Goal: Transaction & Acquisition: Purchase product/service

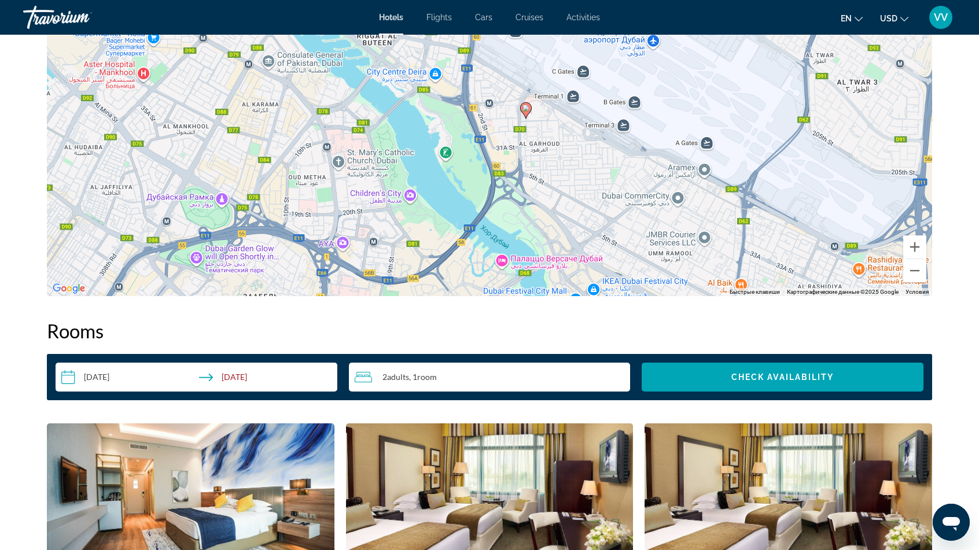
drag, startPoint x: 396, startPoint y: 145, endPoint x: 435, endPoint y: 141, distance: 39.0
click at [435, 141] on div "Чтобы активировать перетаскивание с помощью клавиатуры, нажмите Alt + Ввод. Пос…" at bounding box center [489, 122] width 885 height 347
click at [411, 192] on div "Чтобы активировать перетаскивание с помощью клавиатуры, нажмите Alt + Ввод. Пос…" at bounding box center [489, 122] width 885 height 347
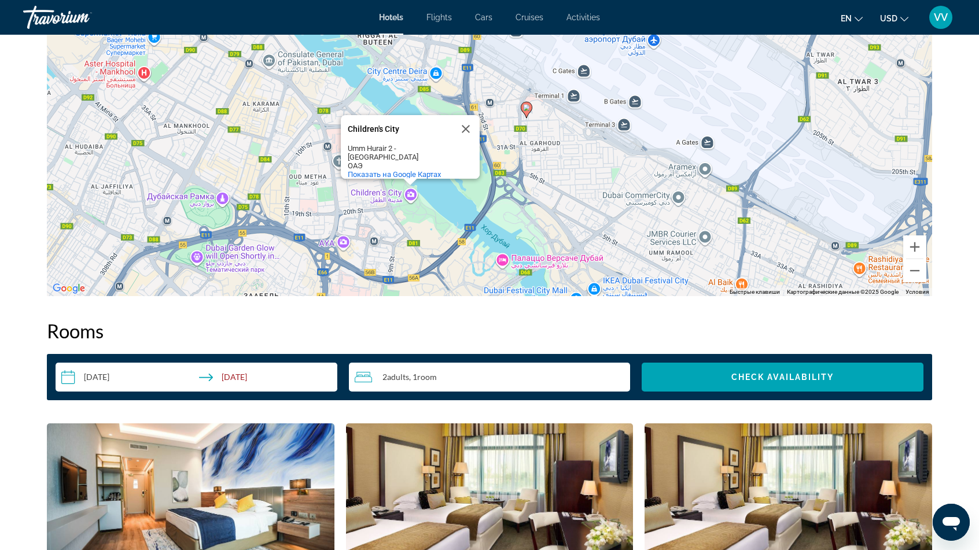
click at [224, 198] on div "Чтобы активировать перетаскивание с помощью клавиатуры, нажмите Alt + Ввод. Пос…" at bounding box center [489, 122] width 885 height 347
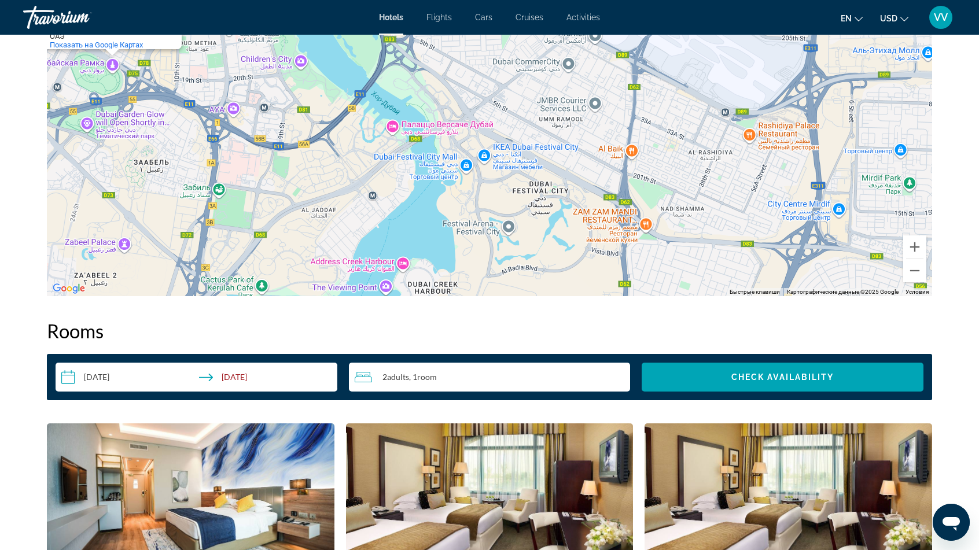
drag, startPoint x: 361, startPoint y: 194, endPoint x: 250, endPoint y: 74, distance: 163.7
click at [248, 65] on div "Чтобы активировать перетаскивание с помощью клавиатуры, нажмите Alt + Ввод. Пос…" at bounding box center [489, 122] width 885 height 347
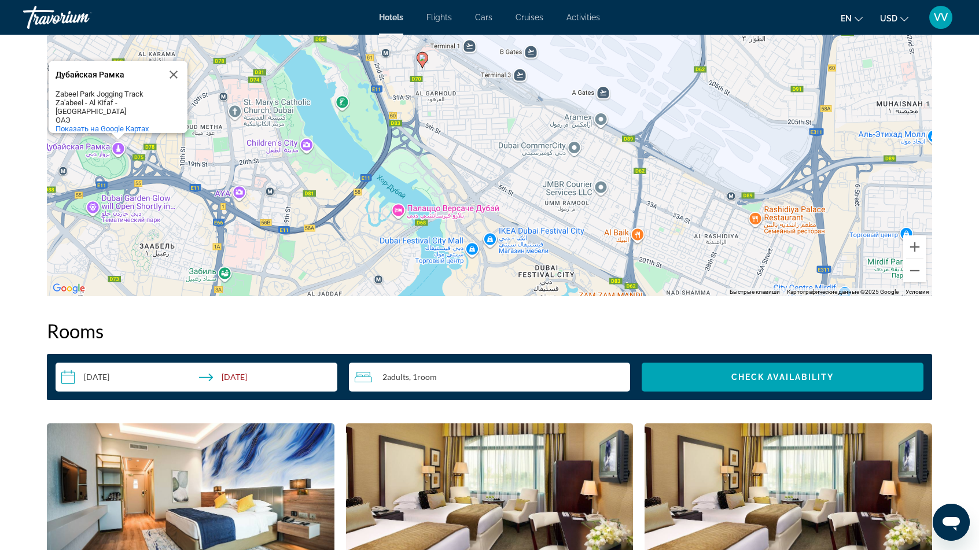
drag, startPoint x: 489, startPoint y: 271, endPoint x: 499, endPoint y: 348, distance: 77.5
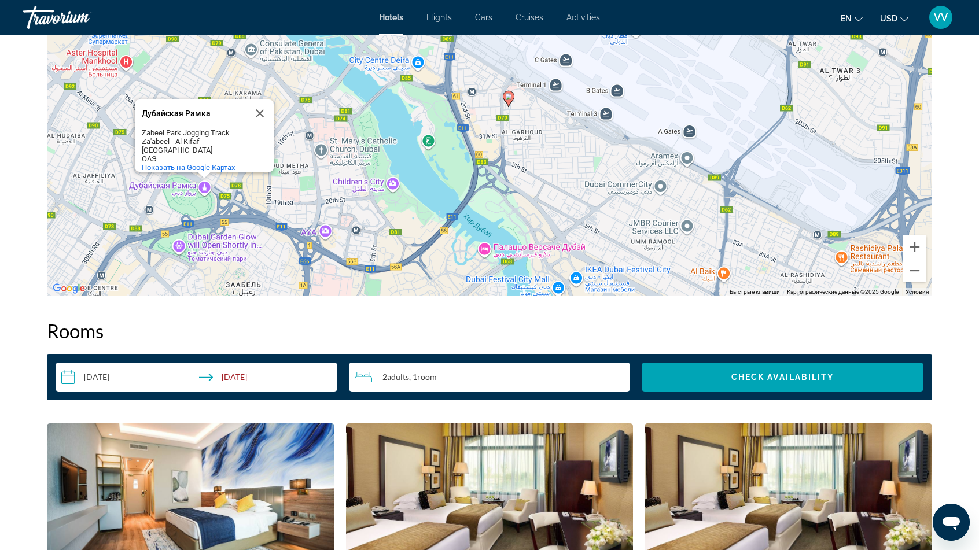
drag, startPoint x: 313, startPoint y: 254, endPoint x: 401, endPoint y: 292, distance: 95.6
click at [401, 292] on div "Чтобы активировать перетаскивание с помощью клавиатуры, нажмите Alt + Ввод. Пос…" at bounding box center [489, 122] width 885 height 347
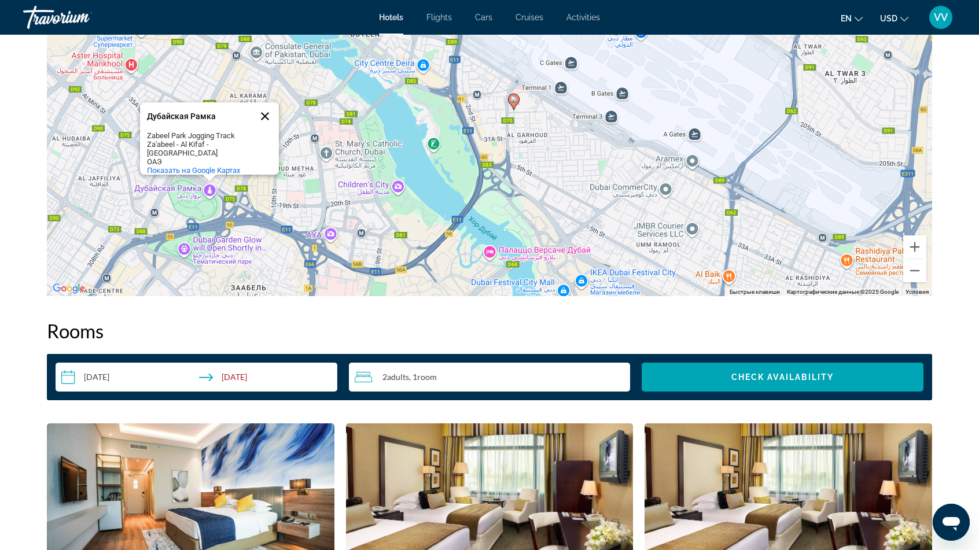
click at [266, 109] on button "Закрыть" at bounding box center [265, 116] width 28 height 28
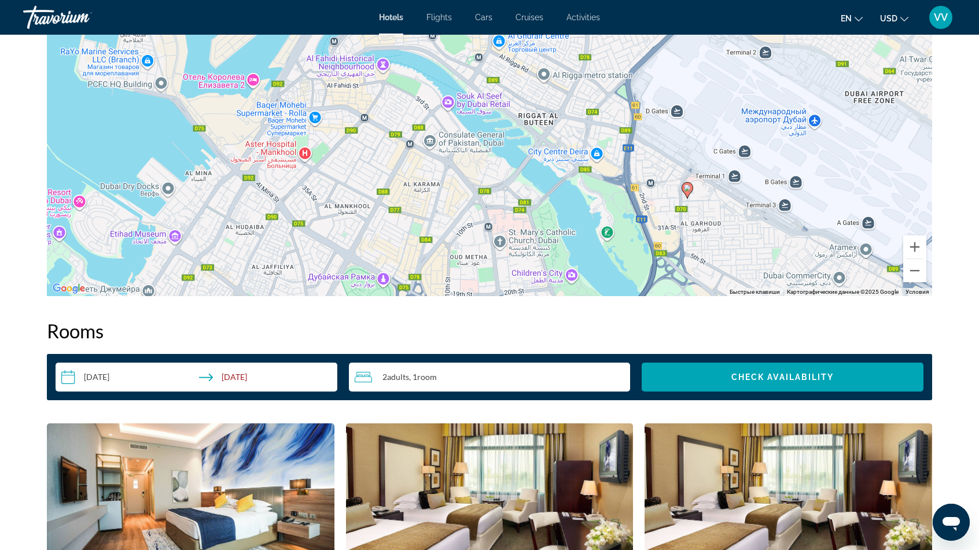
drag, startPoint x: 261, startPoint y: 143, endPoint x: 434, endPoint y: 230, distance: 194.3
click at [434, 230] on div "Чтобы активировать перетаскивание с помощью клавиатуры, нажмите Alt + Ввод. Пос…" at bounding box center [489, 122] width 885 height 347
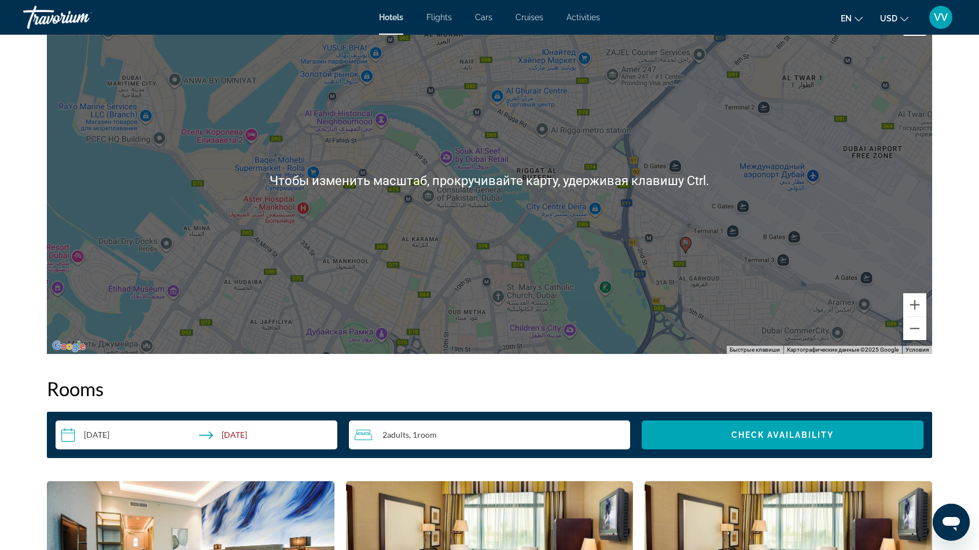
scroll to position [1098, 0]
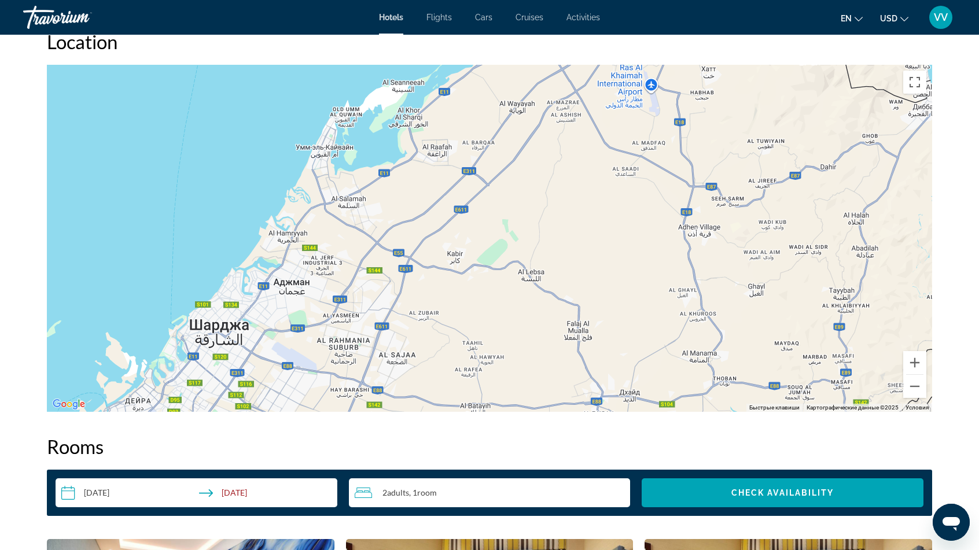
drag, startPoint x: 548, startPoint y: 251, endPoint x: 369, endPoint y: 360, distance: 209.5
click at [318, 390] on div "Чтобы активировать перетаскивание с помощью клавиатуры, нажмите Alt + Ввод. Пос…" at bounding box center [489, 238] width 885 height 347
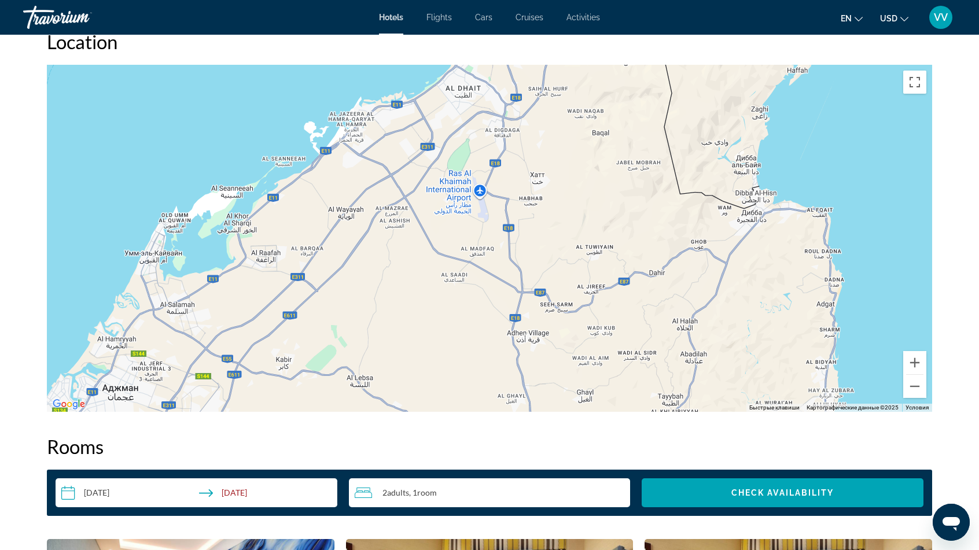
drag, startPoint x: 513, startPoint y: 247, endPoint x: 618, endPoint y: 10, distance: 258.7
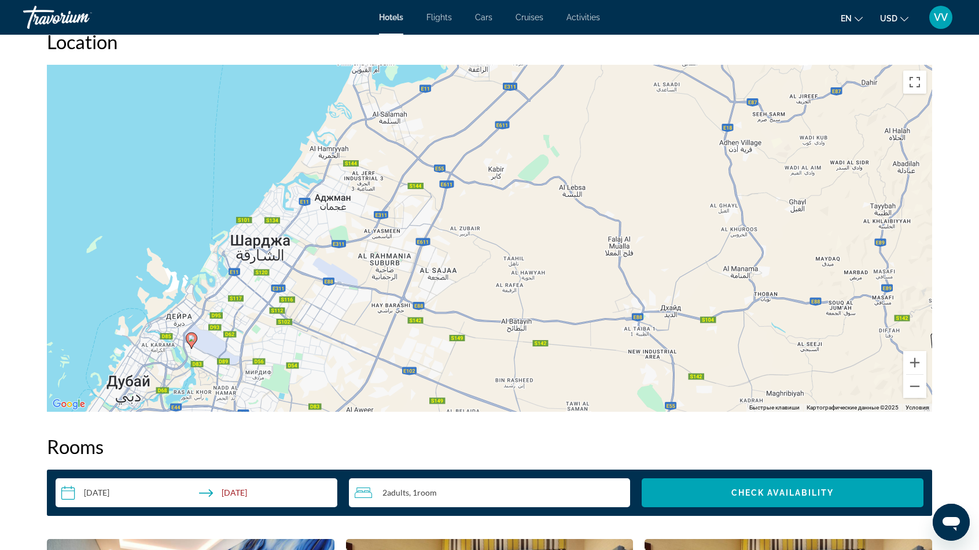
drag, startPoint x: 455, startPoint y: 275, endPoint x: 621, endPoint y: 172, distance: 195.8
click at [621, 172] on div "Чтобы активировать перетаскивание с помощью клавиатуры, нажмите Alt + Ввод. Пос…" at bounding box center [489, 238] width 885 height 347
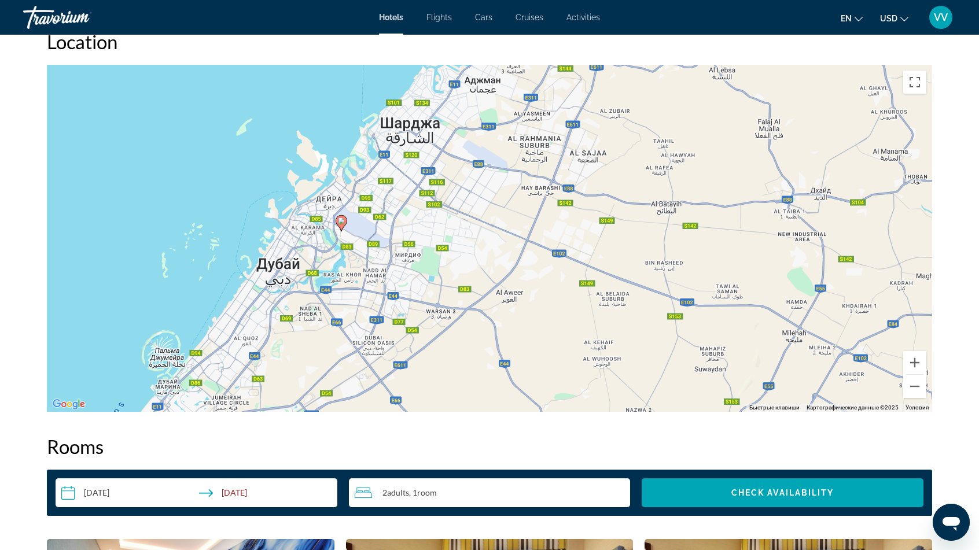
drag, startPoint x: 404, startPoint y: 310, endPoint x: 504, endPoint y: 231, distance: 127.7
click at [504, 231] on div "Чтобы активировать перетаскивание с помощью клавиатуры, нажмите Alt + Ввод. Пос…" at bounding box center [489, 238] width 885 height 347
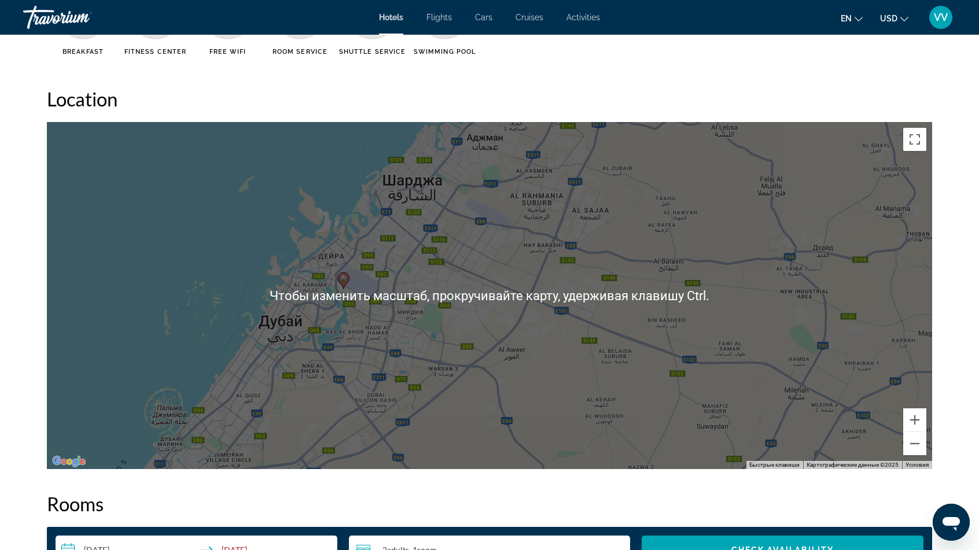
scroll to position [1041, 0]
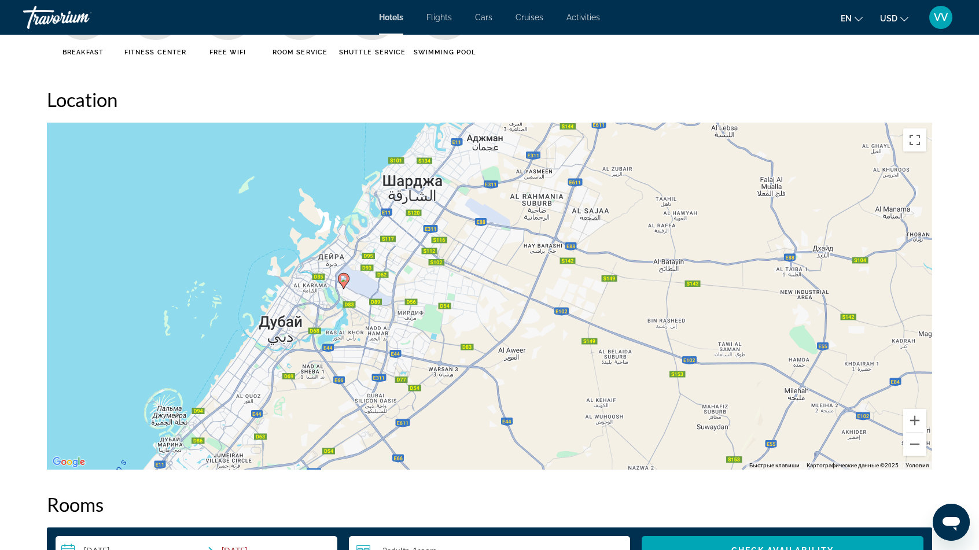
click at [346, 287] on gmp-advanced-marker "Main content" at bounding box center [344, 280] width 12 height 17
click at [367, 283] on div "Для навигации используйте клавиши со стрелками. Чтобы активировать перетаскиван…" at bounding box center [489, 296] width 885 height 347
click at [367, 283] on div "Чтобы активировать перетаскивание с помощью клавиатуры, нажмите Alt + Ввод. Пос…" at bounding box center [489, 296] width 885 height 347
click at [908, 415] on button "Увеличить" at bounding box center [914, 420] width 23 height 23
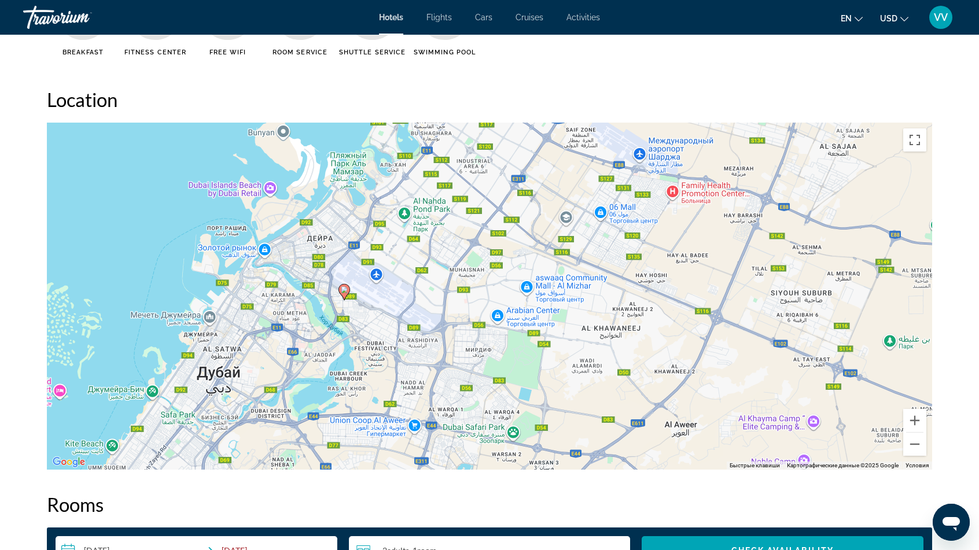
drag, startPoint x: 203, startPoint y: 315, endPoint x: 350, endPoint y: 333, distance: 148.6
click at [350, 333] on div "Чтобы активировать перетаскивание с помощью клавиатуры, нажмите Alt + Ввод. Пос…" at bounding box center [489, 296] width 885 height 347
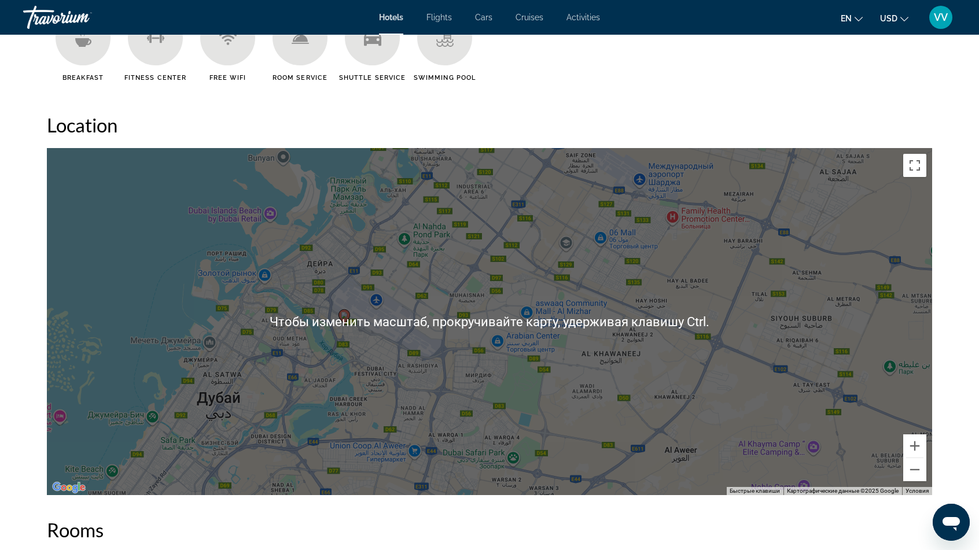
scroll to position [983, 0]
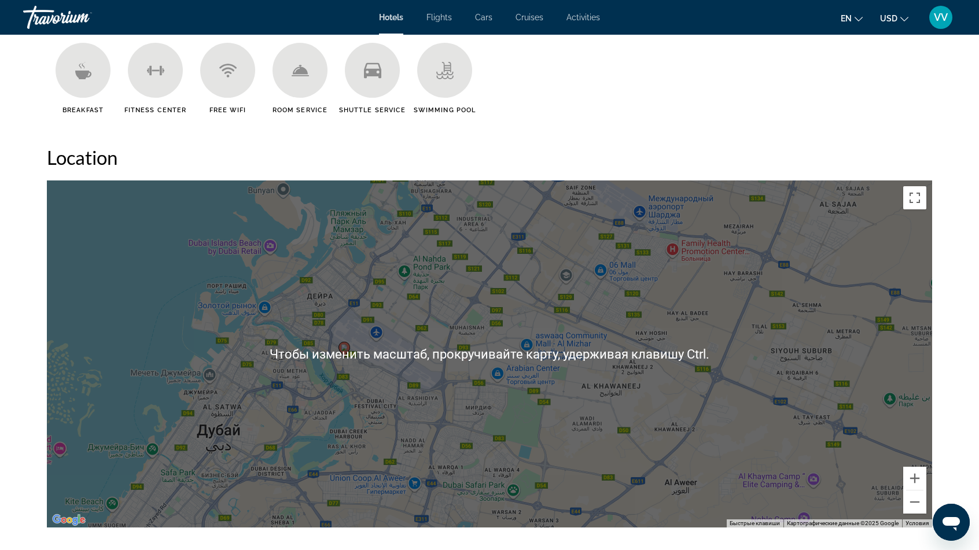
click at [363, 357] on div "Чтобы активировать перетаскивание с помощью клавиатуры, нажмите Alt + Ввод. Пос…" at bounding box center [489, 353] width 885 height 347
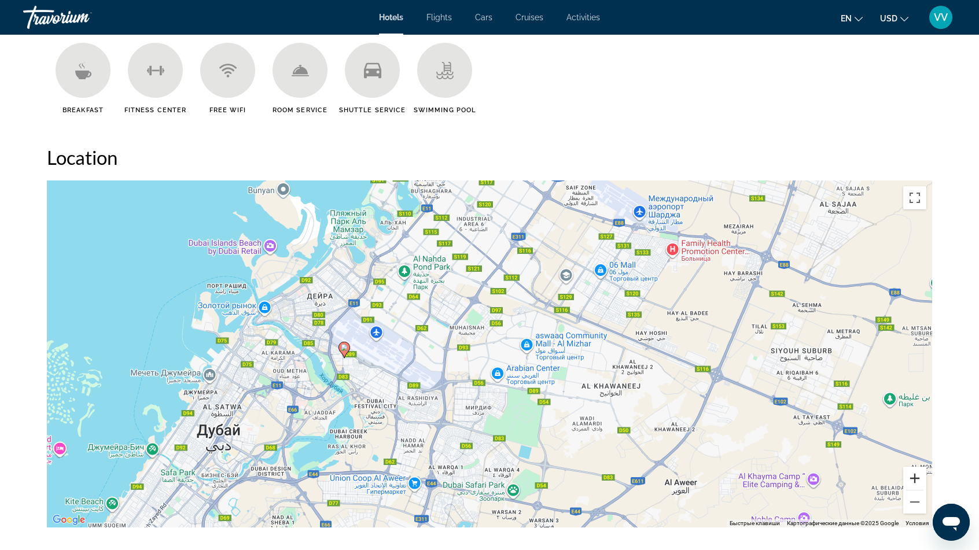
click at [910, 472] on button "Увеличить" at bounding box center [914, 478] width 23 height 23
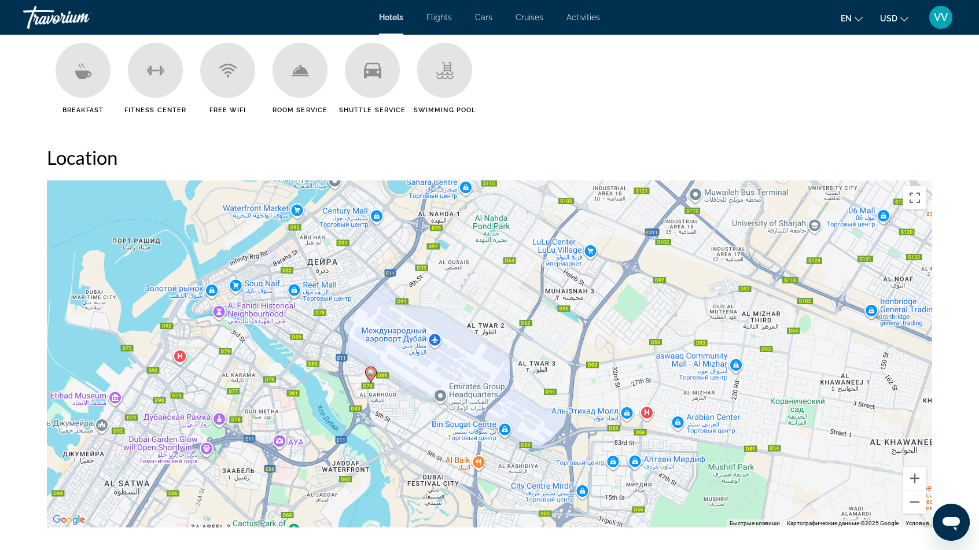
drag, startPoint x: 139, startPoint y: 350, endPoint x: 282, endPoint y: 371, distance: 144.4
click at [282, 371] on div "Чтобы активировать перетаскивание с помощью клавиатуры, нажмите Alt + Ввод. Пос…" at bounding box center [489, 353] width 885 height 347
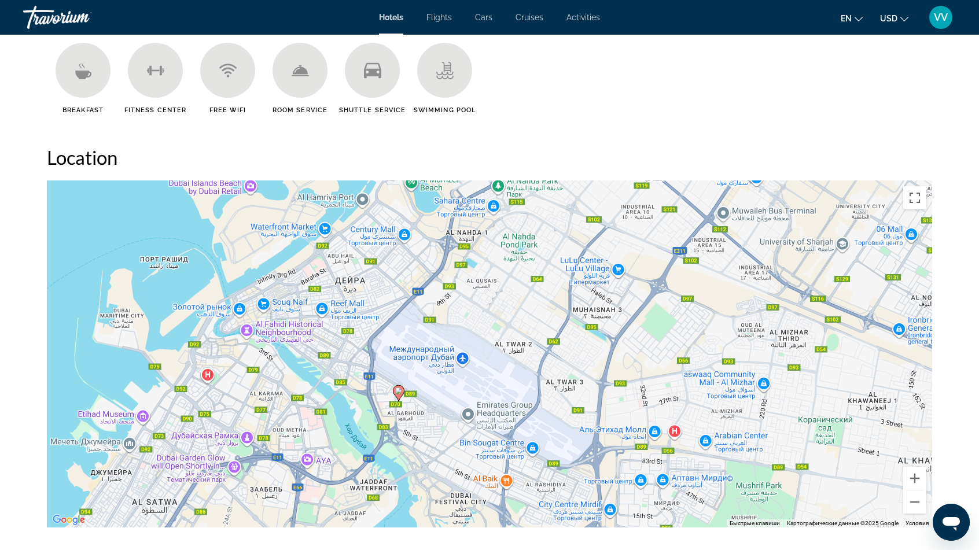
click at [418, 380] on div "Чтобы активировать перетаскивание с помощью клавиатуры, нажмите Alt + Ввод. Пос…" at bounding box center [489, 353] width 885 height 347
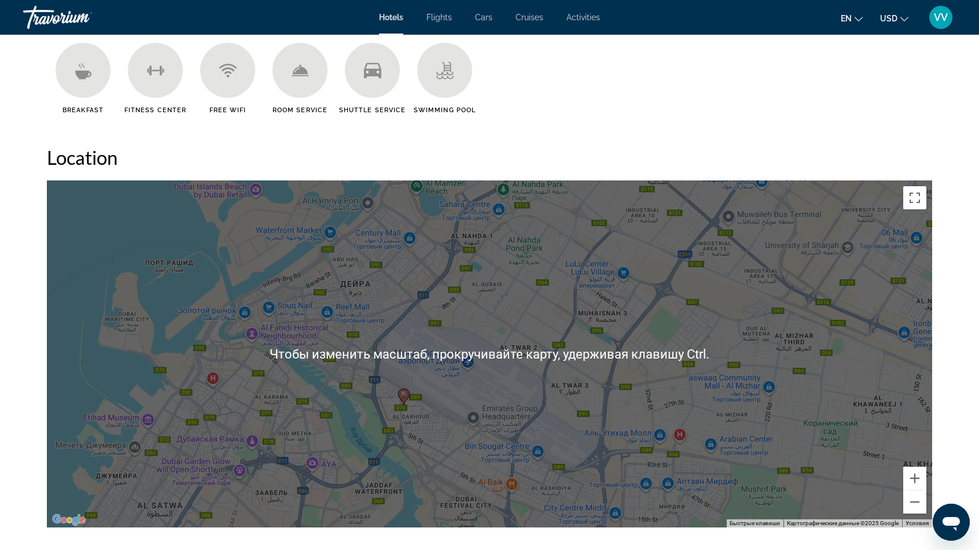
scroll to position [925, 0]
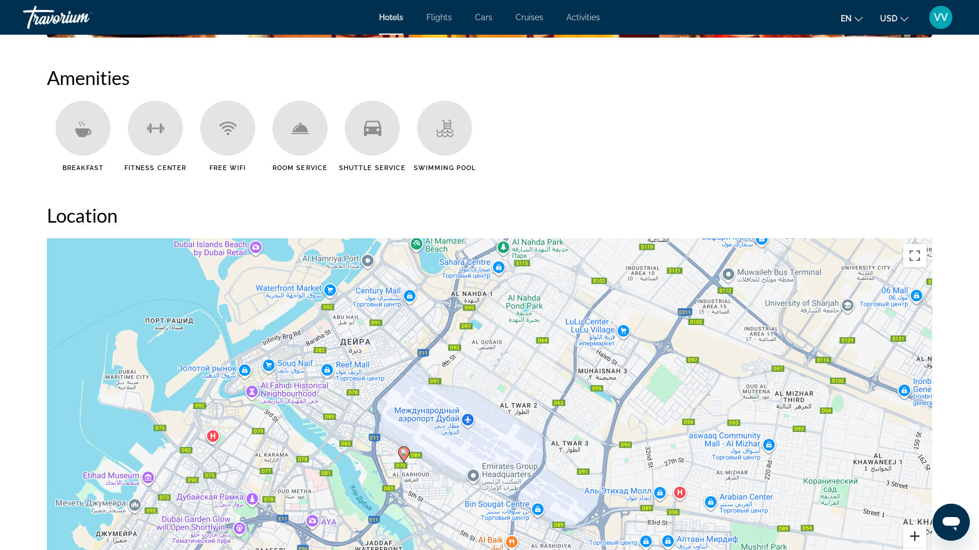
click at [918, 536] on button "Увеличить" at bounding box center [914, 536] width 23 height 23
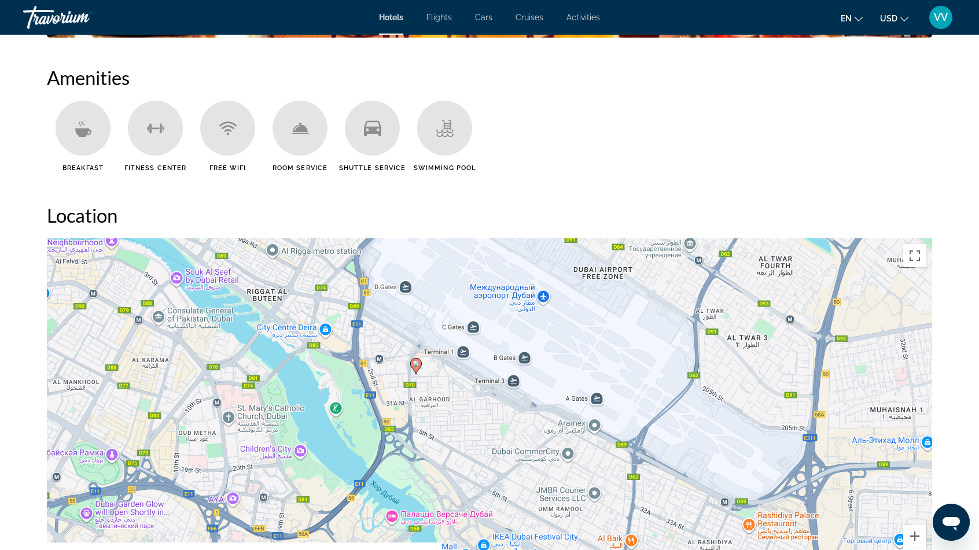
drag, startPoint x: 277, startPoint y: 425, endPoint x: 382, endPoint y: 296, distance: 165.7
click at [377, 283] on div "Чтобы активировать перетаскивание с помощью клавиатуры, нажмите Alt + Ввод. Пос…" at bounding box center [489, 411] width 885 height 347
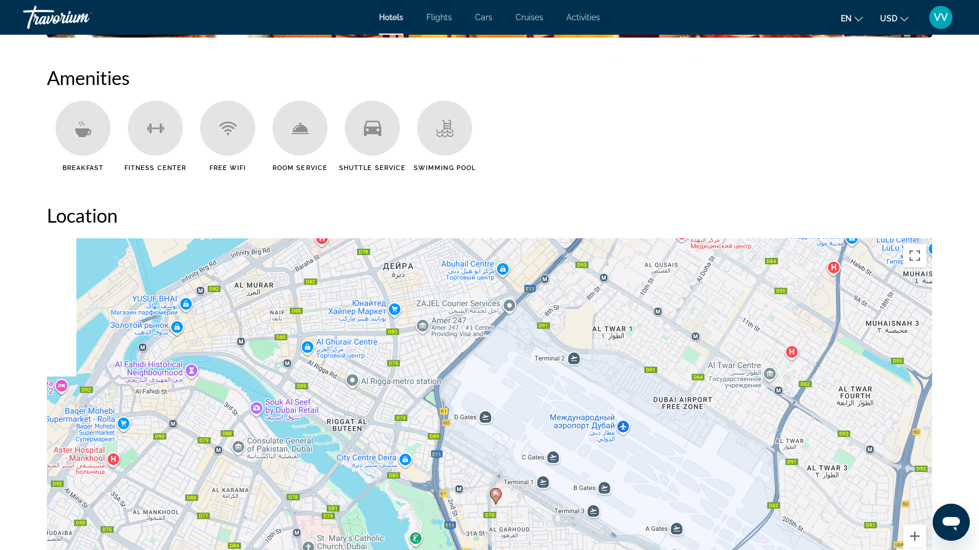
drag, startPoint x: 320, startPoint y: 436, endPoint x: 399, endPoint y: 570, distance: 156.0
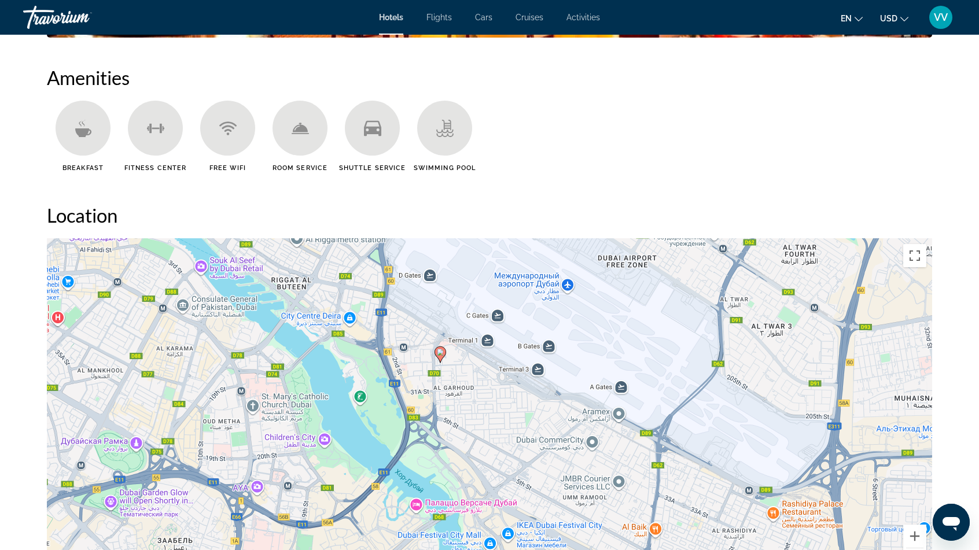
drag, startPoint x: 399, startPoint y: 414, endPoint x: 329, endPoint y: 257, distance: 172.4
click at [329, 257] on div "Чтобы активировать перетаскивание с помощью клавиатуры, нажмите Alt + Ввод. Пос…" at bounding box center [489, 411] width 885 height 347
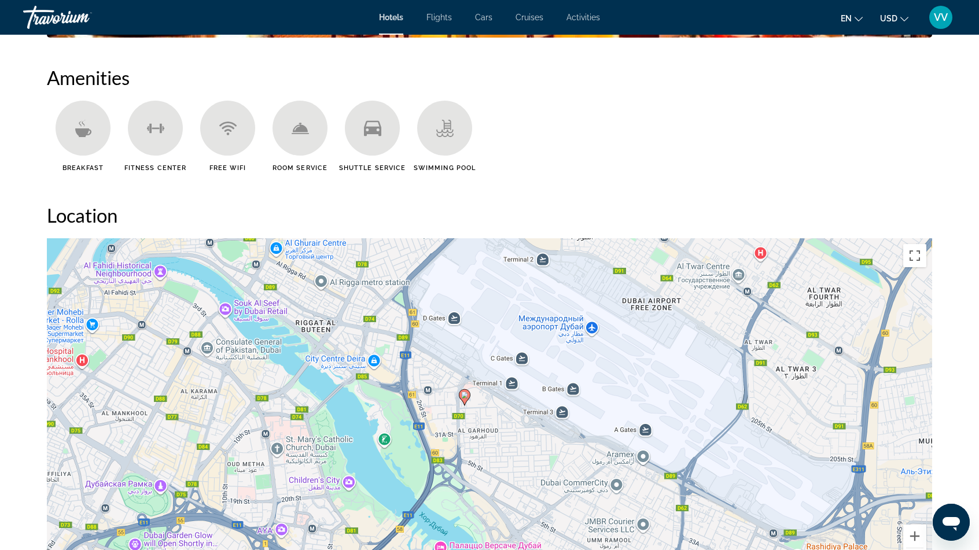
drag, startPoint x: 352, startPoint y: 385, endPoint x: 377, endPoint y: 430, distance: 51.3
click at [377, 430] on div "Чтобы активировать перетаскивание с помощью клавиатуры, нажмите Alt + Ввод. Пос…" at bounding box center [489, 411] width 885 height 347
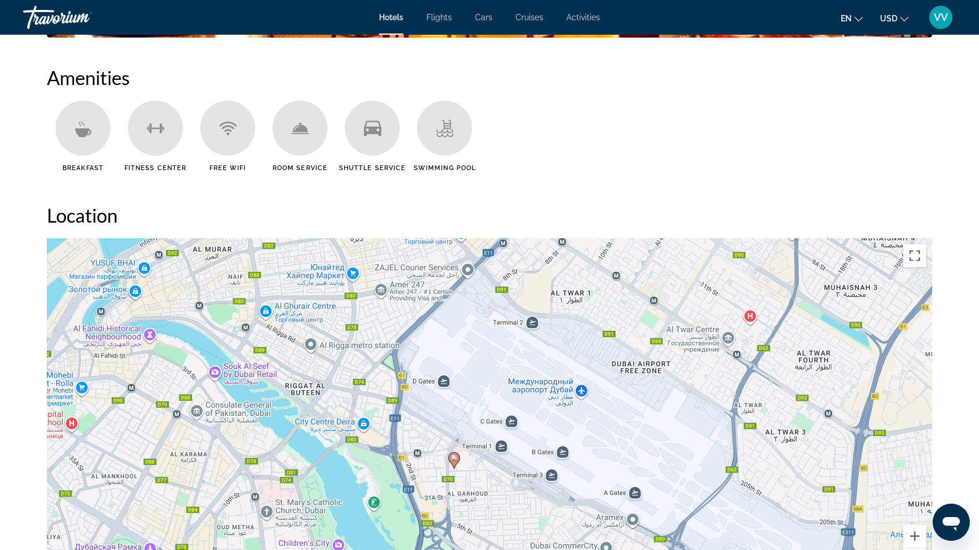
drag, startPoint x: 352, startPoint y: 366, endPoint x: 337, endPoint y: 425, distance: 61.3
click at [340, 428] on div "Чтобы активировать перетаскивание с помощью клавиатуры, нажмите Alt + Ввод. Пос…" at bounding box center [489, 411] width 885 height 347
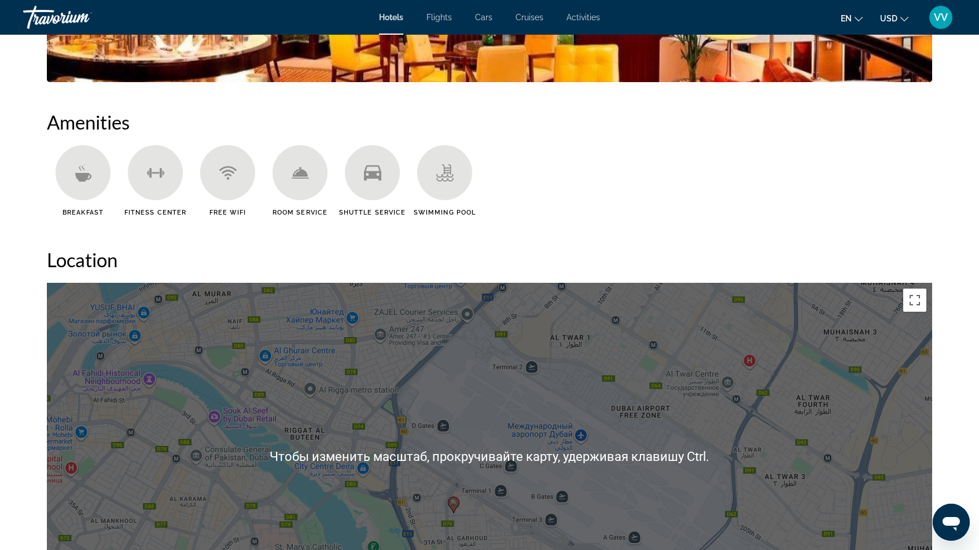
scroll to position [867, 0]
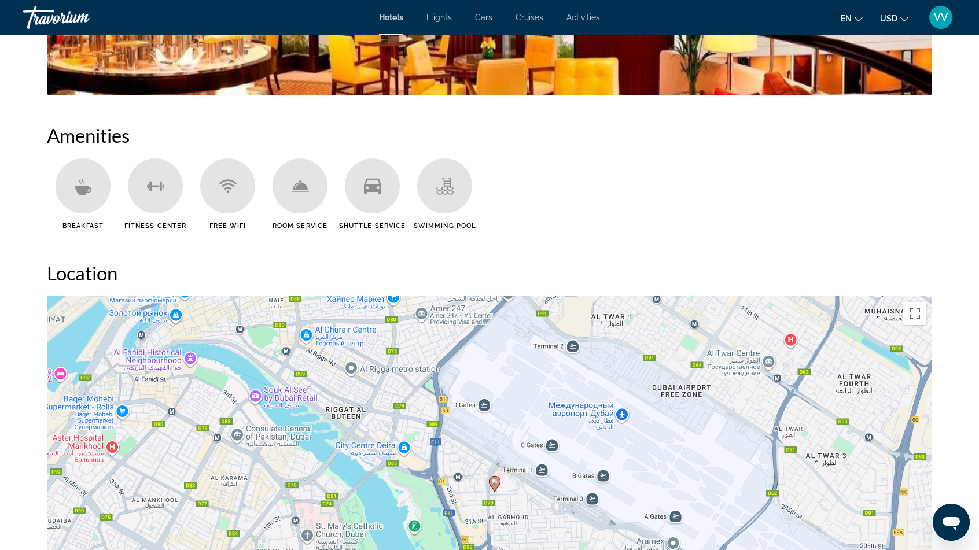
drag, startPoint x: 350, startPoint y: 371, endPoint x: 398, endPoint y: 346, distance: 54.1
click at [397, 345] on div "Чтобы активировать перетаскивание с помощью клавиатуры, нажмите Alt + Ввод. Пос…" at bounding box center [489, 469] width 885 height 347
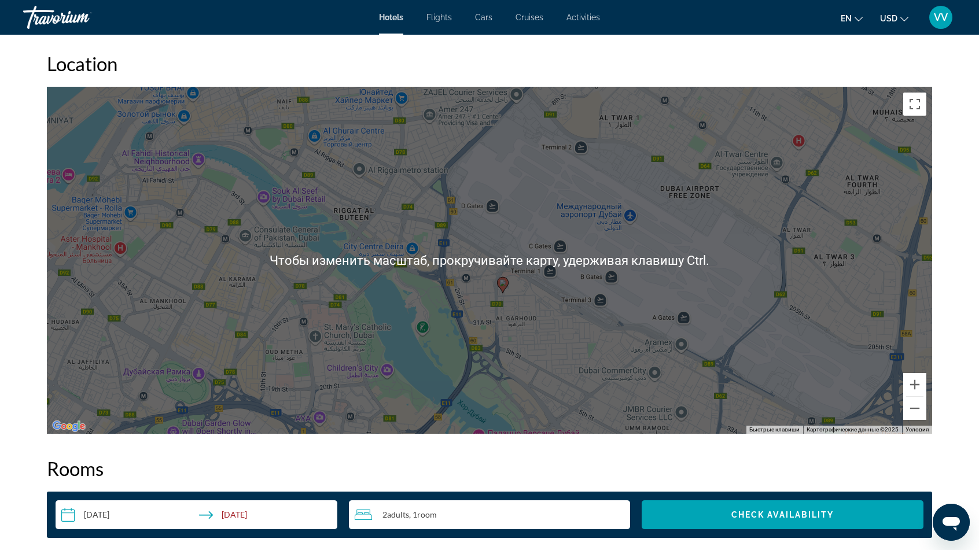
scroll to position [1041, 0]
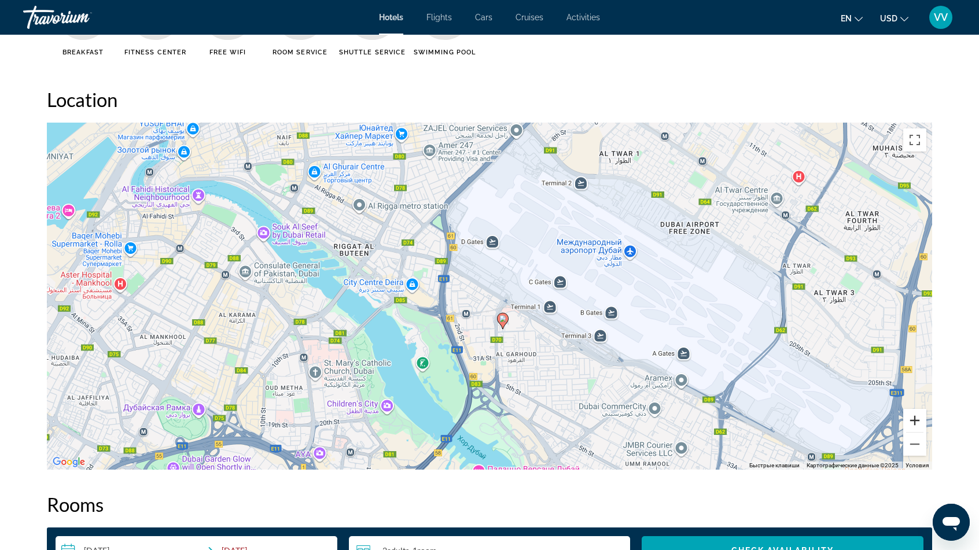
click at [913, 423] on button "Увеличить" at bounding box center [914, 420] width 23 height 23
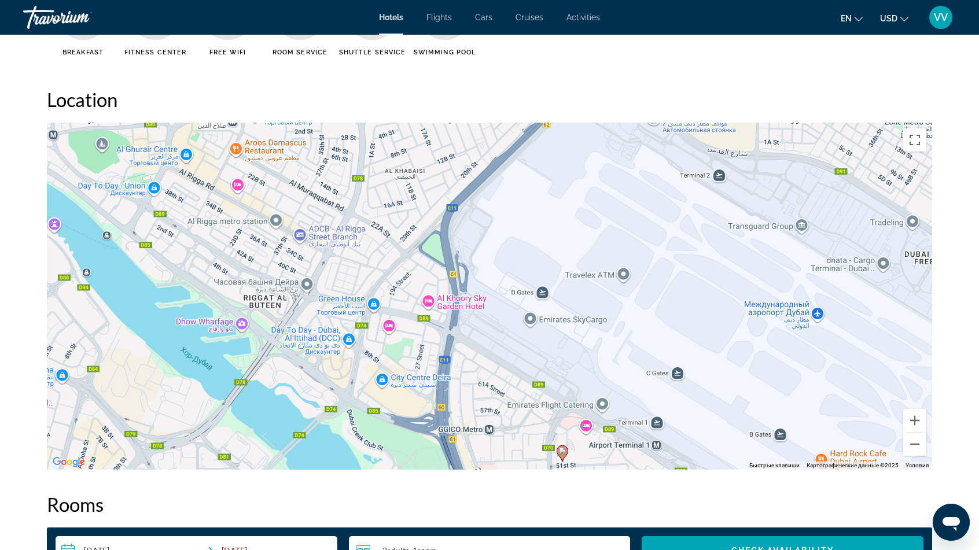
drag, startPoint x: 369, startPoint y: 294, endPoint x: 416, endPoint y: 391, distance: 107.9
click at [416, 391] on div "Чтобы активировать перетаскивание с помощью клавиатуры, нажмите Alt + Ввод. Пос…" at bounding box center [489, 296] width 885 height 347
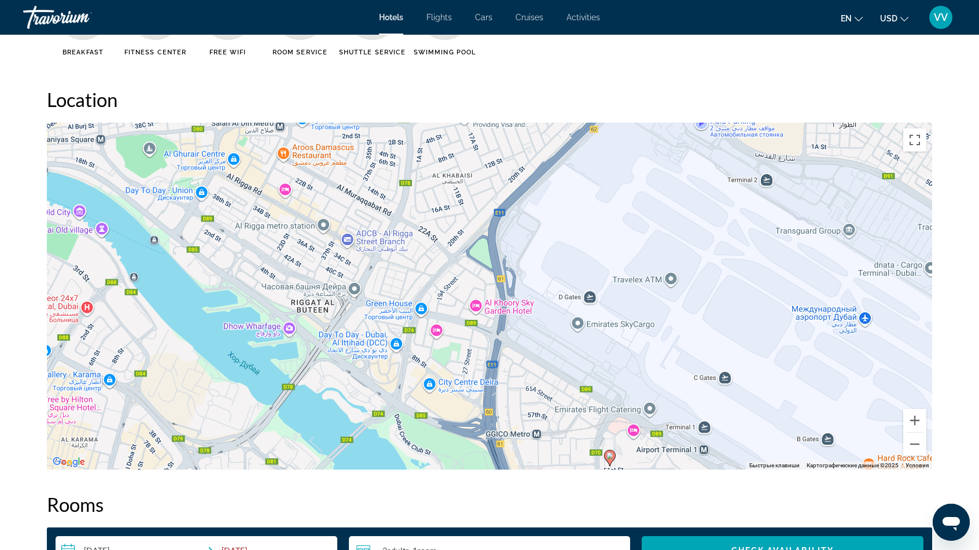
drag, startPoint x: 523, startPoint y: 415, endPoint x: 579, endPoint y: 430, distance: 57.5
click at [579, 430] on div "Чтобы активировать перетаскивание с помощью клавиатуры, нажмите Alt + Ввод. Пос…" at bounding box center [489, 296] width 885 height 347
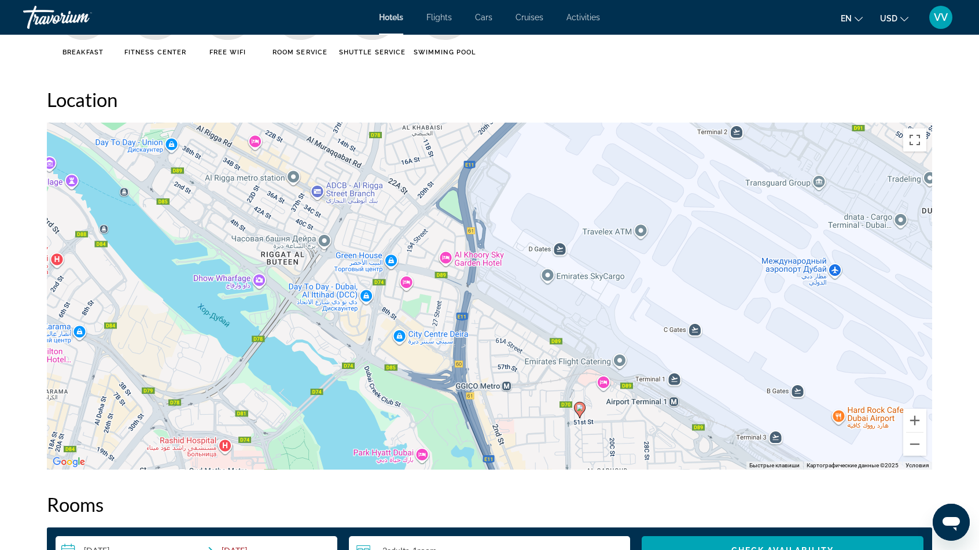
drag, startPoint x: 547, startPoint y: 391, endPoint x: 504, endPoint y: 362, distance: 52.1
click at [511, 349] on div "Чтобы активировать перетаскивание с помощью клавиатуры, нажмите Alt + Ввод. Пос…" at bounding box center [489, 296] width 885 height 347
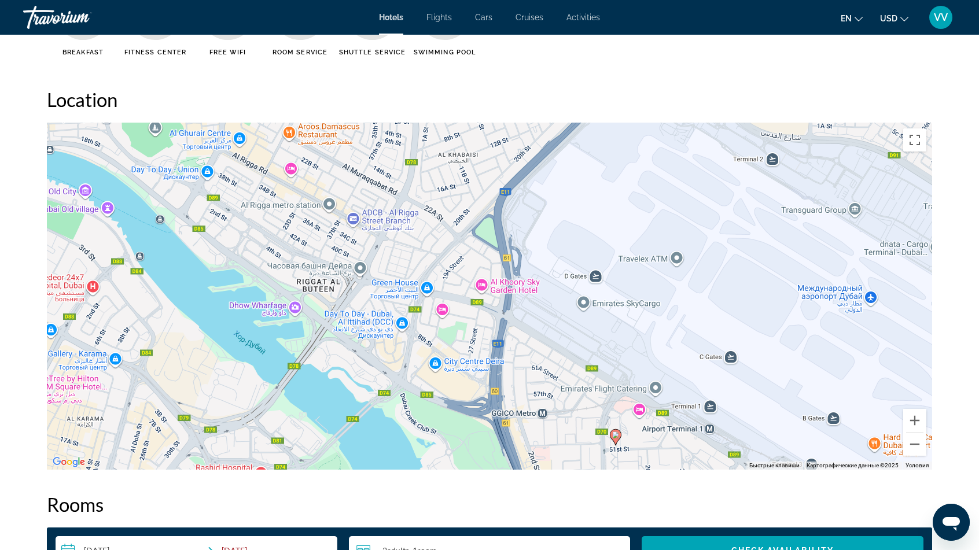
drag, startPoint x: 365, startPoint y: 320, endPoint x: 403, endPoint y: 348, distance: 47.5
click at [403, 348] on div "Чтобы активировать перетаскивание с помощью клавиатуры, нажмите Alt + Ввод. Пос…" at bounding box center [489, 296] width 885 height 347
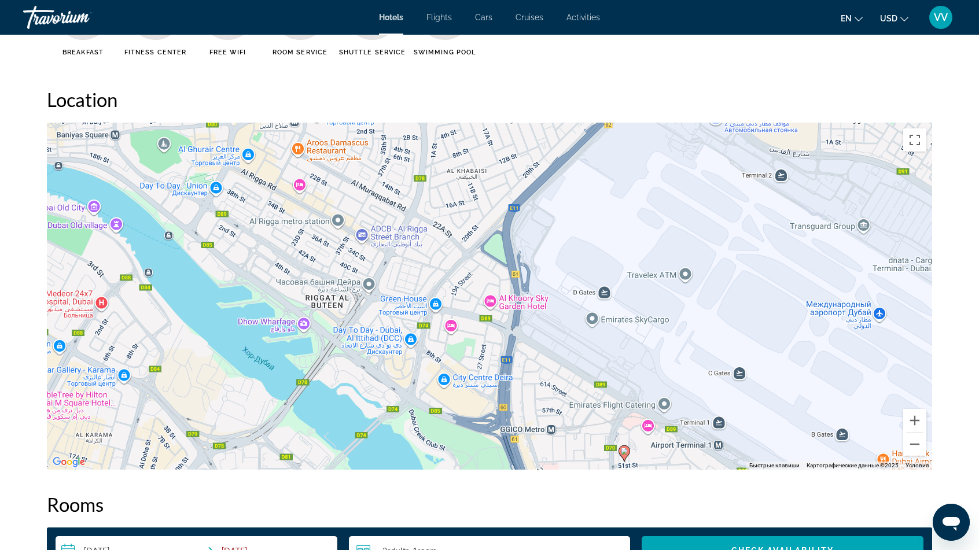
drag, startPoint x: 375, startPoint y: 297, endPoint x: 385, endPoint y: 315, distance: 20.4
click at [385, 315] on div "Чтобы активировать перетаскивание с помощью клавиатуры, нажмите Alt + Ввод. Пос…" at bounding box center [489, 296] width 885 height 347
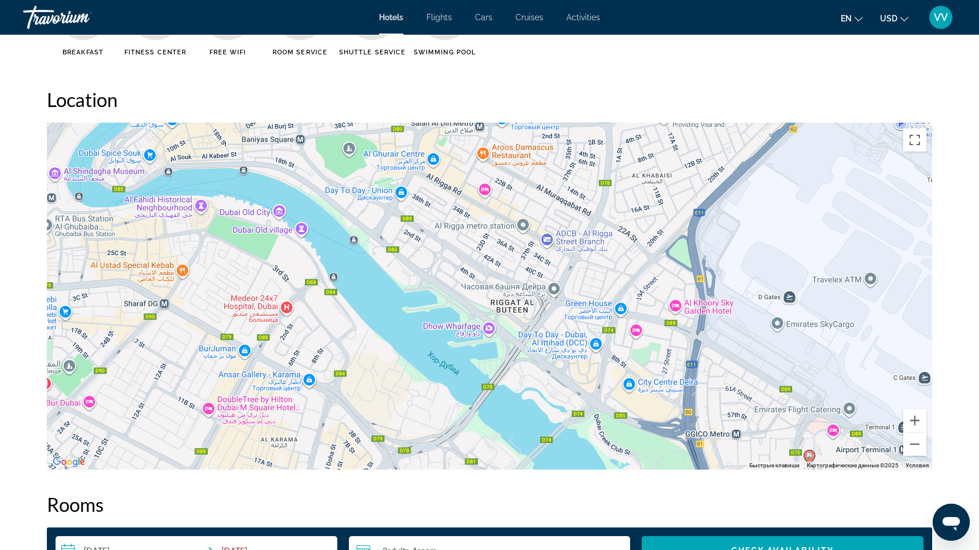
drag, startPoint x: 368, startPoint y: 256, endPoint x: 555, endPoint y: 259, distance: 186.3
click at [555, 259] on div "Чтобы активировать перетаскивание с помощью клавиатуры, нажмите Alt + Ввод. Пос…" at bounding box center [489, 296] width 885 height 347
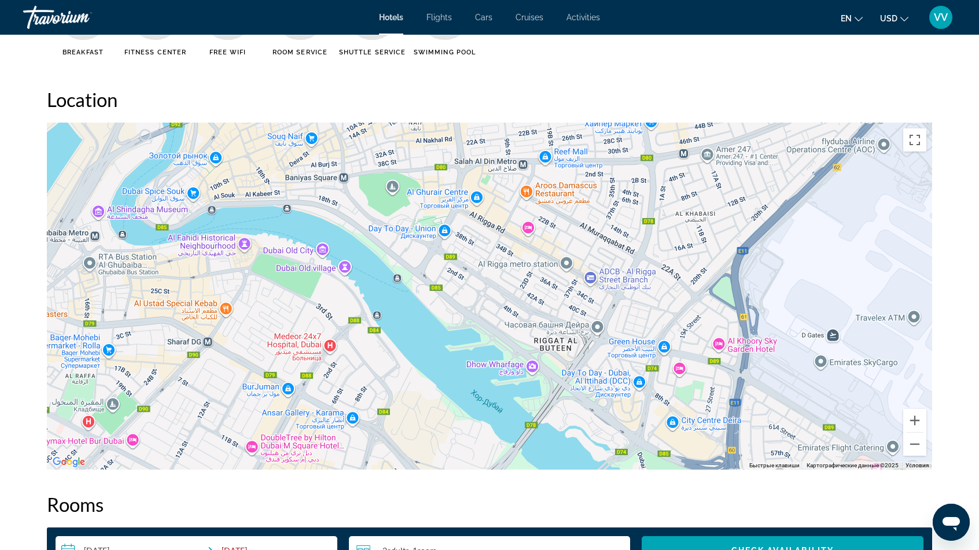
drag, startPoint x: 635, startPoint y: 372, endPoint x: 680, endPoint y: 413, distance: 61.0
click at [680, 413] on div "Чтобы активировать перетаскивание с помощью клавиатуры, нажмите Alt + Ввод. Пос…" at bounding box center [489, 296] width 885 height 347
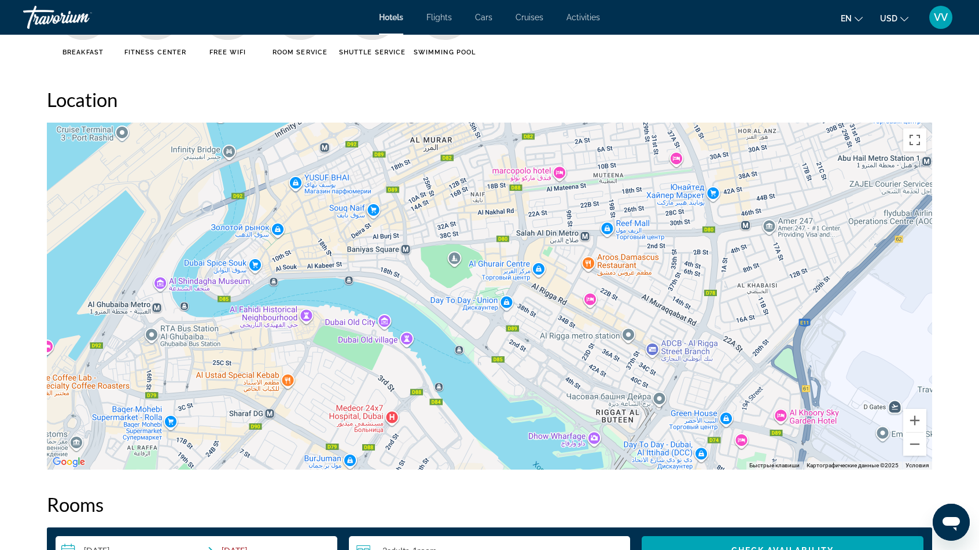
drag, startPoint x: 264, startPoint y: 298, endPoint x: 327, endPoint y: 371, distance: 96.8
click at [327, 371] on div "Чтобы активировать перетаскивание с помощью клавиатуры, нажмите Alt + Ввод. Пос…" at bounding box center [489, 296] width 885 height 347
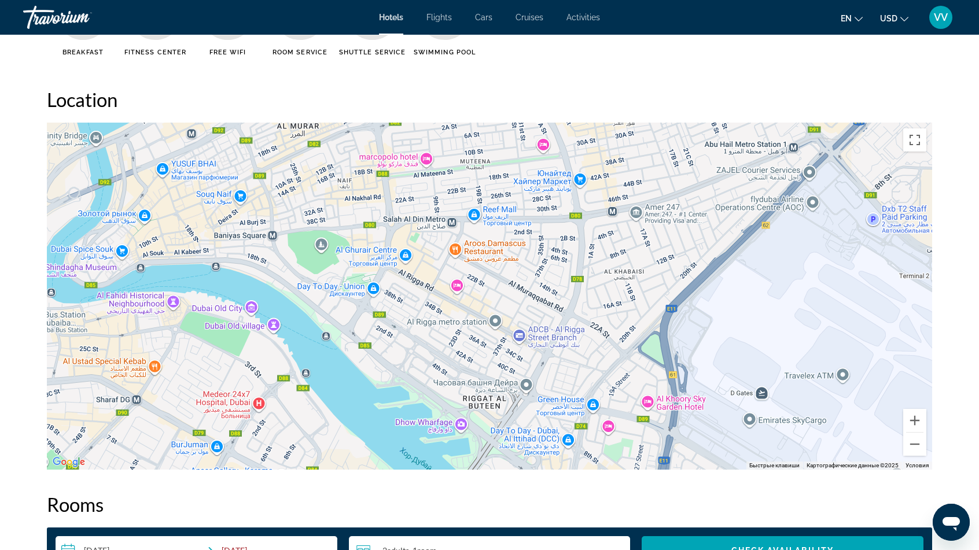
drag, startPoint x: 506, startPoint y: 227, endPoint x: 371, endPoint y: 213, distance: 135.4
click at [371, 213] on div "Чтобы активировать перетаскивание с помощью клавиатуры, нажмите Alt + Ввод. Пос…" at bounding box center [489, 296] width 885 height 347
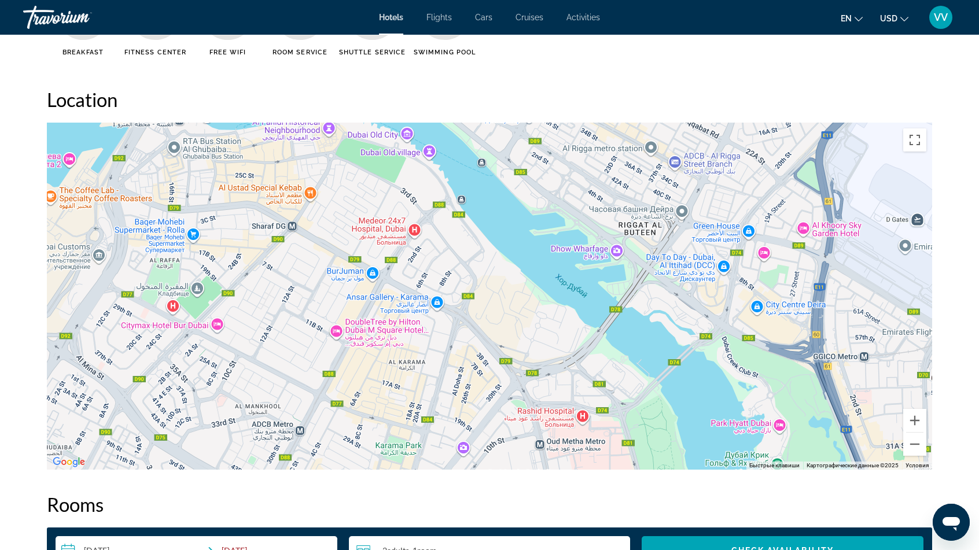
drag, startPoint x: 414, startPoint y: 335, endPoint x: 570, endPoint y: 164, distance: 232.5
click at [570, 164] on div "Чтобы активировать перетаскивание с помощью клавиатуры, нажмите Alt + Ввод. Пос…" at bounding box center [489, 296] width 885 height 347
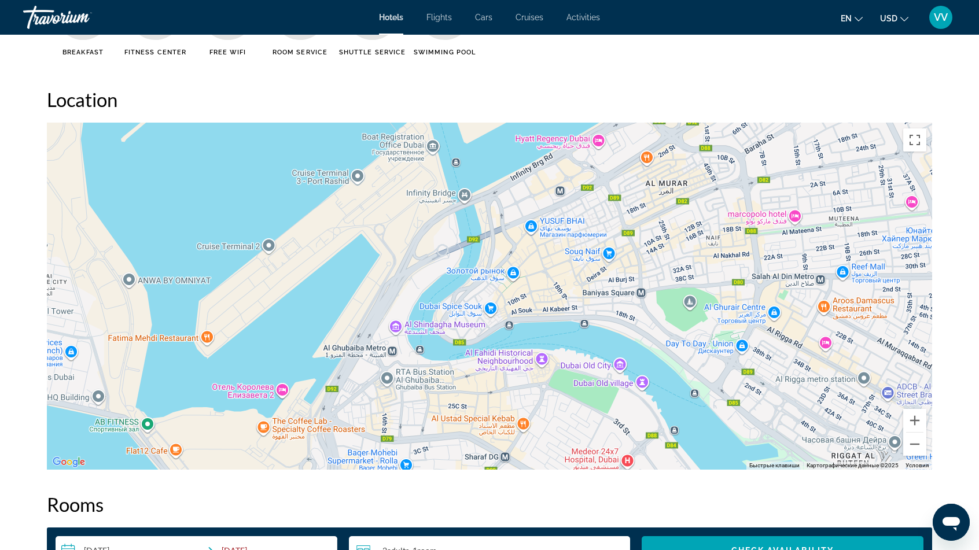
drag, startPoint x: 205, startPoint y: 290, endPoint x: 417, endPoint y: 521, distance: 313.2
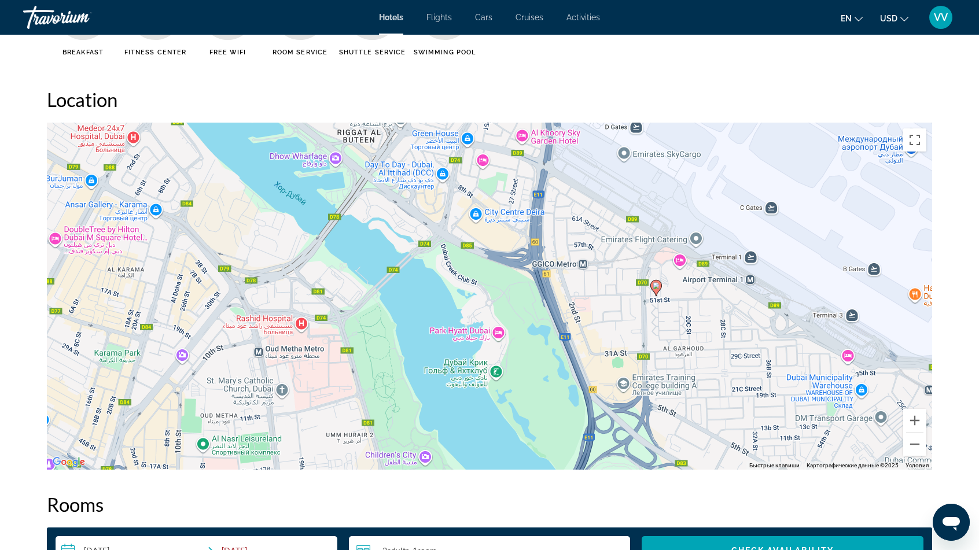
drag, startPoint x: 620, startPoint y: 411, endPoint x: 126, endPoint y: 86, distance: 591.0
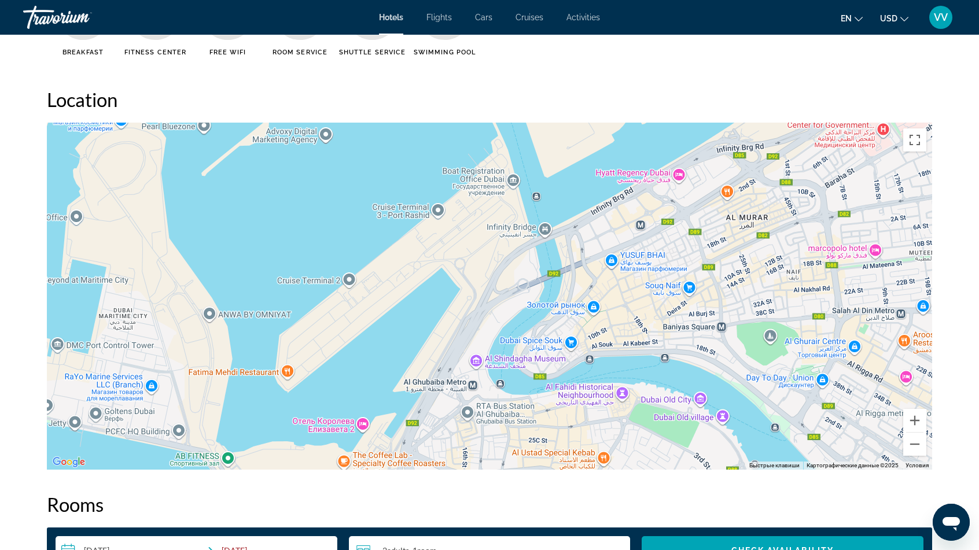
drag, startPoint x: 101, startPoint y: 215, endPoint x: 677, endPoint y: 573, distance: 677.9
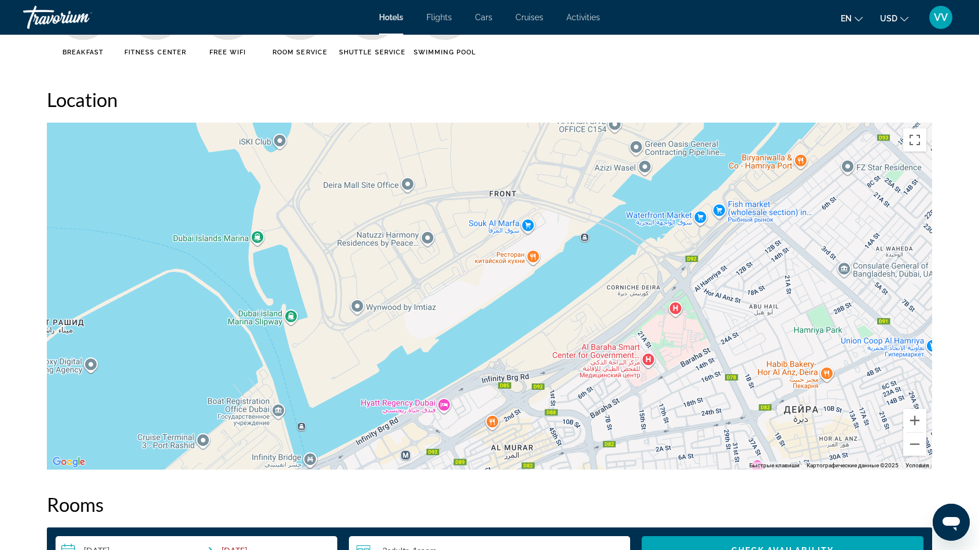
drag, startPoint x: 436, startPoint y: 260, endPoint x: 201, endPoint y: 494, distance: 331.3
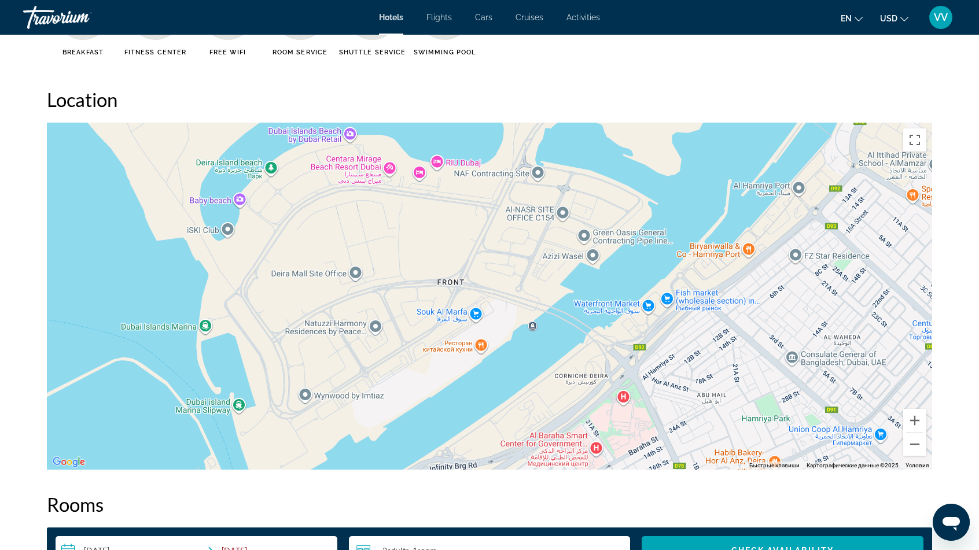
drag, startPoint x: 320, startPoint y: 345, endPoint x: 286, endPoint y: 392, distance: 58.0
click at [286, 392] on div "Чтобы активировать перетаскивание с помощью клавиатуры, нажмите Alt + Ввод. Пос…" at bounding box center [489, 296] width 885 height 347
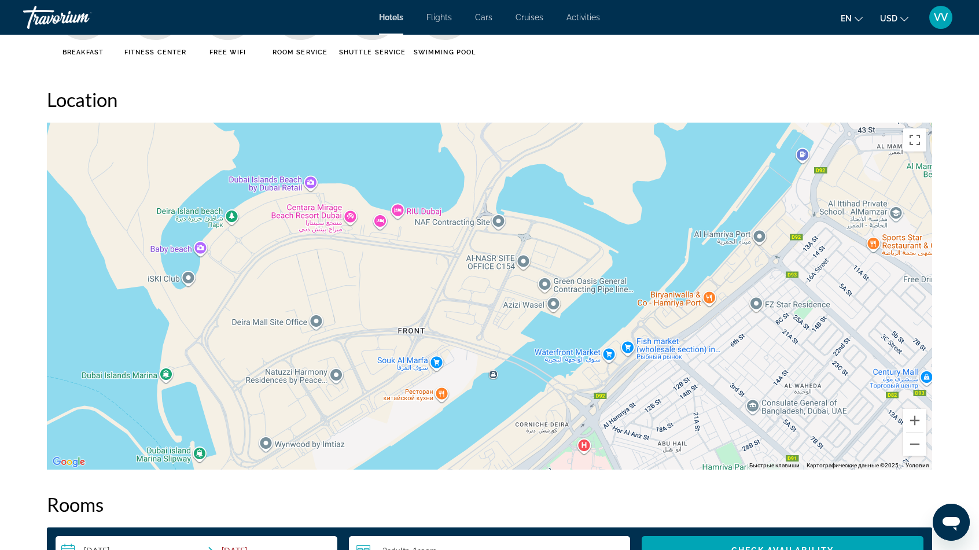
drag, startPoint x: 299, startPoint y: 193, endPoint x: 236, endPoint y: 289, distance: 114.9
click at [237, 296] on div "Чтобы активировать перетаскивание с помощью клавиатуры, нажмите Alt + Ввод. Пос…" at bounding box center [489, 296] width 885 height 347
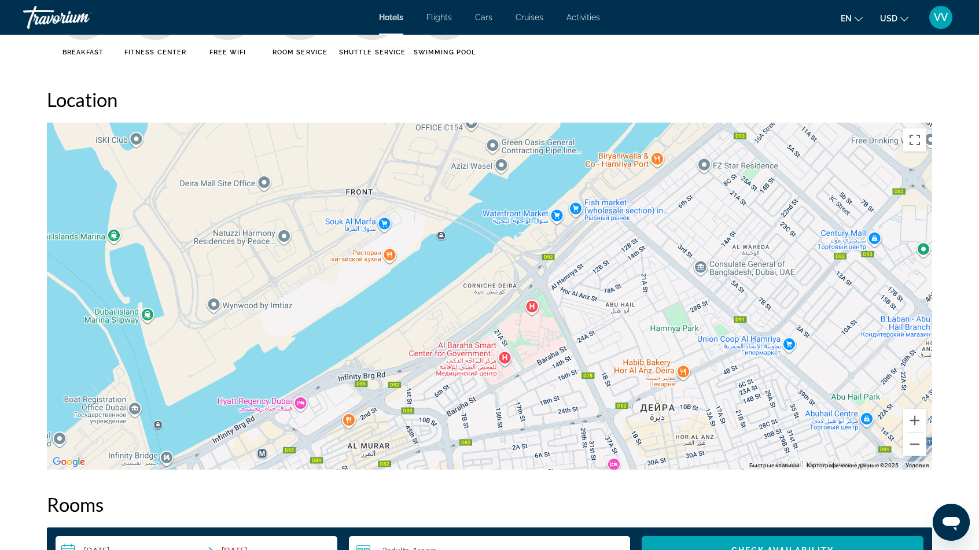
drag, startPoint x: 404, startPoint y: 330, endPoint x: 355, endPoint y: 197, distance: 141.6
click at [355, 193] on div "Чтобы активировать перетаскивание с помощью клавиатуры, нажмите Alt + Ввод. Пос…" at bounding box center [489, 296] width 885 height 347
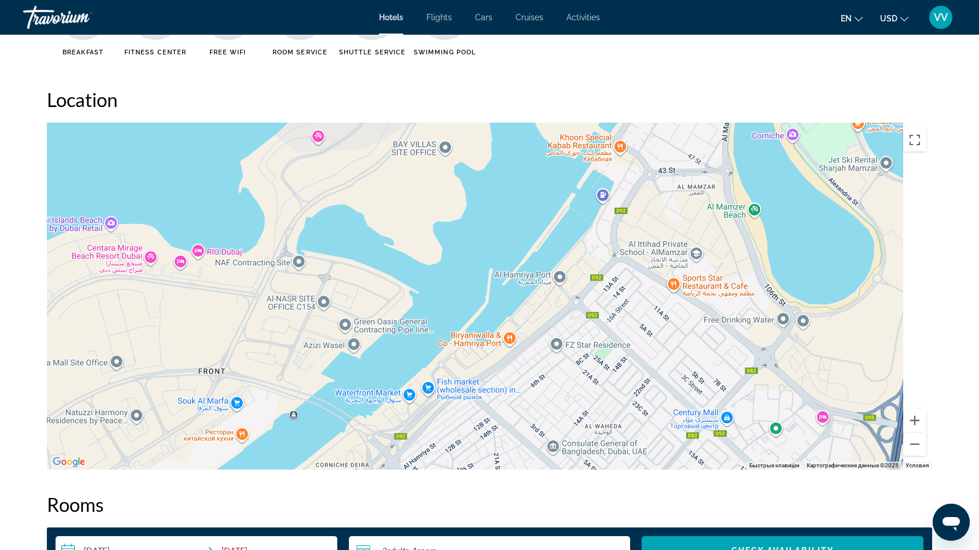
drag, startPoint x: 502, startPoint y: 262, endPoint x: 355, endPoint y: 428, distance: 221.7
click at [355, 428] on div "Чтобы активировать перетаскивание с помощью клавиатуры, нажмите Alt + Ввод. Пос…" at bounding box center [489, 296] width 885 height 347
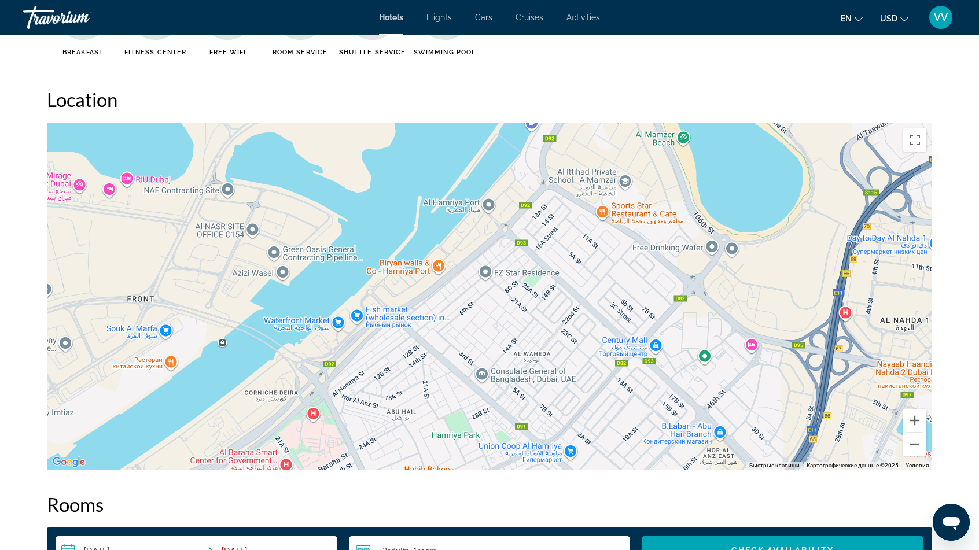
drag, startPoint x: 392, startPoint y: 393, endPoint x: 319, endPoint y: 319, distance: 103.9
click at [320, 321] on div "Чтобы активировать перетаскивание с помощью клавиатуры, нажмите Alt + Ввод. Пос…" at bounding box center [489, 296] width 885 height 347
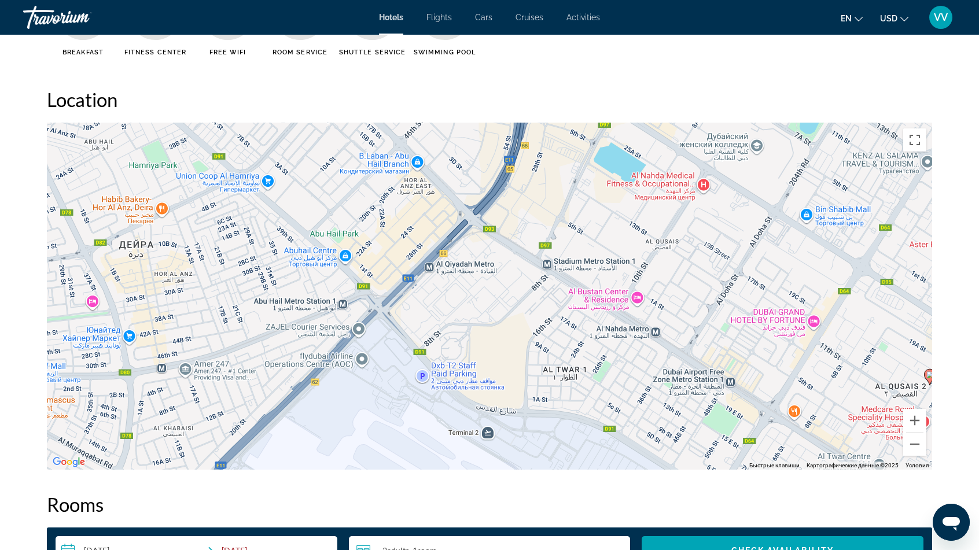
drag, startPoint x: 553, startPoint y: 287, endPoint x: 254, endPoint y: 16, distance: 403.3
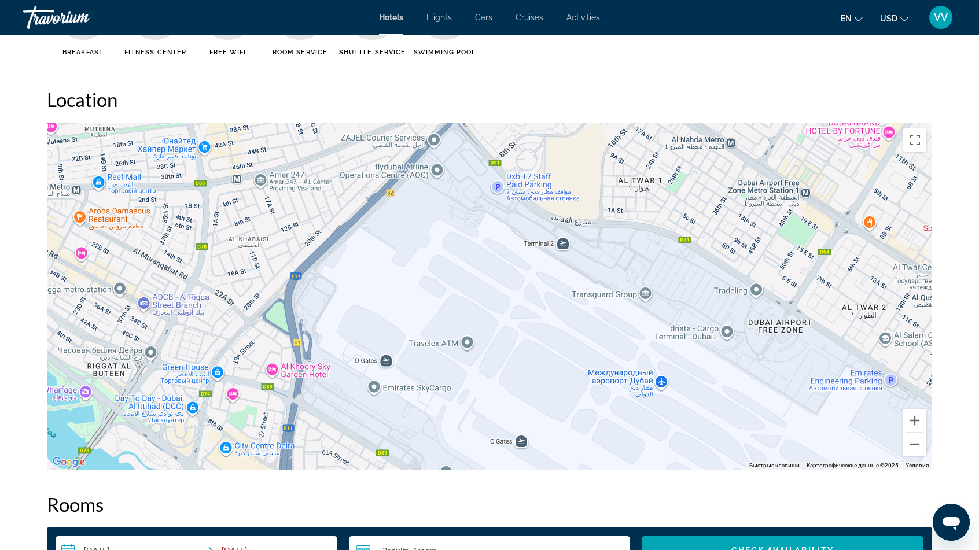
drag, startPoint x: 475, startPoint y: 398, endPoint x: 559, endPoint y: 154, distance: 257.5
click at [559, 163] on div "Чтобы активировать перетаскивание с помощью клавиатуры, нажмите Alt + Ввод. Пос…" at bounding box center [489, 296] width 885 height 347
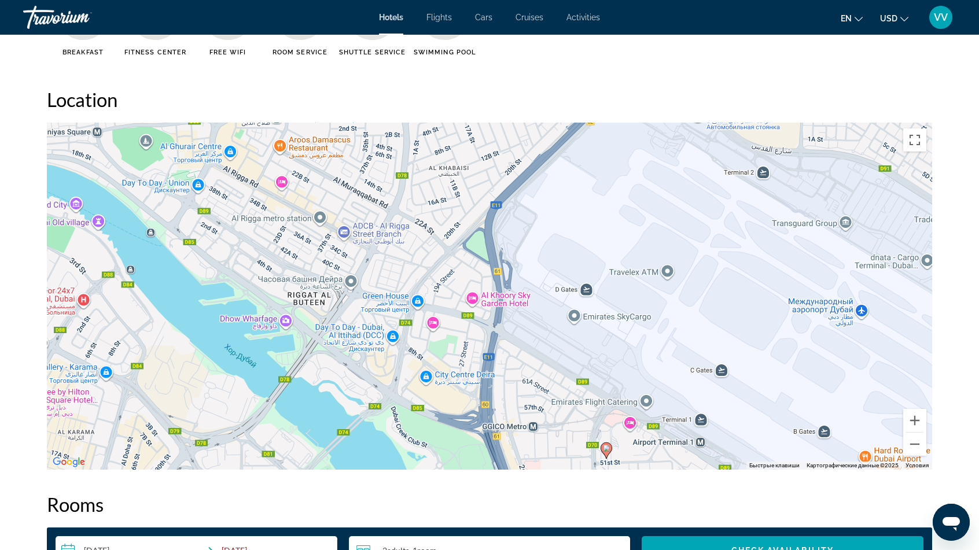
drag, startPoint x: 422, startPoint y: 349, endPoint x: 588, endPoint y: 378, distance: 167.9
click at [588, 378] on div "Чтобы активировать перетаскивание с помощью клавиатуры, нажмите Alt + Ввод. Пос…" at bounding box center [489, 296] width 885 height 347
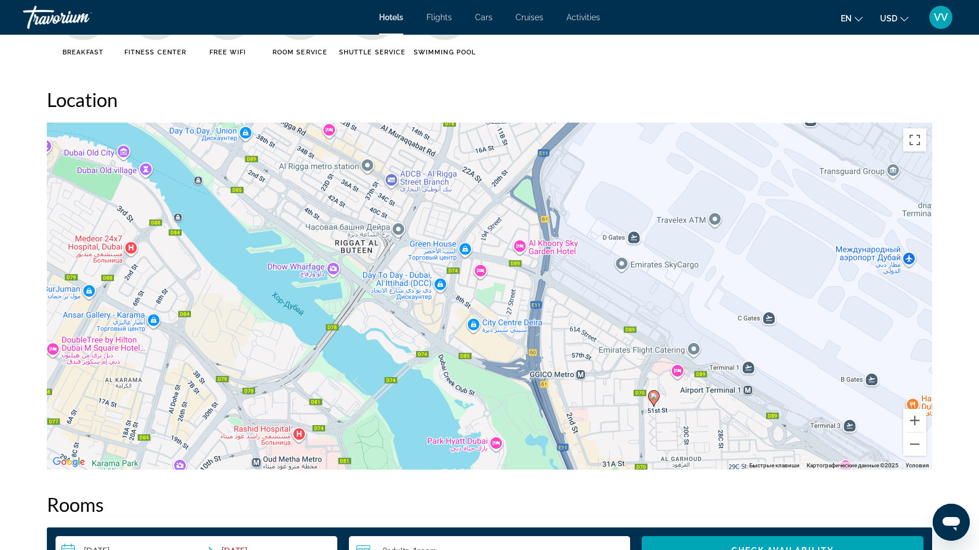
drag, startPoint x: 348, startPoint y: 271, endPoint x: 396, endPoint y: 214, distance: 74.3
click at [397, 214] on div "Чтобы активировать перетаскивание с помощью клавиатуры, нажмите Alt + Ввод. Пос…" at bounding box center [489, 296] width 885 height 347
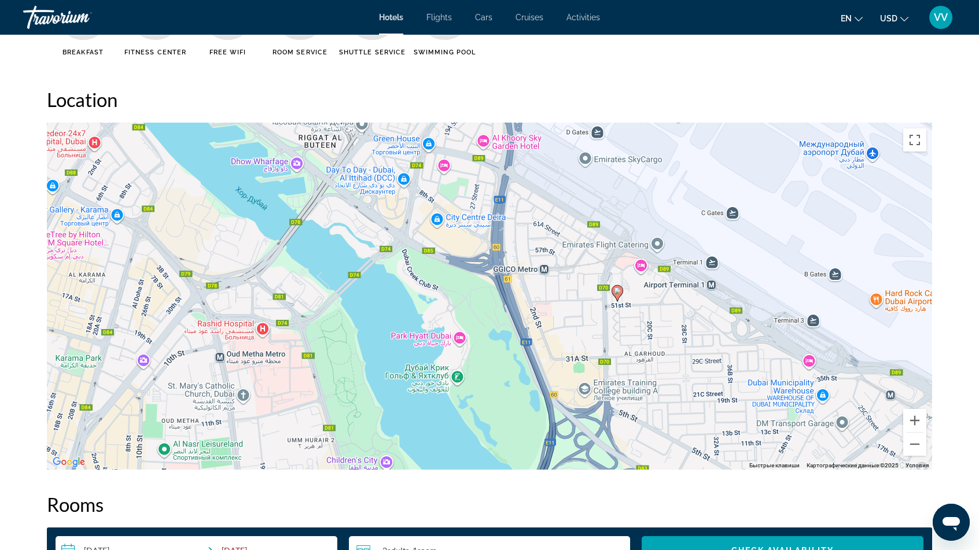
drag, startPoint x: 264, startPoint y: 407, endPoint x: 228, endPoint y: 309, distance: 104.7
click at [228, 309] on div "Чтобы активировать перетаскивание с помощью клавиатуры, нажмите Alt + Ввод. Пос…" at bounding box center [489, 296] width 885 height 347
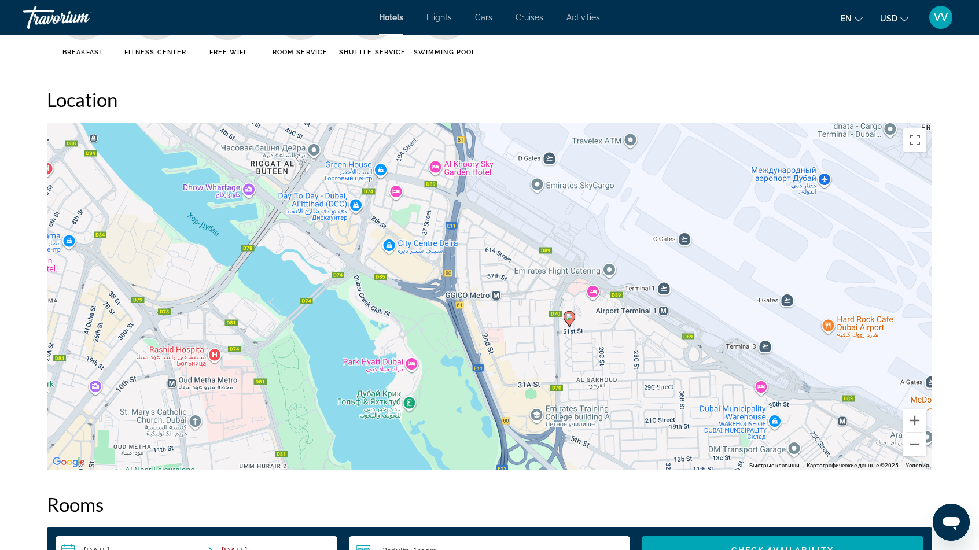
drag, startPoint x: 298, startPoint y: 320, endPoint x: 245, endPoint y: 340, distance: 56.5
click at [245, 340] on div "Чтобы активировать перетаскивание с помощью клавиатуры, нажмите Alt + Ввод. Пос…" at bounding box center [489, 296] width 885 height 347
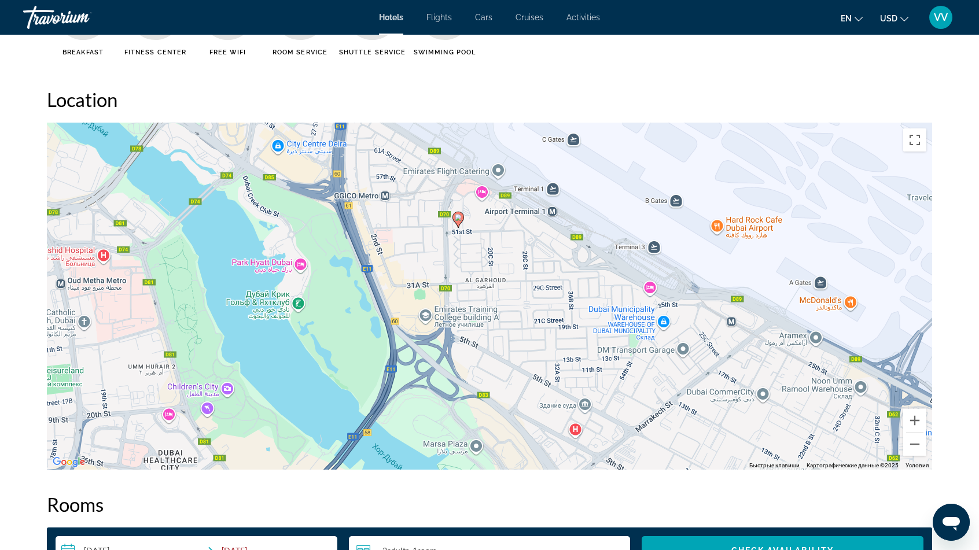
drag, startPoint x: 436, startPoint y: 403, endPoint x: 324, endPoint y: 304, distance: 149.1
click at [324, 304] on div "Чтобы активировать перетаскивание с помощью клавиатуры, нажмите Alt + Ввод. Пос…" at bounding box center [489, 296] width 885 height 347
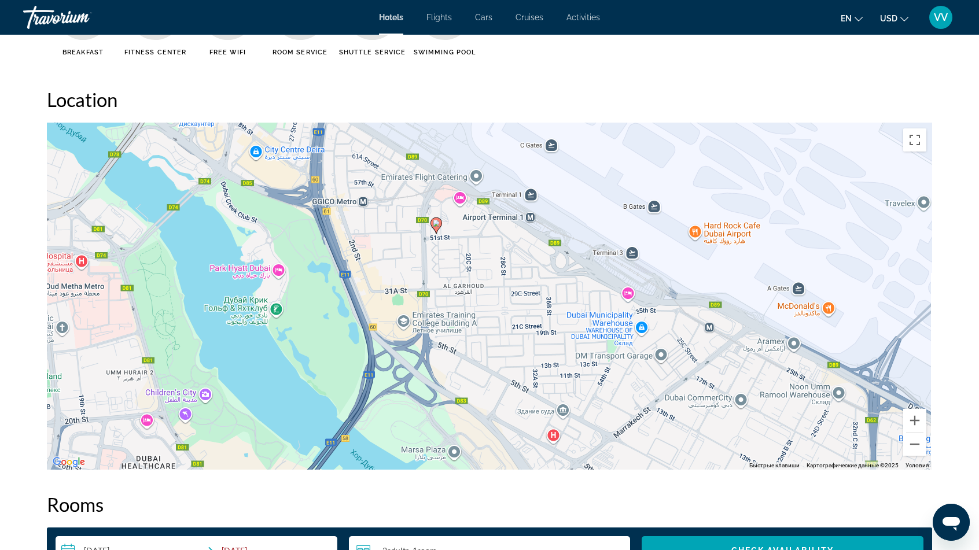
drag, startPoint x: 659, startPoint y: 355, endPoint x: 612, endPoint y: 371, distance: 49.6
click at [612, 371] on div "Чтобы активировать перетаскивание с помощью клавиатуры, нажмите Alt + Ввод. Пос…" at bounding box center [489, 296] width 885 height 347
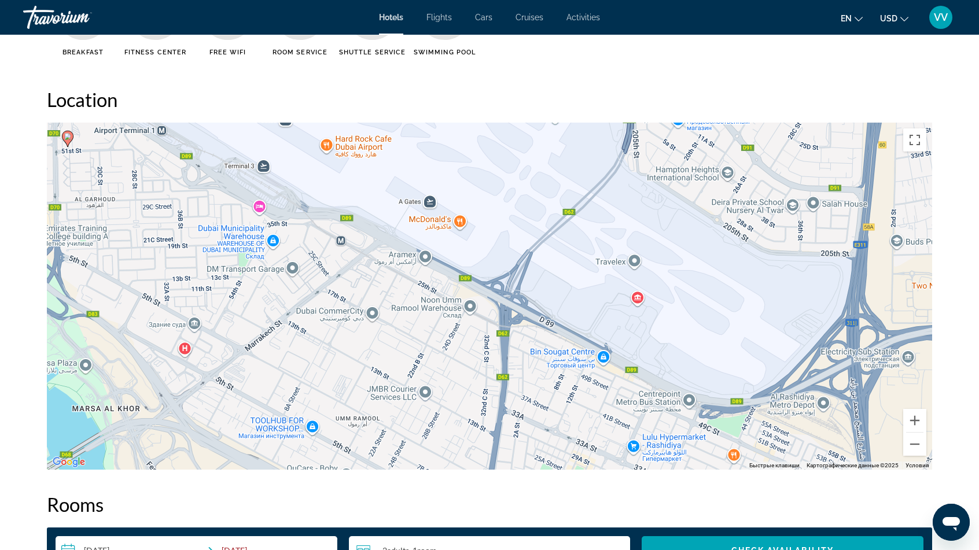
drag, startPoint x: 499, startPoint y: 333, endPoint x: 153, endPoint y: 238, distance: 359.2
click at [153, 237] on div "Чтобы активировать перетаскивание с помощью клавиатуры, нажмите Alt + Ввод. Пос…" at bounding box center [489, 296] width 885 height 347
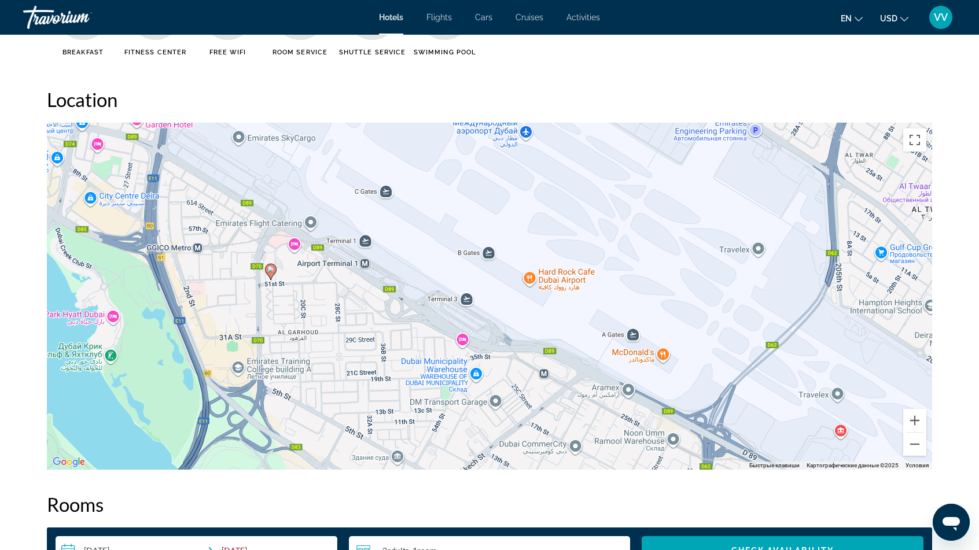
drag, startPoint x: 527, startPoint y: 369, endPoint x: 734, endPoint y: 501, distance: 245.5
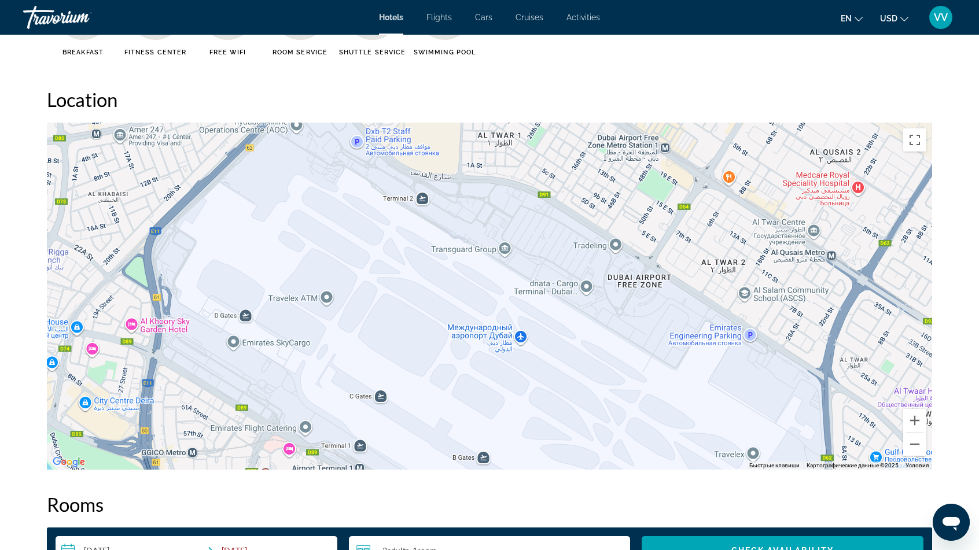
drag, startPoint x: 260, startPoint y: 363, endPoint x: 240, endPoint y: 566, distance: 203.4
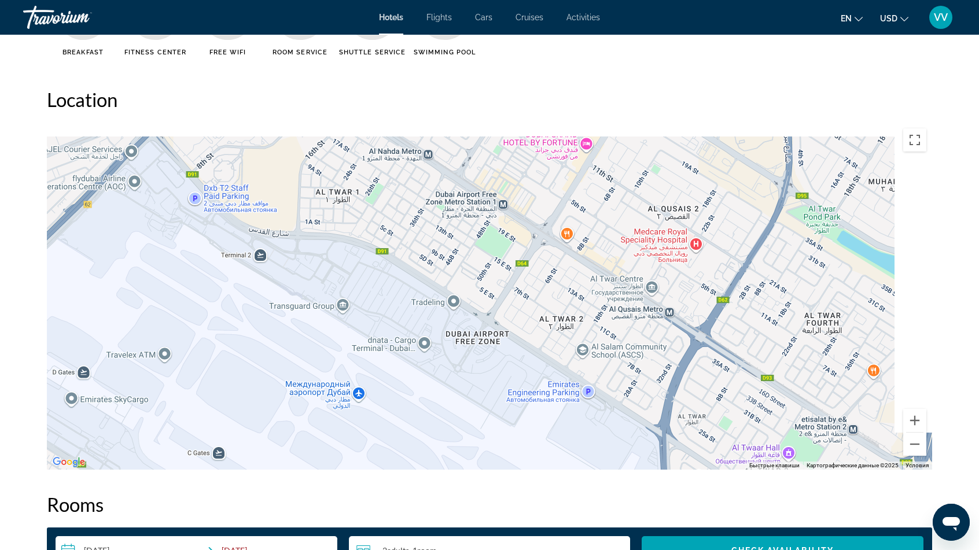
drag, startPoint x: 449, startPoint y: 375, endPoint x: 316, endPoint y: 452, distance: 153.4
click at [316, 452] on div "Чтобы активировать перетаскивание с помощью клавиатуры, нажмите Alt + Ввод. Пос…" at bounding box center [489, 296] width 885 height 347
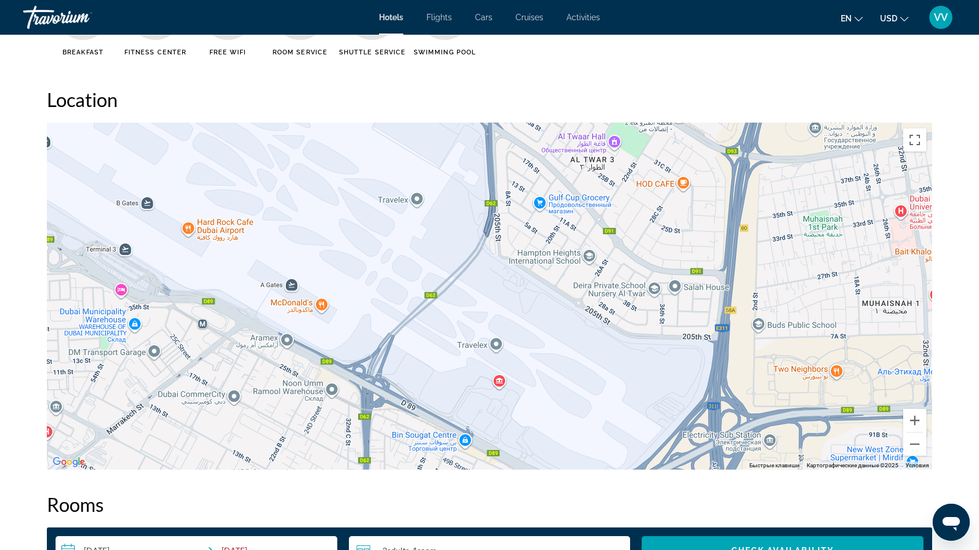
drag, startPoint x: 523, startPoint y: 408, endPoint x: 350, endPoint y: 97, distance: 355.8
click at [350, 97] on div "Location ← Переместить влево → Переместить вправо ↑ Переместить вверх ↓ Перемес…" at bounding box center [489, 279] width 885 height 382
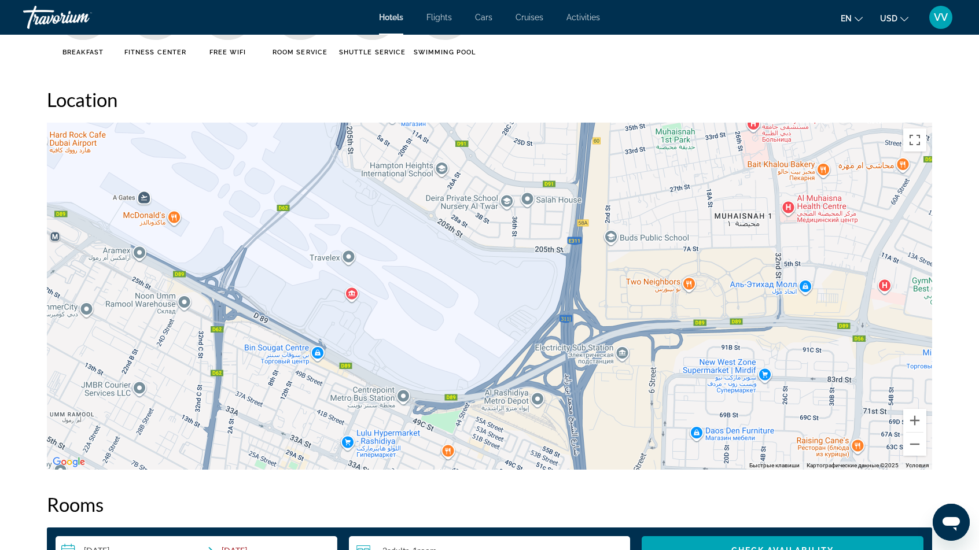
drag, startPoint x: 564, startPoint y: 269, endPoint x: 415, endPoint y: 181, distance: 173.2
click at [416, 182] on div "Чтобы активировать перетаскивание с помощью клавиатуры, нажмите Alt + Ввод. Пос…" at bounding box center [489, 296] width 885 height 347
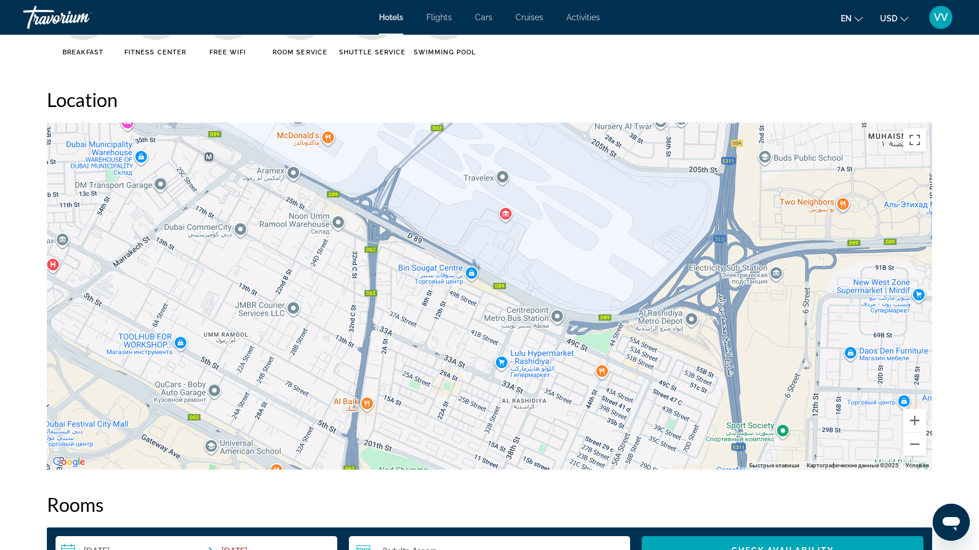
drag, startPoint x: 633, startPoint y: 400, endPoint x: 787, endPoint y: 321, distance: 173.6
click at [787, 321] on div "Чтобы активировать перетаскивание с помощью клавиатуры, нажмите Alt + Ввод. Пос…" at bounding box center [489, 296] width 885 height 347
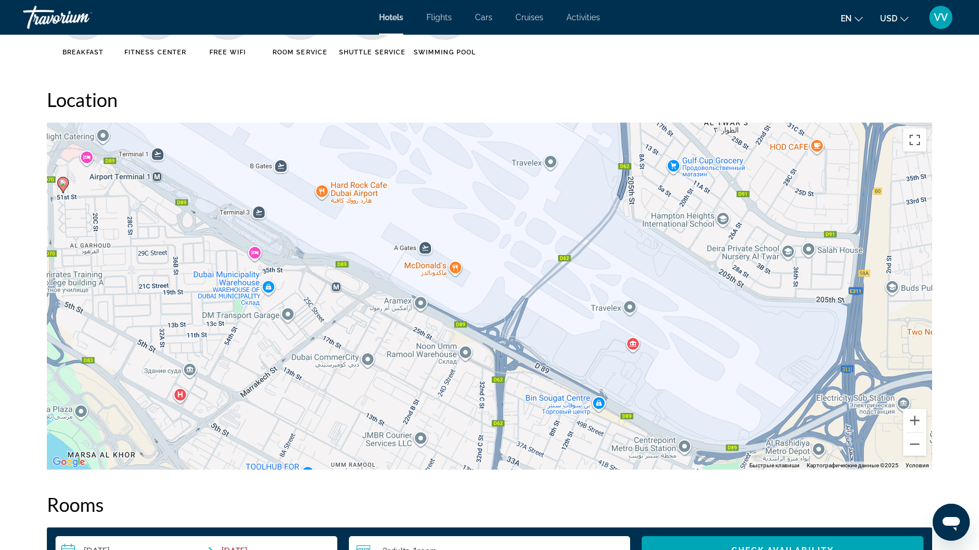
drag, startPoint x: 459, startPoint y: 342, endPoint x: 588, endPoint y: 473, distance: 183.6
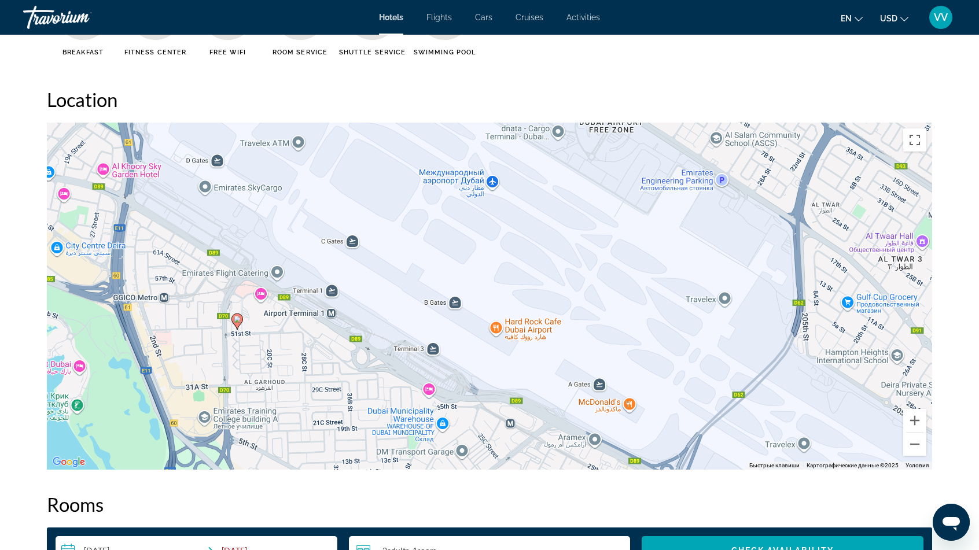
drag, startPoint x: 319, startPoint y: 231, endPoint x: 493, endPoint y: 368, distance: 221.2
click at [493, 368] on div "Чтобы активировать перетаскивание с помощью клавиатуры, нажмите Alt + Ввод. Пос…" at bounding box center [489, 296] width 885 height 347
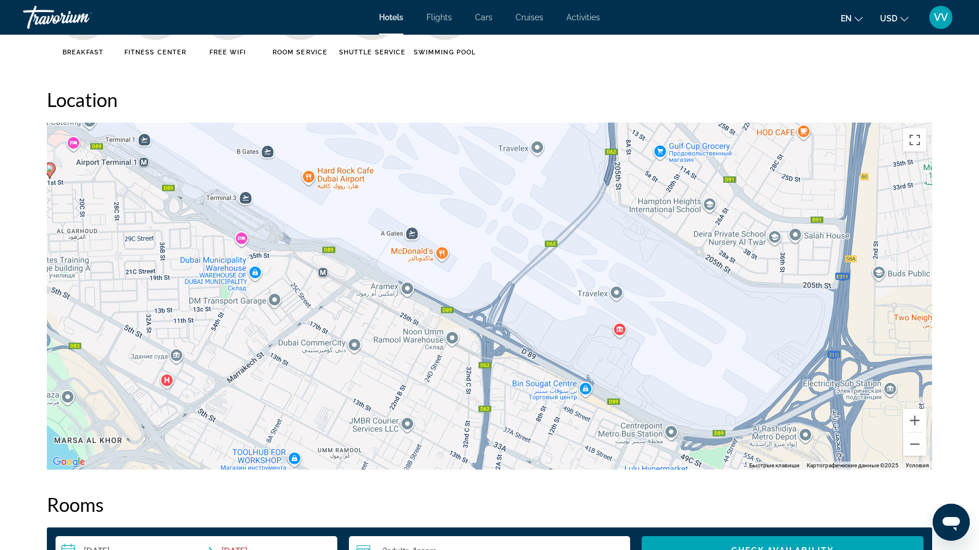
drag, startPoint x: 570, startPoint y: 359, endPoint x: 382, endPoint y: 207, distance: 241.9
click at [382, 207] on div "Чтобы активировать перетаскивание с помощью клавиатуры, нажмите Alt + Ввод. Пос…" at bounding box center [489, 296] width 885 height 347
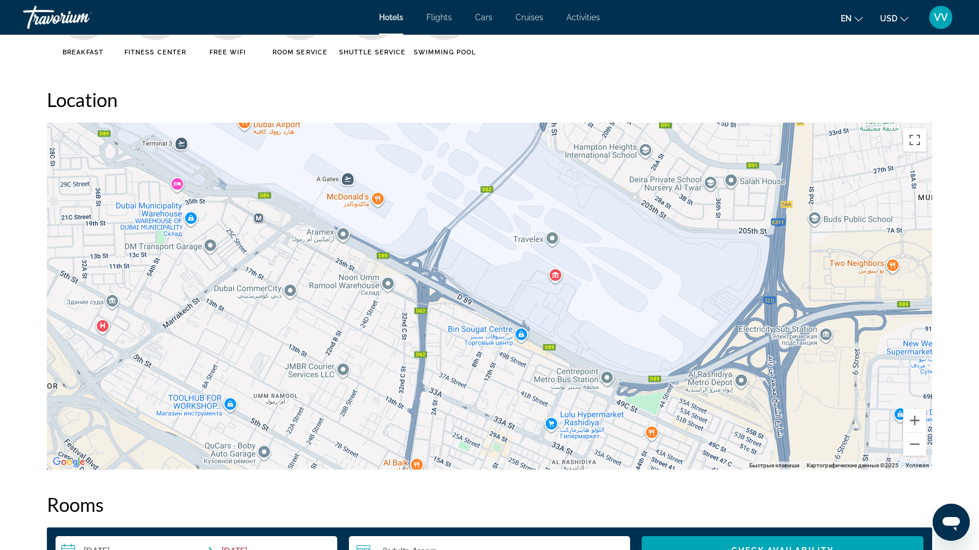
drag, startPoint x: 589, startPoint y: 322, endPoint x: 523, endPoint y: 267, distance: 85.0
click at [523, 267] on div "Чтобы активировать перетаскивание с помощью клавиатуры, нажмите Alt + Ввод. Пос…" at bounding box center [489, 296] width 885 height 347
click at [556, 272] on div "Чтобы активировать перетаскивание с помощью клавиатуры, нажмите Alt + Ввод. Пос…" at bounding box center [489, 296] width 885 height 347
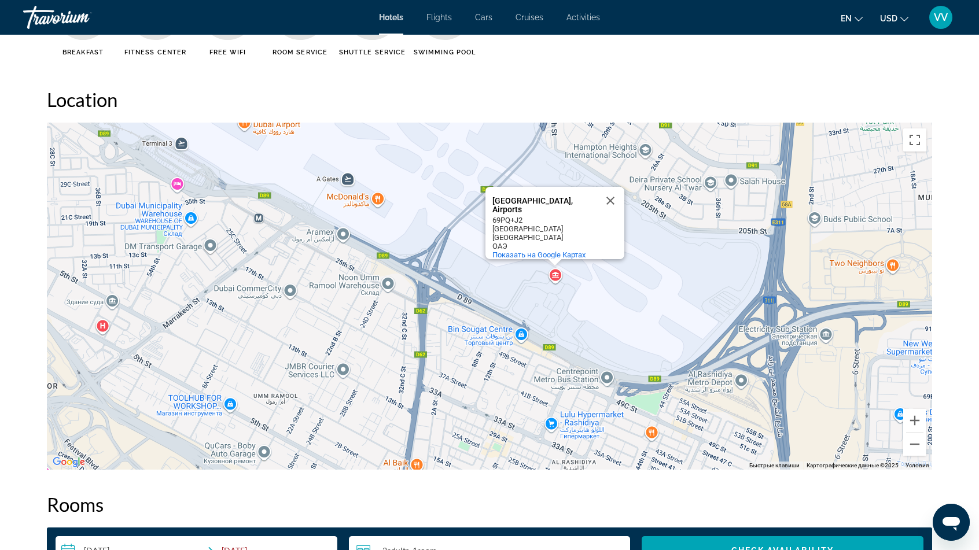
click at [644, 313] on div "Чтобы активировать перетаскивание с помощью клавиатуры, нажмите Alt + Ввод. Пос…" at bounding box center [489, 296] width 885 height 347
click at [606, 187] on button "Закрыть" at bounding box center [610, 201] width 28 height 28
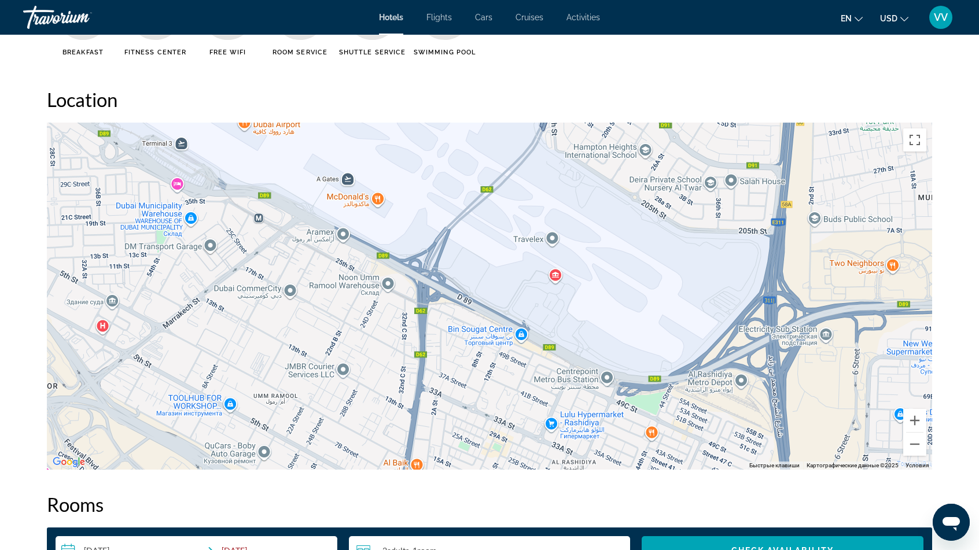
drag, startPoint x: 514, startPoint y: 242, endPoint x: 540, endPoint y: 242, distance: 26.6
click at [540, 242] on div "Чтобы активировать перетаскивание с помощью клавиатуры, нажмите Alt + Ввод. Пос…" at bounding box center [489, 296] width 885 height 347
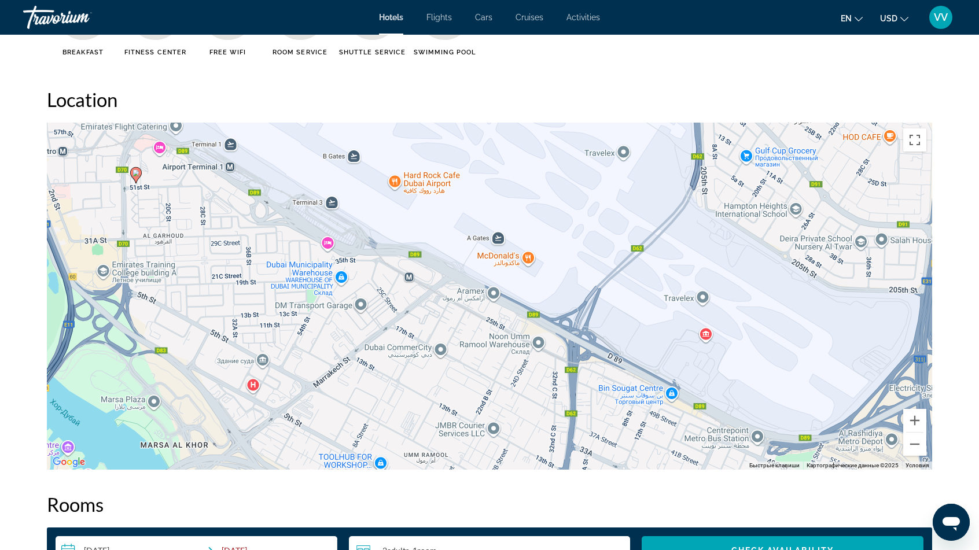
drag, startPoint x: 252, startPoint y: 298, endPoint x: 474, endPoint y: 340, distance: 226.1
click at [466, 342] on div "Чтобы активировать перетаскивание с помощью клавиатуры, нажмите Alt + Ввод. Пос…" at bounding box center [489, 296] width 885 height 347
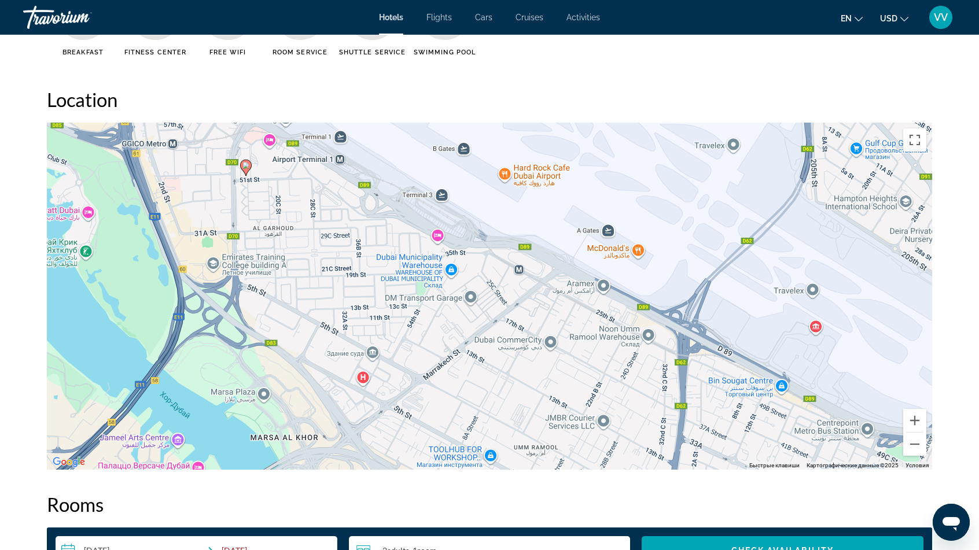
drag, startPoint x: 368, startPoint y: 285, endPoint x: 375, endPoint y: 303, distance: 19.8
click at [375, 303] on div "Чтобы активировать перетаскивание с помощью клавиатуры, нажмите Alt + Ввод. Пос…" at bounding box center [489, 296] width 885 height 347
click at [453, 270] on div "Чтобы активировать перетаскивание с помощью клавиатуры, нажмите Alt + Ввод. Пос…" at bounding box center [489, 296] width 885 height 347
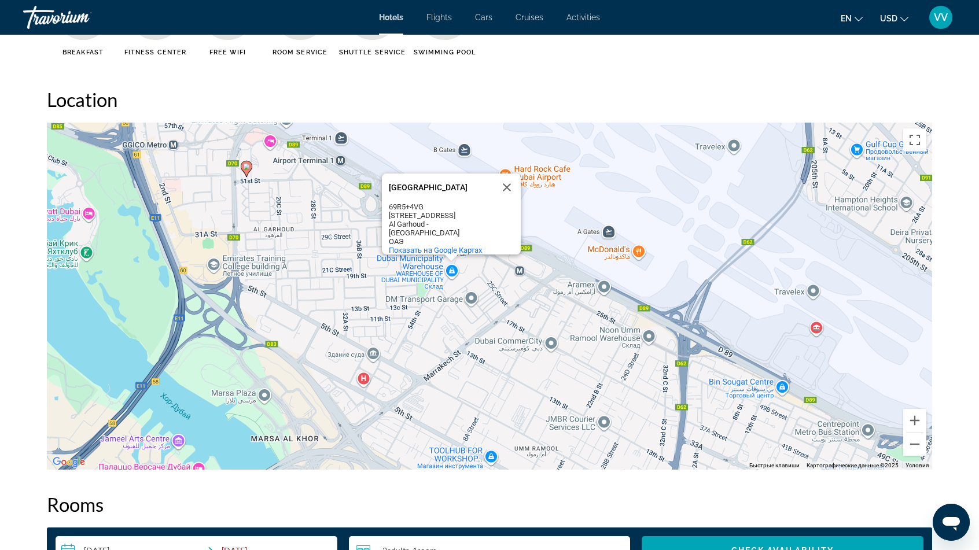
click at [450, 268] on div "Чтобы активировать перетаскивание с помощью клавиатуры, нажмите Alt + Ввод. Пос…" at bounding box center [489, 296] width 885 height 347
click at [508, 185] on button "Закрыть" at bounding box center [507, 188] width 28 height 28
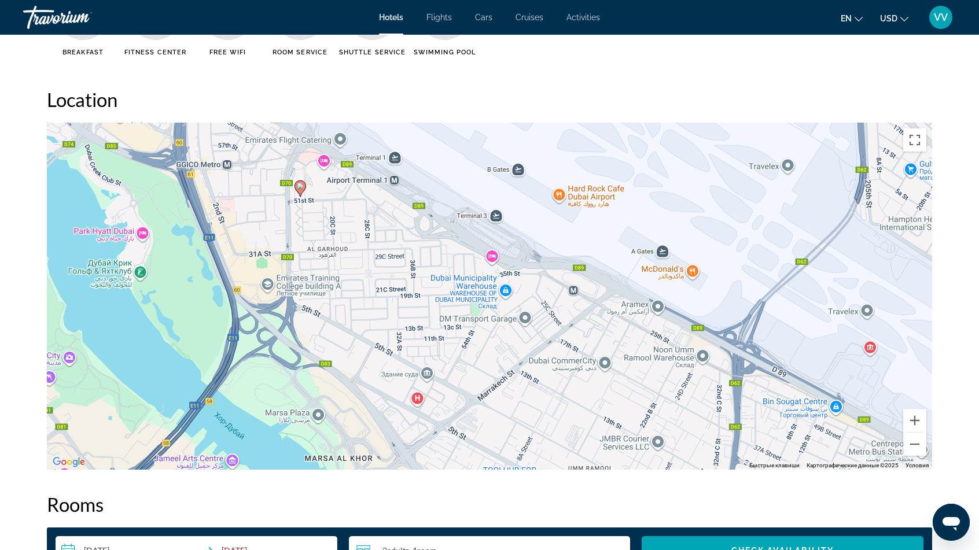
drag, startPoint x: 304, startPoint y: 253, endPoint x: 359, endPoint y: 272, distance: 58.9
click at [359, 272] on div "Чтобы активировать перетаскивание с помощью клавиатуры, нажмите Alt + Ввод. Пос…" at bounding box center [489, 296] width 885 height 347
click at [267, 285] on div "Чтобы активировать перетаскивание с помощью клавиатуры, нажмите Alt + Ввод. Пос…" at bounding box center [489, 296] width 885 height 347
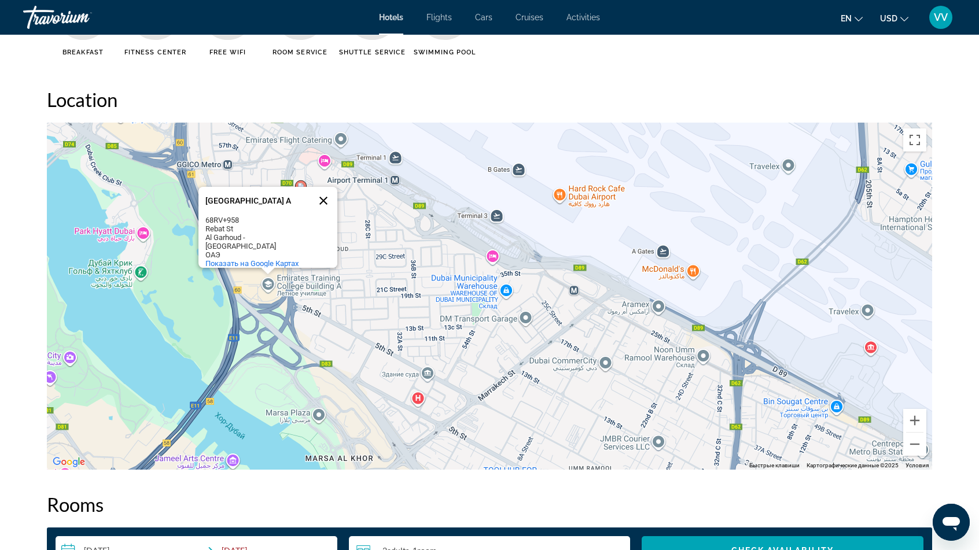
click at [324, 197] on button "Закрыть" at bounding box center [323, 201] width 28 height 28
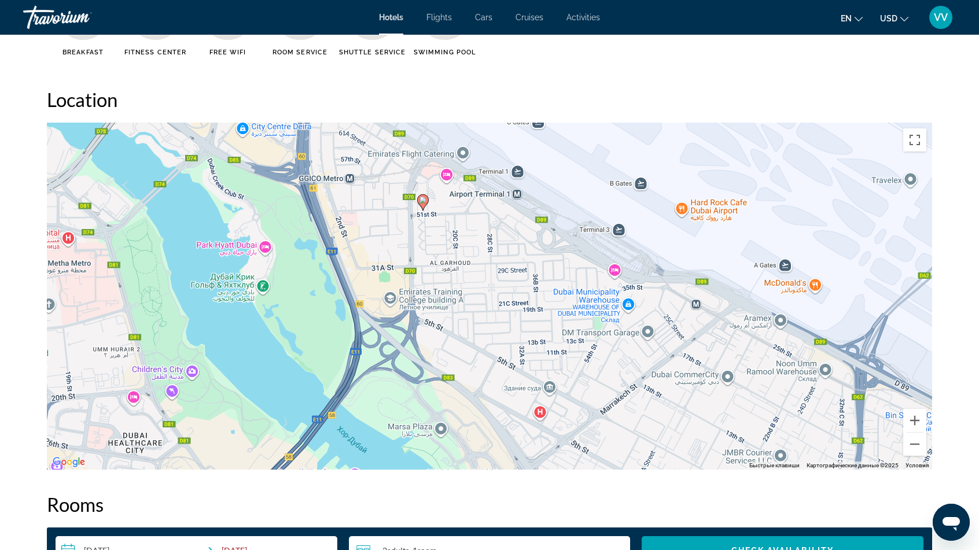
drag, startPoint x: 367, startPoint y: 296, endPoint x: 493, endPoint y: 308, distance: 126.0
click at [493, 308] on div "Чтобы активировать перетаскивание с помощью клавиатуры, нажмите Alt + Ввод. Пос…" at bounding box center [489, 296] width 885 height 347
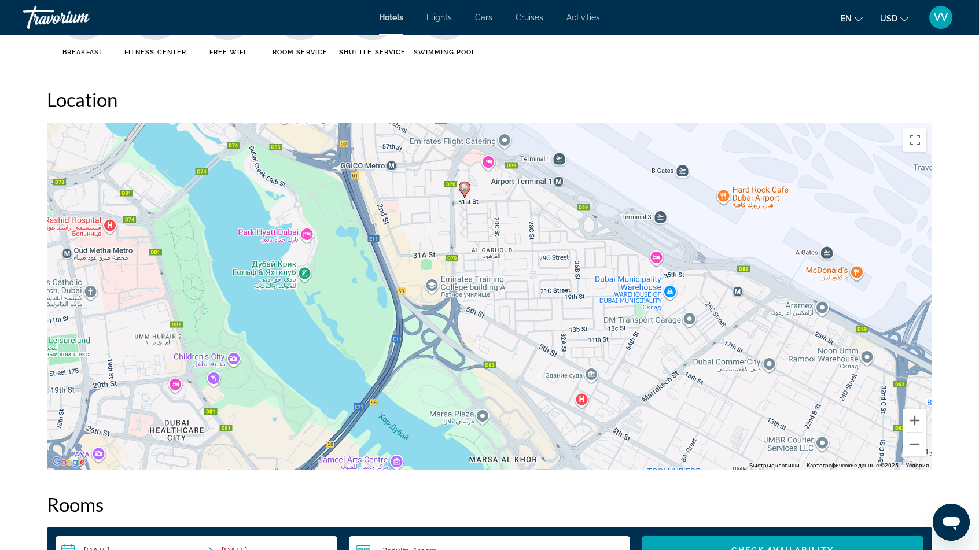
drag, startPoint x: 319, startPoint y: 290, endPoint x: 353, endPoint y: 287, distance: 33.7
click at [353, 287] on div "Чтобы активировать перетаскивание с помощью клавиатуры, нажмите Alt + Ввод. Пос…" at bounding box center [489, 296] width 885 height 347
click at [307, 274] on div "Чтобы активировать перетаскивание с помощью клавиатуры, нажмите Alt + Ввод. Пос…" at bounding box center [489, 296] width 885 height 347
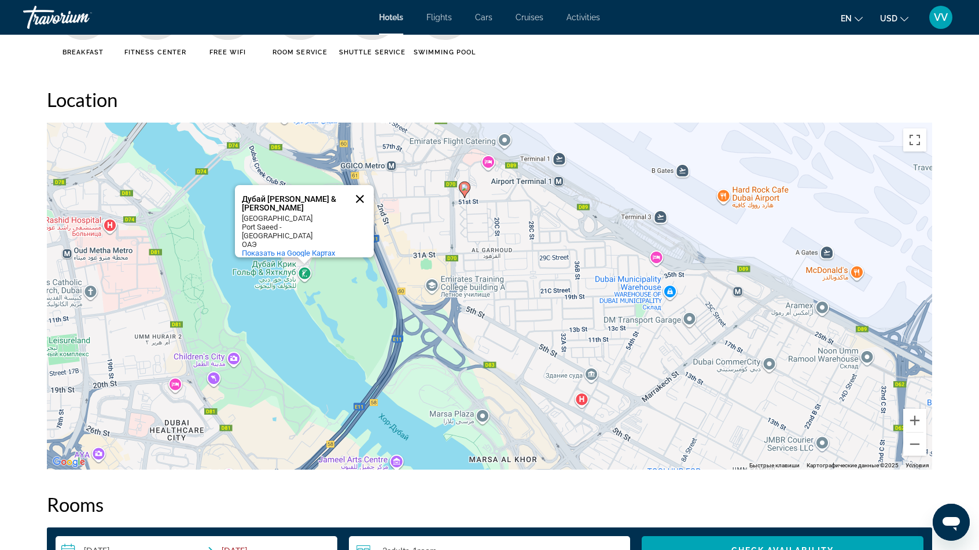
click at [360, 195] on button "Закрыть" at bounding box center [360, 199] width 28 height 28
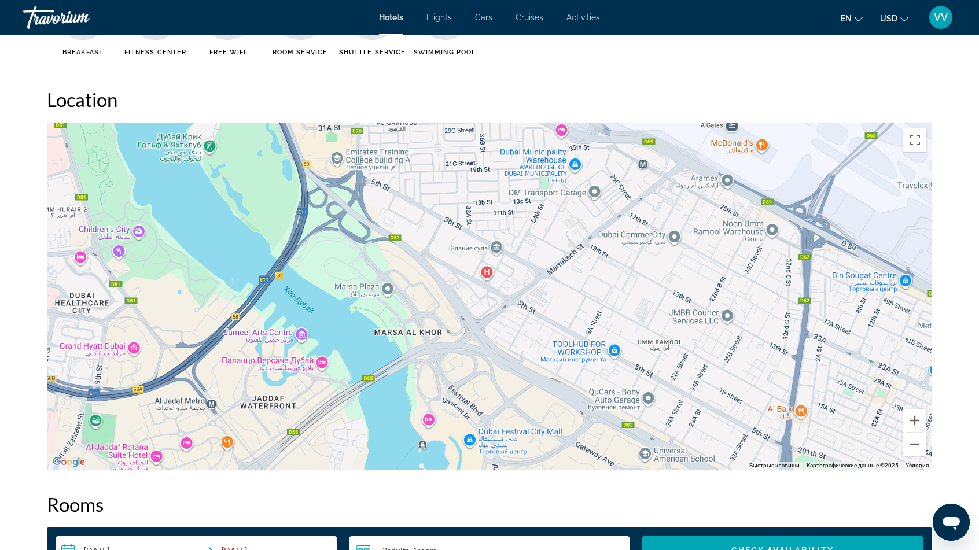
drag, startPoint x: 360, startPoint y: 317, endPoint x: 264, endPoint y: 191, distance: 158.8
click at [264, 191] on div "Чтобы активировать перетаскивание с помощью клавиатуры, нажмите Alt + Ввод. Пос…" at bounding box center [489, 296] width 885 height 347
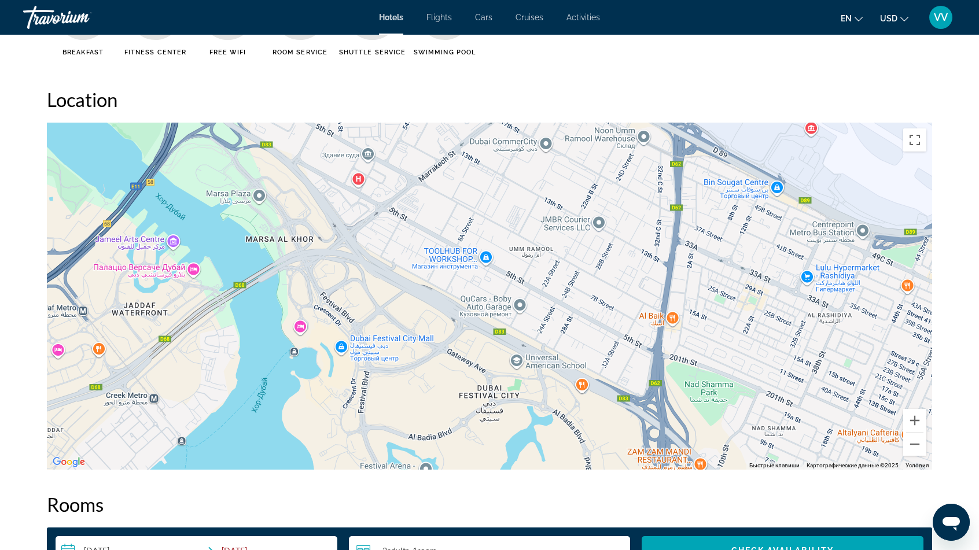
drag, startPoint x: 479, startPoint y: 364, endPoint x: 352, endPoint y: 273, distance: 156.3
click at [352, 272] on div "Чтобы активировать перетаскивание с помощью клавиатуры, нажмите Alt + Ввод. Пос…" at bounding box center [489, 296] width 885 height 347
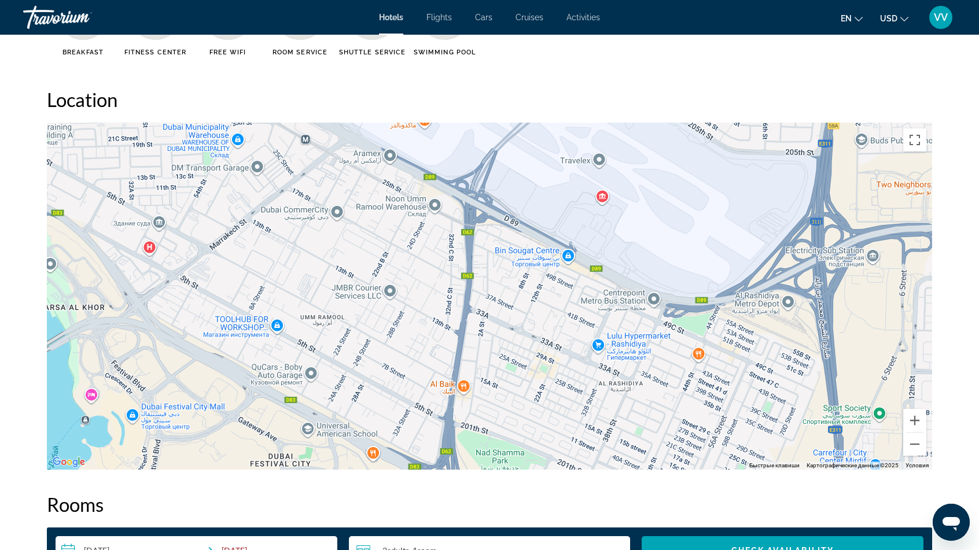
drag, startPoint x: 440, startPoint y: 372, endPoint x: 320, endPoint y: 573, distance: 233.4
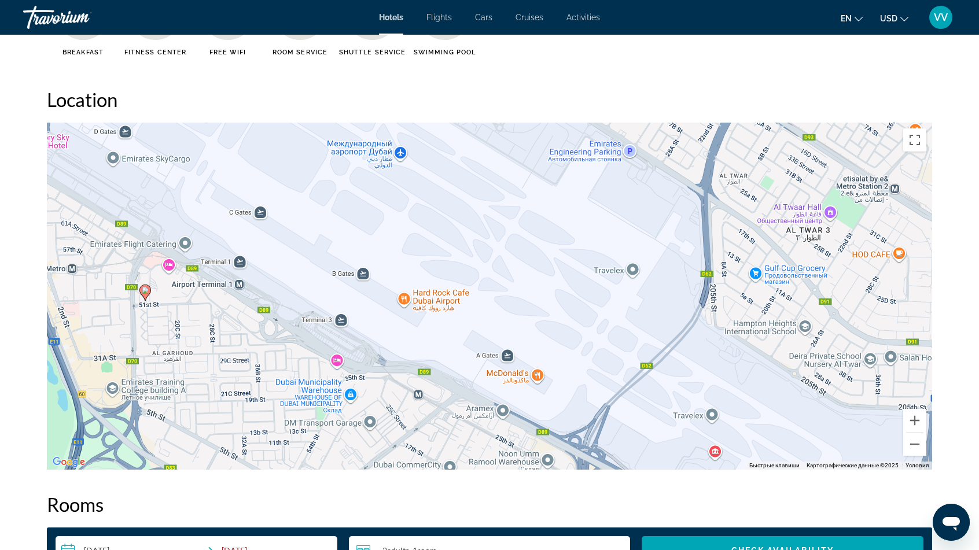
drag, startPoint x: 313, startPoint y: 256, endPoint x: 345, endPoint y: 401, distance: 148.5
click at [345, 401] on div "Чтобы активировать перетаскивание с помощью клавиатуры, нажмите Alt + Ввод. Пос…" at bounding box center [489, 296] width 885 height 347
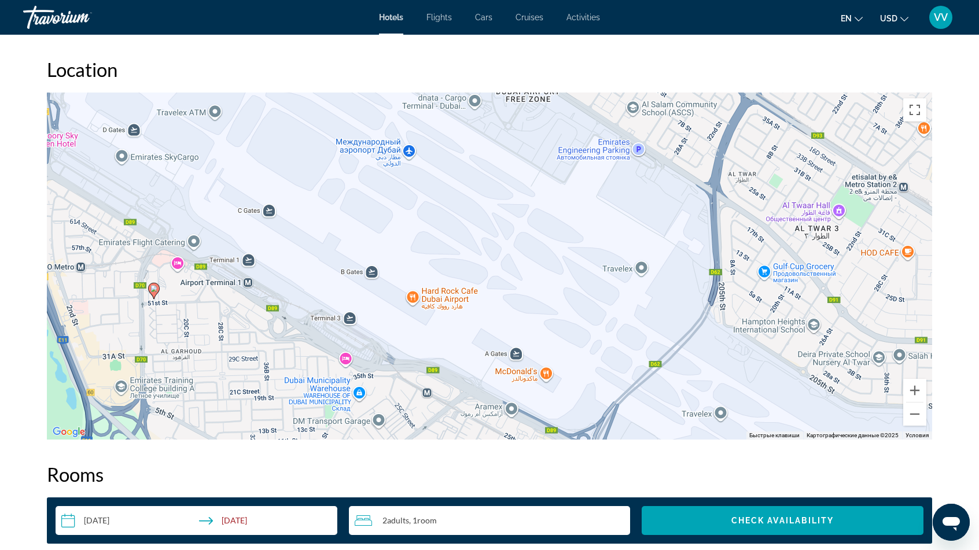
scroll to position [1098, 0]
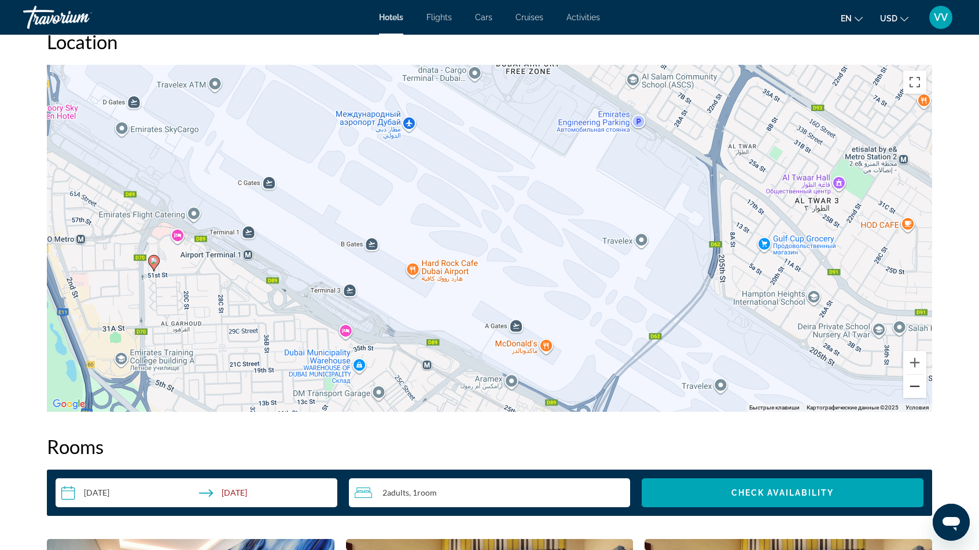
click at [910, 384] on button "Уменьшить" at bounding box center [914, 386] width 23 height 23
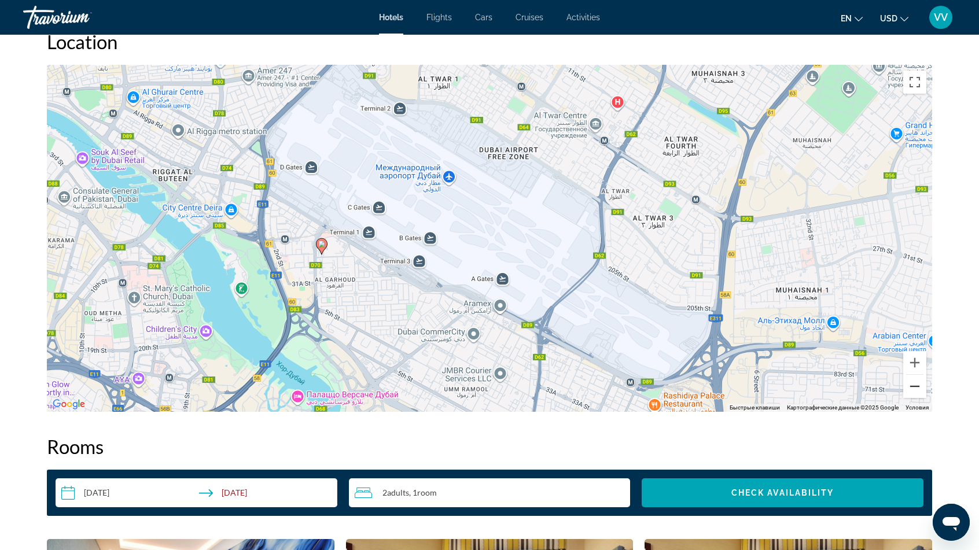
click at [913, 385] on button "Уменьшить" at bounding box center [914, 386] width 23 height 23
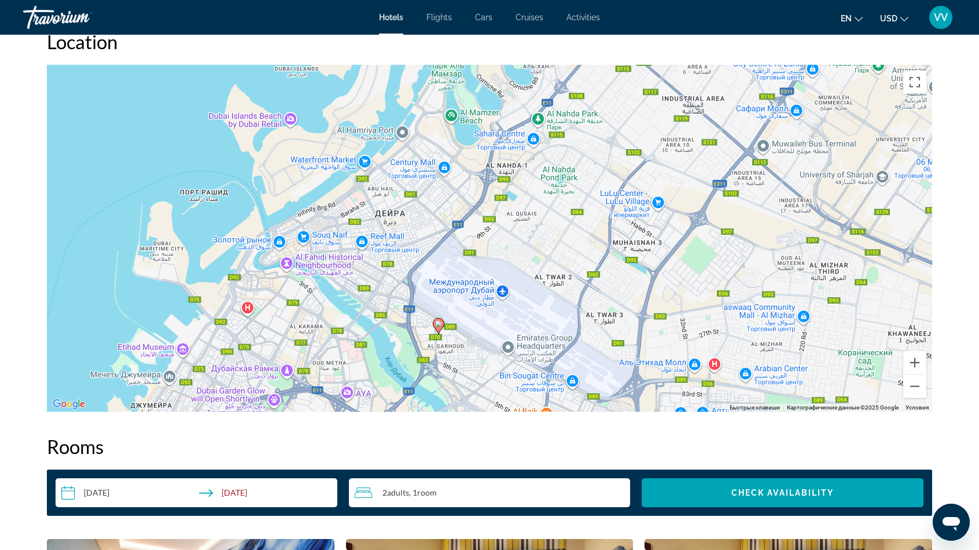
drag, startPoint x: 377, startPoint y: 243, endPoint x: 411, endPoint y: 333, distance: 95.9
click at [411, 333] on div "Чтобы активировать перетаскивание с помощью клавиатуры, нажмите Alt + Ввод. Пос…" at bounding box center [489, 238] width 885 height 347
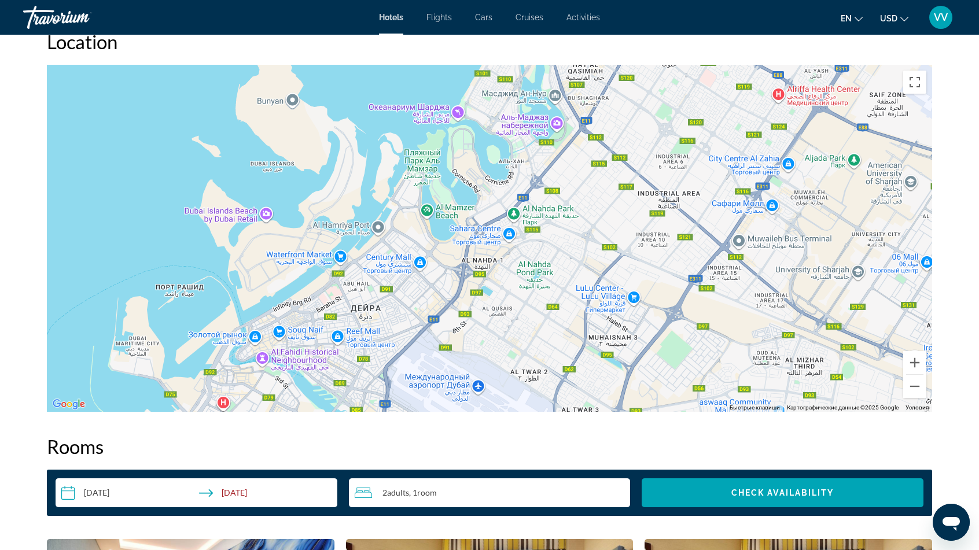
drag, startPoint x: 488, startPoint y: 245, endPoint x: 464, endPoint y: 341, distance: 99.0
click at [464, 341] on div "Чтобы активировать перетаскивание с помощью клавиатуры, нажмите Alt + Ввод. Пос…" at bounding box center [489, 238] width 885 height 347
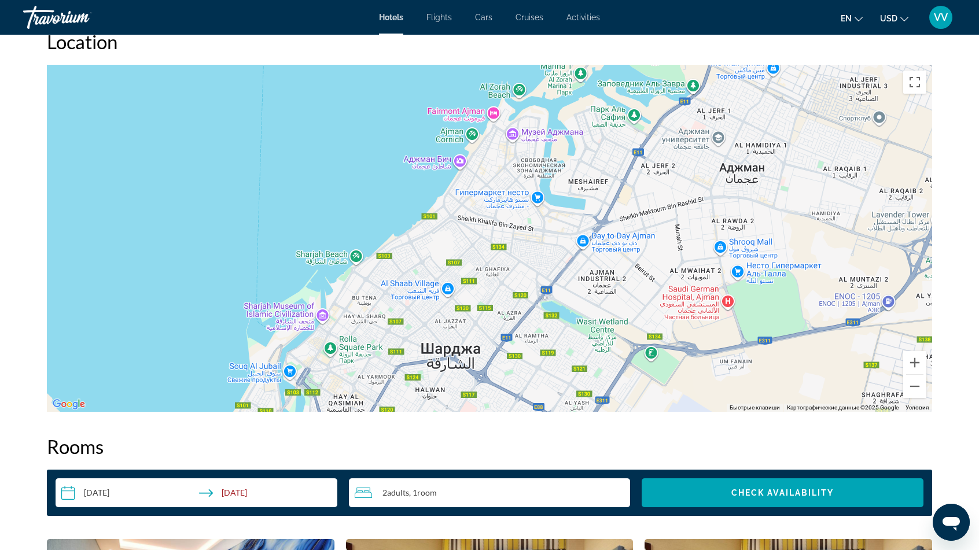
drag, startPoint x: 521, startPoint y: 261, endPoint x: 295, endPoint y: 573, distance: 384.3
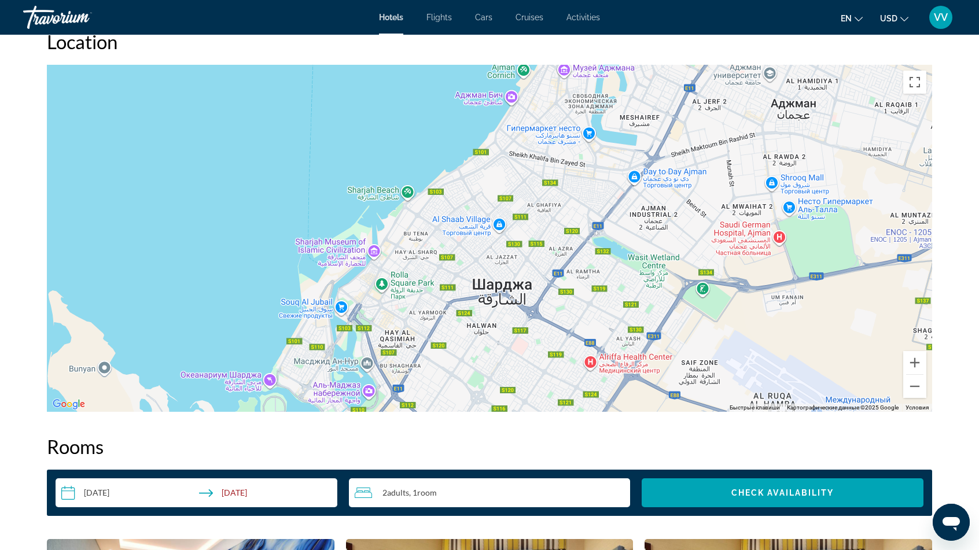
drag, startPoint x: 474, startPoint y: 320, endPoint x: 559, endPoint y: 167, distance: 175.8
click at [559, 167] on div "Чтобы активировать перетаскивание с помощью клавиатуры, нажмите Alt + Ввод. Пос…" at bounding box center [489, 238] width 885 height 347
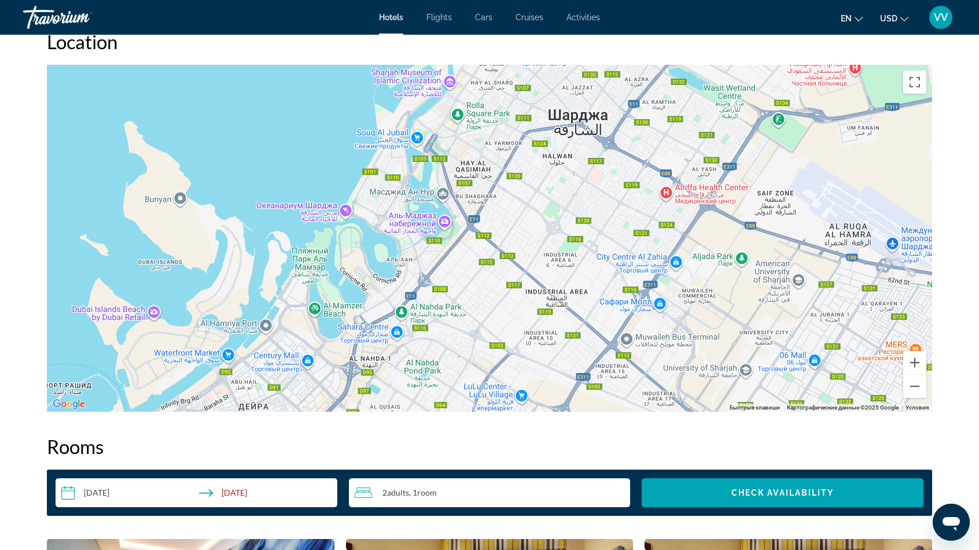
drag, startPoint x: 473, startPoint y: 262, endPoint x: 510, endPoint y: 163, distance: 105.8
click at [510, 163] on div "Чтобы активировать перетаскивание с помощью клавиатуры, нажмите Alt + Ввод. Пос…" at bounding box center [489, 238] width 885 height 347
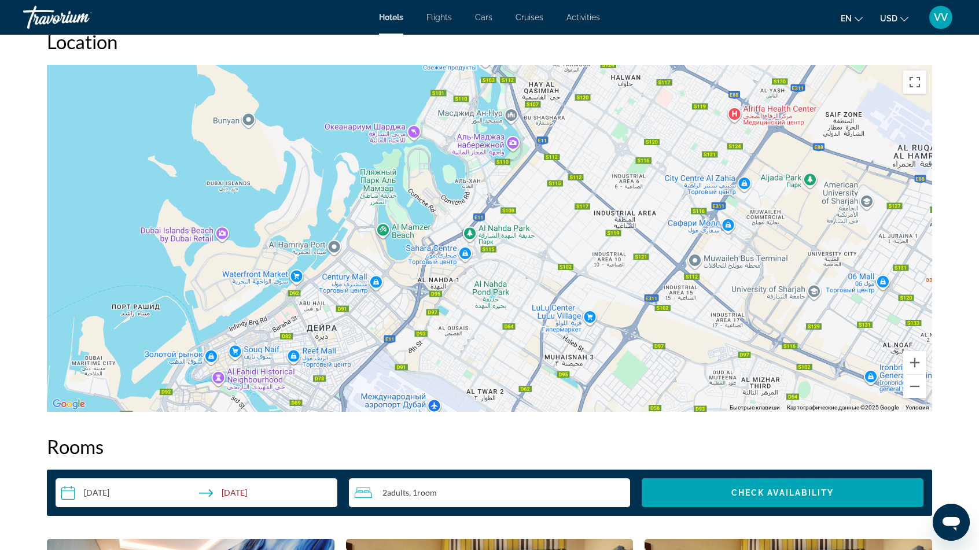
drag, startPoint x: 425, startPoint y: 311, endPoint x: 495, endPoint y: 238, distance: 101.0
click at [495, 238] on div "Чтобы активировать перетаскивание с помощью клавиатуры, нажмите Alt + Ввод. Пос…" at bounding box center [489, 238] width 885 height 347
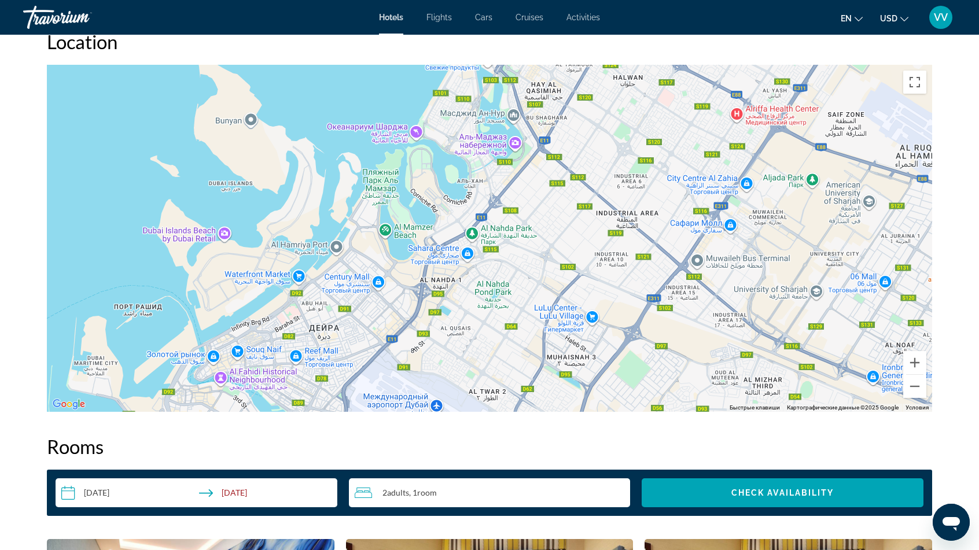
click at [415, 134] on div "Чтобы активировать перетаскивание с помощью клавиатуры, нажмите Alt + Ввод. Пос…" at bounding box center [489, 238] width 885 height 347
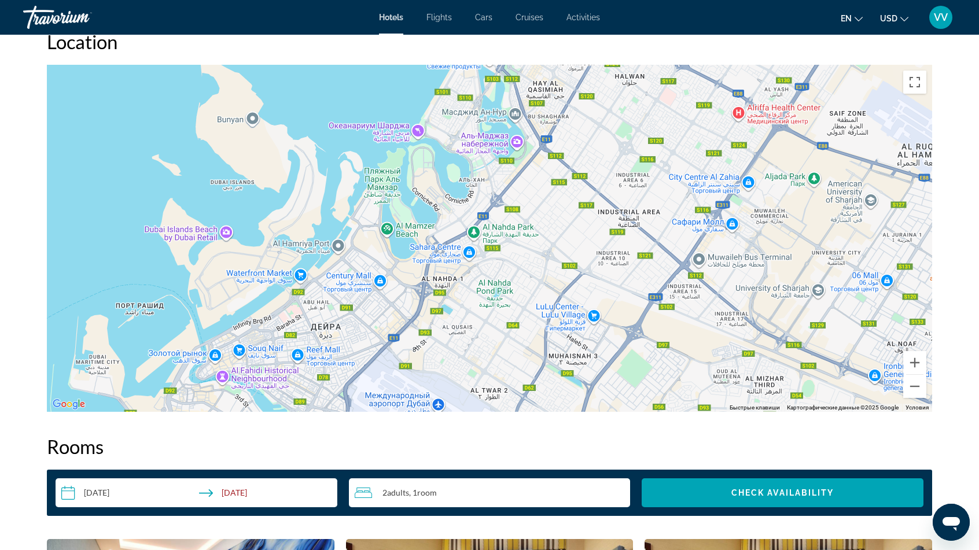
click at [416, 131] on div "Чтобы активировать перетаскивание с помощью клавиатуры, нажмите Alt + Ввод. Пос…" at bounding box center [489, 238] width 885 height 347
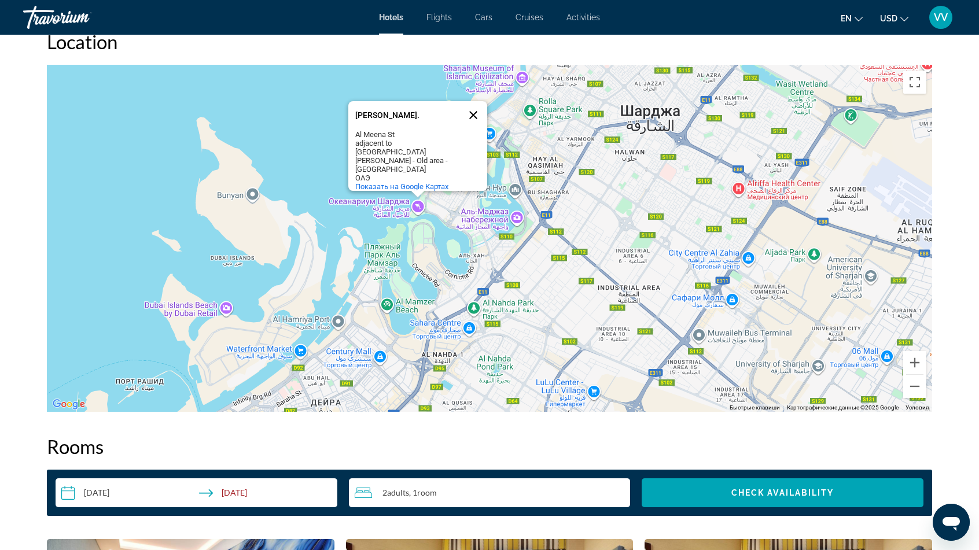
click at [475, 110] on button "Закрыть" at bounding box center [473, 115] width 28 height 28
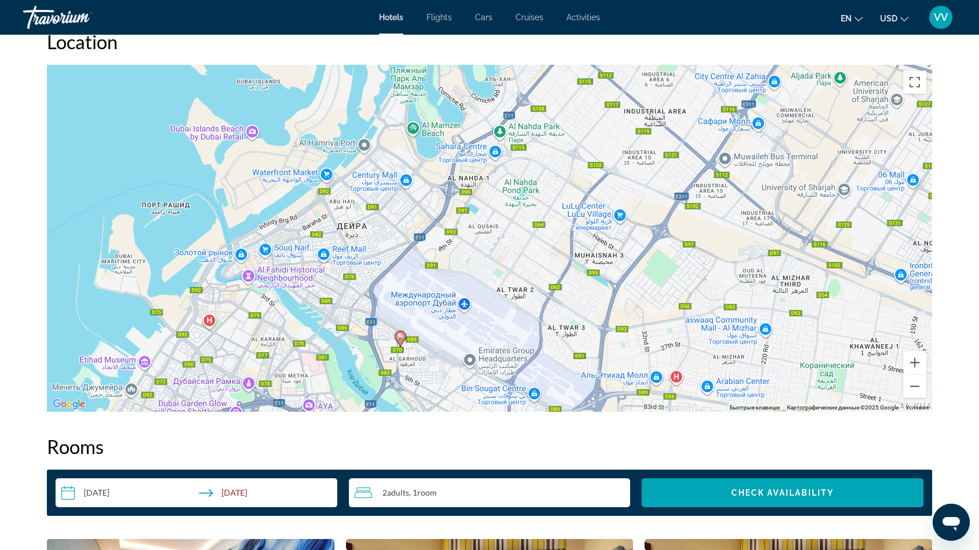
drag, startPoint x: 473, startPoint y: 297, endPoint x: 500, endPoint y: 116, distance: 183.5
click at [500, 119] on div "Чтобы активировать перетаскивание с помощью клавиатуры, нажмите Alt + Ввод. Пос…" at bounding box center [489, 238] width 885 height 347
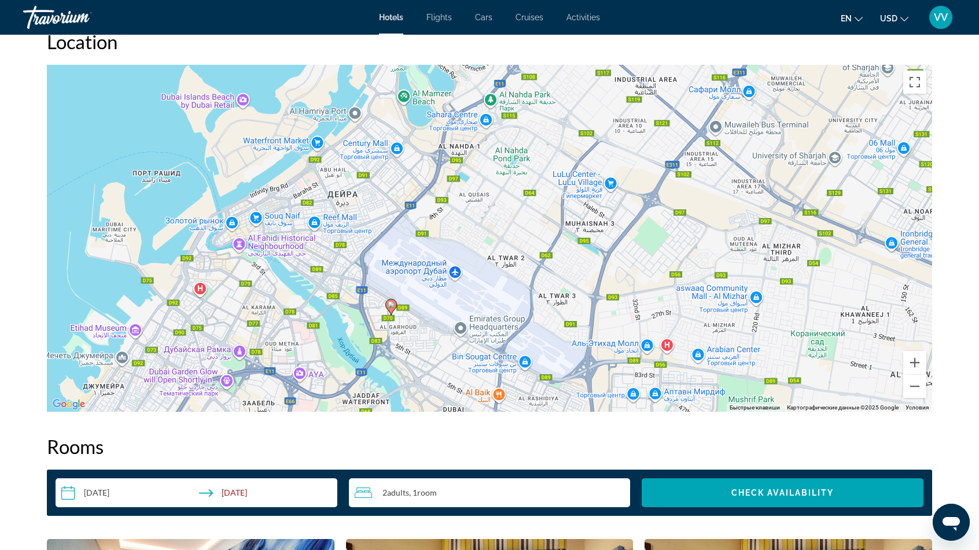
drag, startPoint x: 504, startPoint y: 242, endPoint x: 492, endPoint y: 201, distance: 42.4
click at [492, 201] on div "Чтобы активировать перетаскивание с помощью клавиатуры, нажмите Alt + Ввод. Пос…" at bounding box center [489, 238] width 885 height 347
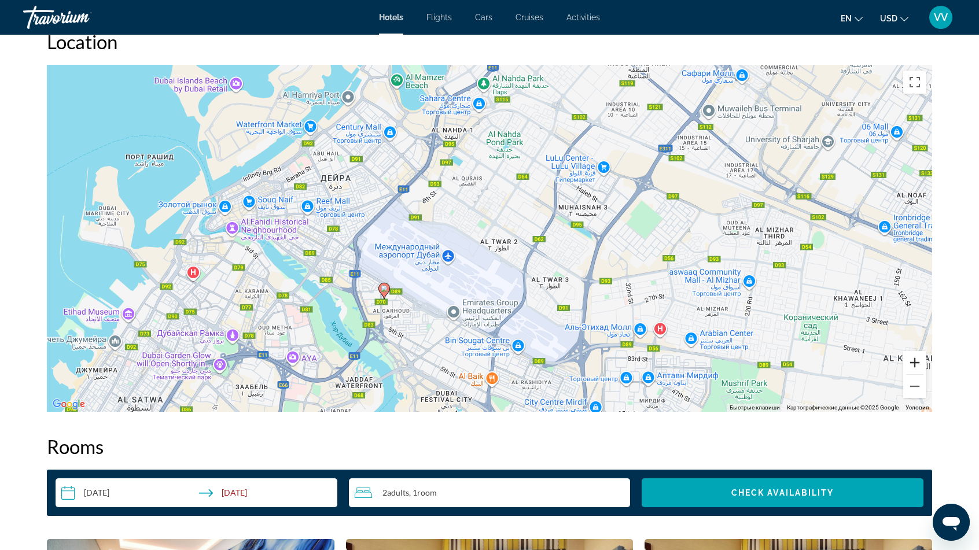
click at [913, 359] on button "Увеличить" at bounding box center [914, 362] width 23 height 23
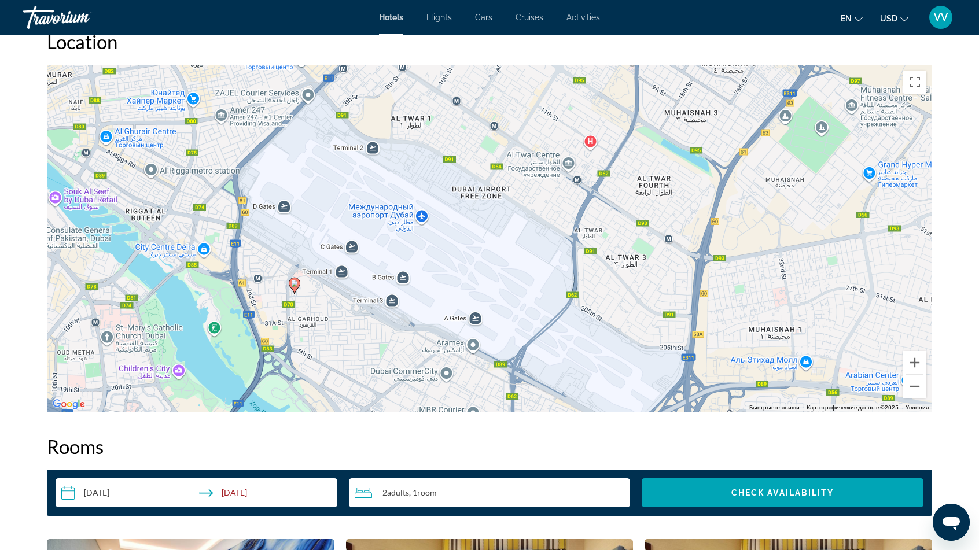
drag, startPoint x: 268, startPoint y: 338, endPoint x: 283, endPoint y: 270, distance: 70.0
click at [283, 270] on div "Чтобы активировать перетаскивание с помощью клавиатуры, нажмите Alt + Ввод. Пос…" at bounding box center [489, 238] width 885 height 347
click at [922, 363] on button "Увеличить" at bounding box center [914, 362] width 23 height 23
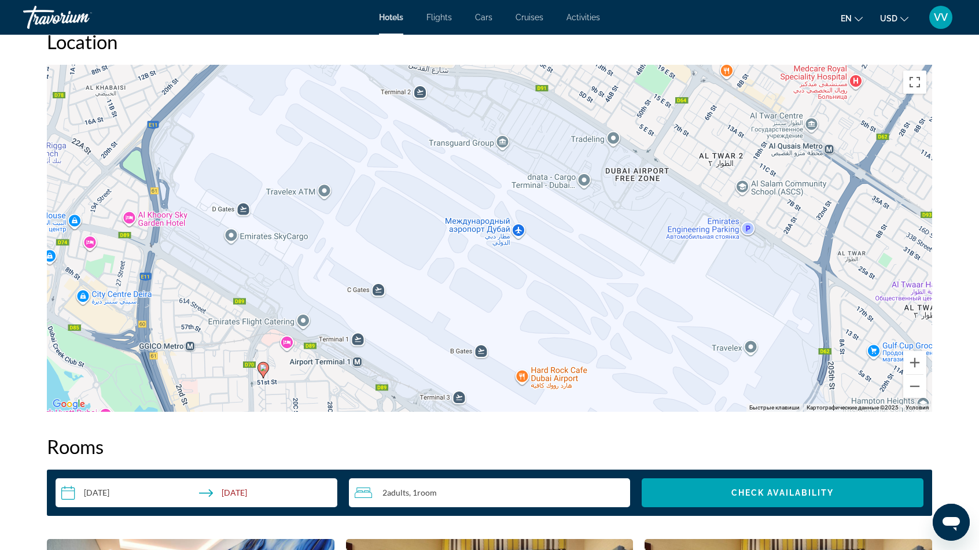
drag, startPoint x: 547, startPoint y: 344, endPoint x: 689, endPoint y: 339, distance: 142.4
click at [709, 372] on div "Чтобы активировать перетаскивание с помощью клавиатуры, нажмите Alt + Ввод. Пос…" at bounding box center [489, 238] width 885 height 347
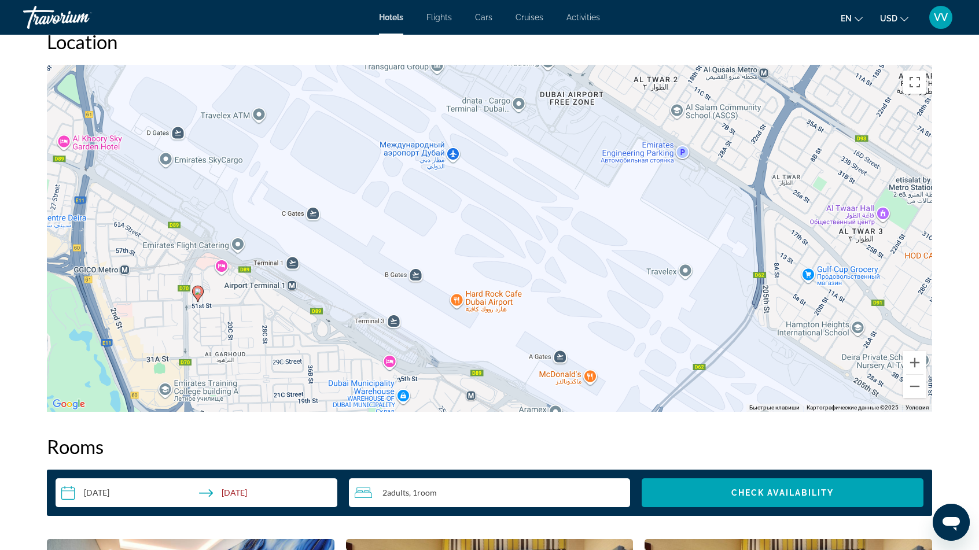
drag, startPoint x: 648, startPoint y: 183, endPoint x: 592, endPoint y: 51, distance: 143.3
click at [592, 51] on div "Location ← Переместить влево → Переместить вправо ↑ Переместить вверх ↓ Перемес…" at bounding box center [489, 221] width 885 height 382
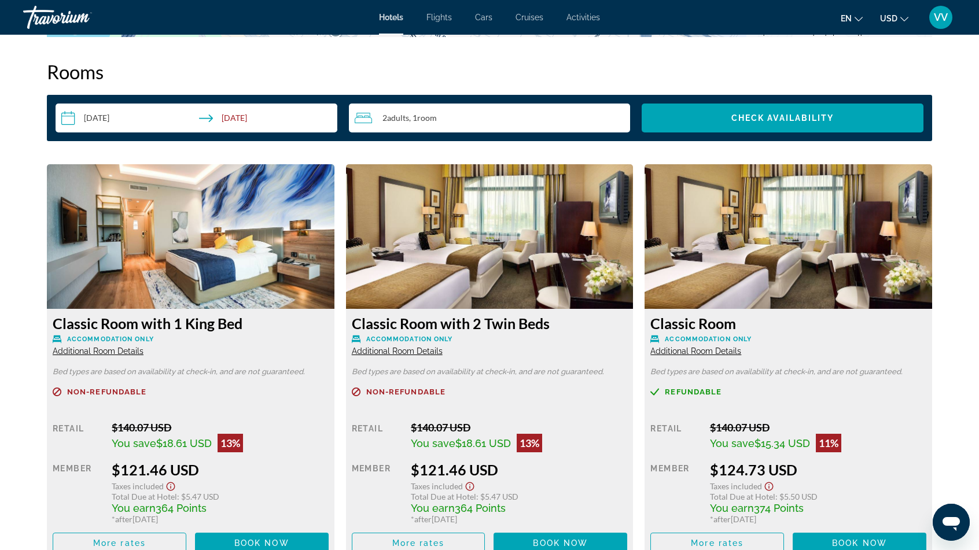
scroll to position [1445, 0]
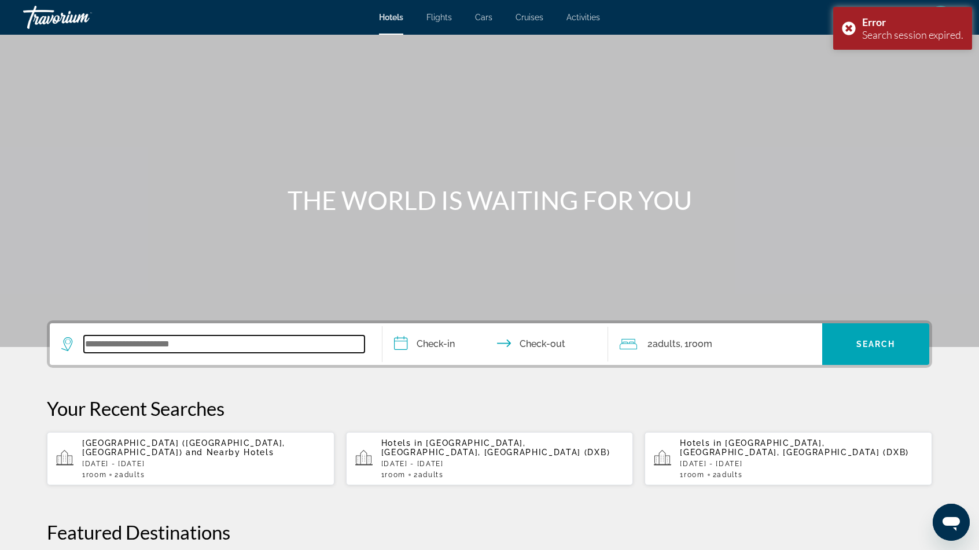
click at [138, 345] on input "Search widget" at bounding box center [224, 343] width 281 height 17
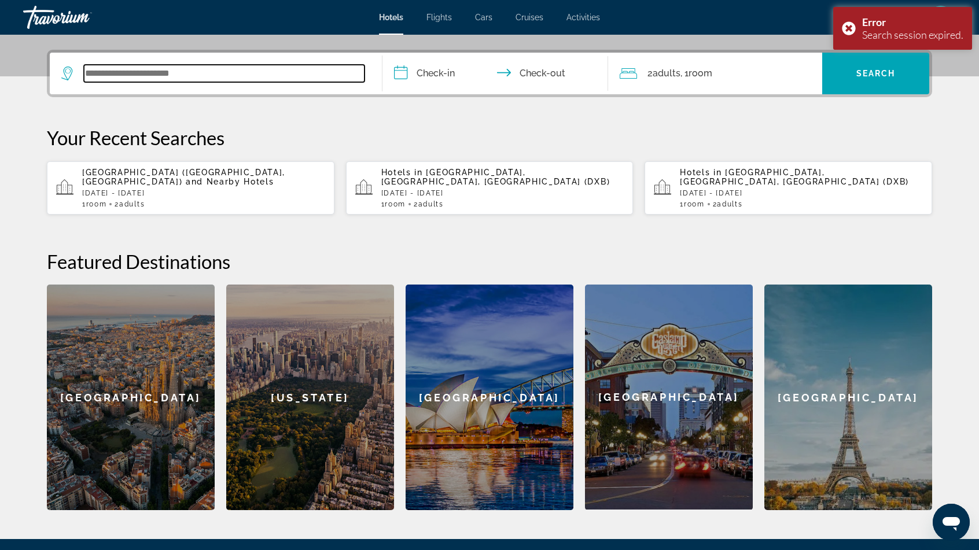
scroll to position [282, 0]
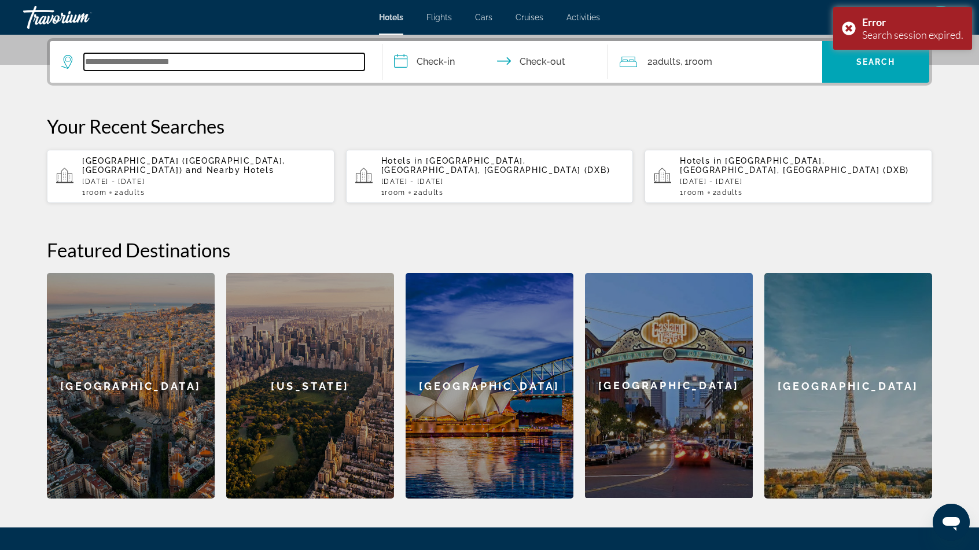
type input "*"
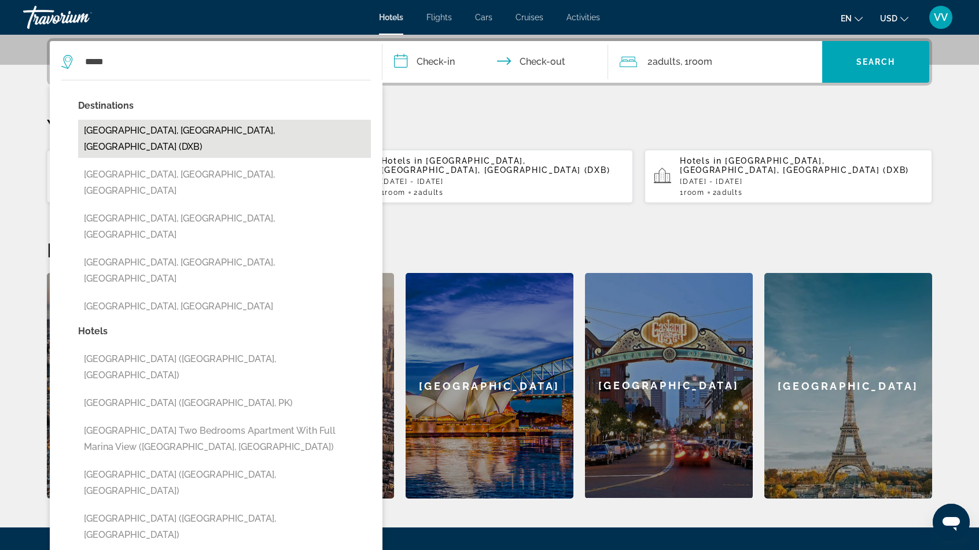
click at [177, 128] on button "Dubai, Dubai Emirate, United Arab Emirates (DXB)" at bounding box center [224, 139] width 293 height 38
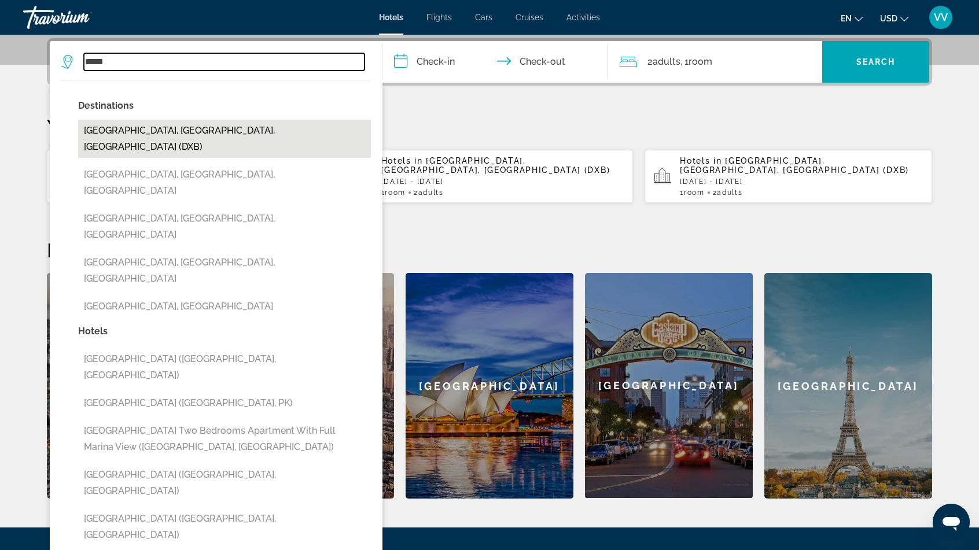
type input "**********"
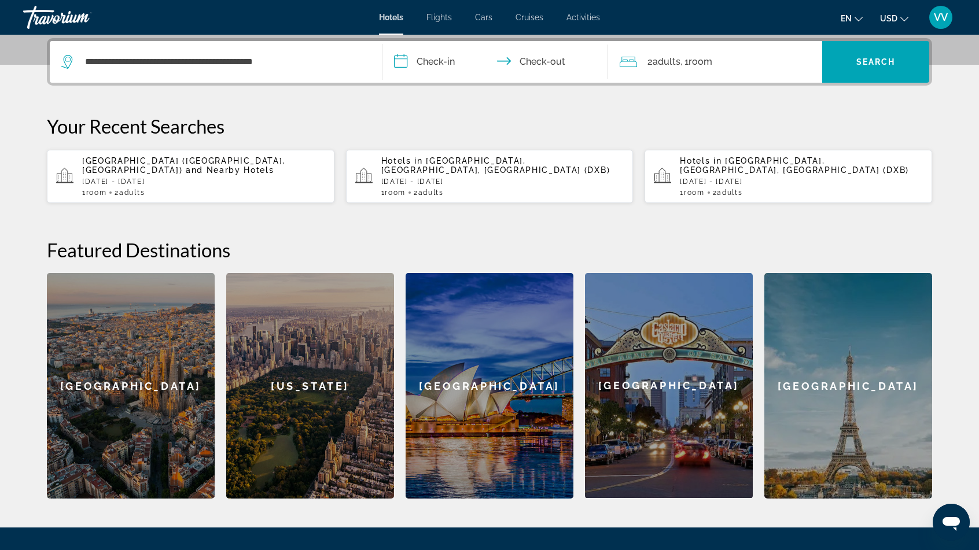
click at [421, 62] on input "**********" at bounding box center [497, 63] width 230 height 45
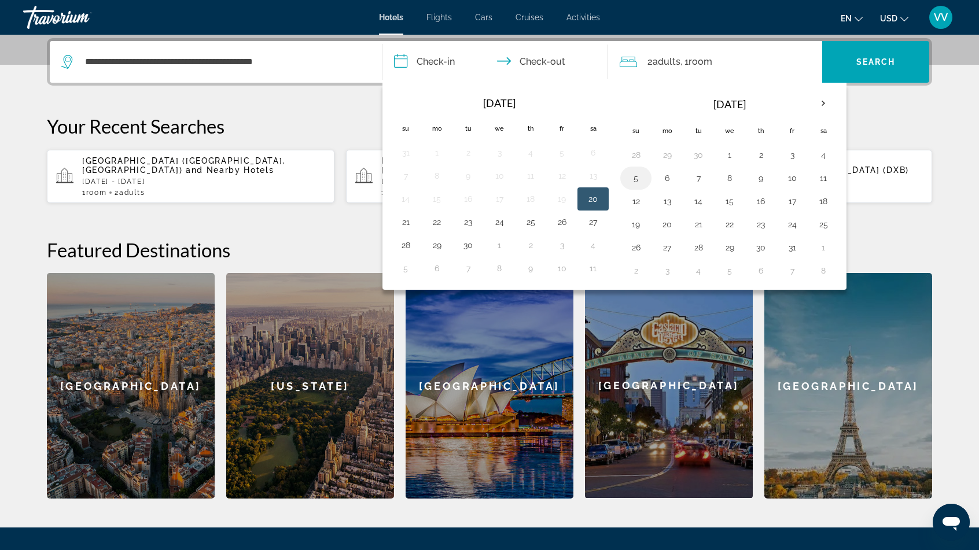
click at [637, 177] on button "5" at bounding box center [635, 178] width 19 height 16
click at [666, 176] on button "6" at bounding box center [667, 178] width 19 height 16
type input "**********"
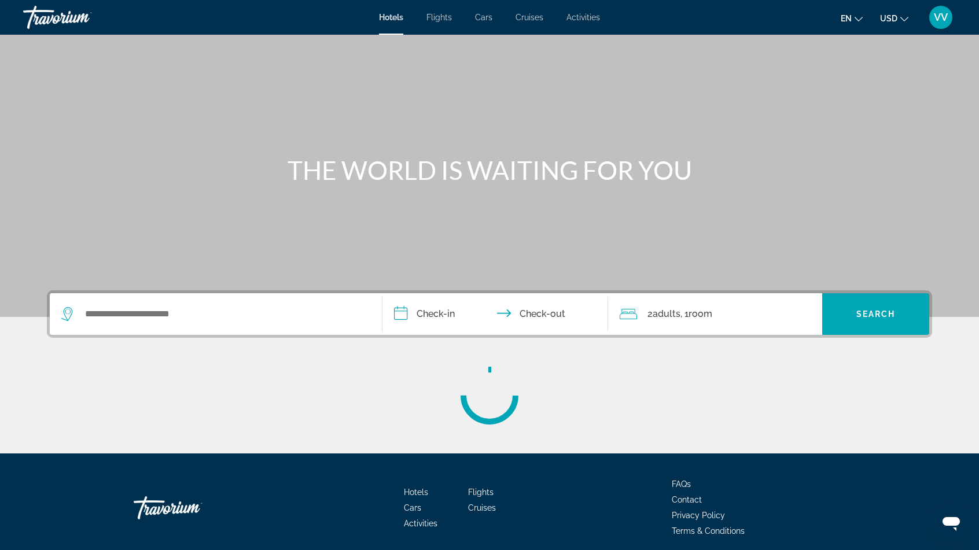
scroll to position [74, 0]
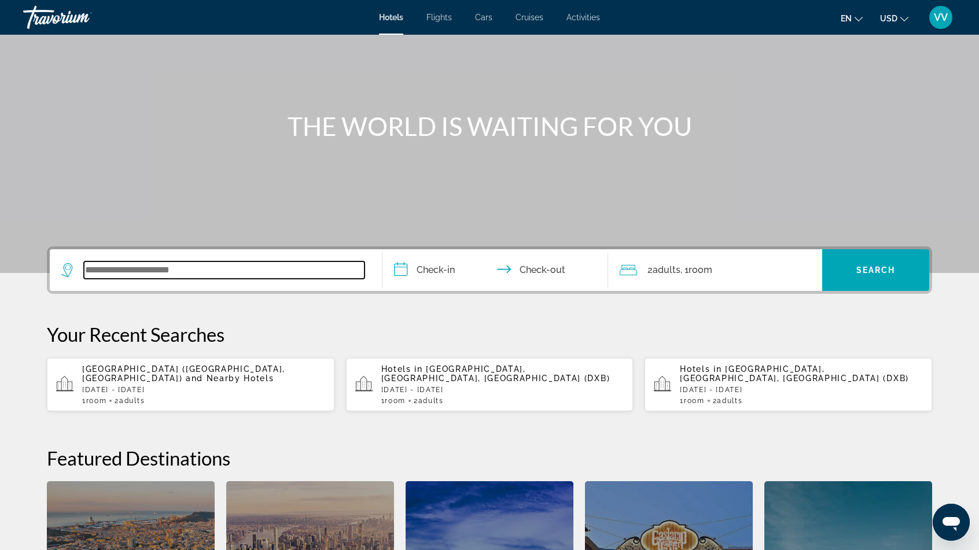
click at [168, 271] on input "Search widget" at bounding box center [224, 269] width 281 height 17
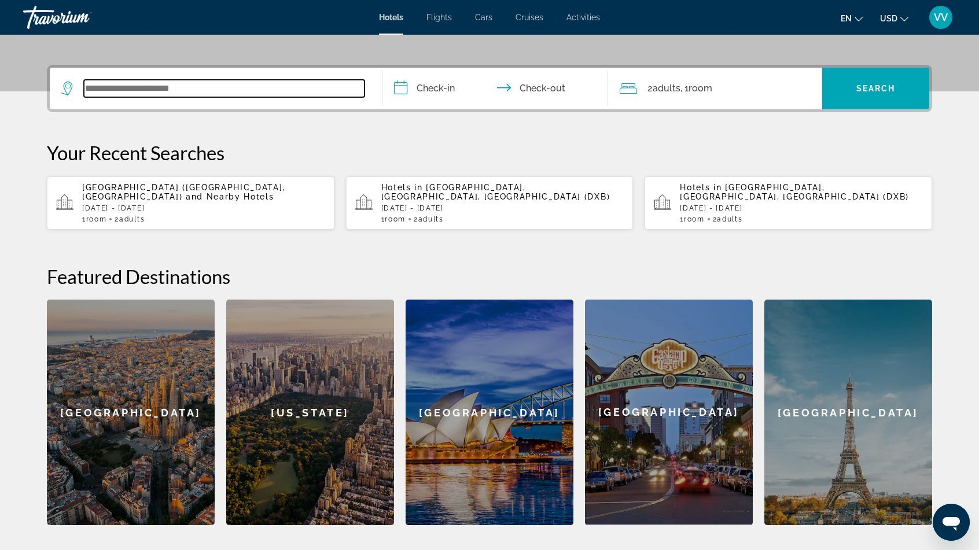
scroll to position [282, 0]
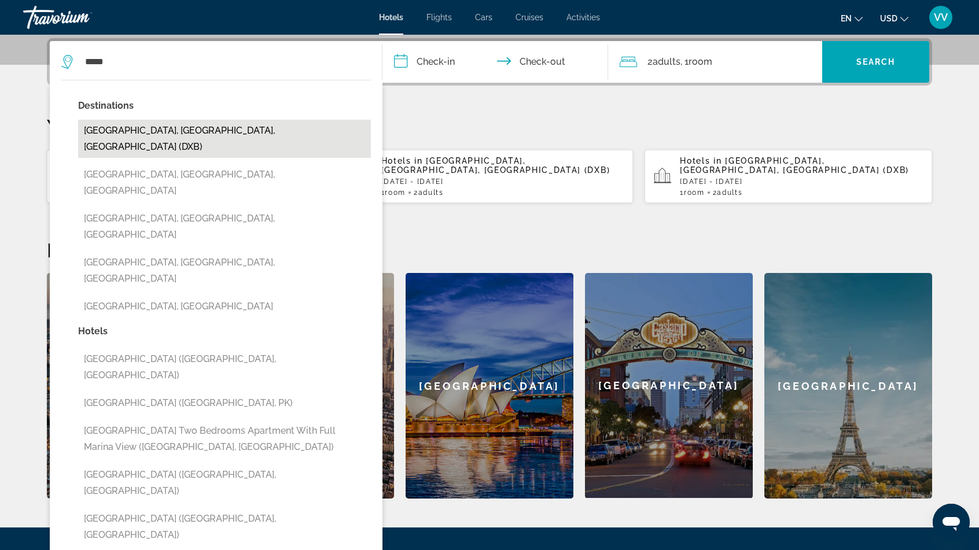
click at [187, 127] on button "[GEOGRAPHIC_DATA], [GEOGRAPHIC_DATA], [GEOGRAPHIC_DATA] (DXB)" at bounding box center [224, 139] width 293 height 38
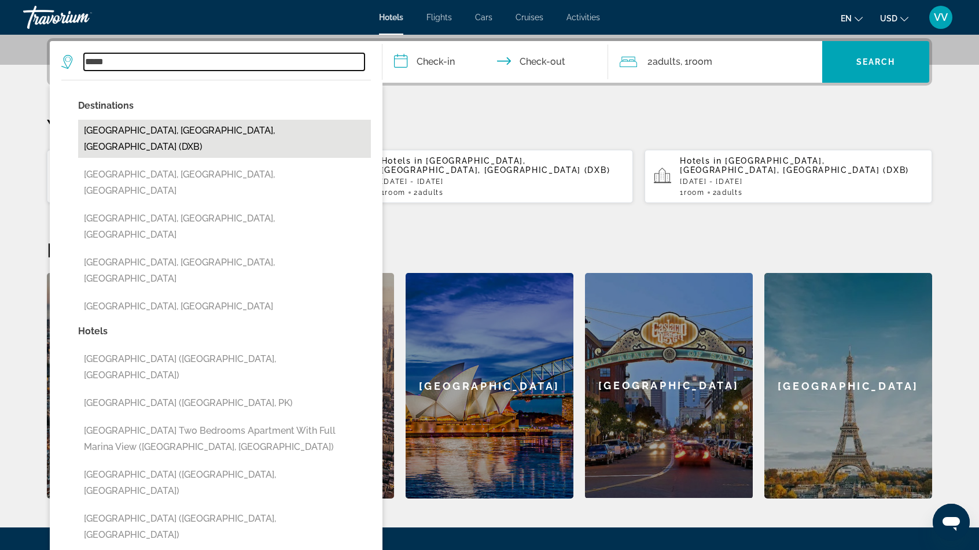
type input "**********"
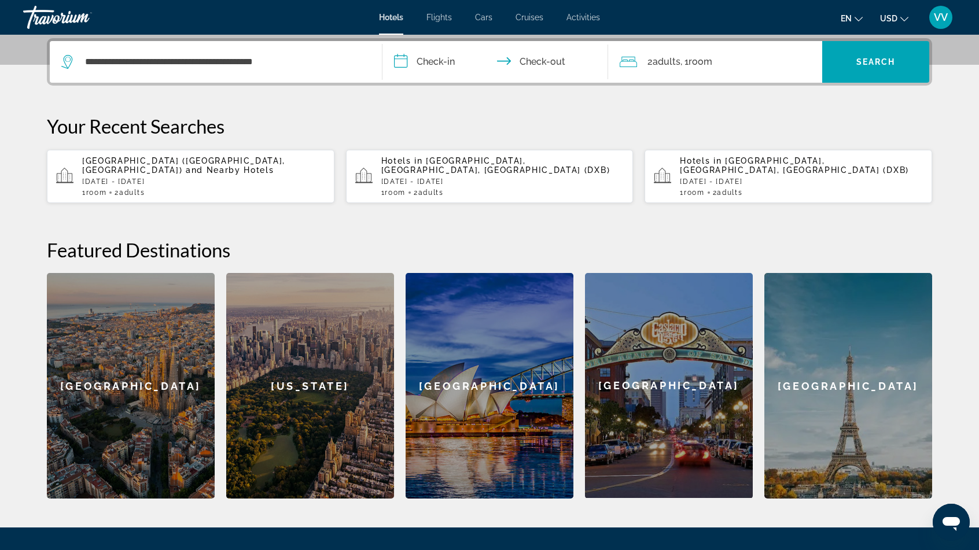
click at [445, 65] on input "**********" at bounding box center [497, 63] width 230 height 45
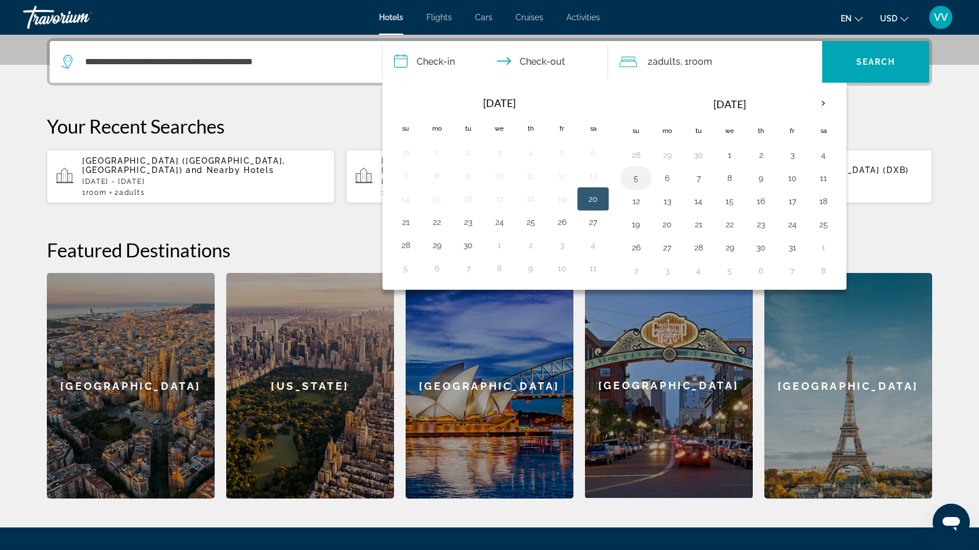
click at [629, 175] on button "5" at bounding box center [635, 178] width 19 height 16
click at [664, 176] on button "6" at bounding box center [667, 178] width 19 height 16
type input "**********"
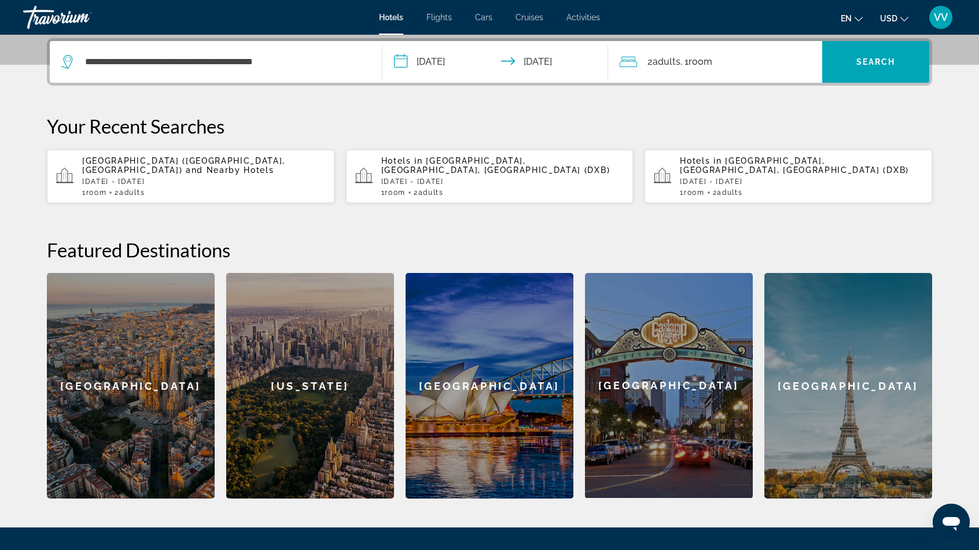
click at [732, 60] on div "2 Adult Adults , 1 Room rooms" at bounding box center [720, 62] width 202 height 16
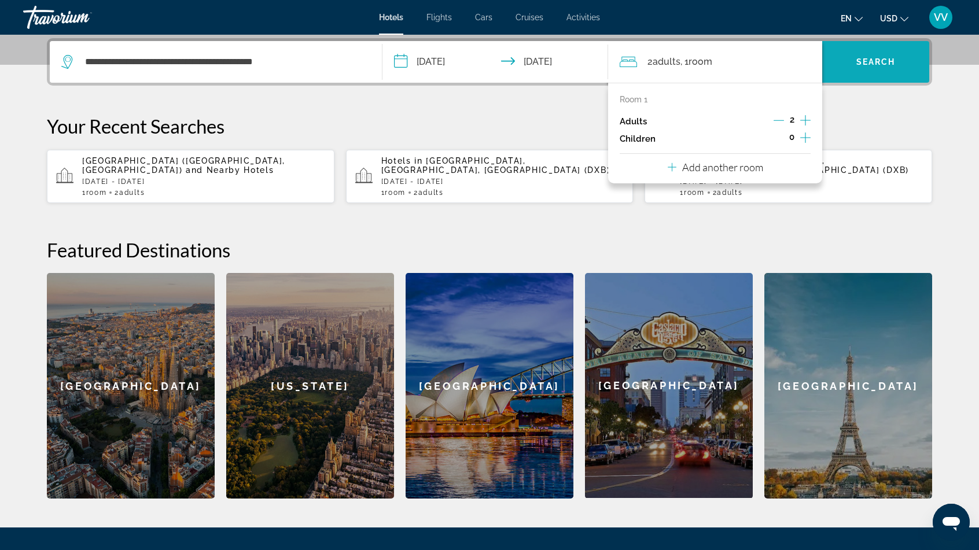
click at [864, 56] on span "Search widget" at bounding box center [875, 62] width 107 height 28
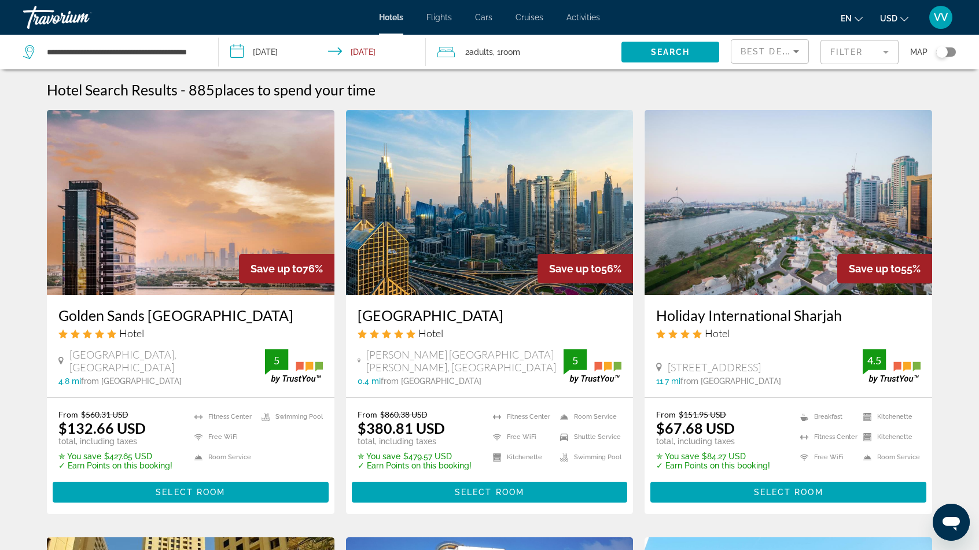
click at [942, 52] on div "Toggle map" at bounding box center [942, 52] width 12 height 12
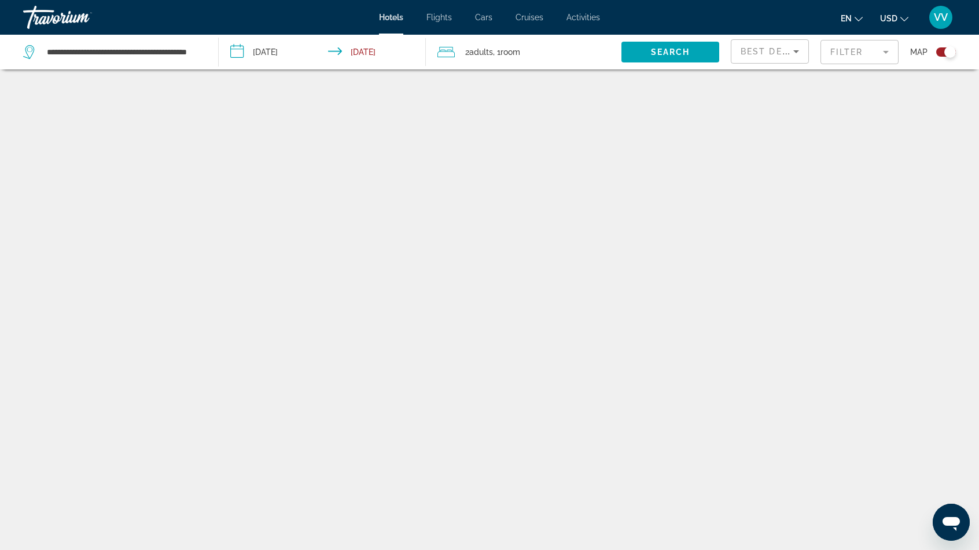
scroll to position [69, 0]
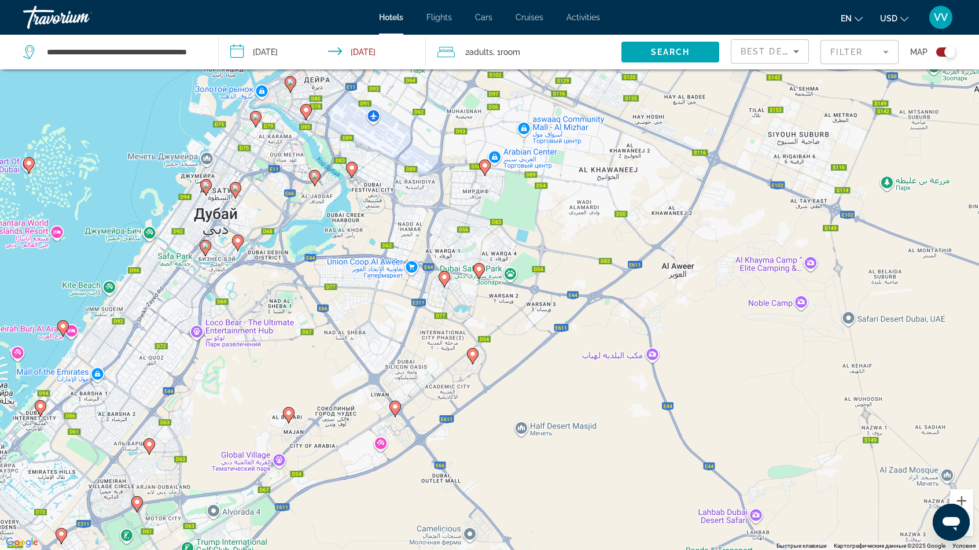
drag, startPoint x: 501, startPoint y: 186, endPoint x: 455, endPoint y: 250, distance: 79.1
click at [455, 250] on div "Чтобы активировать перетаскивание с помощью клавиатуры, нажмите Alt + Ввод. Пос…" at bounding box center [489, 275] width 979 height 550
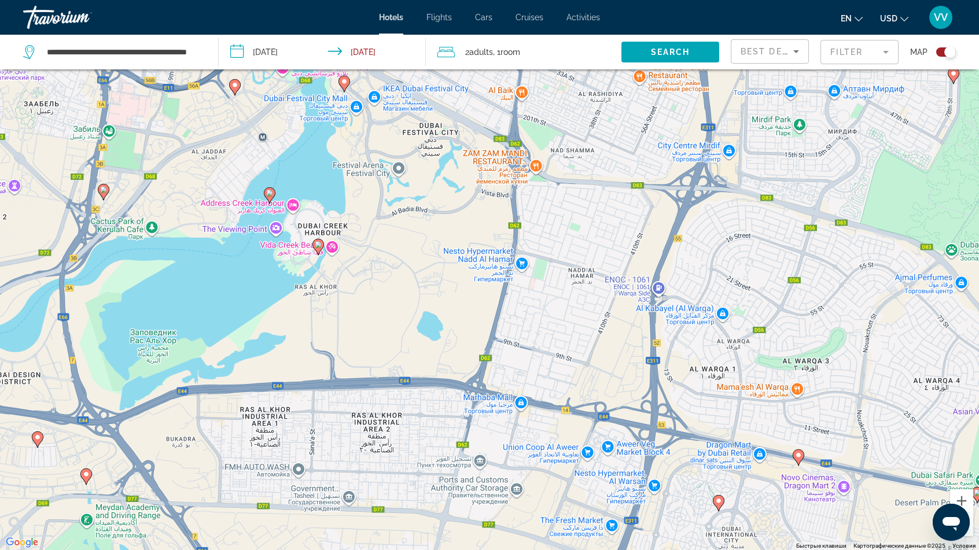
drag, startPoint x: 391, startPoint y: 251, endPoint x: 478, endPoint y: 357, distance: 137.3
click at [470, 335] on div "Чтобы активировать перетаскивание с помощью клавиатуры, нажмите Alt + Ввод. Пос…" at bounding box center [489, 275] width 979 height 550
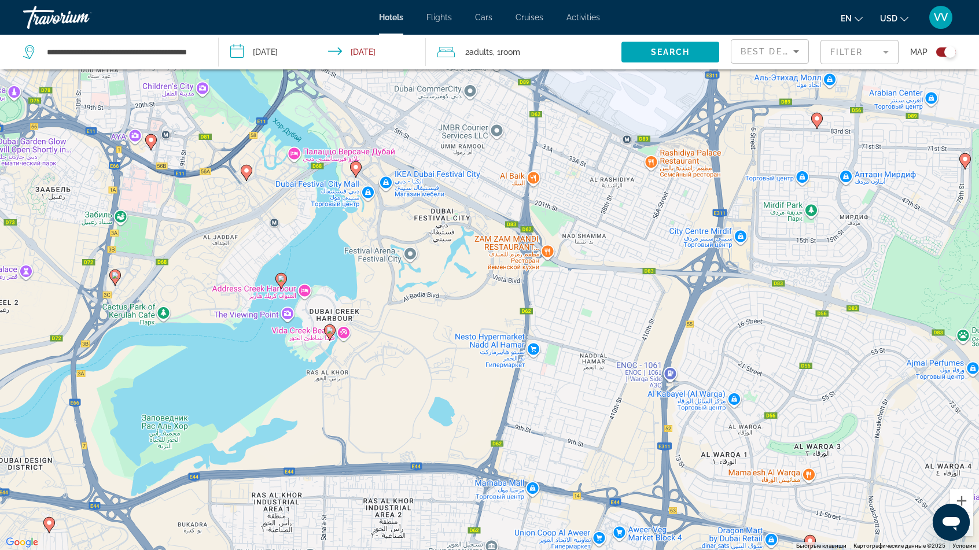
drag, startPoint x: 398, startPoint y: 238, endPoint x: 427, endPoint y: 332, distance: 98.2
click at [427, 332] on div "Чтобы активировать перетаскивание с помощью клавиатуры, нажмите Alt + Ввод. Пос…" at bounding box center [489, 275] width 979 height 550
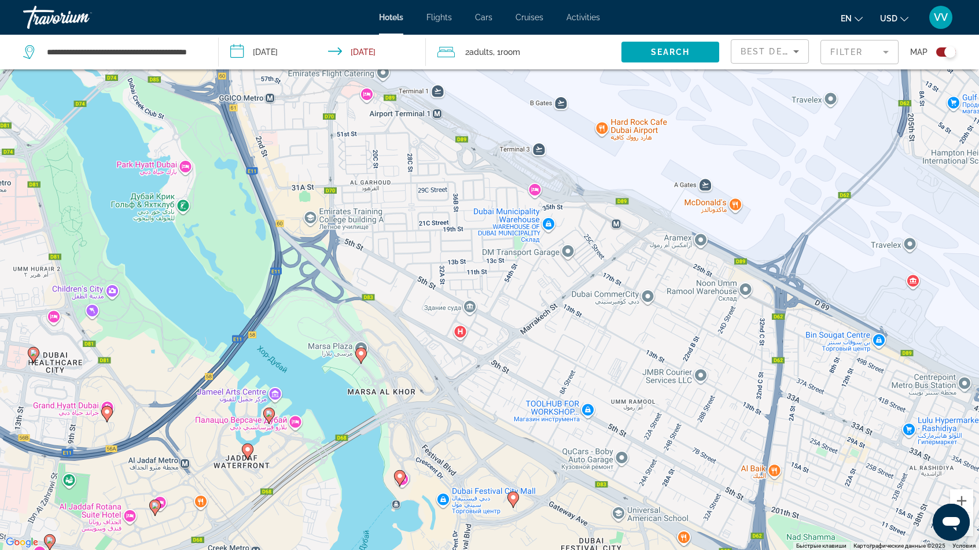
scroll to position [139, 0]
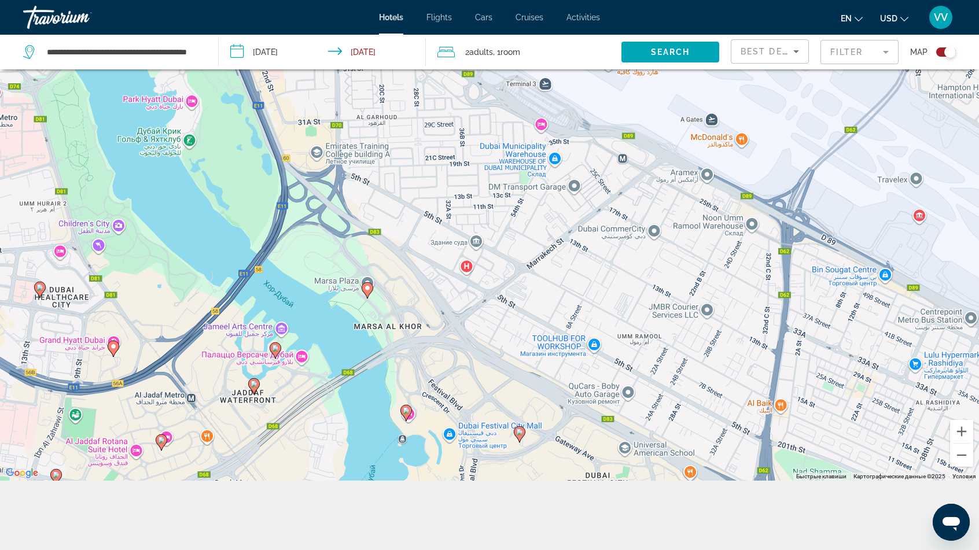
drag, startPoint x: 383, startPoint y: 227, endPoint x: 425, endPoint y: 468, distance: 244.8
click at [497, 411] on html "**********" at bounding box center [489, 136] width 979 height 550
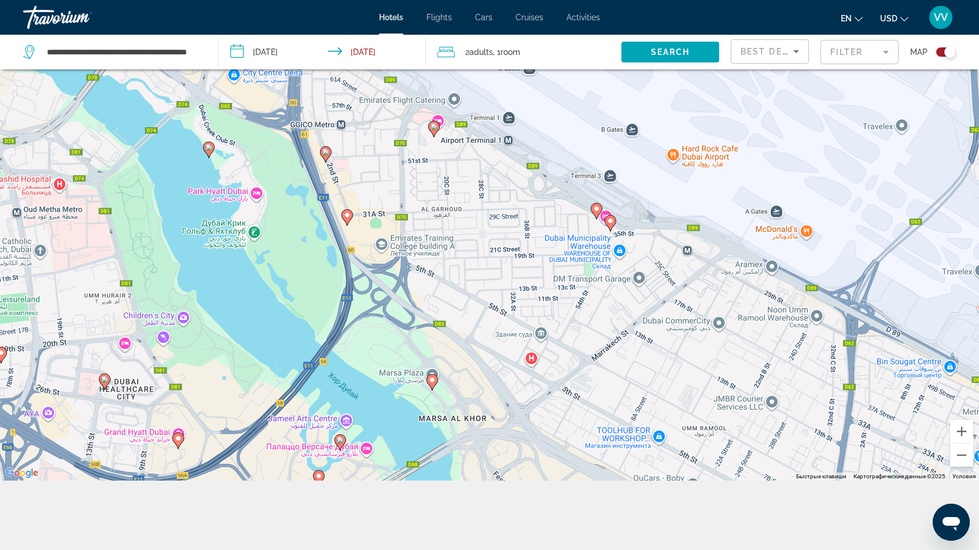
drag, startPoint x: 342, startPoint y: 360, endPoint x: 408, endPoint y: 461, distance: 120.5
click at [408, 461] on div "Чтобы активировать перетаскивание с помощью клавиатуры, нажмите Alt + Ввод. Пос…" at bounding box center [489, 206] width 979 height 550
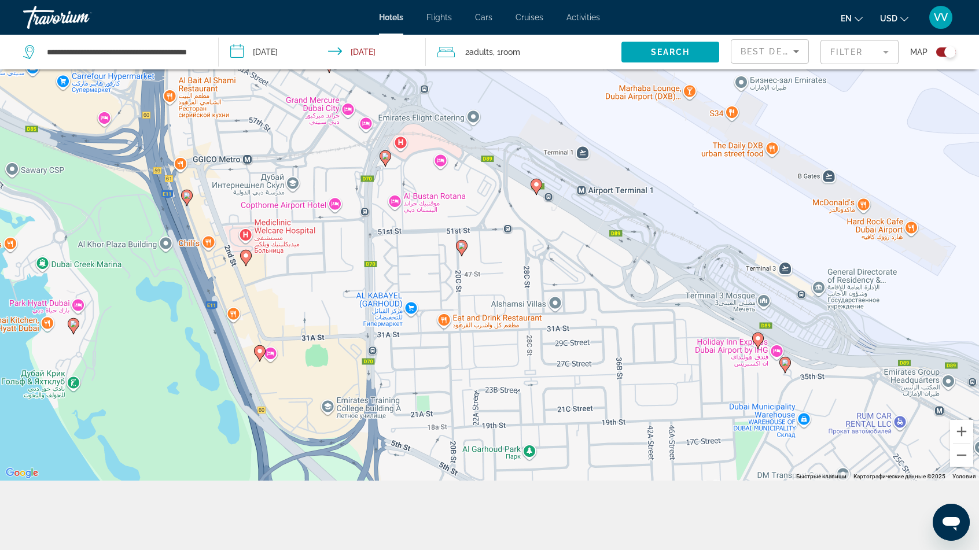
drag, startPoint x: 377, startPoint y: 179, endPoint x: 426, endPoint y: 400, distance: 226.5
click at [426, 400] on div "Чтобы активировать перетаскивание с помощью клавиатуры, нажмите Alt + Ввод. Пос…" at bounding box center [489, 206] width 979 height 550
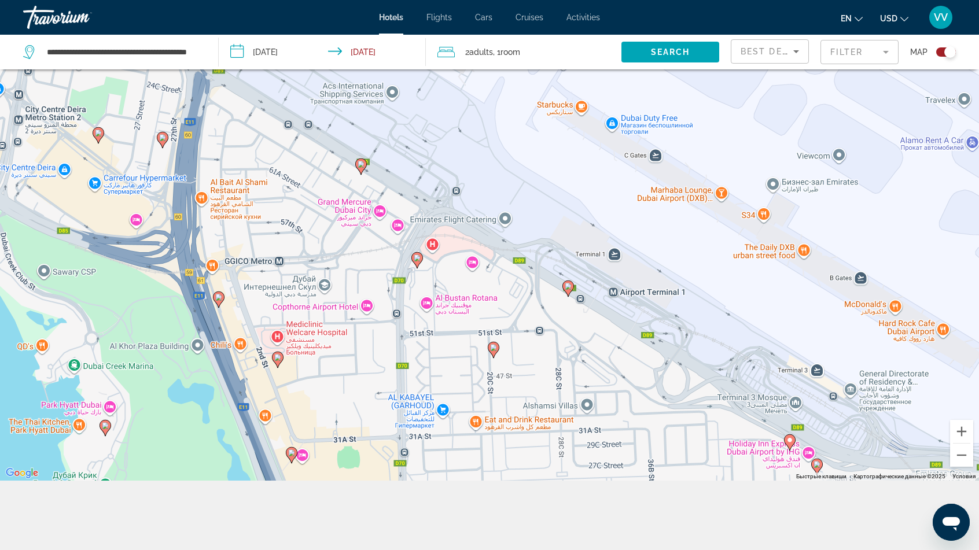
click at [419, 260] on image "Main content" at bounding box center [417, 257] width 7 height 7
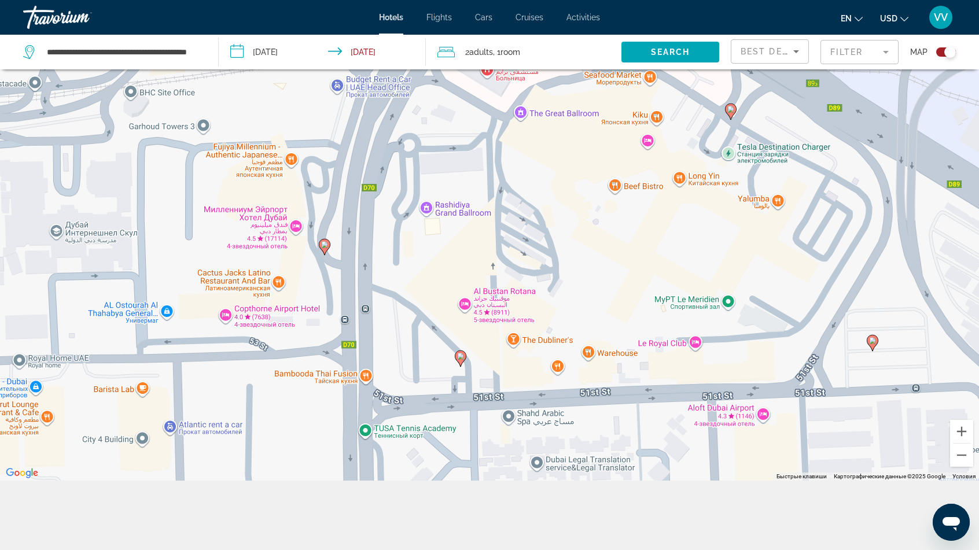
drag, startPoint x: 467, startPoint y: 325, endPoint x: 405, endPoint y: 260, distance: 90.4
click at [405, 260] on div "Для навигации используйте клавиши со стрелками. Чтобы активировать перетаскиван…" at bounding box center [489, 206] width 979 height 550
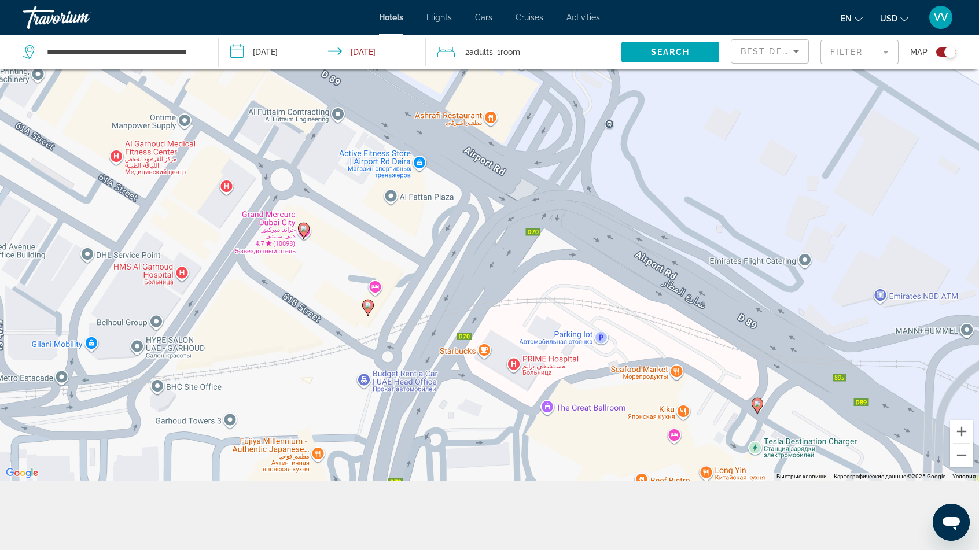
drag, startPoint x: 591, startPoint y: 281, endPoint x: 620, endPoint y: 573, distance: 292.9
click at [620, 411] on html "**********" at bounding box center [489, 136] width 979 height 550
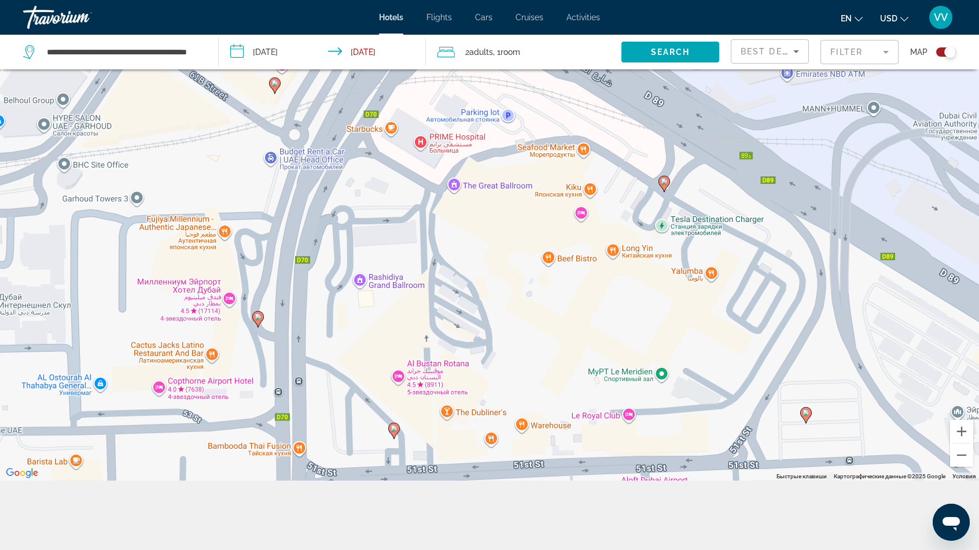
drag, startPoint x: 552, startPoint y: 335, endPoint x: 467, endPoint y: 102, distance: 248.1
click at [466, 103] on div "Для навигации используйте клавиши со стрелками. Чтобы активировать перетаскиван…" at bounding box center [489, 206] width 979 height 550
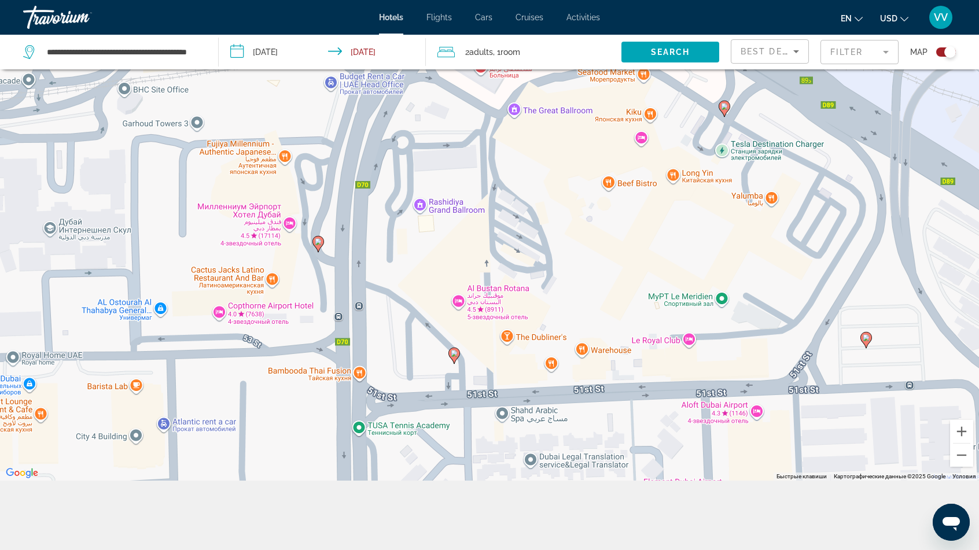
drag, startPoint x: 451, startPoint y: 310, endPoint x: 504, endPoint y: 245, distance: 84.3
click at [504, 245] on div "Для навигации используйте клавиши со стрелками. Чтобы активировать перетаскиван…" at bounding box center [489, 206] width 979 height 550
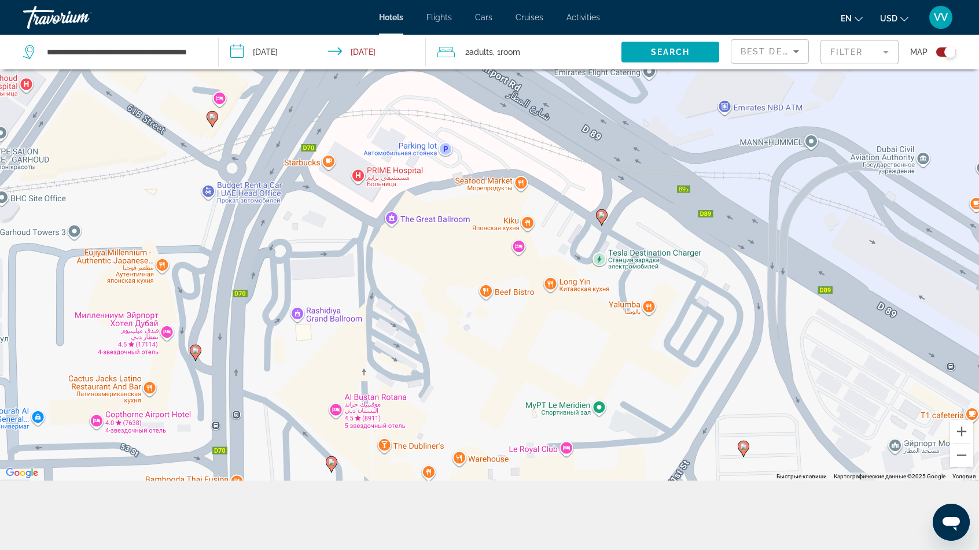
drag, startPoint x: 634, startPoint y: 221, endPoint x: 511, endPoint y: 331, distance: 165.1
click at [511, 331] on div "Для навигации используйте клавиши со стрелками. Чтобы активировать перетаскиван…" at bounding box center [489, 206] width 979 height 550
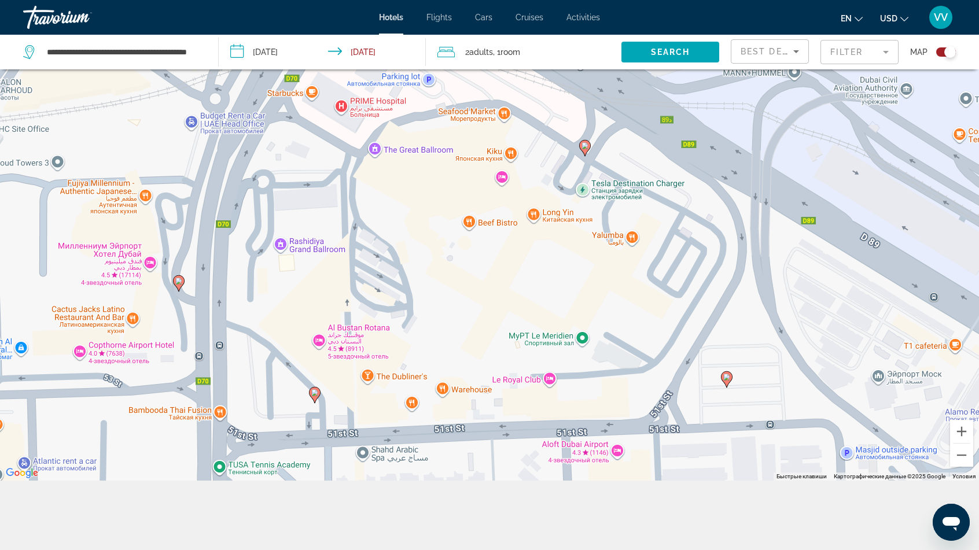
drag, startPoint x: 457, startPoint y: 377, endPoint x: 441, endPoint y: 307, distance: 72.5
click at [441, 307] on div "Для навигации используйте клавиши со стрелками. Чтобы активировать перетаскиван…" at bounding box center [489, 206] width 979 height 550
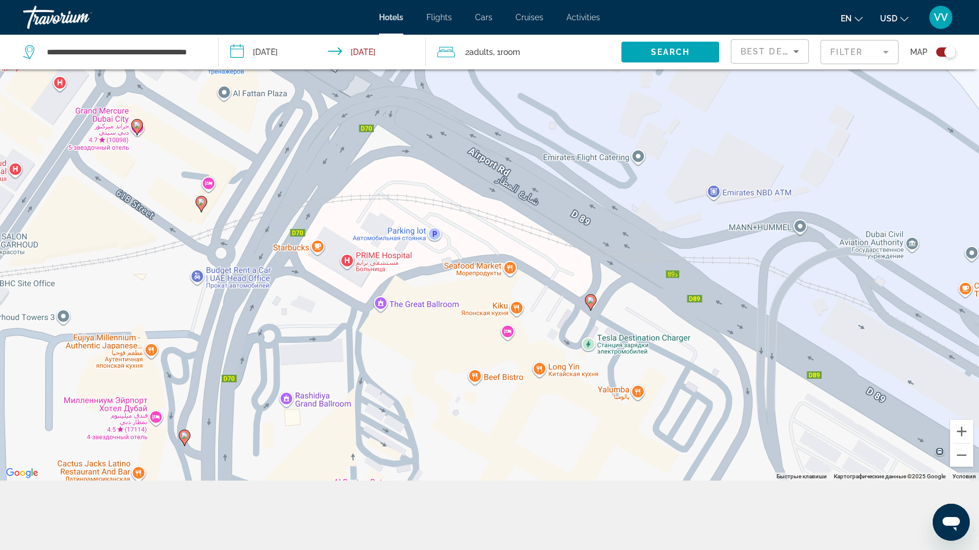
drag, startPoint x: 682, startPoint y: 249, endPoint x: 687, endPoint y: 408, distance: 159.1
click at [687, 408] on div "Для навигации используйте клавиши со стрелками. Чтобы активировать перетаскиван…" at bounding box center [489, 206] width 979 height 550
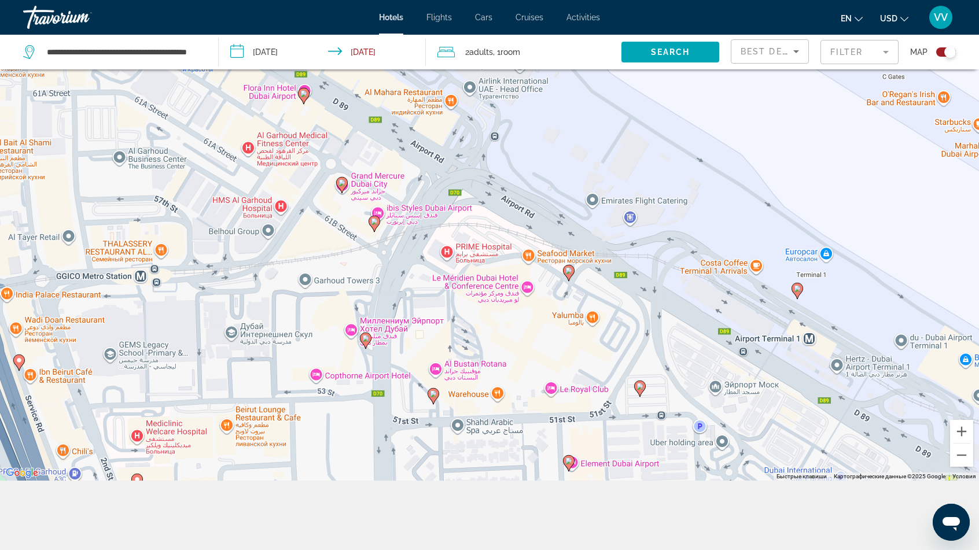
drag, startPoint x: 698, startPoint y: 390, endPoint x: 641, endPoint y: 329, distance: 83.1
click at [641, 329] on div "Для навигации используйте клавиши со стрелками. Чтобы активировать перетаскиван…" at bounding box center [489, 206] width 979 height 550
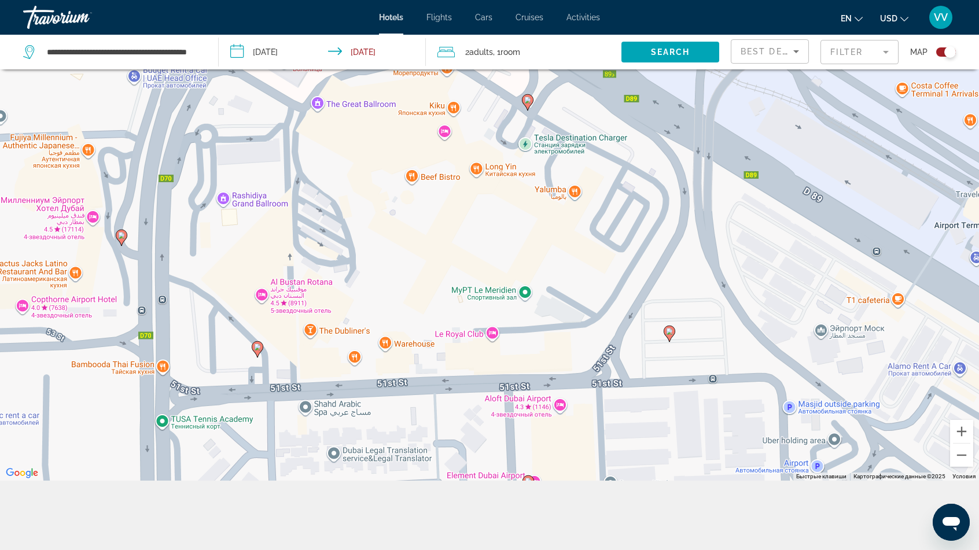
drag, startPoint x: 540, startPoint y: 318, endPoint x: 521, endPoint y: 200, distance: 120.1
click at [521, 200] on div "Для навигации используйте клавиши со стрелками. Чтобы активировать перетаскиван…" at bounding box center [489, 206] width 979 height 550
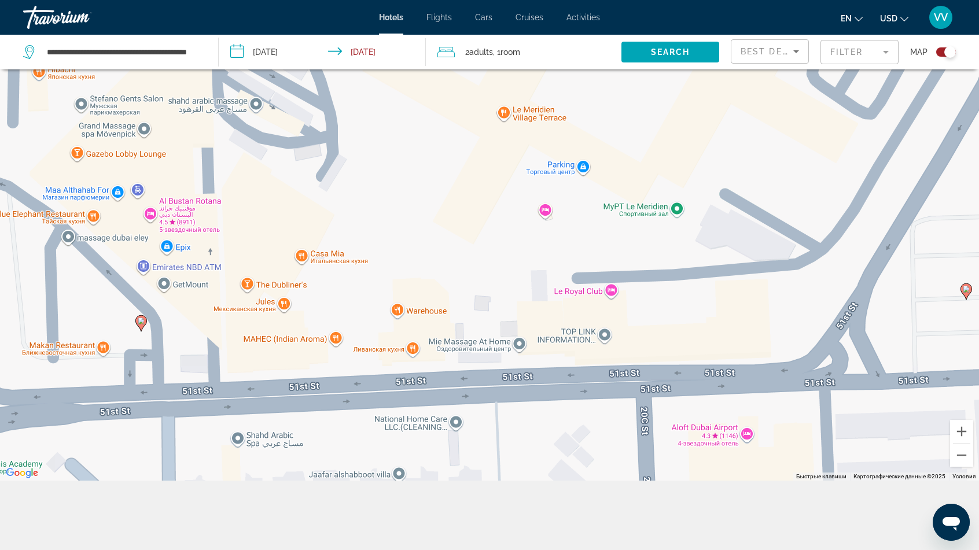
drag, startPoint x: 362, startPoint y: 313, endPoint x: 496, endPoint y: 250, distance: 148.3
click at [496, 250] on div "Для навигации используйте клавиши со стрелками. Чтобы активировать перетаскиван…" at bounding box center [489, 206] width 979 height 550
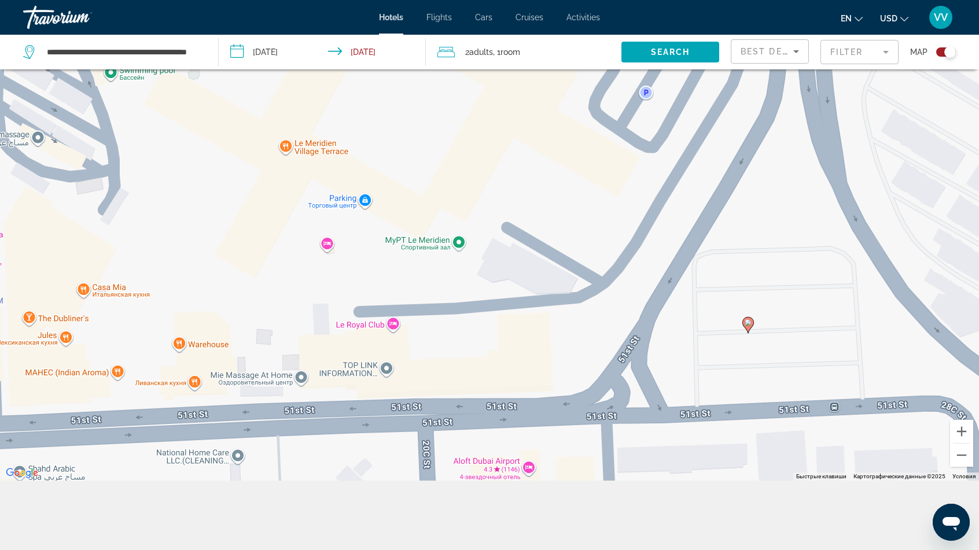
drag, startPoint x: 359, startPoint y: 418, endPoint x: 139, endPoint y: 451, distance: 222.3
click at [139, 451] on div "Для навигации используйте клавиши со стрелками. Чтобы активировать перетаскиван…" at bounding box center [489, 206] width 979 height 550
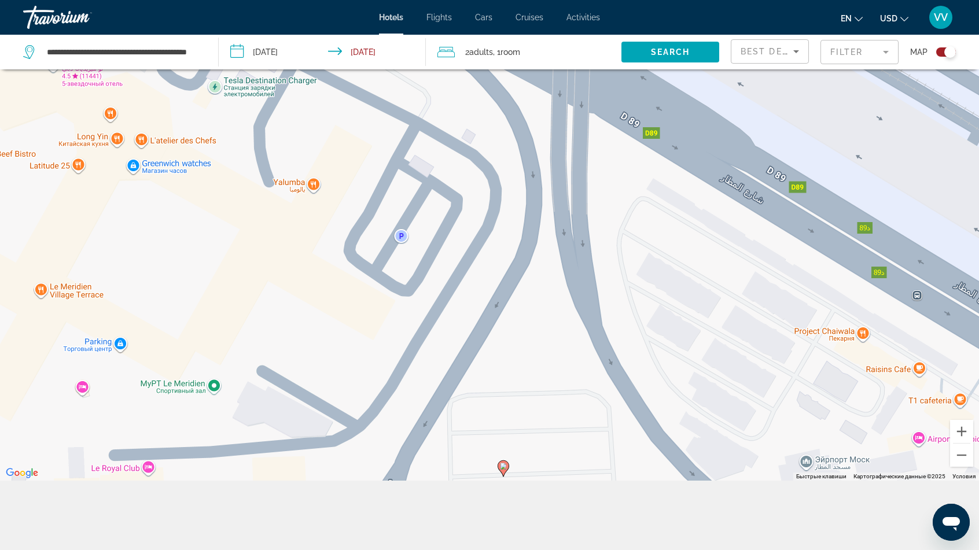
drag, startPoint x: 550, startPoint y: 345, endPoint x: 345, endPoint y: 471, distance: 240.6
click at [345, 471] on div "Для навигации используйте клавиши со стрелками. Чтобы активировать перетаскиван…" at bounding box center [489, 206] width 979 height 550
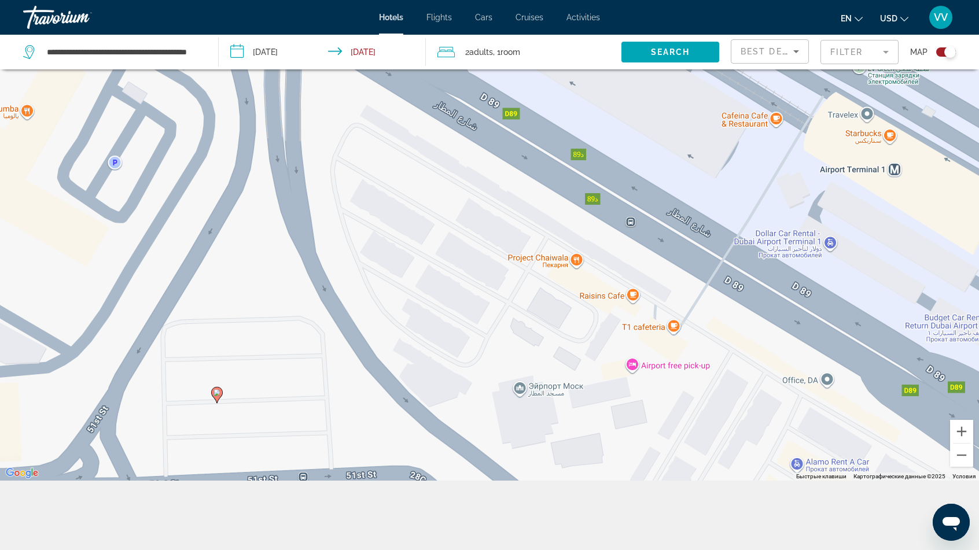
drag, startPoint x: 560, startPoint y: 367, endPoint x: 277, endPoint y: 293, distance: 292.5
click at [277, 293] on div "Для навигации используйте клавиши со стрелками. Чтобы активировать перетаскиван…" at bounding box center [489, 206] width 979 height 550
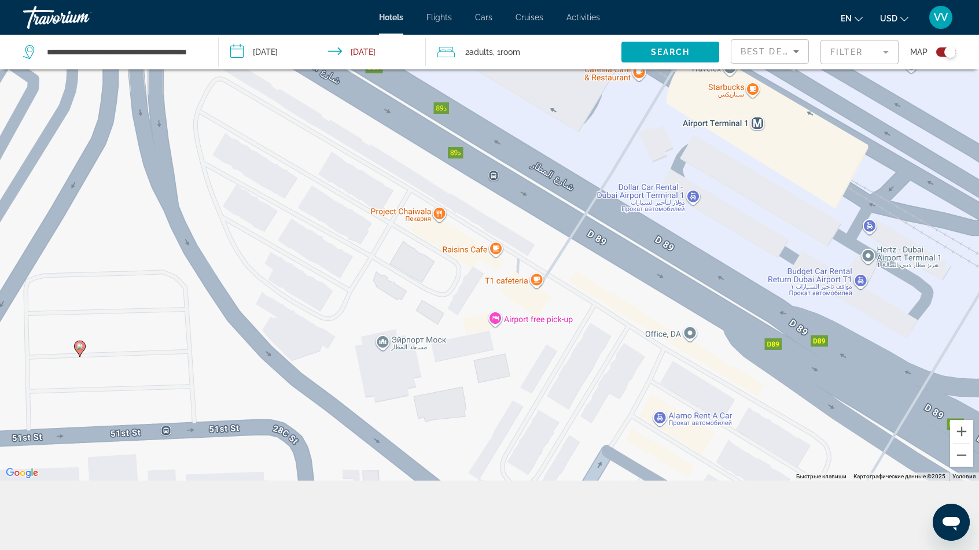
drag, startPoint x: 645, startPoint y: 418, endPoint x: 511, endPoint y: 371, distance: 141.9
click at [511, 371] on div "Для навигации используйте клавиши со стрелками. Чтобы активировать перетаскиван…" at bounding box center [489, 206] width 979 height 550
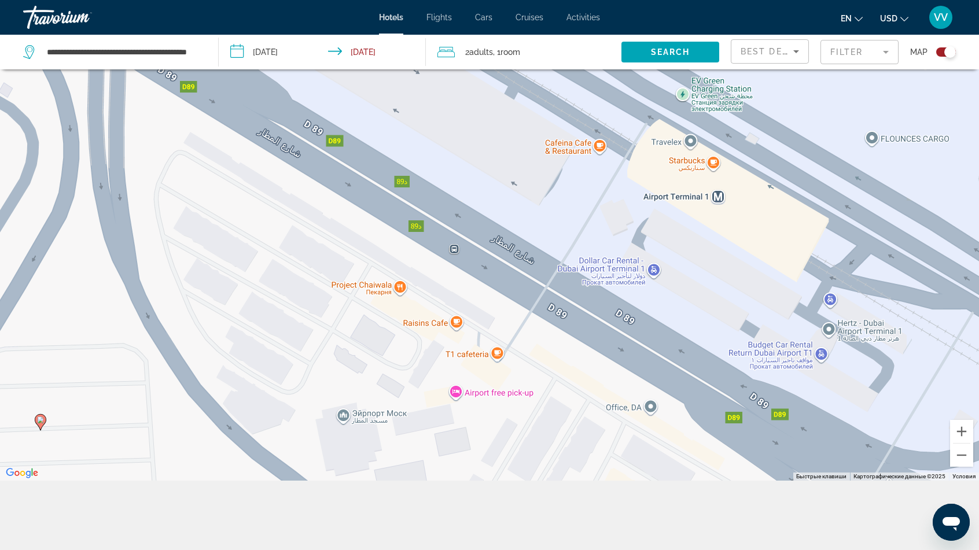
drag, startPoint x: 635, startPoint y: 234, endPoint x: 596, endPoint y: 307, distance: 83.3
click at [596, 307] on div "Для навигации используйте клавиши со стрелками. Чтобы активировать перетаскиван…" at bounding box center [489, 206] width 979 height 550
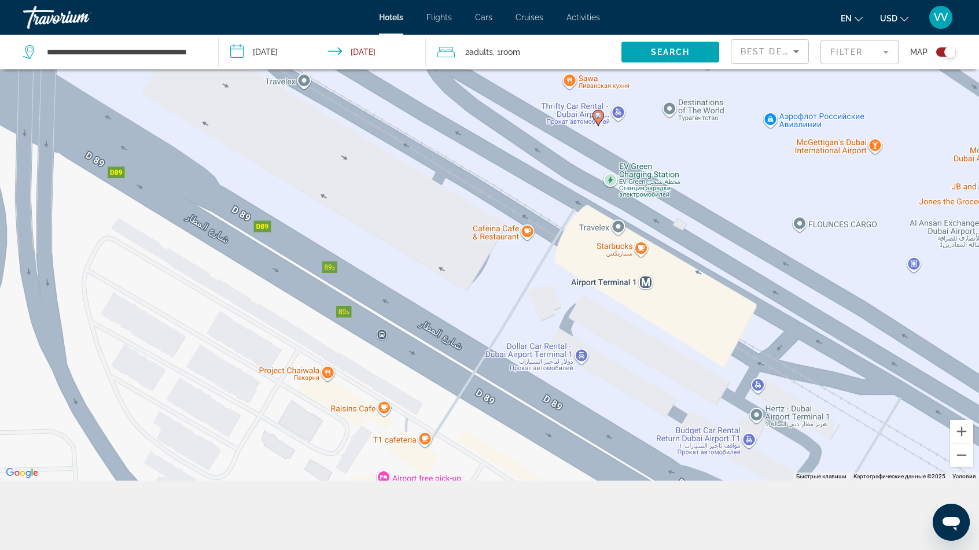
drag, startPoint x: 720, startPoint y: 223, endPoint x: 620, endPoint y: 295, distance: 123.1
click at [620, 295] on div "Для навигации используйте клавиши со стрелками. Чтобы активировать перетаскиван…" at bounding box center [489, 206] width 979 height 550
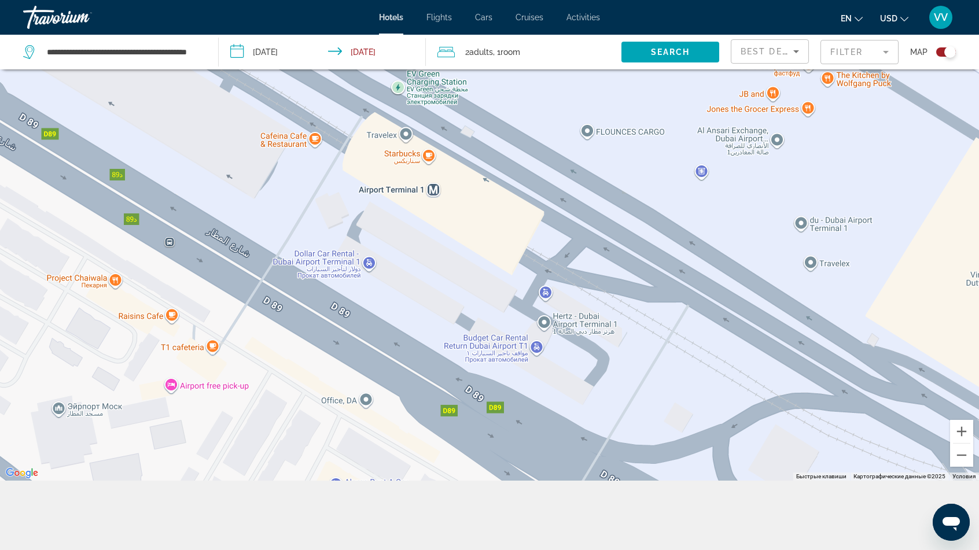
drag, startPoint x: 632, startPoint y: 239, endPoint x: 352, endPoint y: 97, distance: 313.2
click at [431, 153] on div "Для навигации используйте клавиши со стрелками. Чтобы активировать перетаскиван…" at bounding box center [489, 206] width 979 height 550
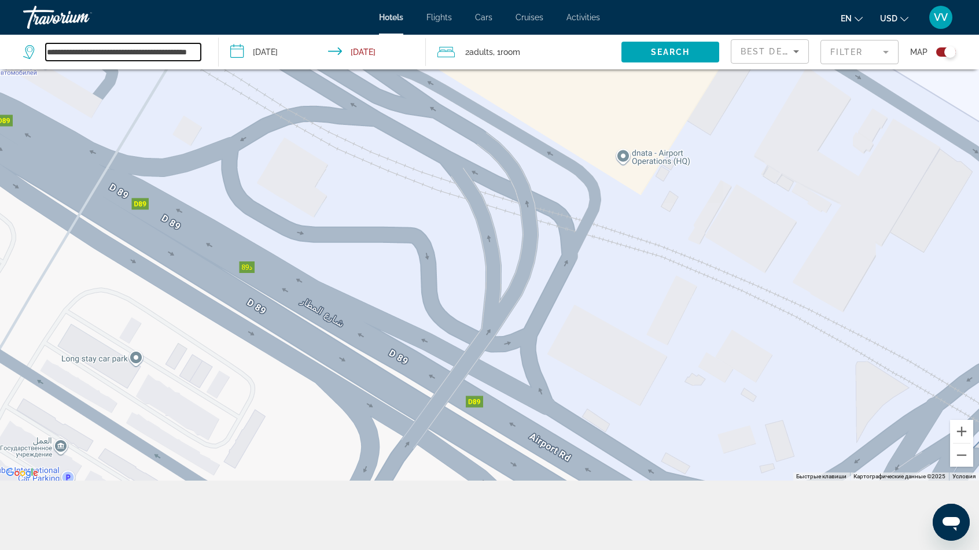
drag, startPoint x: 667, startPoint y: 340, endPoint x: 175, endPoint y: 28, distance: 582.4
click at [177, 31] on div "**********" at bounding box center [489, 136] width 979 height 550
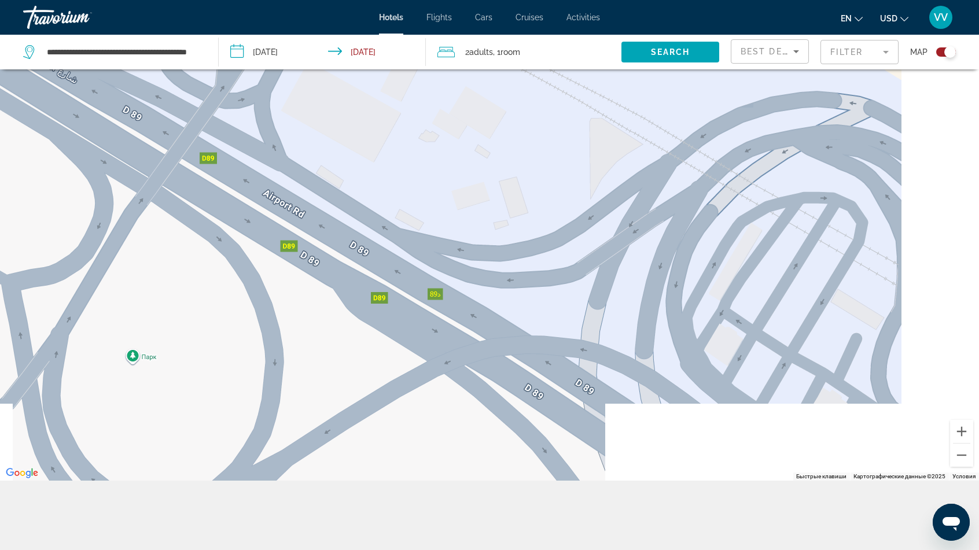
drag, startPoint x: 558, startPoint y: 217, endPoint x: 345, endPoint y: 50, distance: 271.0
click at [345, 50] on div "**********" at bounding box center [489, 240] width 979 height 619
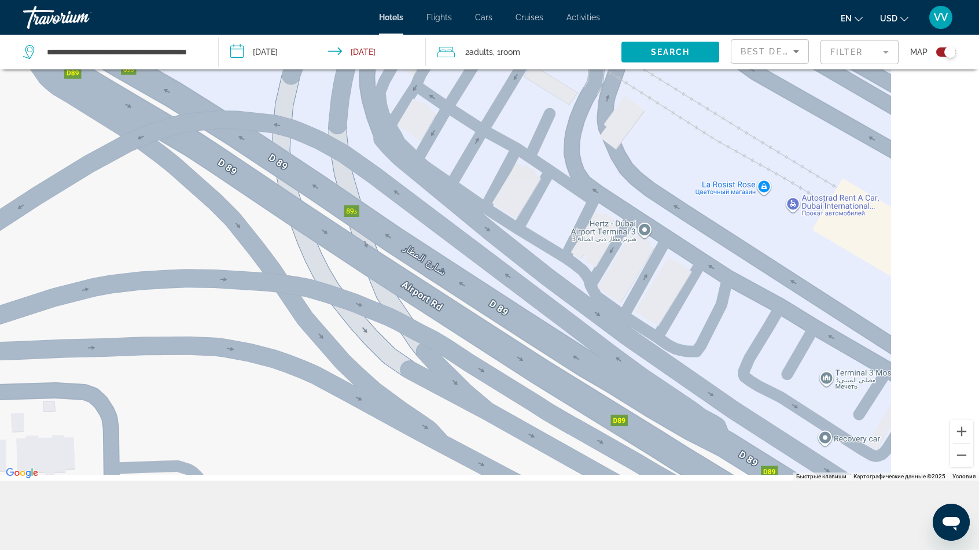
drag, startPoint x: 787, startPoint y: 353, endPoint x: 496, endPoint y: 149, distance: 354.9
click at [496, 149] on div "Для навигации используйте клавиши со стрелками." at bounding box center [489, 206] width 979 height 550
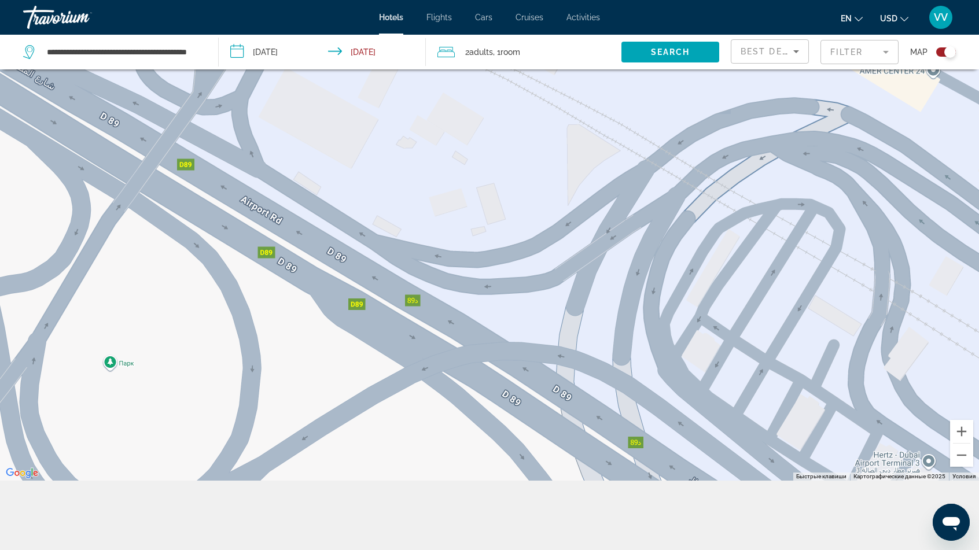
drag, startPoint x: 673, startPoint y: 342, endPoint x: 975, endPoint y: 570, distance: 378.7
click at [975, 411] on html "**********" at bounding box center [489, 136] width 979 height 550
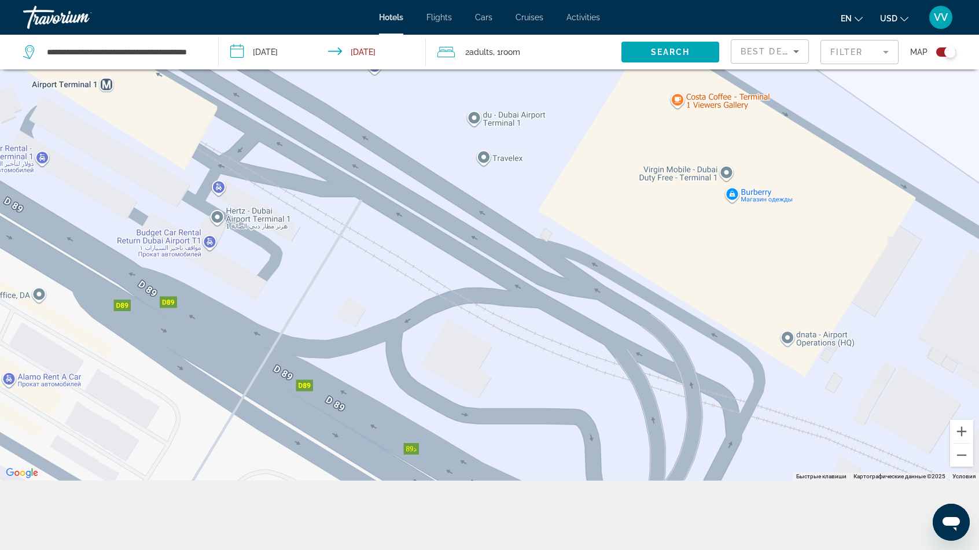
drag, startPoint x: 377, startPoint y: 150, endPoint x: 810, endPoint y: 573, distance: 605.3
click at [810, 411] on html "**********" at bounding box center [489, 136] width 979 height 550
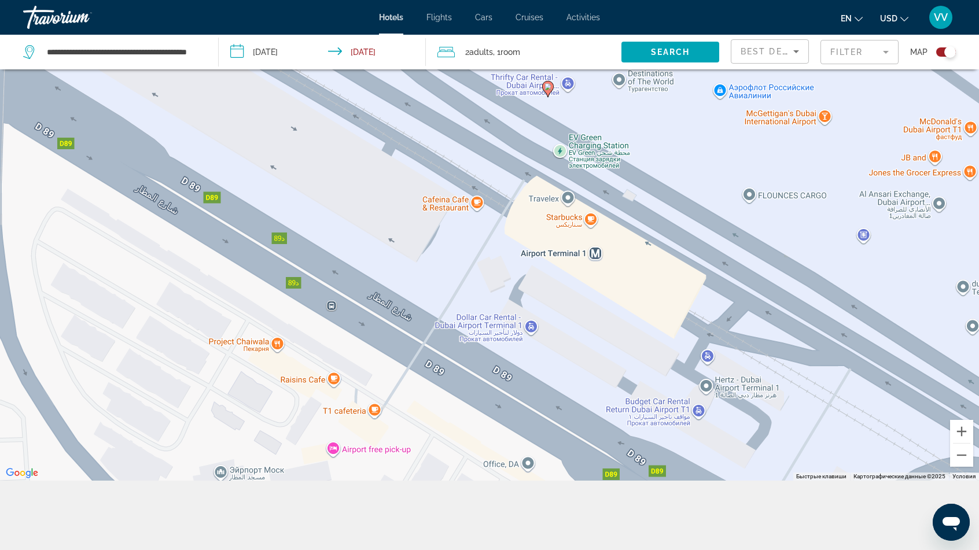
drag, startPoint x: 409, startPoint y: 404, endPoint x: 890, endPoint y: 573, distance: 509.4
click at [890, 411] on html "**********" at bounding box center [489, 136] width 979 height 550
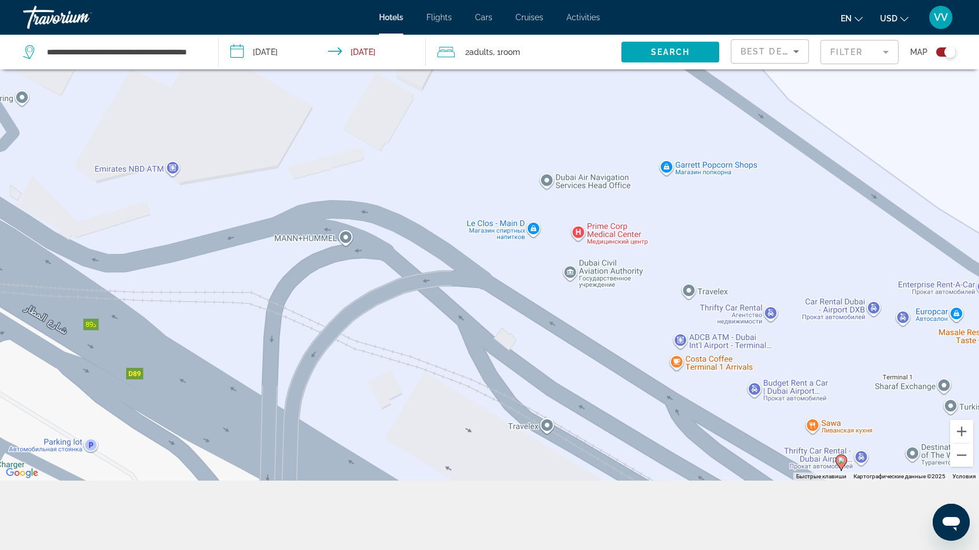
drag, startPoint x: 456, startPoint y: 139, endPoint x: 710, endPoint y: 516, distance: 455.4
click at [710, 516] on div "**********" at bounding box center [489, 240] width 979 height 619
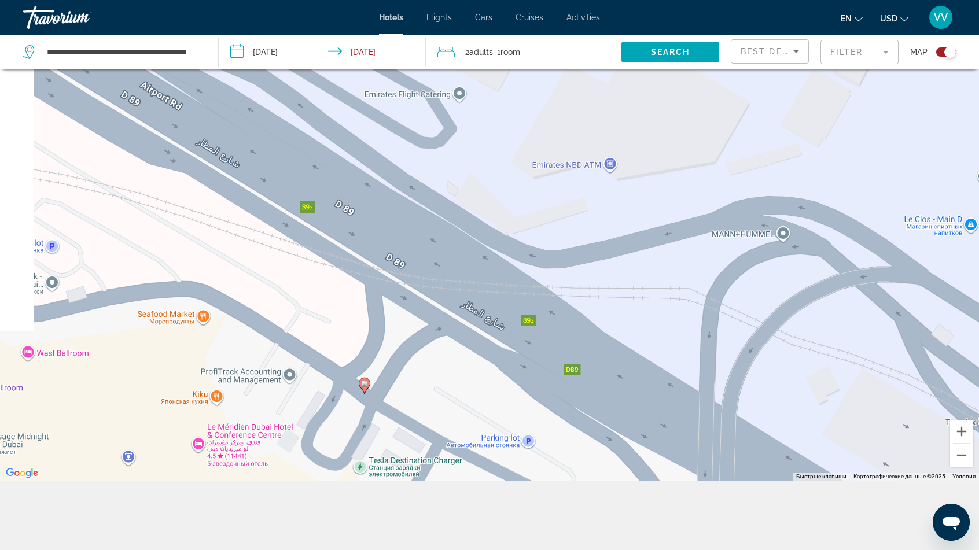
drag, startPoint x: 404, startPoint y: 404, endPoint x: 831, endPoint y: 379, distance: 428.1
click at [831, 379] on div "Для навигации используйте клавиши со стрелками. Чтобы активировать перетаскиван…" at bounding box center [489, 206] width 979 height 550
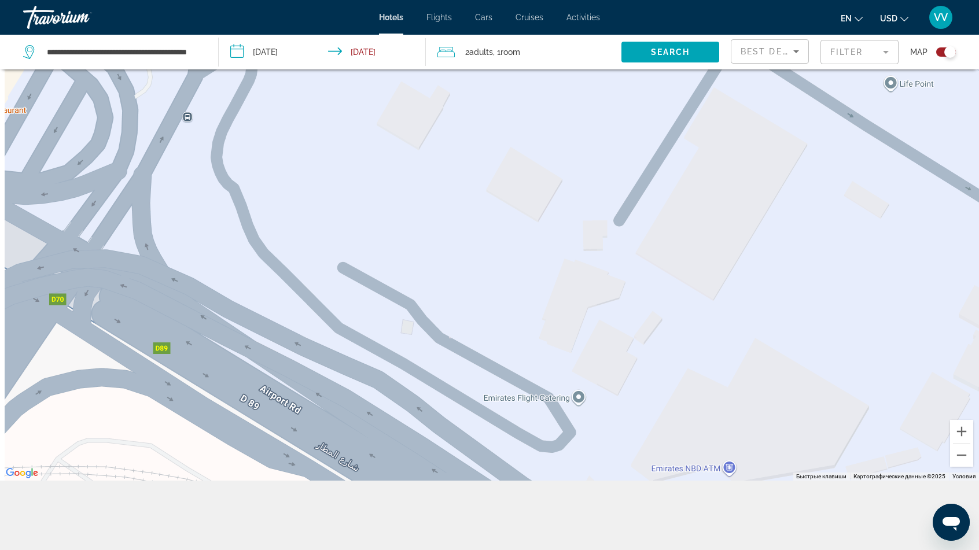
drag, startPoint x: 460, startPoint y: 153, endPoint x: 581, endPoint y: 459, distance: 329.0
click at [581, 459] on div "Для навигации используйте клавиши со стрелками. Чтобы активировать перетаскиван…" at bounding box center [489, 206] width 979 height 550
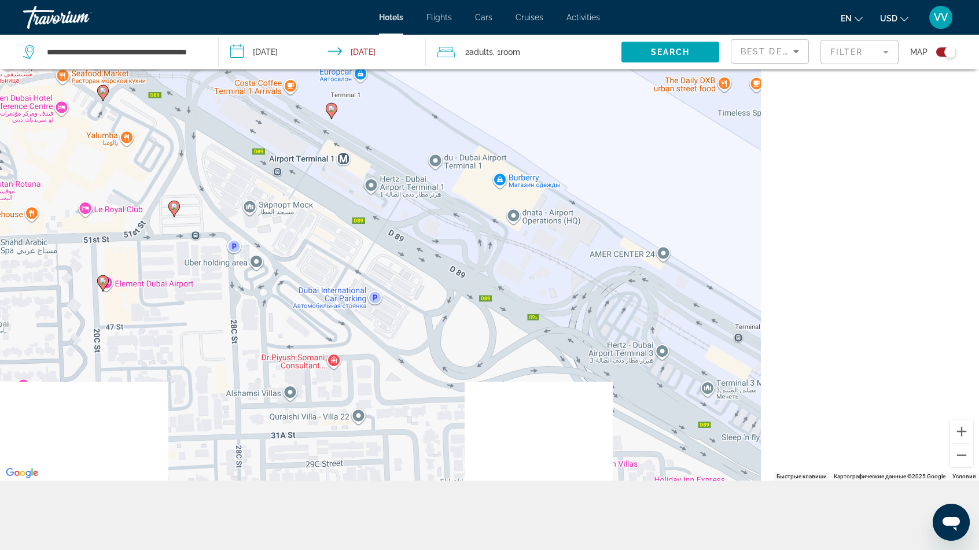
drag, startPoint x: 548, startPoint y: 319, endPoint x: 245, endPoint y: 77, distance: 388.5
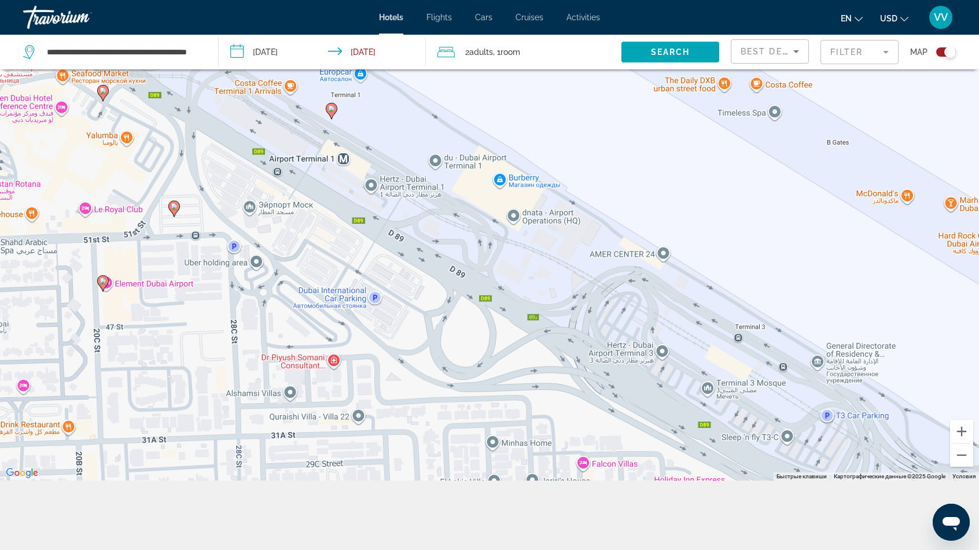
click at [245, 77] on div "Для навигации используйте клавиши со стрелками. Чтобы активировать перетаскиван…" at bounding box center [489, 206] width 979 height 550
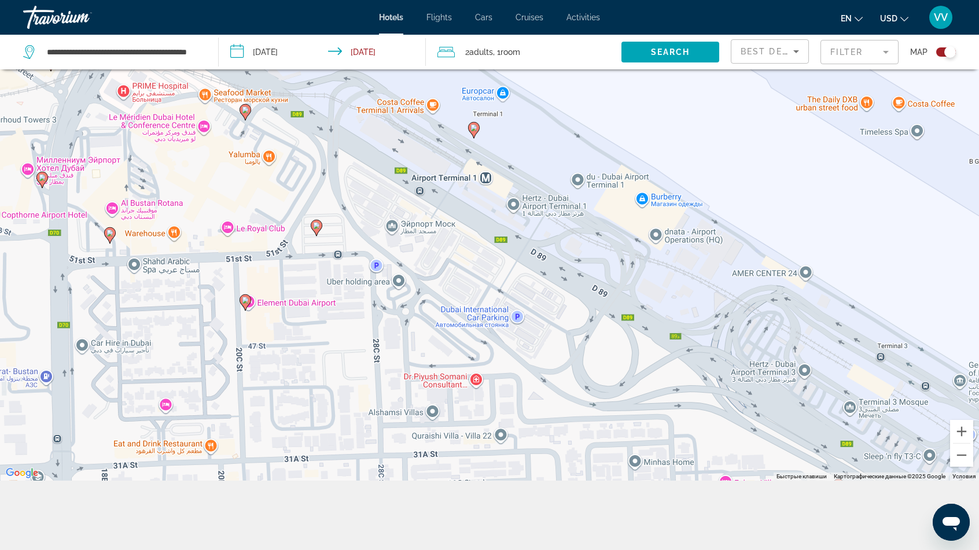
drag, startPoint x: 307, startPoint y: 242, endPoint x: 522, endPoint y: 205, distance: 218.4
click at [522, 205] on div "Для навигации используйте клавиши со стрелками. Чтобы активировать перетаскиван…" at bounding box center [489, 206] width 979 height 550
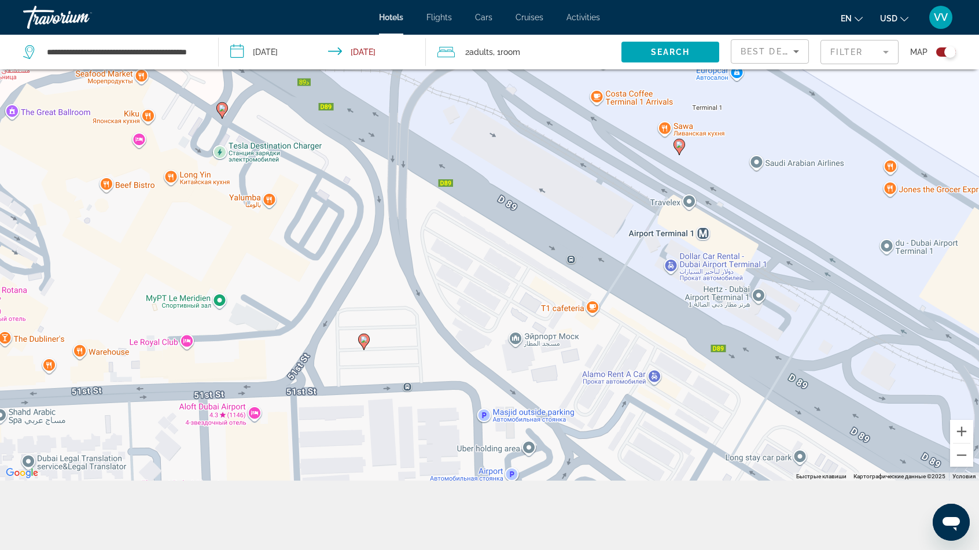
drag, startPoint x: 422, startPoint y: 215, endPoint x: 381, endPoint y: 490, distance: 277.7
click at [381, 494] on div "**********" at bounding box center [489, 240] width 979 height 619
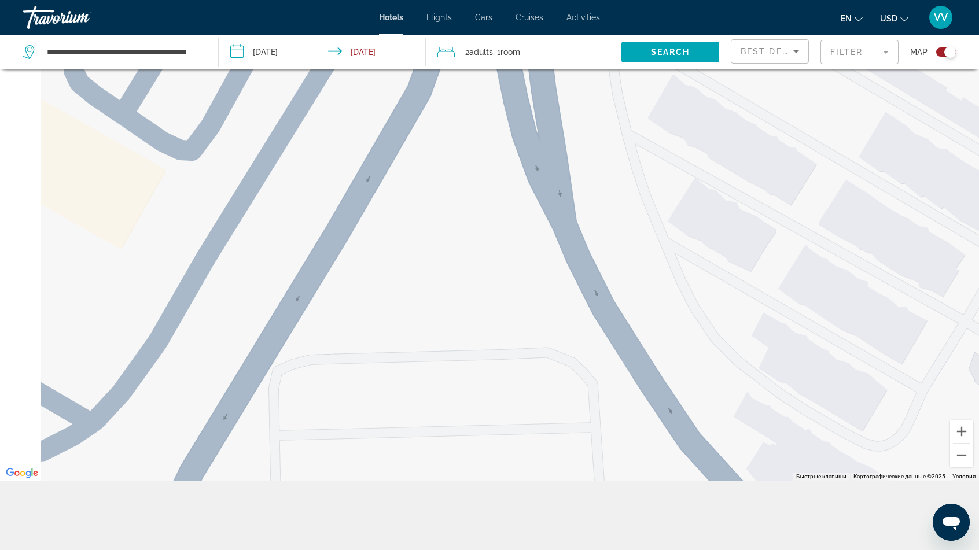
drag, startPoint x: 426, startPoint y: 255, endPoint x: 603, endPoint y: 527, distance: 324.4
click at [603, 529] on div "**********" at bounding box center [489, 240] width 979 height 619
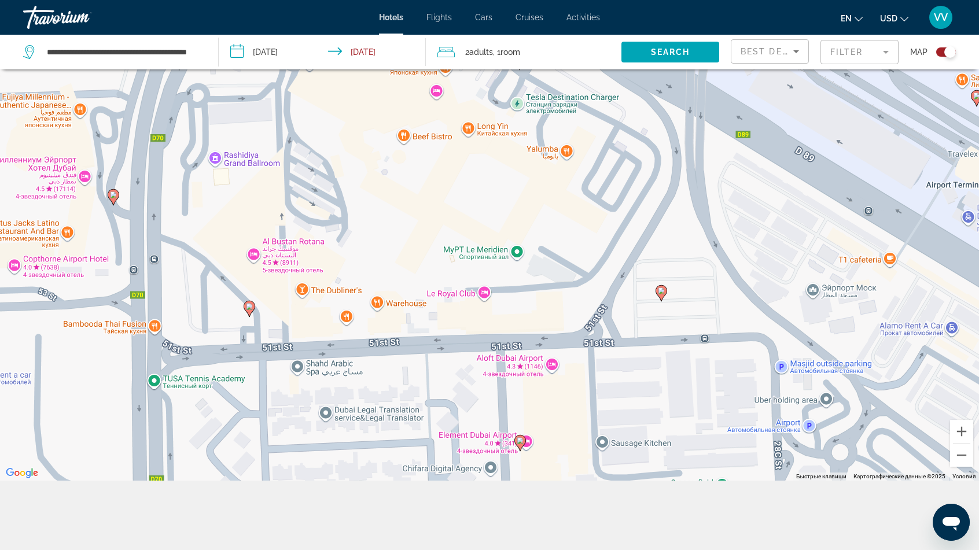
drag, startPoint x: 388, startPoint y: 285, endPoint x: 559, endPoint y: 220, distance: 182.8
click at [560, 219] on div "Для навигации используйте клавиши со стрелками. Чтобы активировать перетаскиван…" at bounding box center [489, 206] width 979 height 550
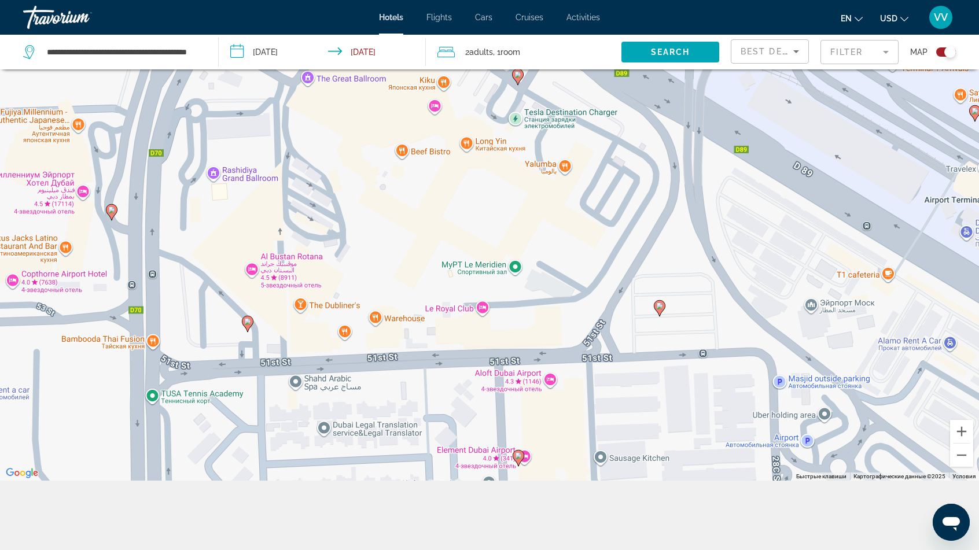
click at [249, 322] on image "Main content" at bounding box center [247, 321] width 7 height 7
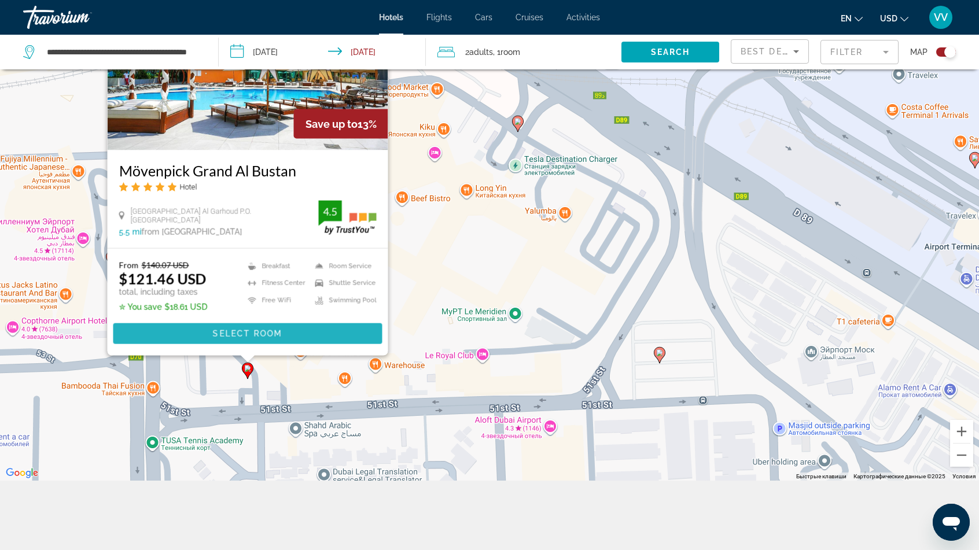
click at [234, 331] on span "Select Room" at bounding box center [247, 333] width 69 height 9
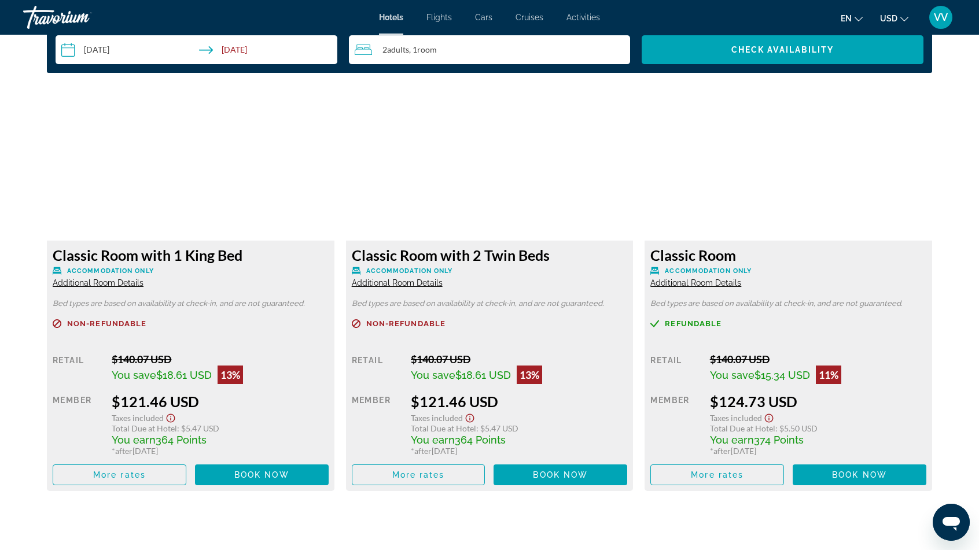
scroll to position [1504, 0]
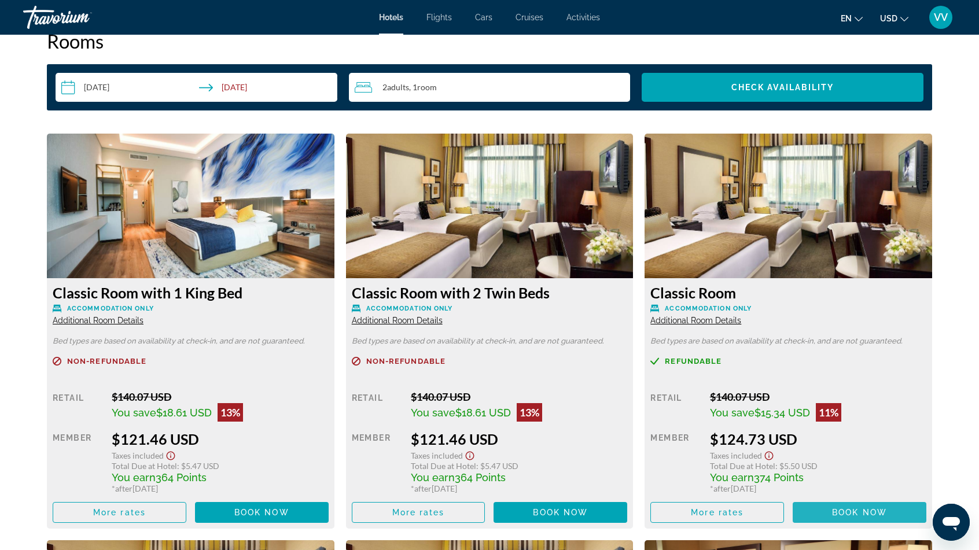
click at [855, 510] on span "Book now" at bounding box center [859, 512] width 55 height 9
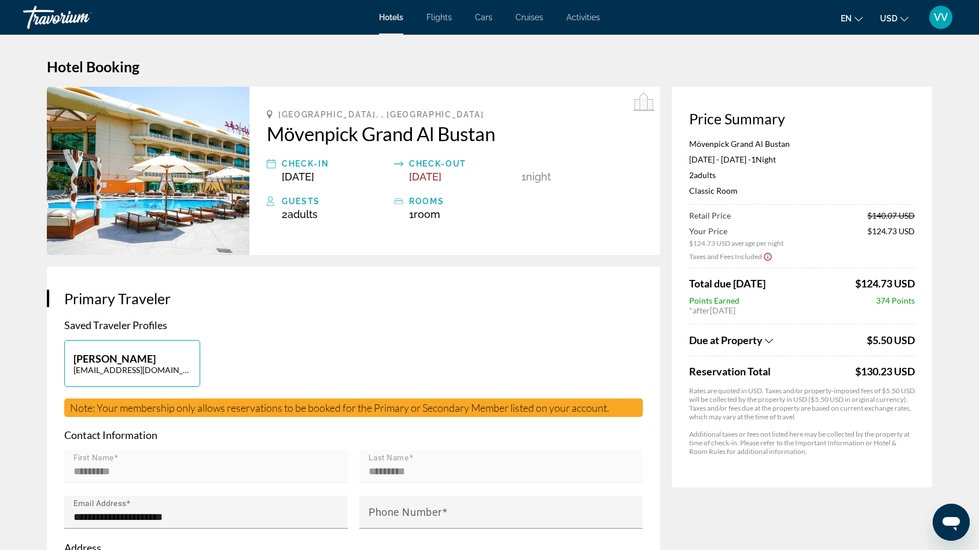
click at [771, 340] on icon "Show Taxes and Fees breakdown" at bounding box center [769, 341] width 8 height 10
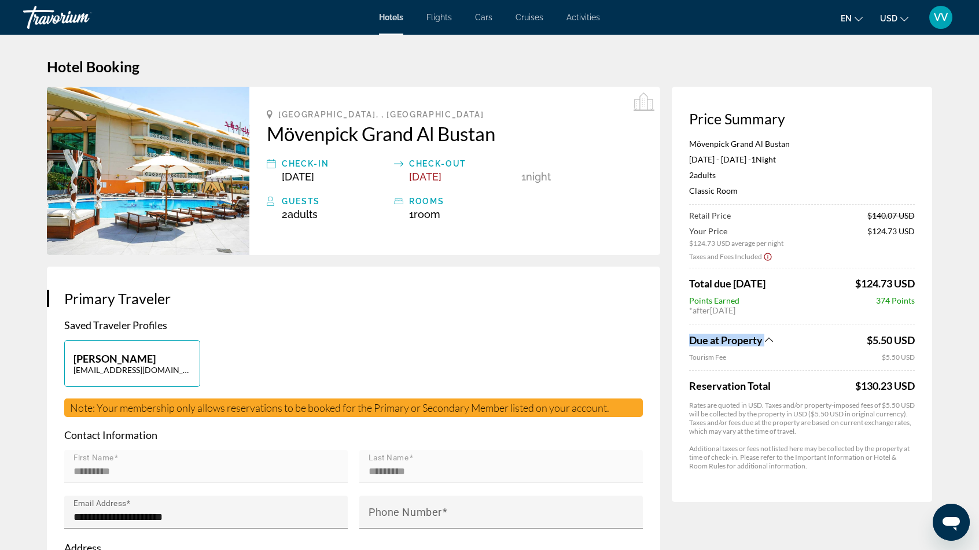
drag, startPoint x: 682, startPoint y: 340, endPoint x: 754, endPoint y: 334, distance: 72.0
click at [762, 339] on div "Price Summary Mövenpick Grand Al Bustan [DATE] - [DATE] - 1 Night Nights 2 Adul…" at bounding box center [801, 294] width 260 height 415
click at [519, 318] on div "**********" at bounding box center [353, 483] width 613 height 433
click at [783, 250] on app-taxes-new "Taxes and Fees Included" at bounding box center [802, 255] width 226 height 14
drag, startPoint x: 783, startPoint y: 250, endPoint x: 696, endPoint y: 257, distance: 87.6
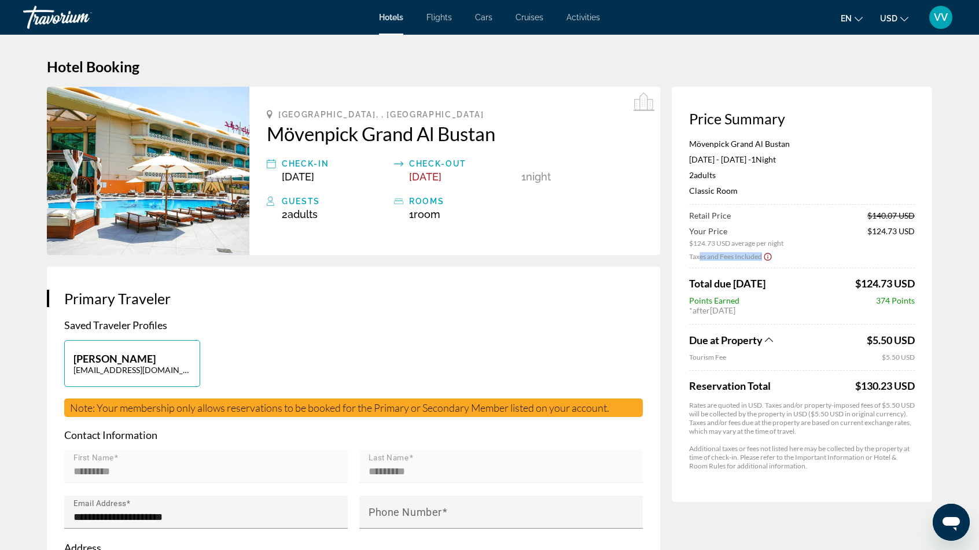
click at [699, 259] on app-taxes-new "Taxes and Fees Included" at bounding box center [802, 255] width 226 height 14
click at [696, 257] on span "Taxes and Fees Included" at bounding box center [725, 256] width 73 height 9
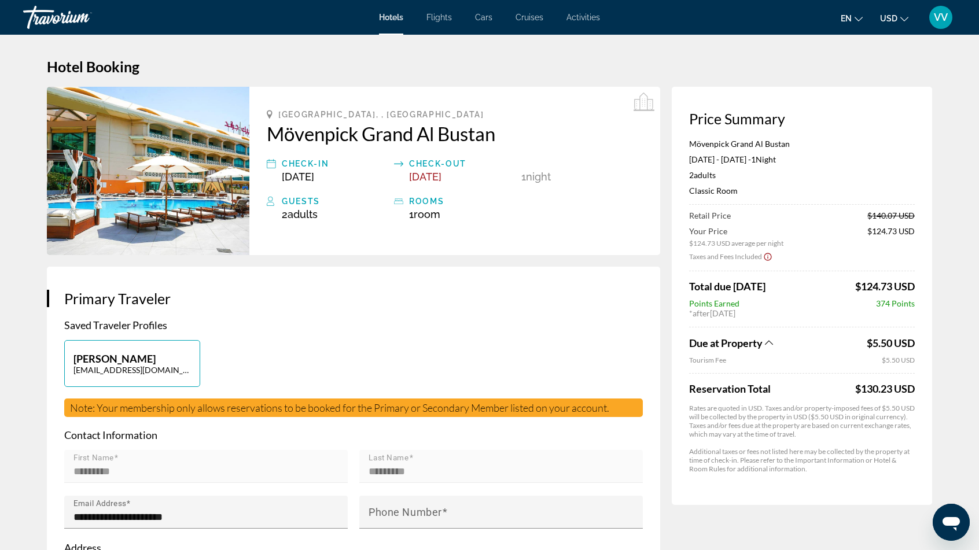
drag, startPoint x: 686, startPoint y: 234, endPoint x: 788, endPoint y: 258, distance: 104.7
click at [788, 258] on div "Price Summary Mövenpick Grand Al Bustan [DATE] - [DATE] - 1 Night Nights 2 Adul…" at bounding box center [801, 296] width 260 height 418
click at [615, 305] on h3 "Primary Traveler" at bounding box center [353, 298] width 578 height 17
click at [533, 347] on div "[PERSON_NAME] [EMAIL_ADDRESS][DOMAIN_NAME]" at bounding box center [353, 369] width 590 height 58
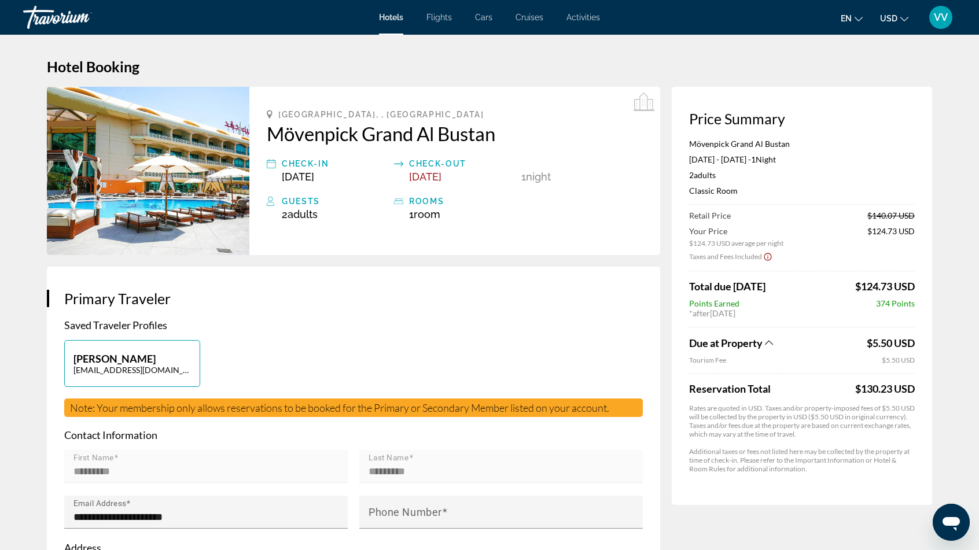
scroll to position [58, 0]
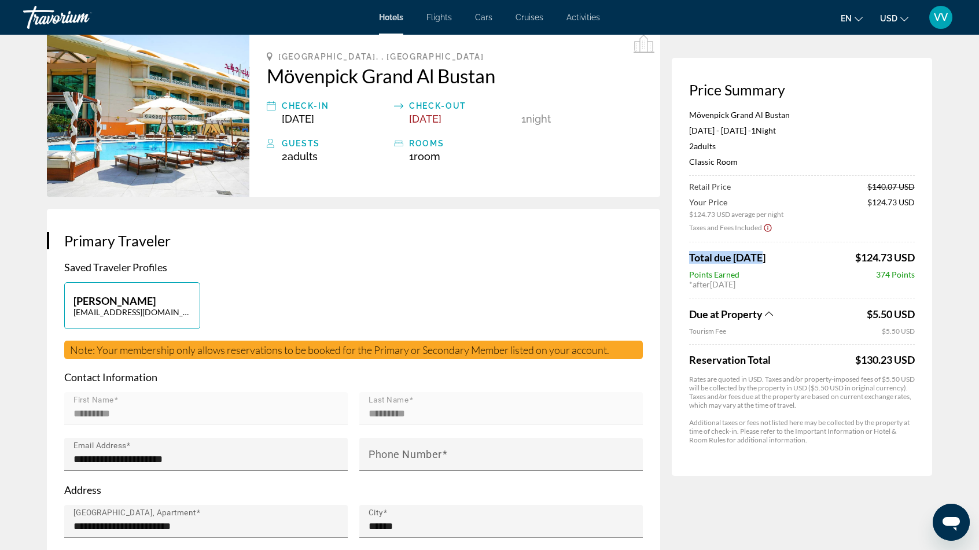
drag, startPoint x: 680, startPoint y: 251, endPoint x: 780, endPoint y: 262, distance: 100.1
click at [780, 262] on div "Price Summary Mövenpick Grand Al Bustan [DATE] - [DATE] - 1 Night Nights 2 Adul…" at bounding box center [801, 267] width 260 height 418
click at [568, 244] on h3 "Primary Traveler" at bounding box center [353, 240] width 578 height 17
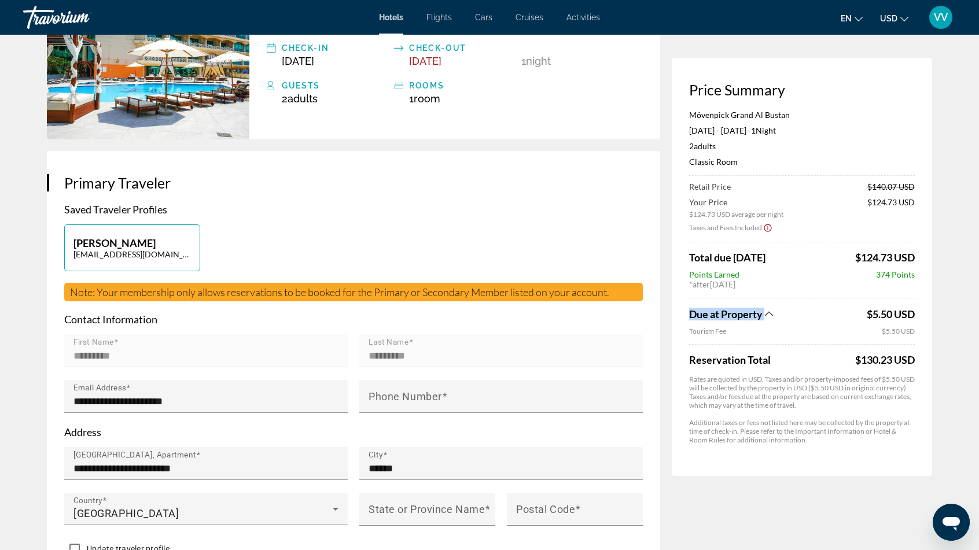
drag, startPoint x: 687, startPoint y: 312, endPoint x: 763, endPoint y: 316, distance: 76.4
click at [767, 316] on div "Price Summary Mövenpick Grand Al Bustan [DATE] - [DATE] - 1 Night Nights 2 Adul…" at bounding box center [801, 267] width 260 height 418
drag, startPoint x: 679, startPoint y: 360, endPoint x: 778, endPoint y: 357, distance: 98.9
click at [783, 360] on div "Price Summary Mövenpick Grand Al Bustan [DATE] - [DATE] - 1 Night Nights 2 Adul…" at bounding box center [801, 267] width 260 height 418
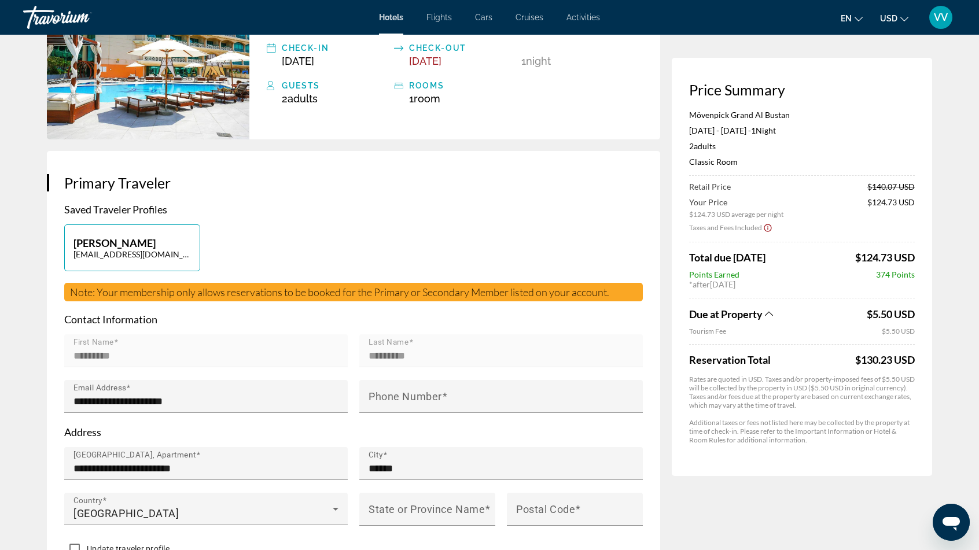
click at [755, 309] on span "Due at Property" at bounding box center [725, 314] width 73 height 13
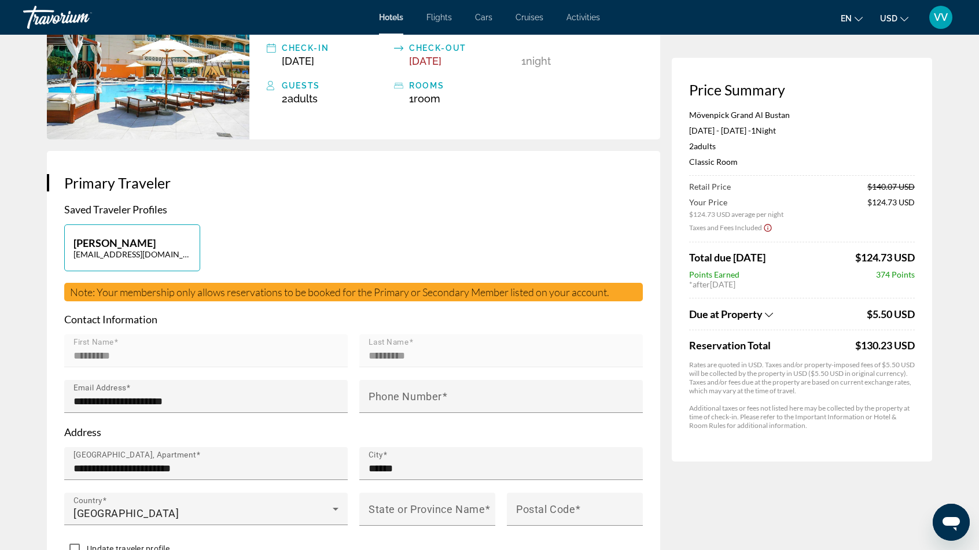
click at [772, 311] on icon "Show Taxes and Fees breakdown" at bounding box center [769, 315] width 8 height 10
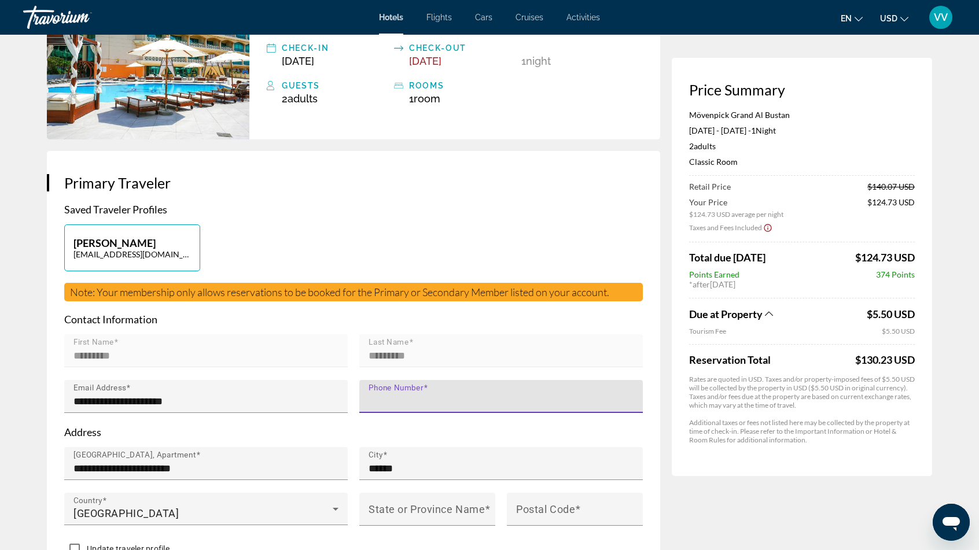
click at [443, 402] on input "Phone Number" at bounding box center [504, 401] width 272 height 14
type input "**********"
type input "******"
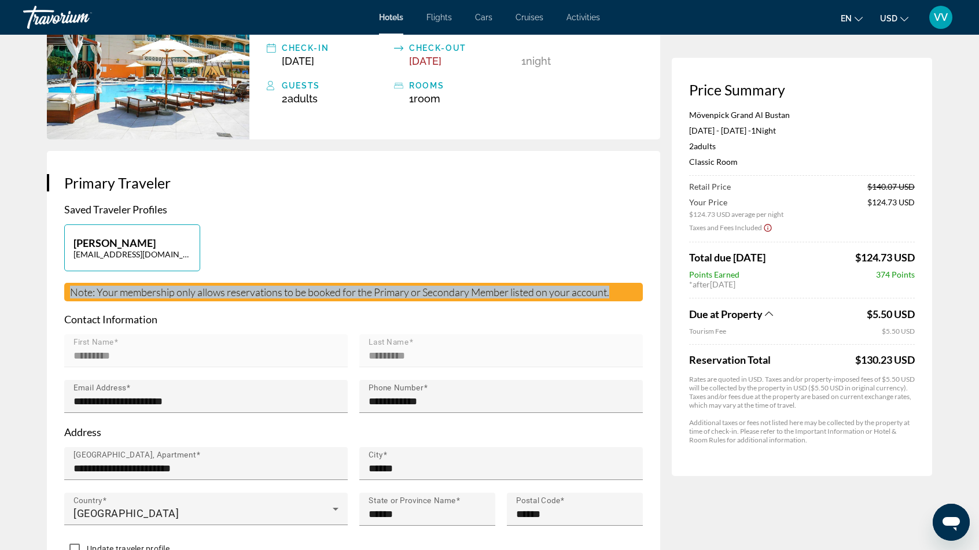
drag, startPoint x: 70, startPoint y: 290, endPoint x: 621, endPoint y: 294, distance: 551.2
click at [621, 294] on div "Note: Your membership only allows reservations to be booked for the Primary or …" at bounding box center [353, 292] width 578 height 19
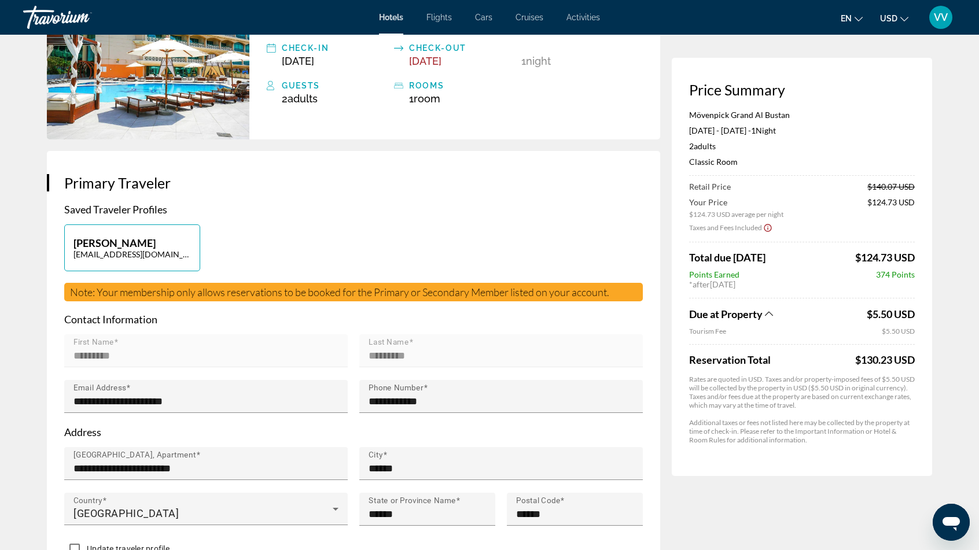
click at [552, 221] on div "**********" at bounding box center [353, 382] width 578 height 358
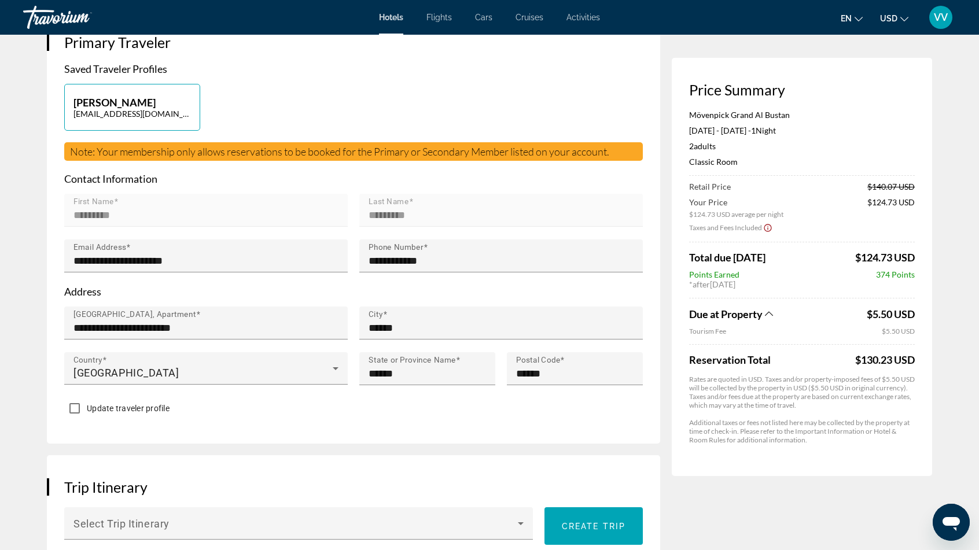
scroll to position [289, 0]
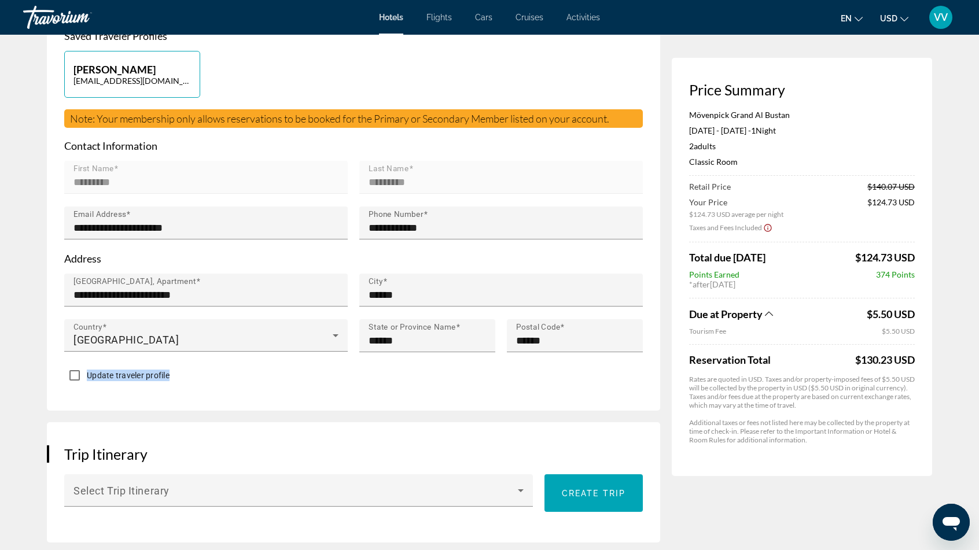
drag, startPoint x: 89, startPoint y: 370, endPoint x: 168, endPoint y: 368, distance: 78.7
click at [168, 371] on span "Update traveler profile" at bounding box center [128, 375] width 83 height 9
click at [467, 400] on div "**********" at bounding box center [353, 193] width 613 height 433
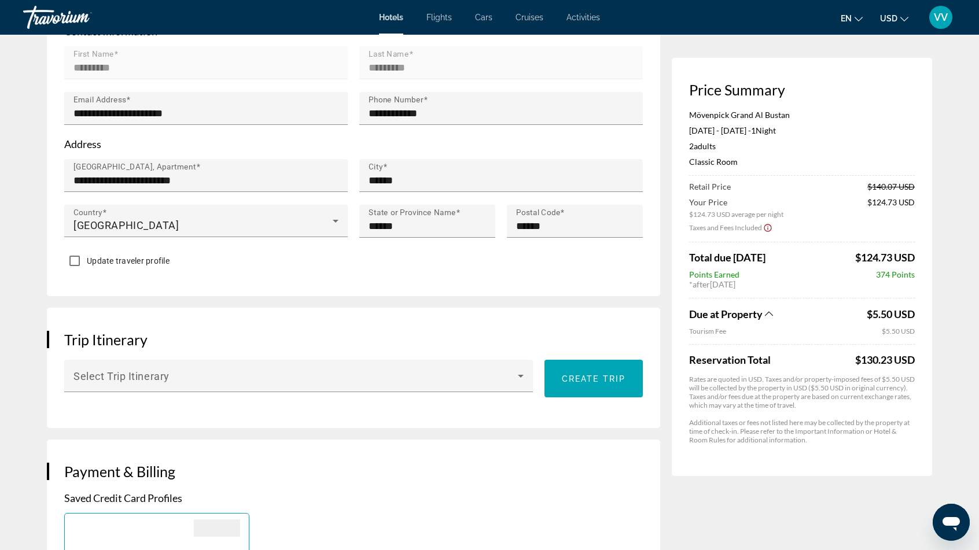
scroll to position [405, 0]
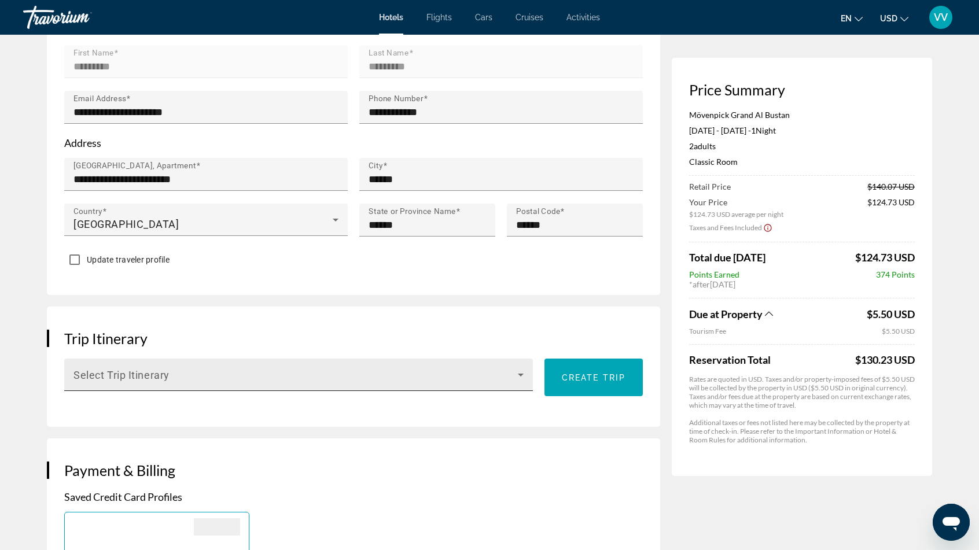
drag, startPoint x: 69, startPoint y: 368, endPoint x: 94, endPoint y: 376, distance: 26.2
click at [94, 376] on div "Select Trip Itinerary" at bounding box center [298, 375] width 468 height 32
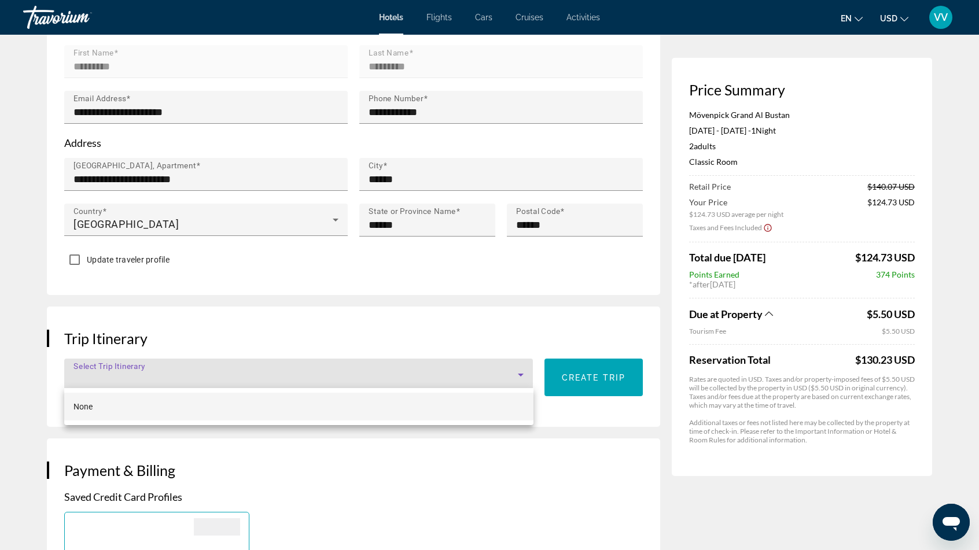
click at [207, 318] on div at bounding box center [489, 275] width 979 height 550
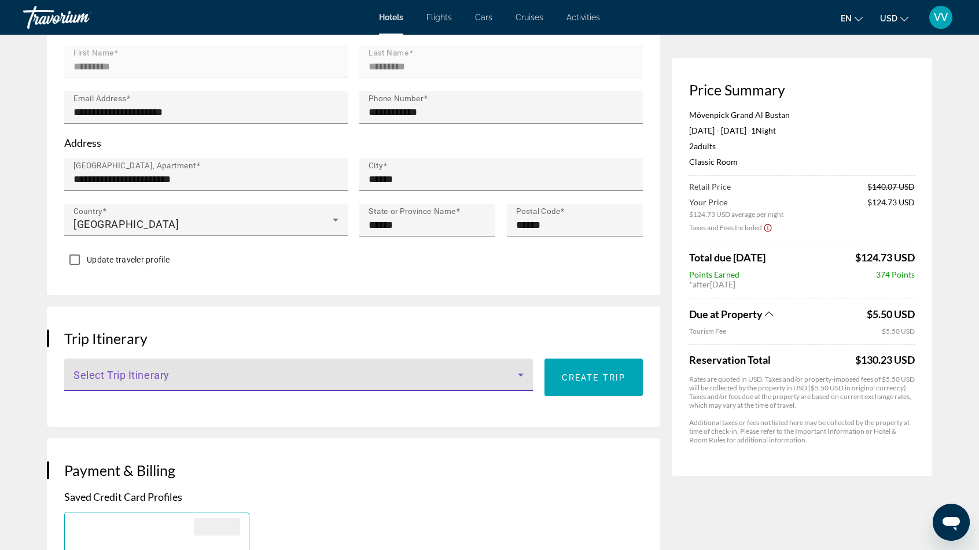
drag, startPoint x: 200, startPoint y: 372, endPoint x: 89, endPoint y: 372, distance: 111.0
click at [91, 372] on span "Main content" at bounding box center [295, 379] width 444 height 14
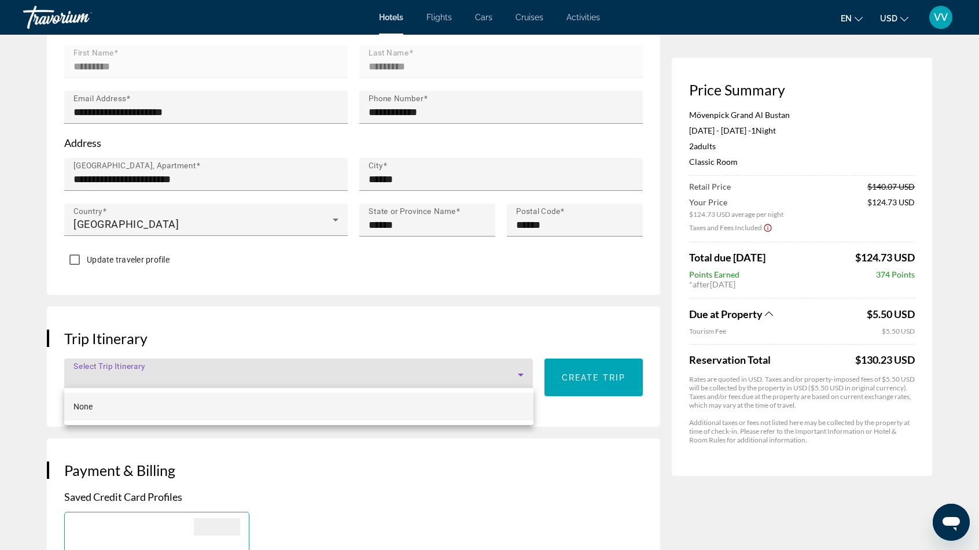
drag, startPoint x: 67, startPoint y: 364, endPoint x: 160, endPoint y: 362, distance: 92.6
click at [157, 365] on div at bounding box center [489, 275] width 979 height 550
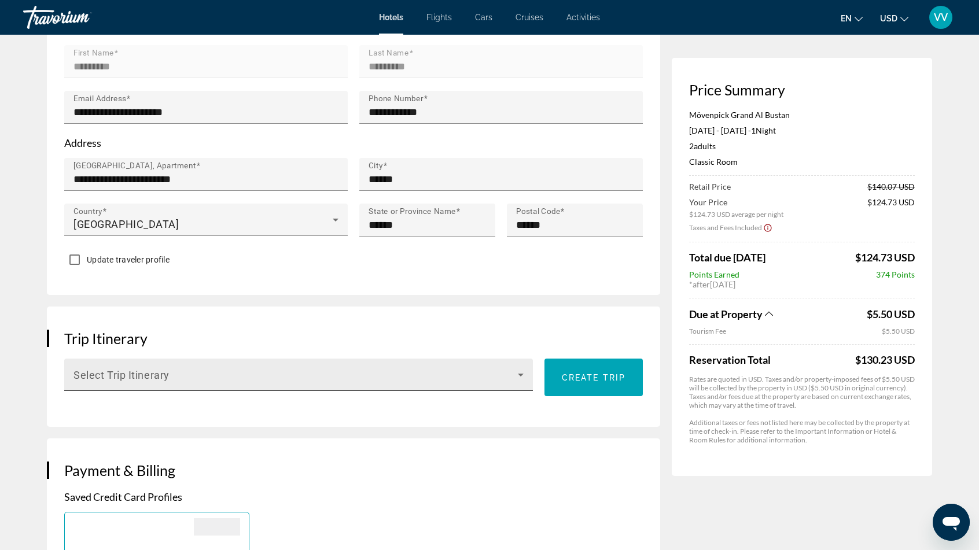
click at [523, 375] on icon "Main content" at bounding box center [521, 375] width 14 height 14
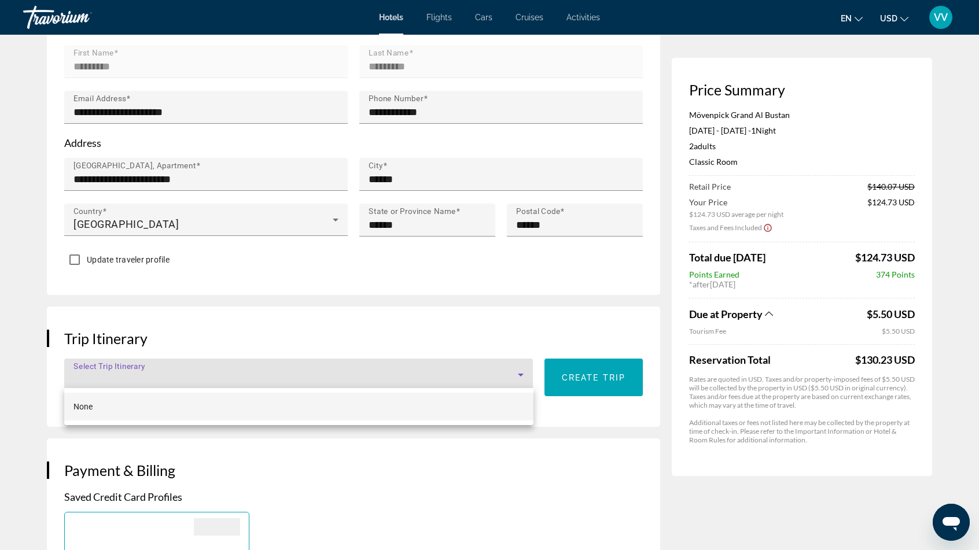
click at [465, 315] on div at bounding box center [489, 275] width 979 height 550
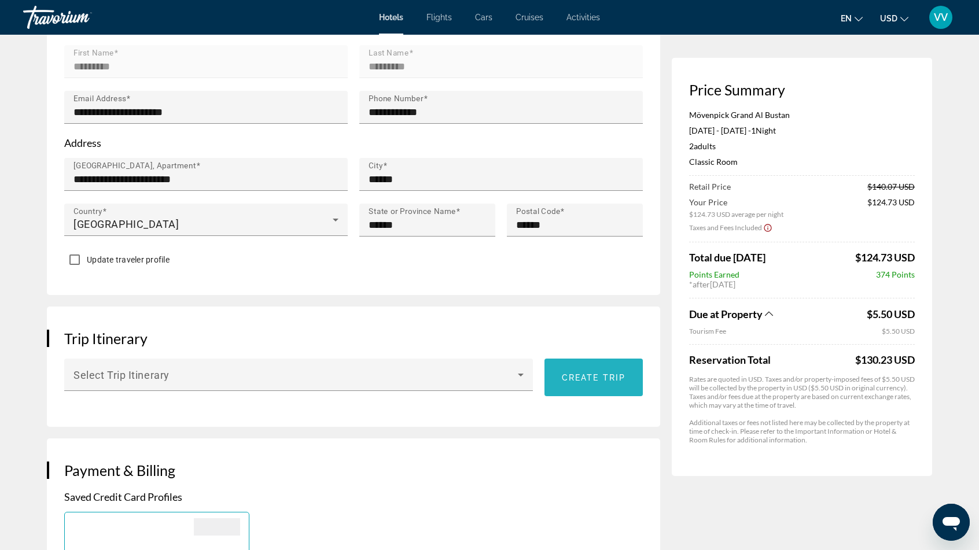
click at [582, 381] on span "Main content" at bounding box center [593, 378] width 98 height 28
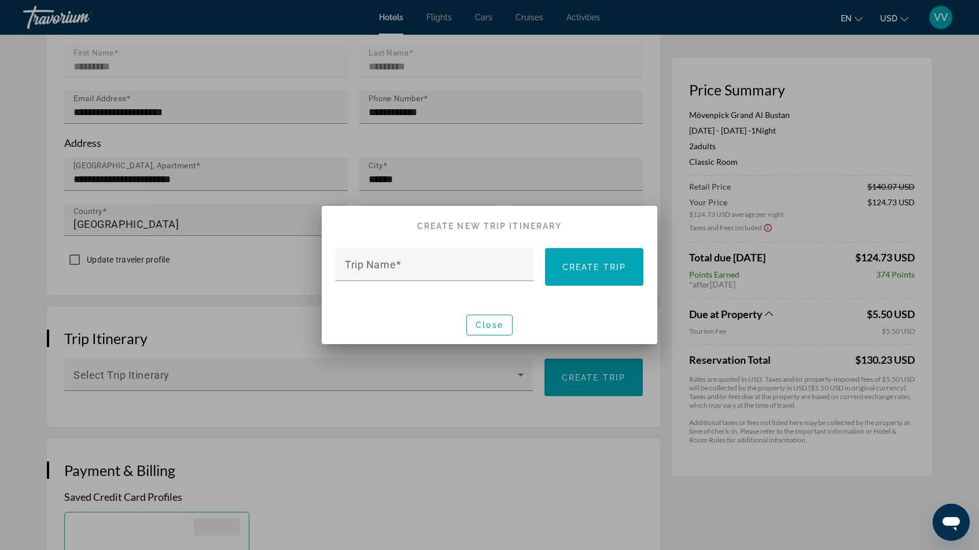
scroll to position [0, 0]
click at [460, 260] on div "Trip Name" at bounding box center [438, 264] width 186 height 33
click at [479, 325] on span "Close" at bounding box center [489, 324] width 28 height 9
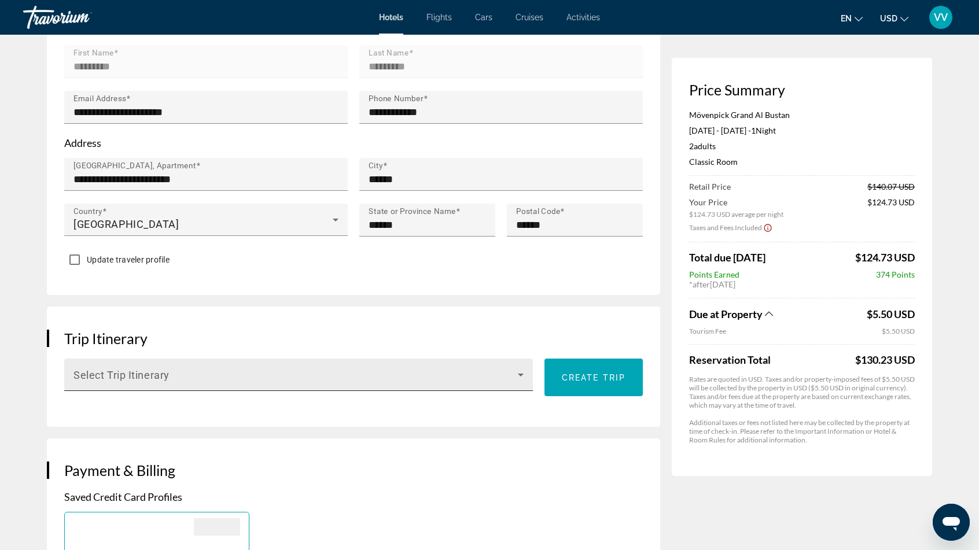
click at [217, 369] on div "Select Trip Itinerary" at bounding box center [298, 375] width 450 height 32
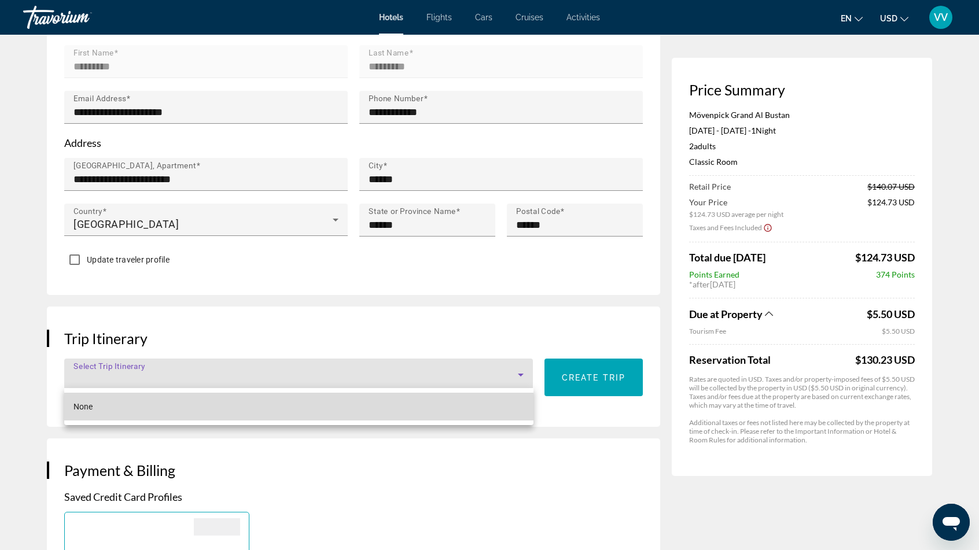
click at [139, 412] on mat-option "None" at bounding box center [298, 407] width 469 height 28
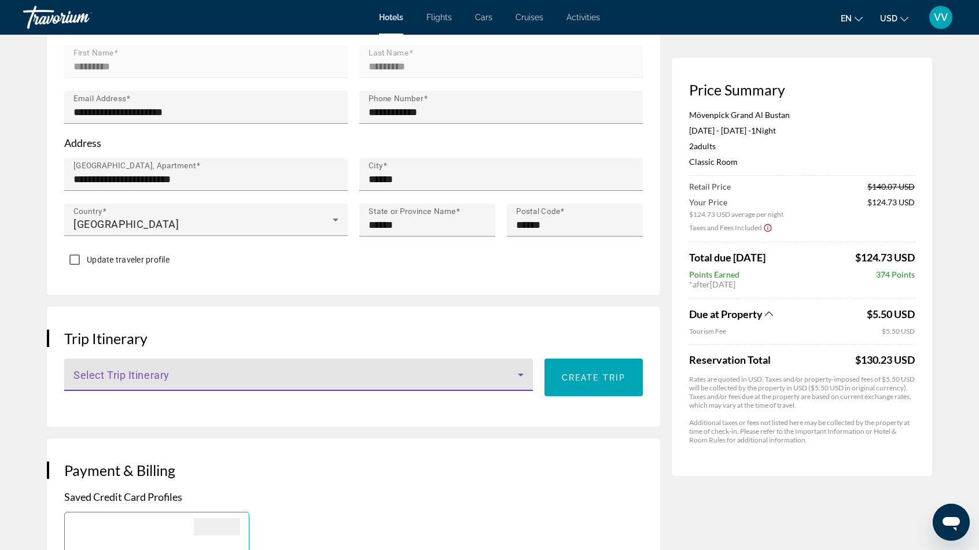
click at [416, 367] on div "Select Trip Itinerary" at bounding box center [298, 375] width 450 height 32
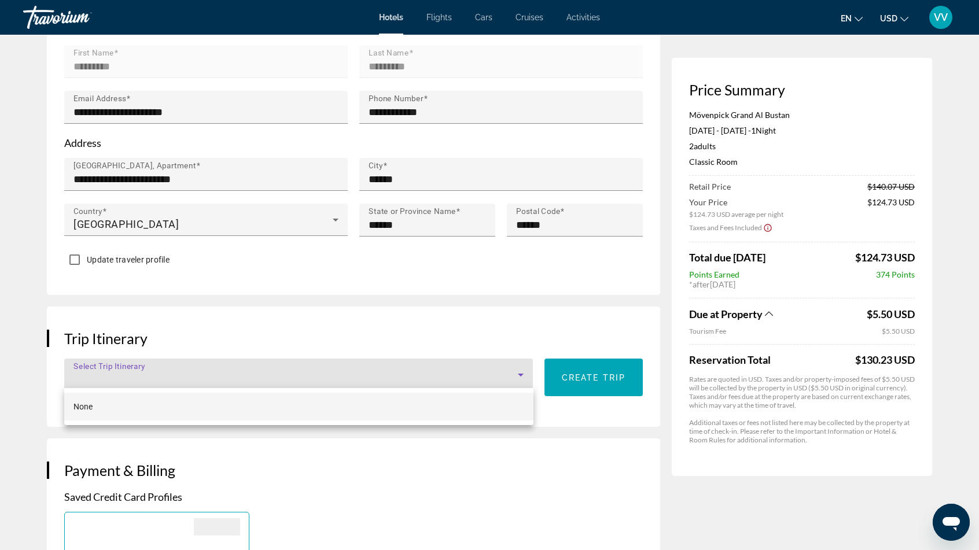
click at [342, 418] on mat-option "None" at bounding box center [298, 407] width 469 height 28
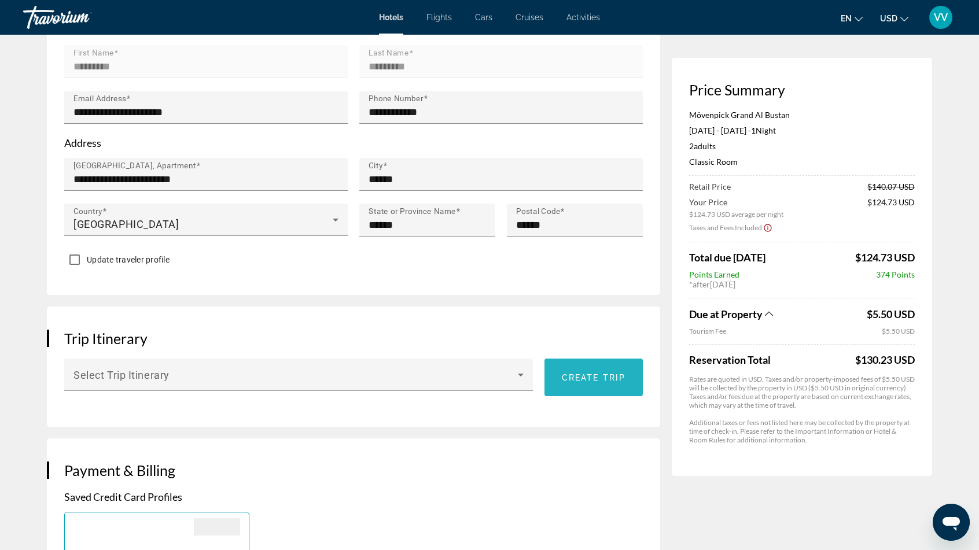
click at [580, 382] on span "Main content" at bounding box center [593, 378] width 98 height 28
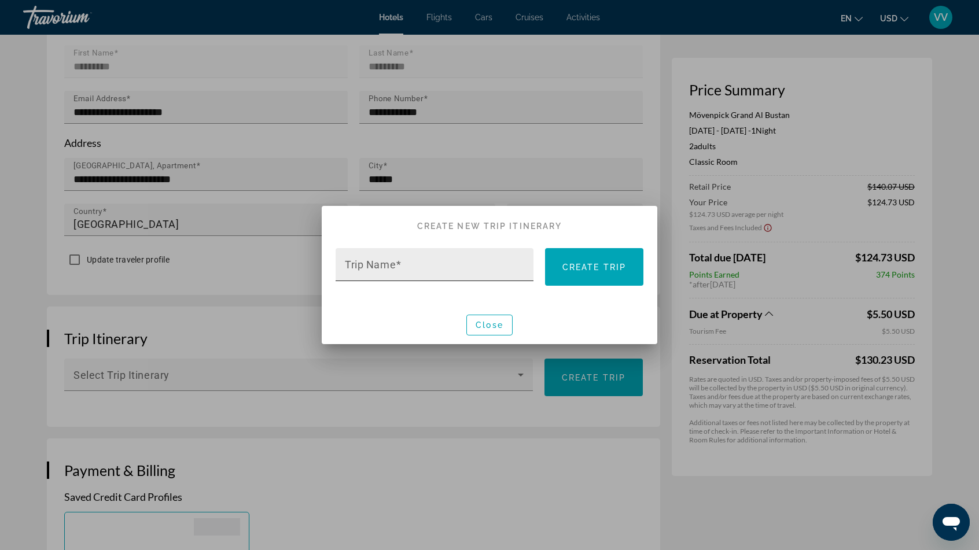
click at [411, 267] on input "Trip Name" at bounding box center [438, 270] width 186 height 14
type input "**********"
click at [597, 268] on span "Create trip" at bounding box center [594, 267] width 64 height 9
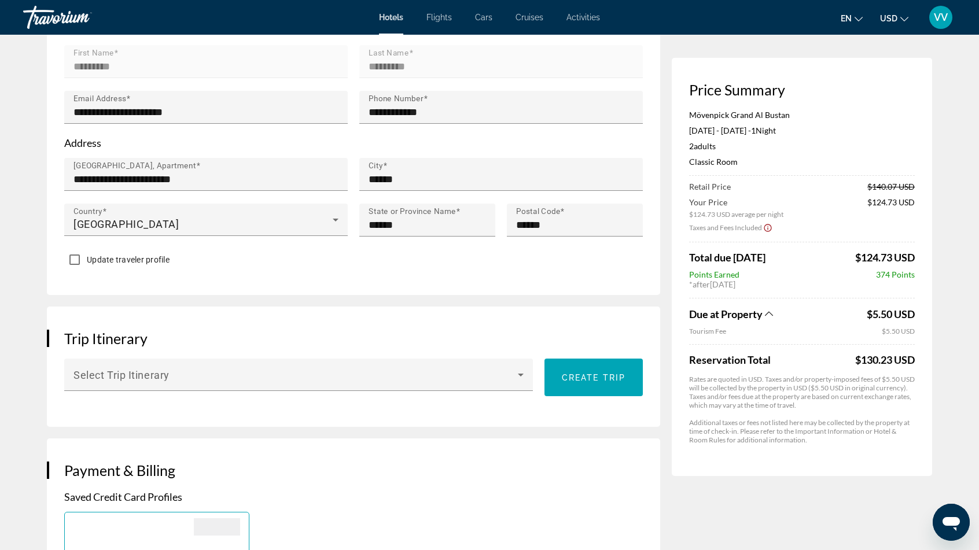
scroll to position [405, 0]
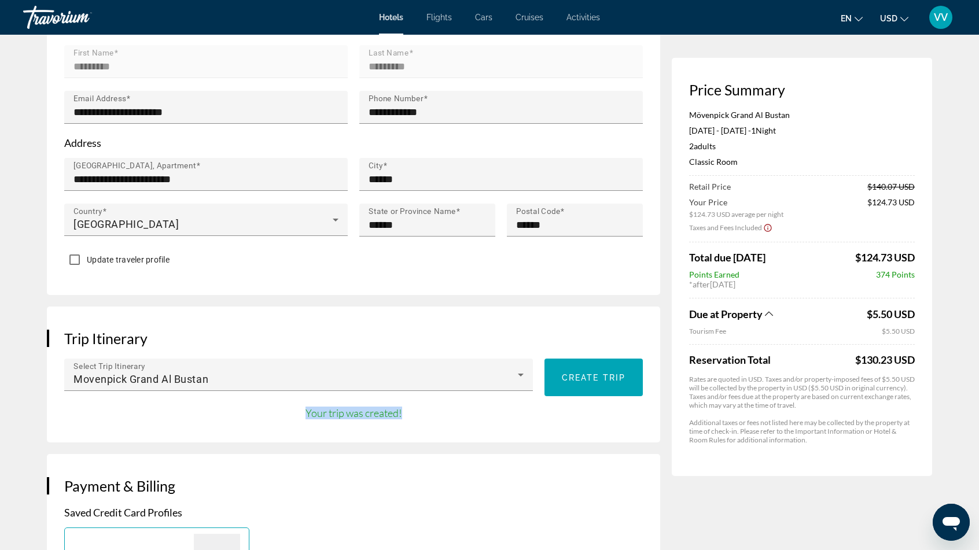
drag, startPoint x: 291, startPoint y: 405, endPoint x: 415, endPoint y: 415, distance: 124.7
click at [415, 415] on div "Your trip was created!" at bounding box center [353, 412] width 578 height 16
click at [200, 407] on div "Your trip was created!" at bounding box center [353, 412] width 578 height 16
click at [562, 377] on span "Create trip" at bounding box center [594, 377] width 64 height 9
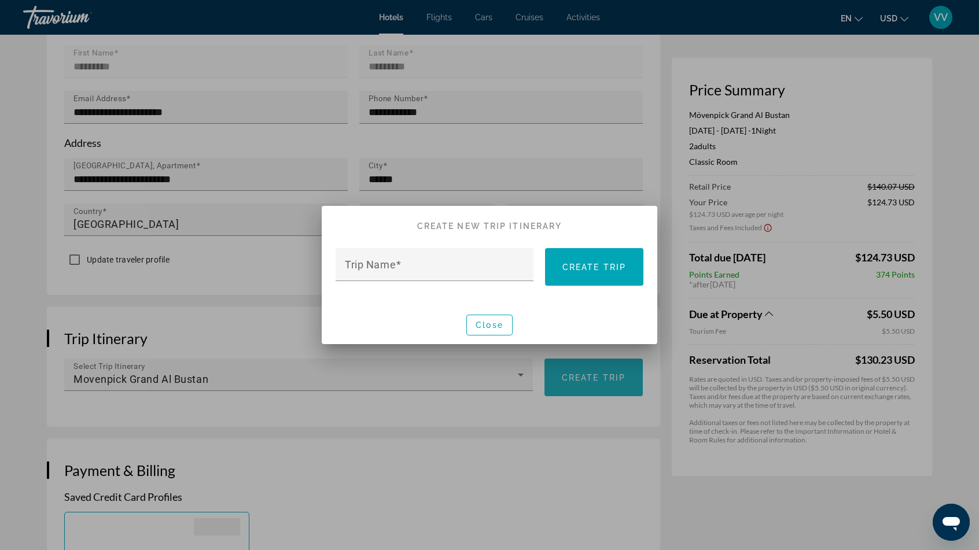
scroll to position [0, 0]
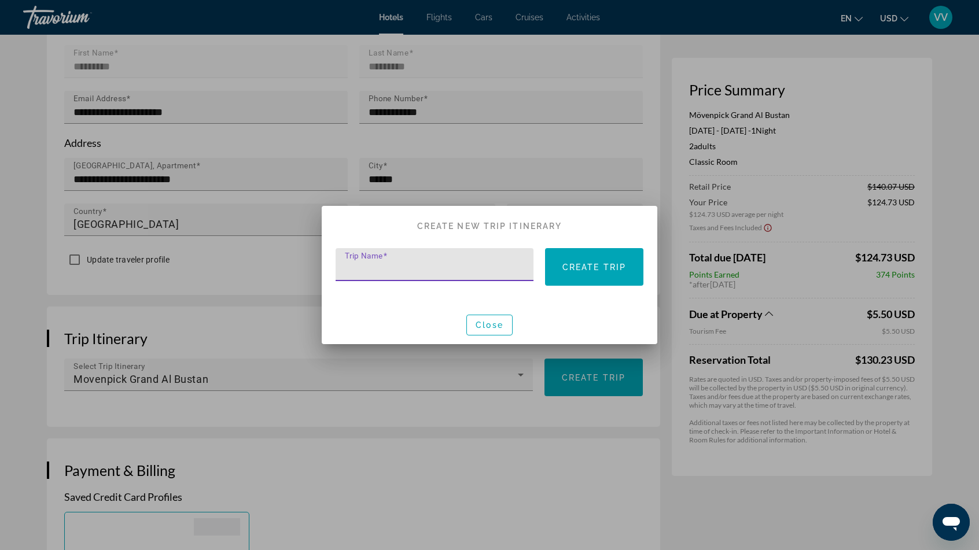
click at [421, 271] on input "Trip Name" at bounding box center [438, 270] width 186 height 14
type input "*"
type input "**********"
click at [584, 275] on span at bounding box center [594, 267] width 98 height 28
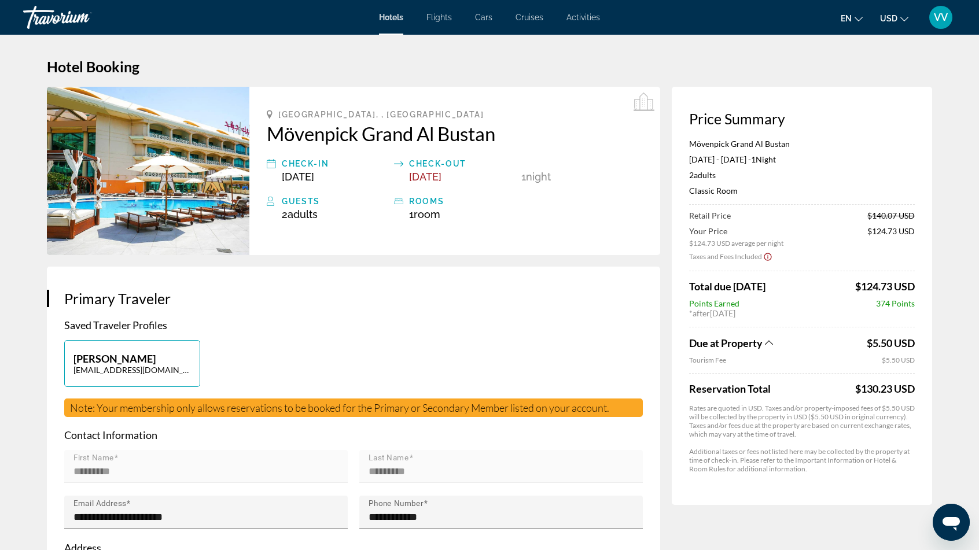
scroll to position [405, 0]
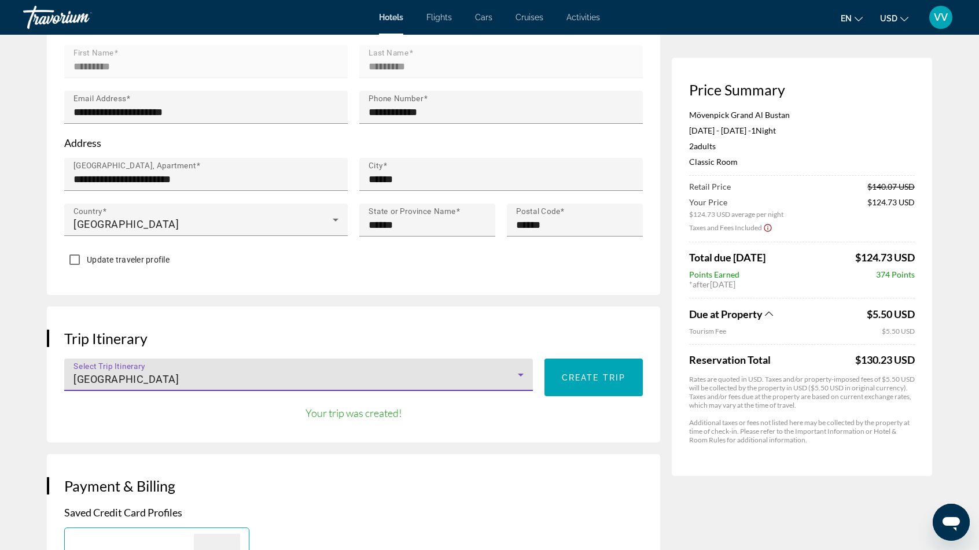
click at [298, 377] on div "[GEOGRAPHIC_DATA]" at bounding box center [295, 379] width 444 height 14
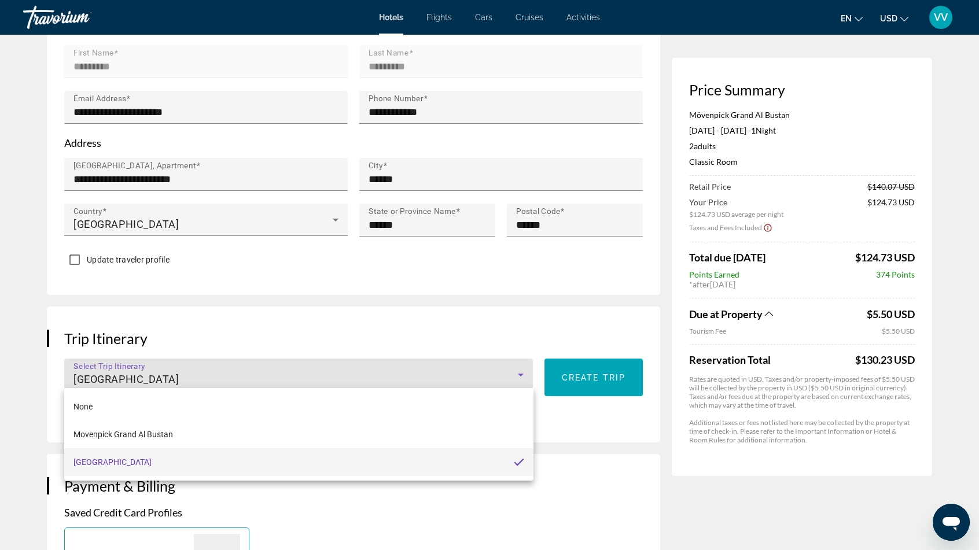
click at [271, 329] on div at bounding box center [489, 275] width 979 height 550
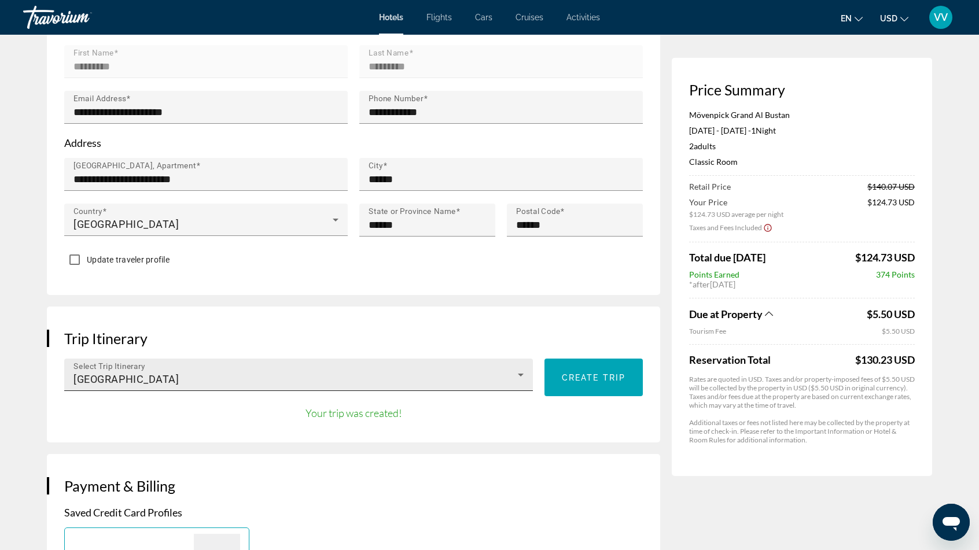
click at [354, 385] on div "Select Trip Itinerary [GEOGRAPHIC_DATA]" at bounding box center [298, 375] width 450 height 32
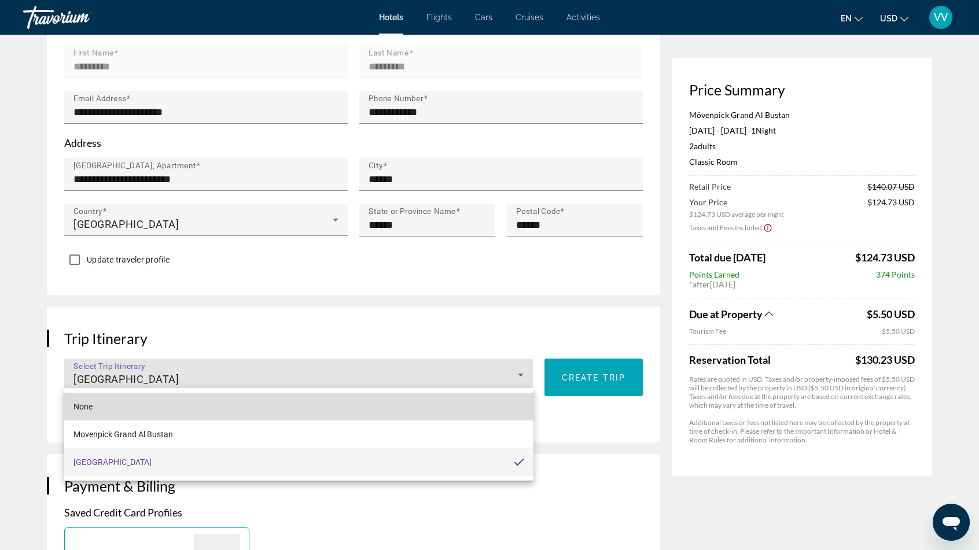
click at [313, 419] on mat-option "None" at bounding box center [298, 407] width 469 height 28
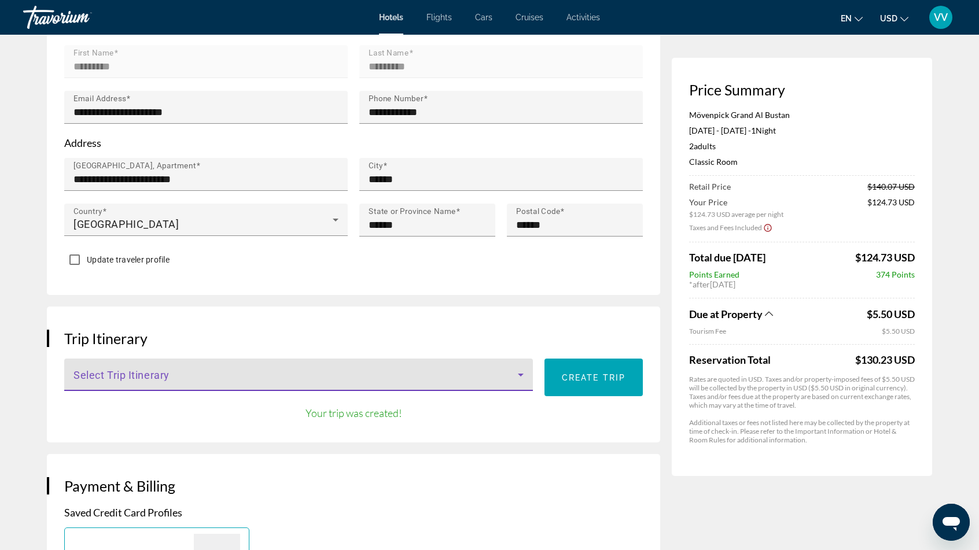
click at [429, 374] on span "Main content" at bounding box center [295, 379] width 444 height 14
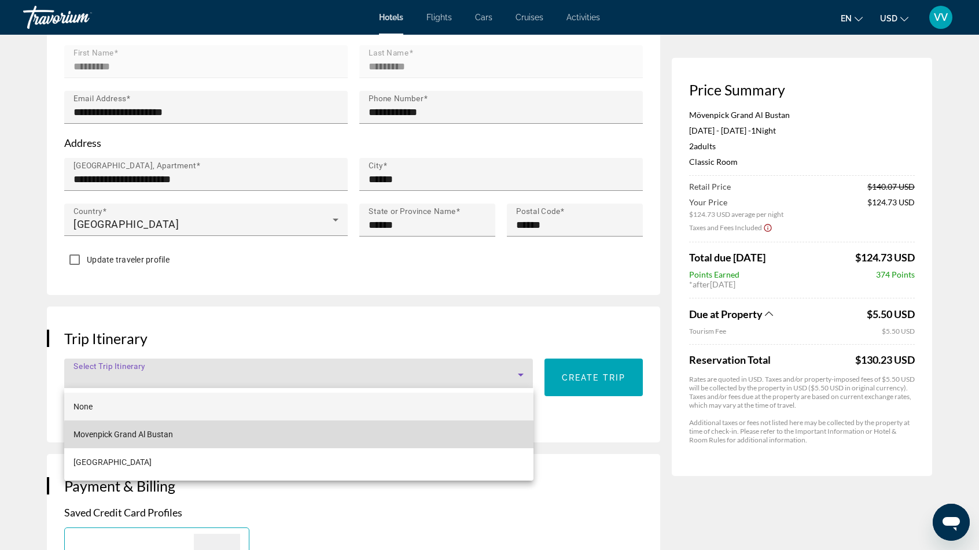
click at [338, 440] on mat-option "Movenpick Grand Al Bustan" at bounding box center [298, 434] width 469 height 28
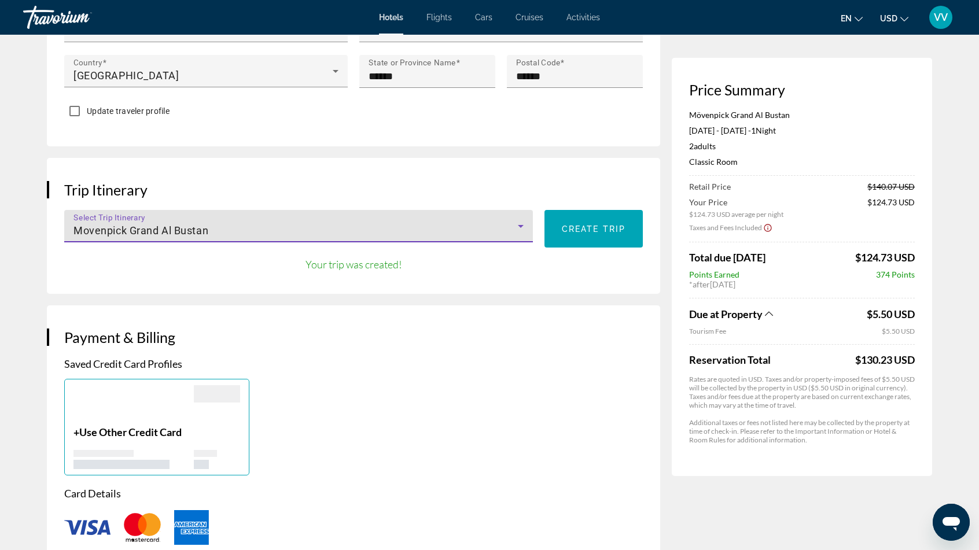
scroll to position [694, 0]
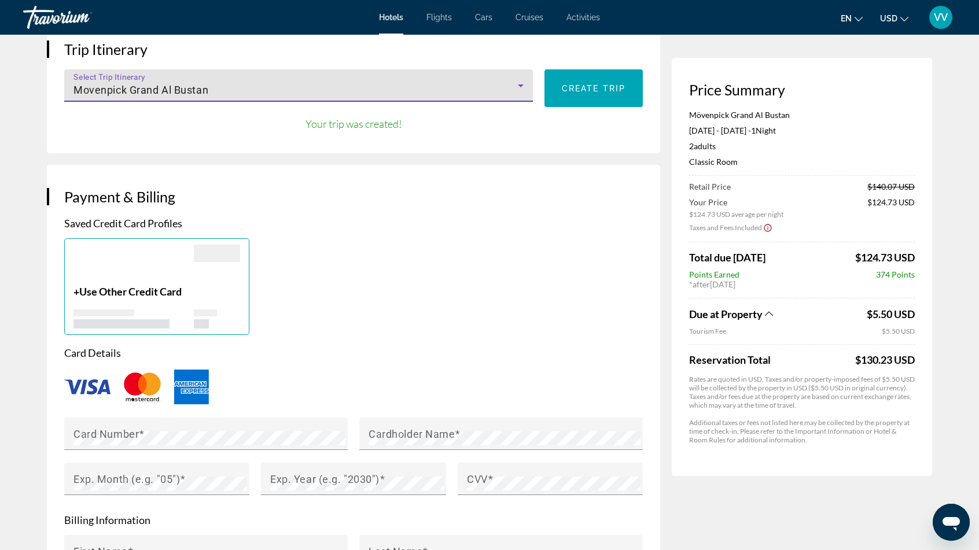
click at [82, 387] on img "Main content" at bounding box center [87, 386] width 46 height 15
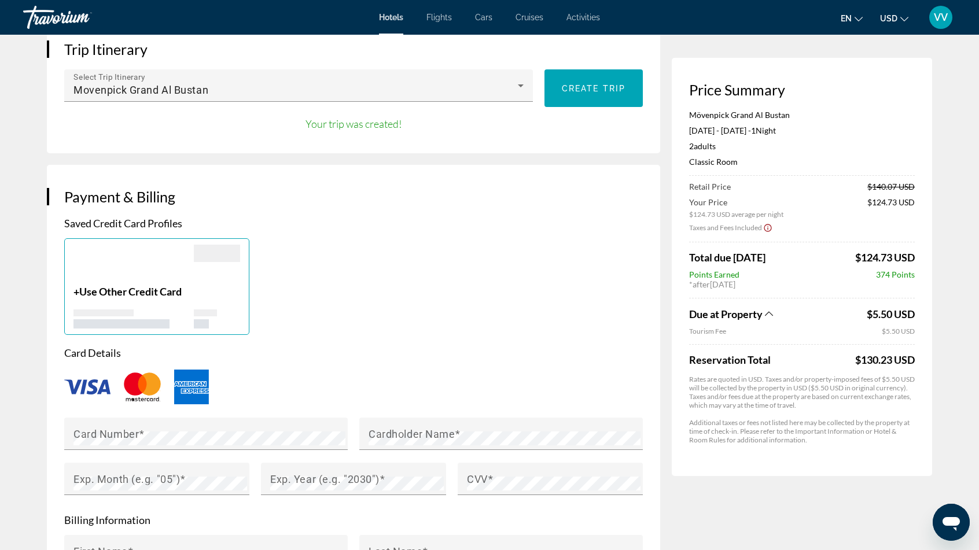
click at [82, 387] on img "Main content" at bounding box center [87, 386] width 46 height 15
click at [121, 289] on span "Use Other Credit Card" at bounding box center [130, 291] width 102 height 13
click at [154, 288] on span "Use Other Credit Card" at bounding box center [130, 291] width 102 height 13
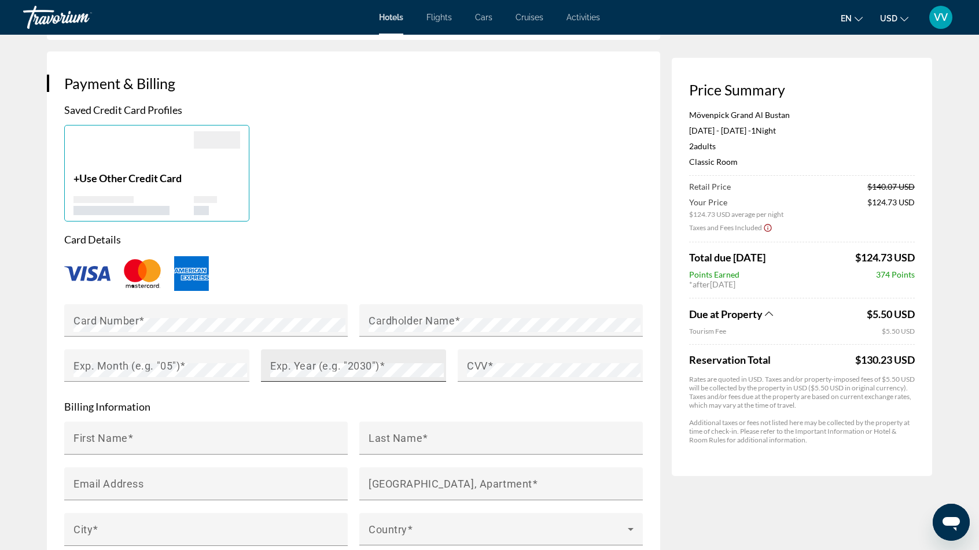
scroll to position [810, 0]
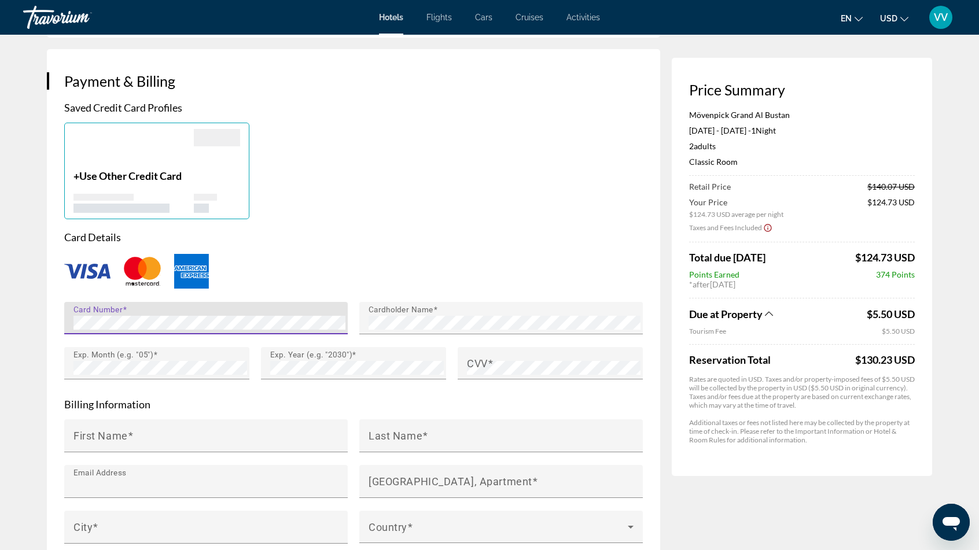
type input "**********"
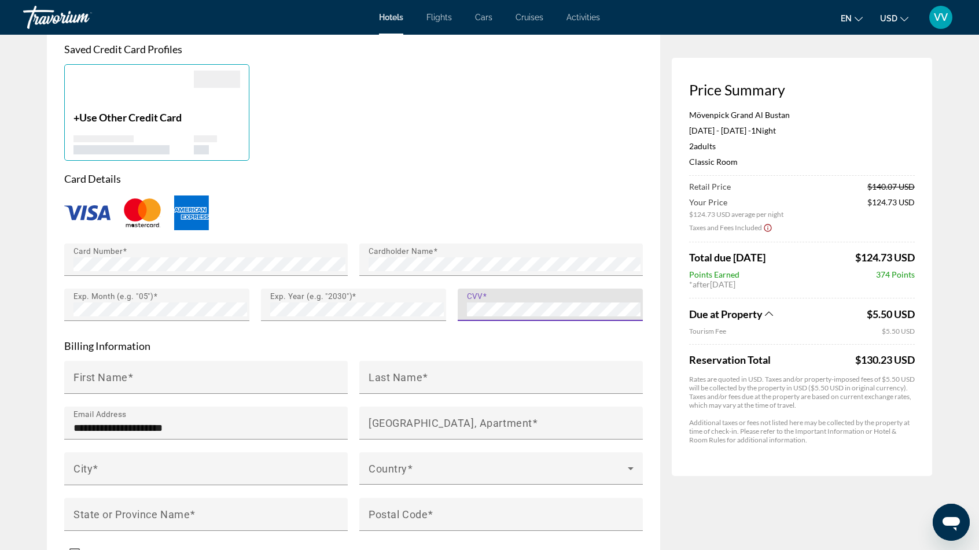
scroll to position [925, 0]
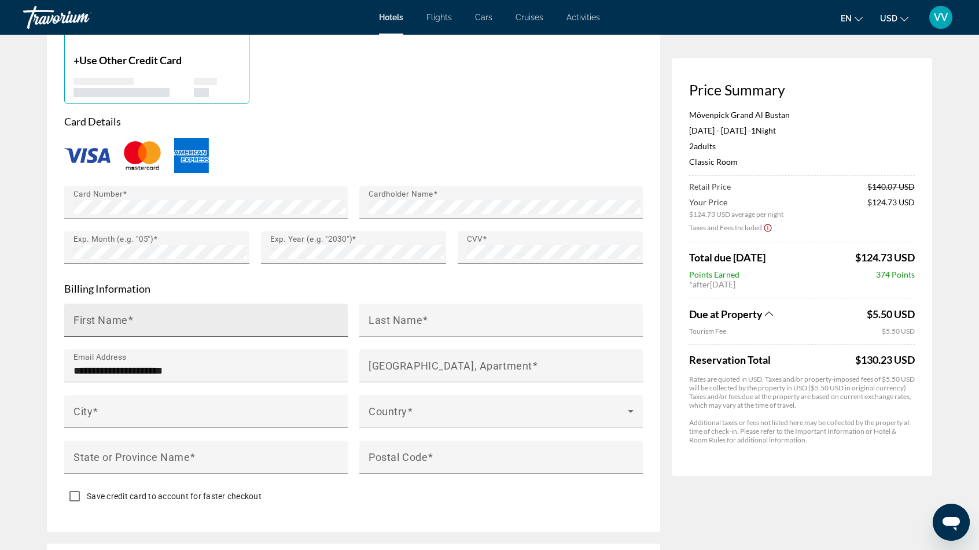
click at [153, 312] on div "First Name" at bounding box center [209, 320] width 272 height 33
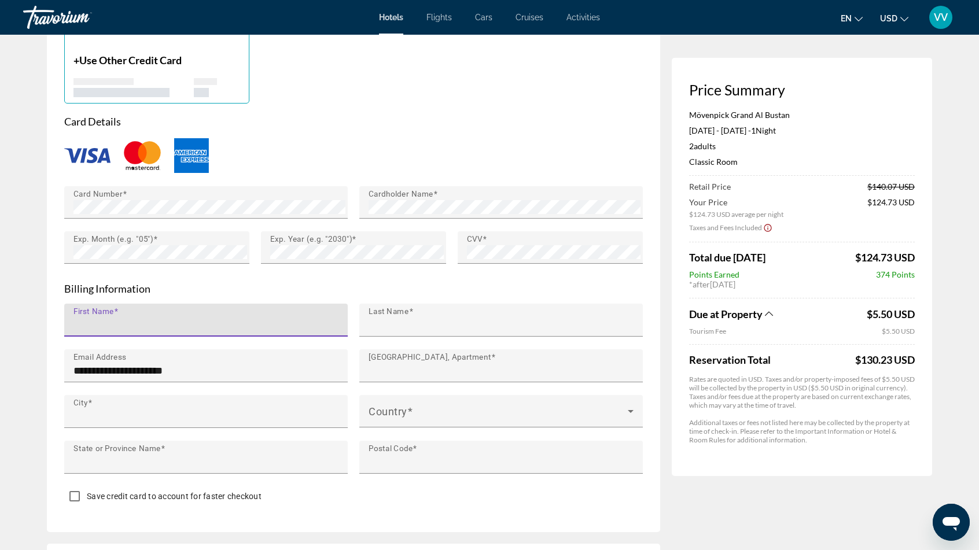
type input "*********"
type input "**********"
type input "**"
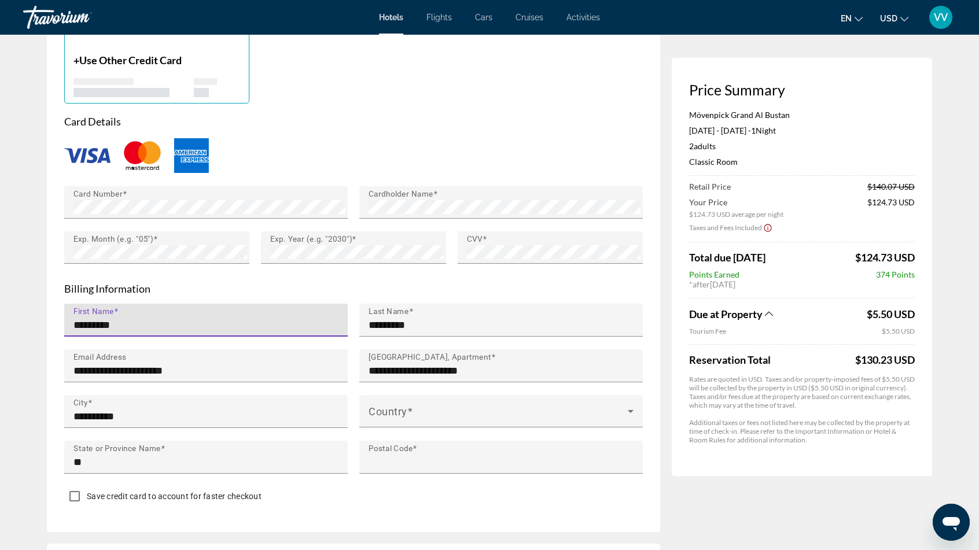
type input "*****"
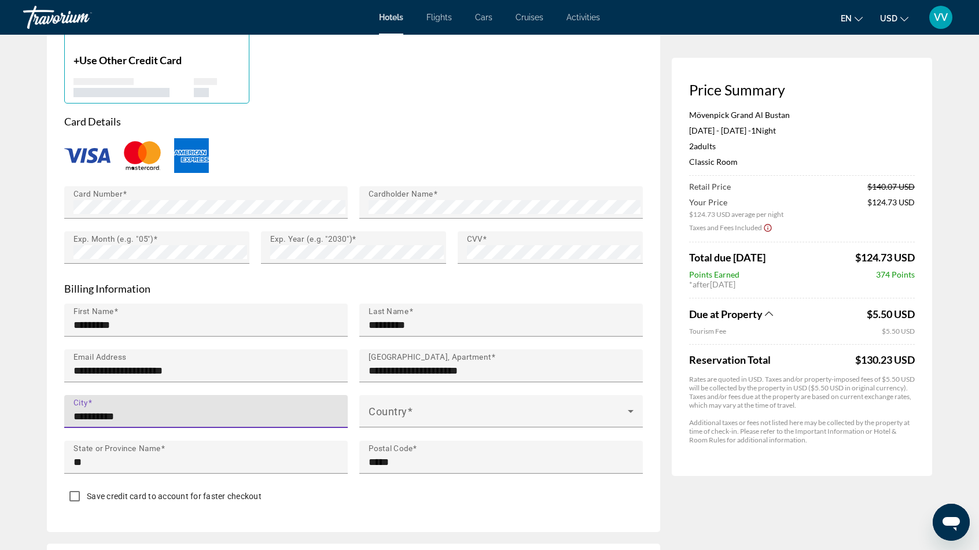
click at [150, 409] on input "**********" at bounding box center [209, 416] width 272 height 14
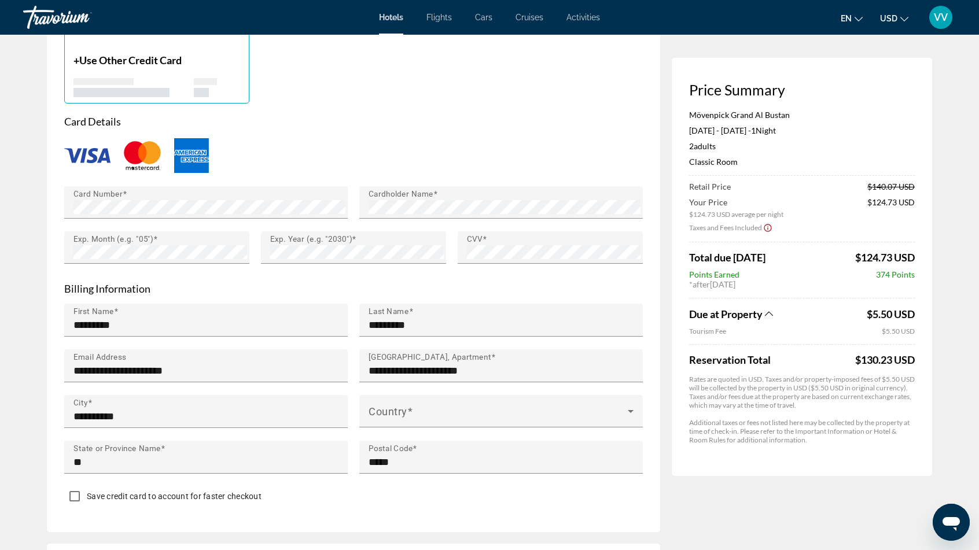
click at [310, 82] on div "+ Use Other Credit Card" at bounding box center [353, 55] width 590 height 97
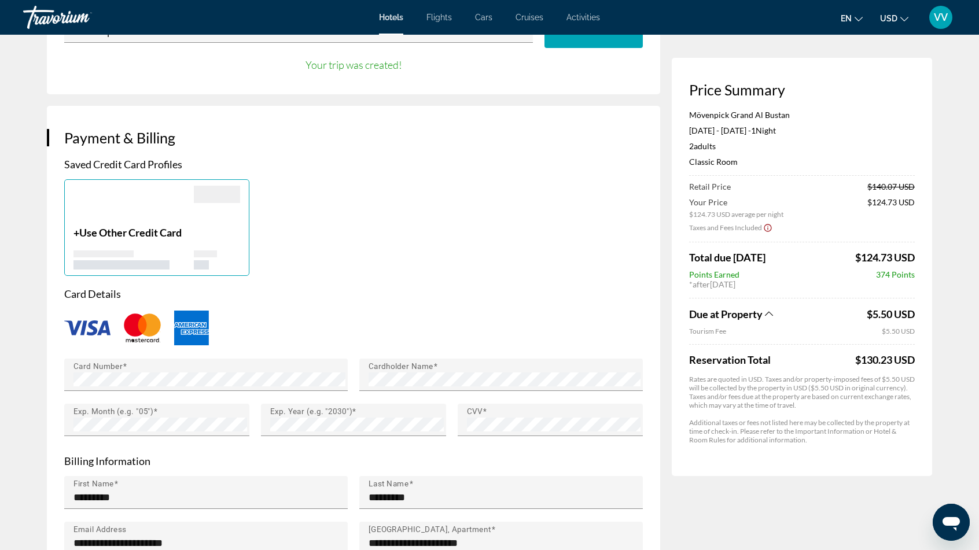
scroll to position [752, 0]
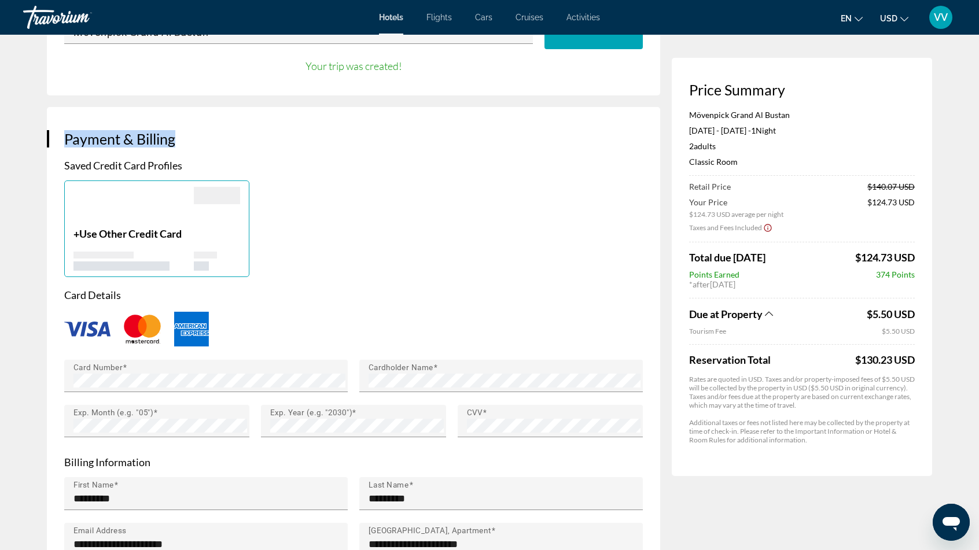
drag, startPoint x: 56, startPoint y: 136, endPoint x: 196, endPoint y: 134, distance: 140.6
click at [196, 134] on div "**********" at bounding box center [353, 406] width 613 height 599
click at [567, 261] on div "+ Use Other Credit Card" at bounding box center [353, 228] width 590 height 97
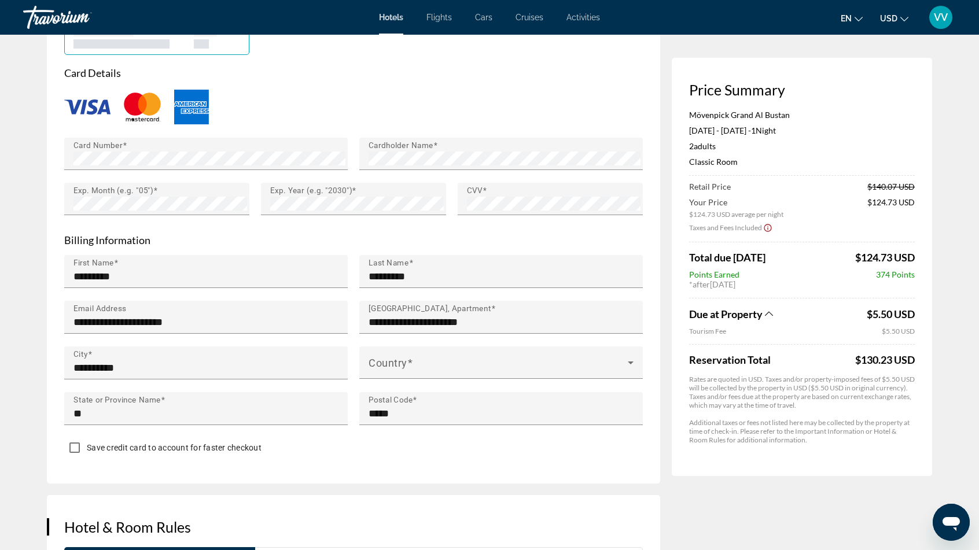
scroll to position [983, 0]
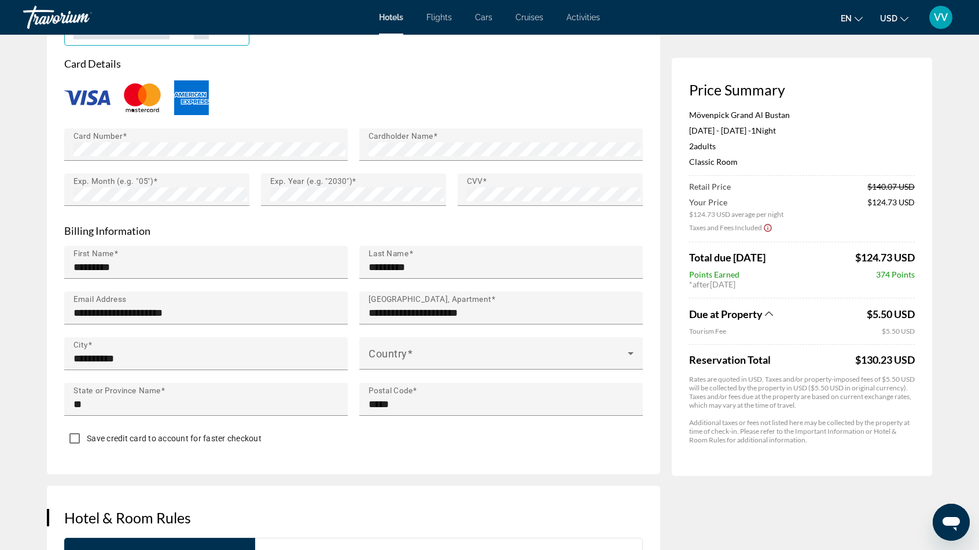
click at [412, 464] on div "**********" at bounding box center [353, 175] width 613 height 599
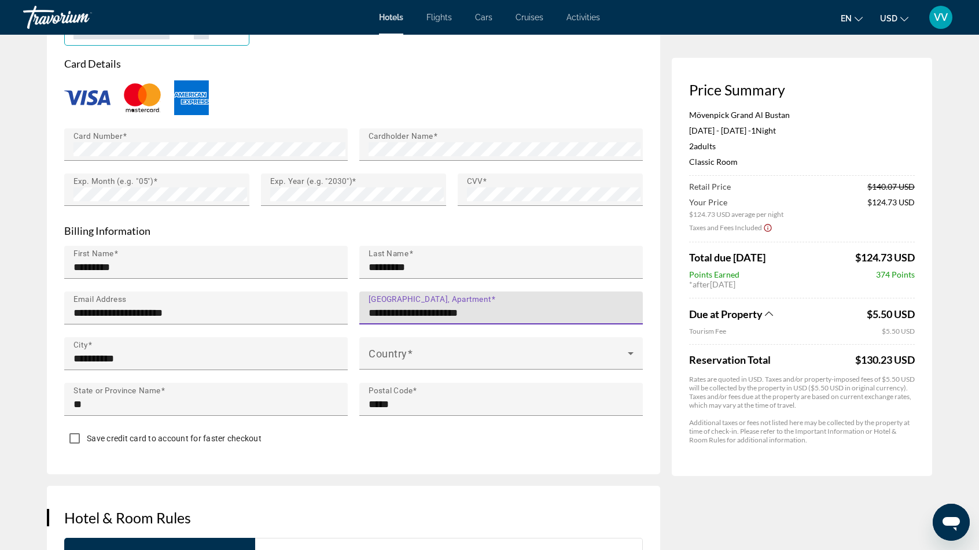
click at [509, 313] on input "**********" at bounding box center [504, 313] width 272 height 14
type input "**********"
click at [468, 351] on span "Main content" at bounding box center [497, 358] width 259 height 14
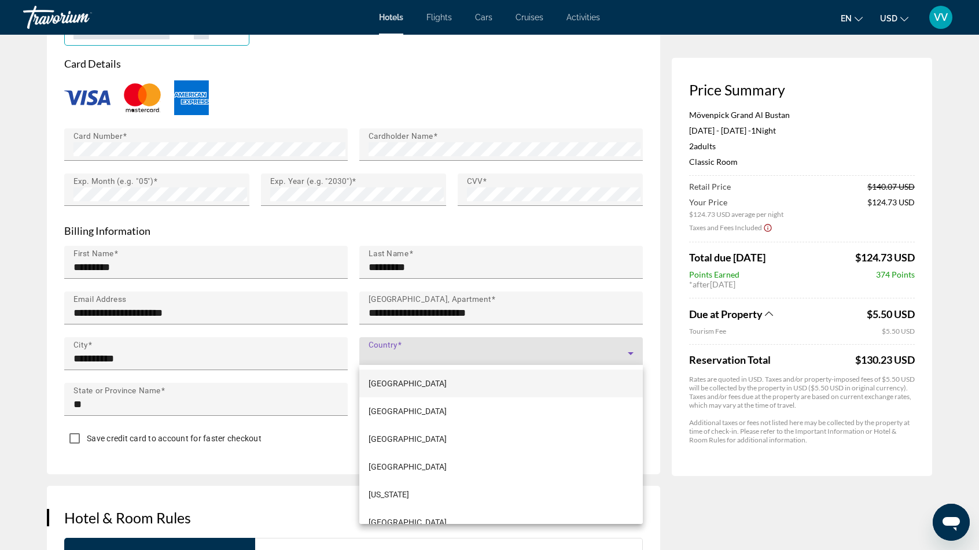
click at [164, 224] on div at bounding box center [489, 275] width 979 height 550
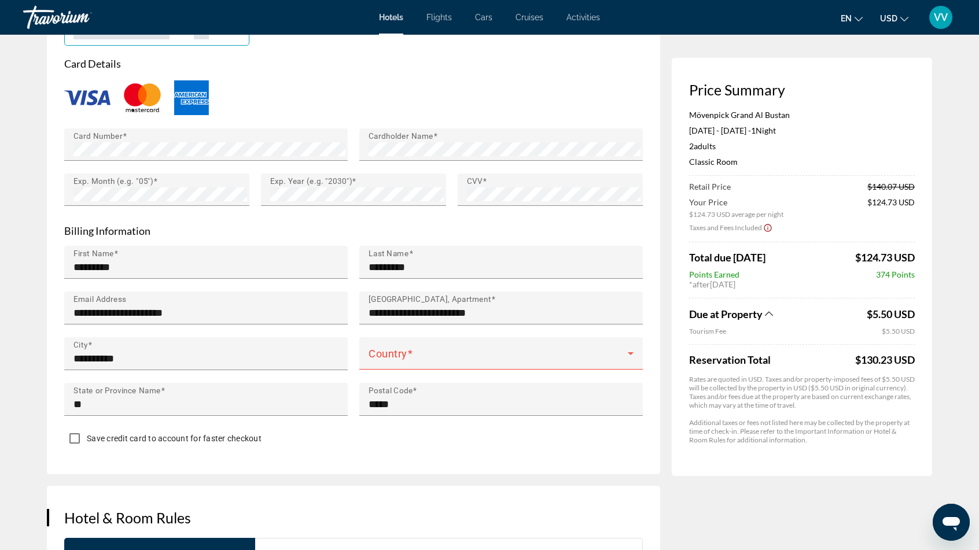
drag, startPoint x: 163, startPoint y: 227, endPoint x: 152, endPoint y: 217, distance: 14.7
click at [152, 217] on form "**********" at bounding box center [353, 254] width 578 height 394
drag, startPoint x: 157, startPoint y: 222, endPoint x: 59, endPoint y: 228, distance: 97.9
click at [59, 228] on div "**********" at bounding box center [353, 175] width 613 height 599
click at [447, 345] on div "Country" at bounding box center [500, 353] width 265 height 32
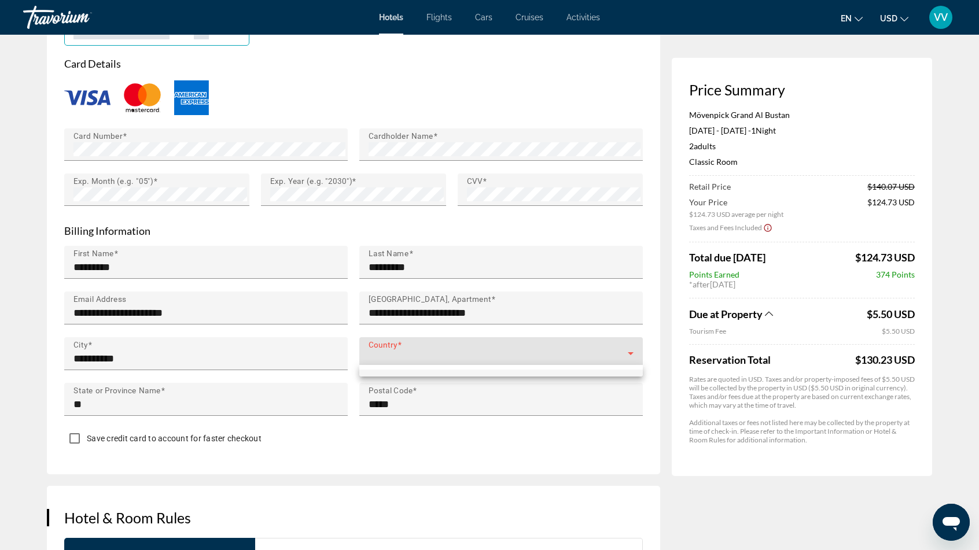
click at [403, 344] on div at bounding box center [489, 275] width 979 height 550
click at [398, 351] on span "Main content" at bounding box center [497, 358] width 259 height 14
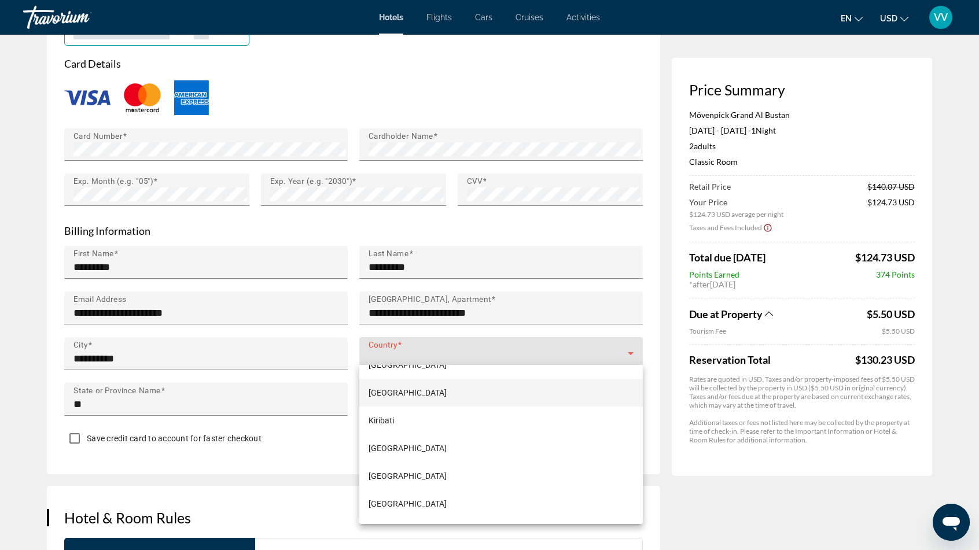
scroll to position [3181, 0]
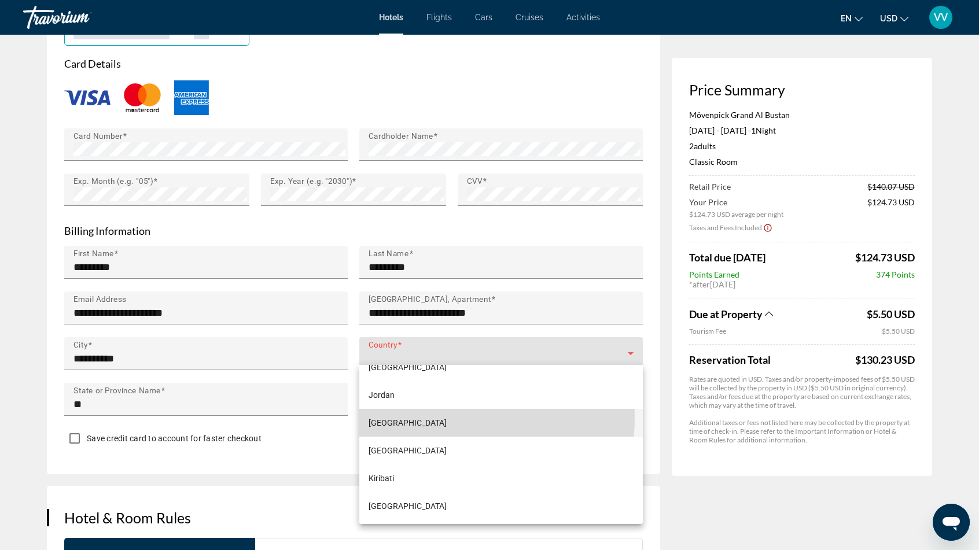
click at [434, 418] on mat-option "[GEOGRAPHIC_DATA]" at bounding box center [500, 423] width 283 height 28
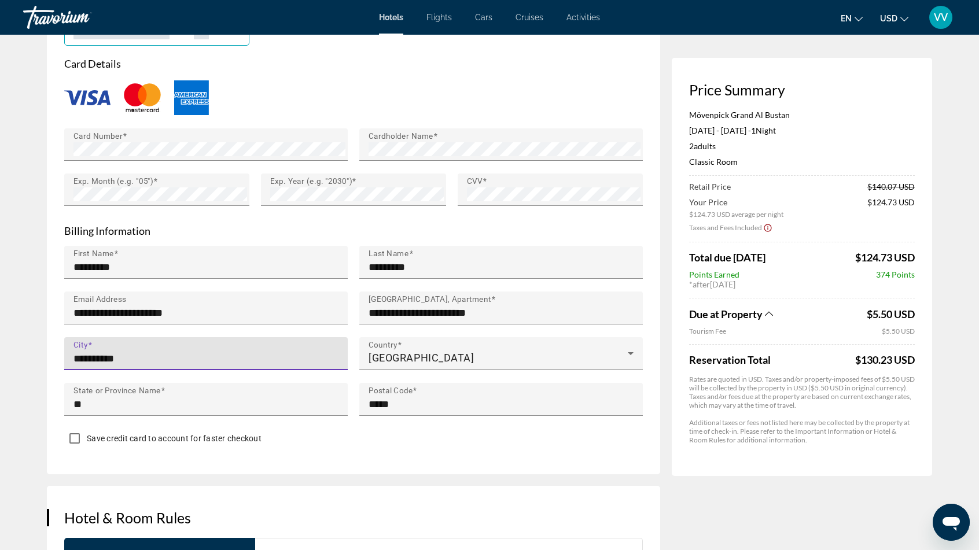
click at [135, 354] on input "**********" at bounding box center [209, 359] width 272 height 14
type input "******"
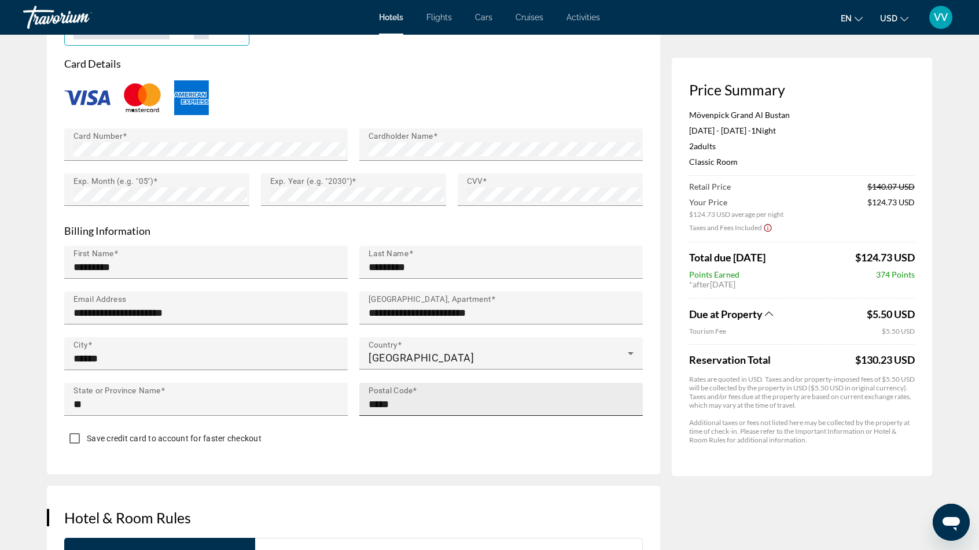
drag, startPoint x: 422, startPoint y: 381, endPoint x: 370, endPoint y: 382, distance: 52.6
click at [370, 383] on div "Postal Code *****" at bounding box center [504, 399] width 272 height 33
type input "******"
click at [378, 440] on div "Save credit card to account for faster checkout" at bounding box center [353, 440] width 578 height 23
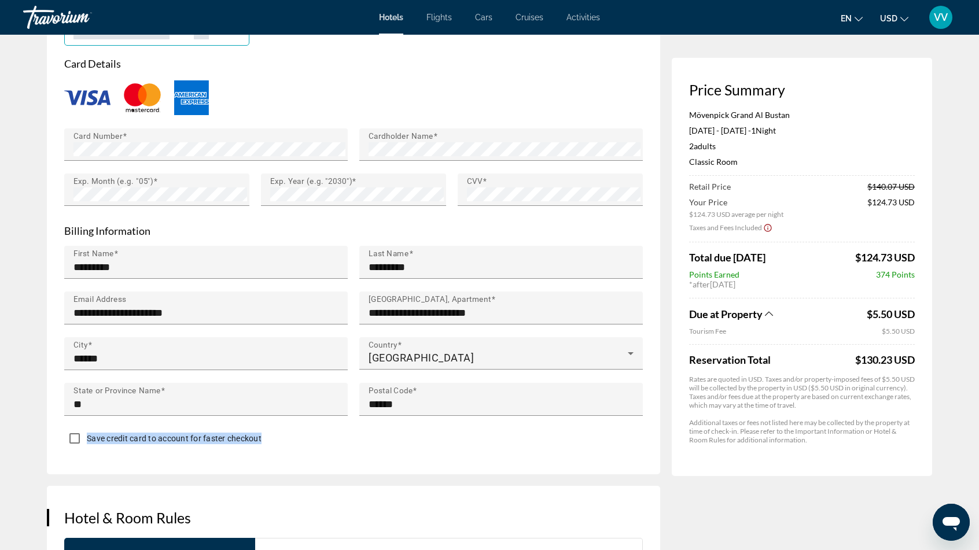
click at [83, 441] on div "Save credit card to account for faster checkout" at bounding box center [353, 440] width 578 height 23
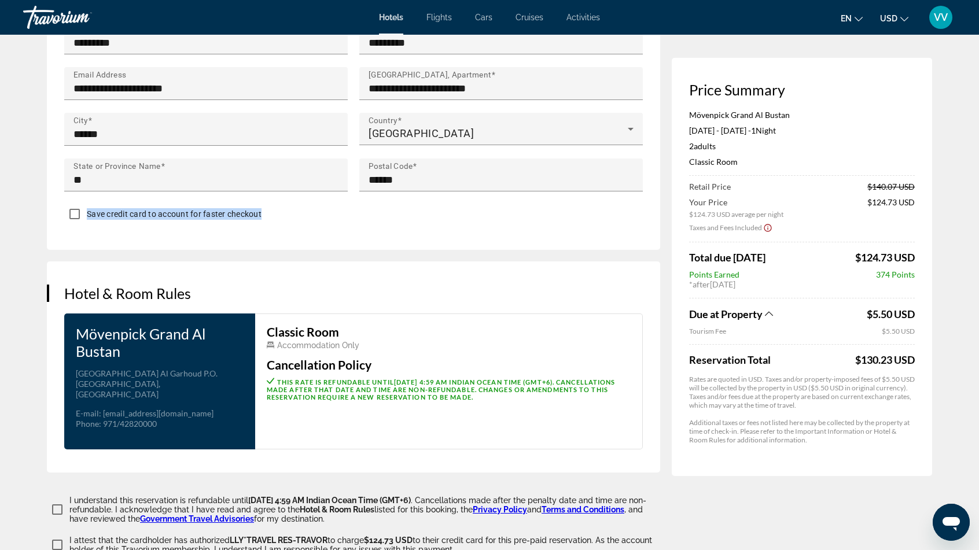
scroll to position [1215, 0]
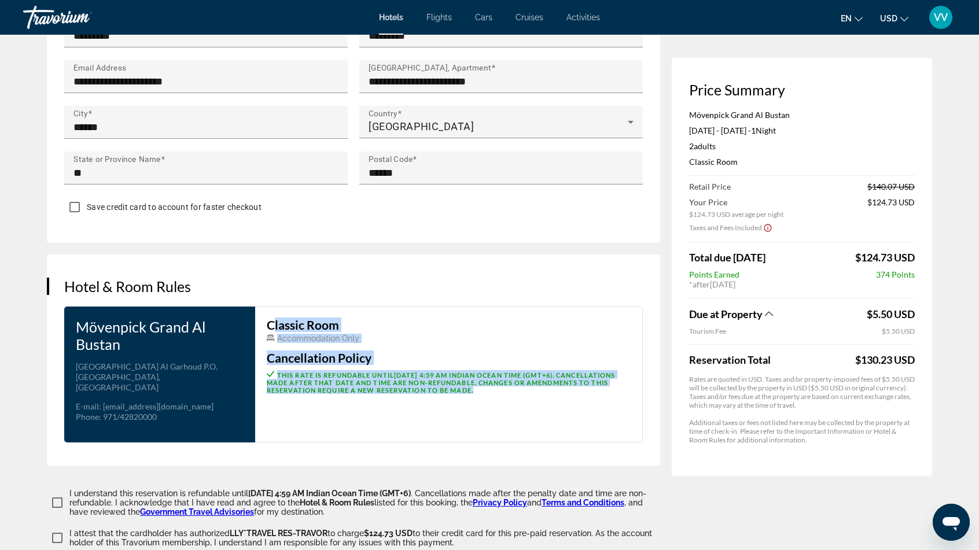
drag, startPoint x: 263, startPoint y: 318, endPoint x: 597, endPoint y: 403, distance: 345.4
click at [597, 403] on div "Classic Room Accommodation Only Cancellation Policy This rate is refundable unt…" at bounding box center [449, 375] width 388 height 136
click at [527, 422] on div "Classic Room Accommodation Only Cancellation Policy This rate is refundable unt…" at bounding box center [449, 375] width 388 height 136
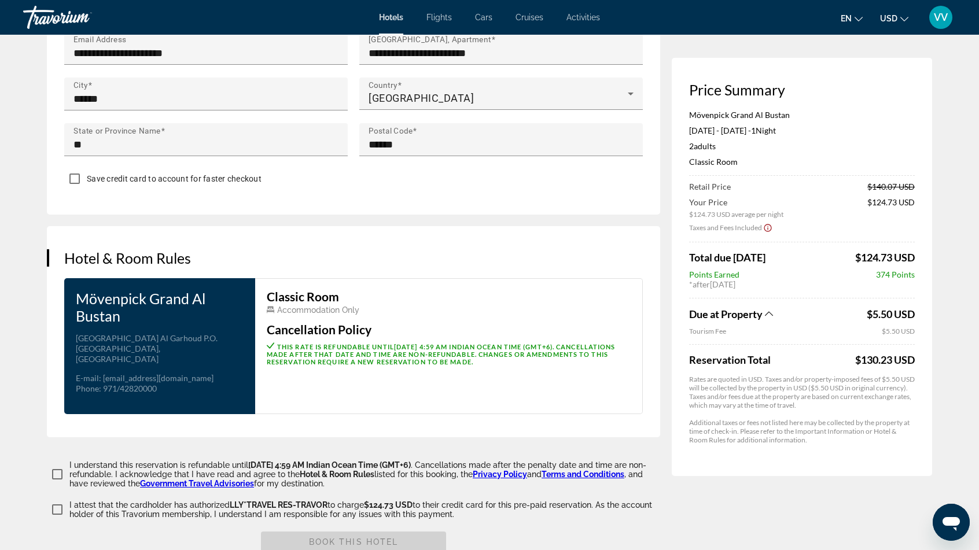
scroll to position [1279, 0]
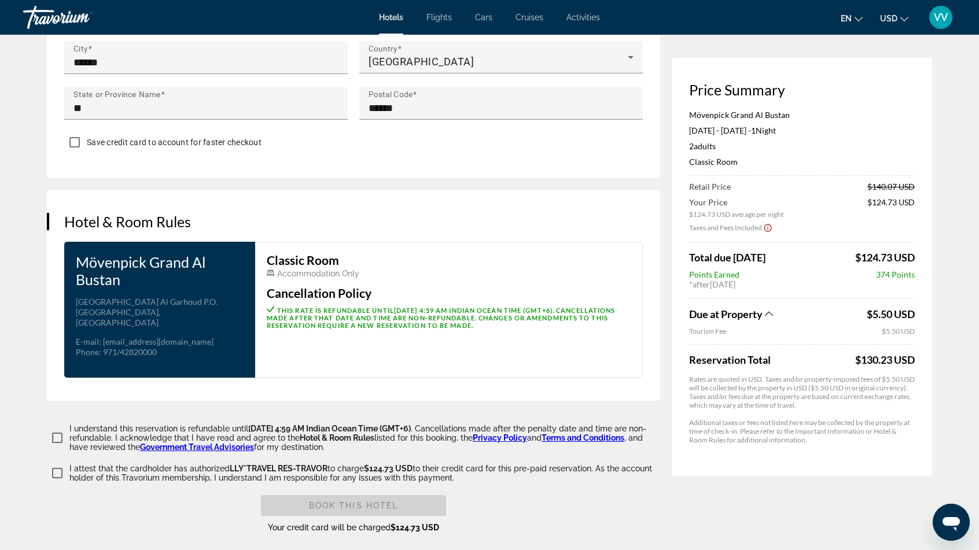
drag, startPoint x: 66, startPoint y: 416, endPoint x: 471, endPoint y: 475, distance: 409.1
click at [563, 506] on div "Book this hotel Your credit card will be charged $124.73 USD" at bounding box center [353, 514] width 613 height 38
click at [409, 499] on span "Main content" at bounding box center [353, 506] width 185 height 28
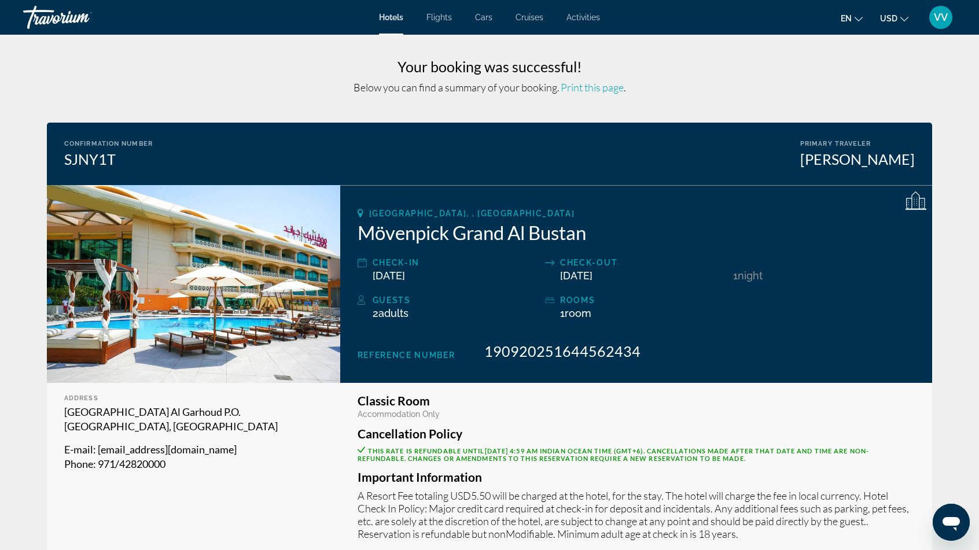
click at [480, 19] on span "Cars" at bounding box center [483, 17] width 17 height 9
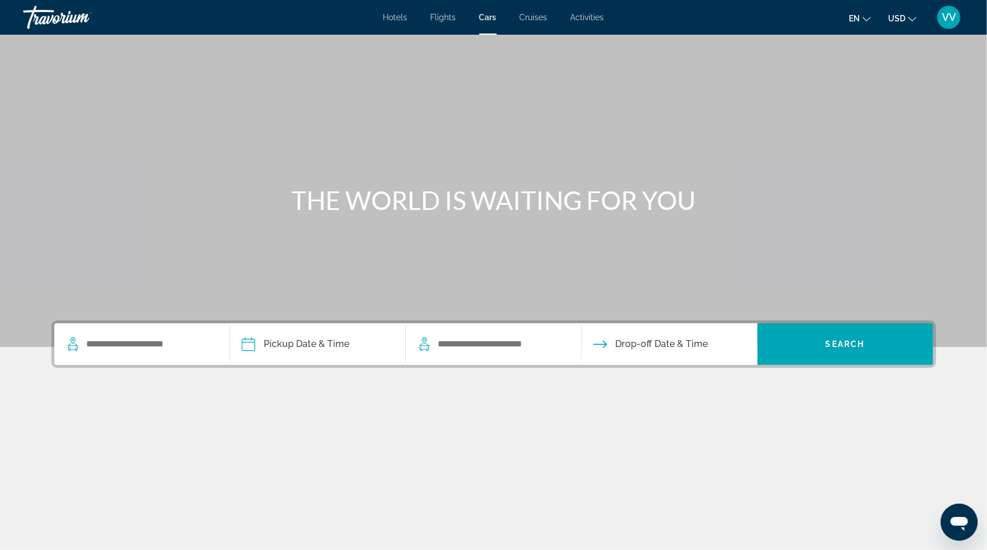
click at [571, 16] on span "Activities" at bounding box center [588, 17] width 34 height 9
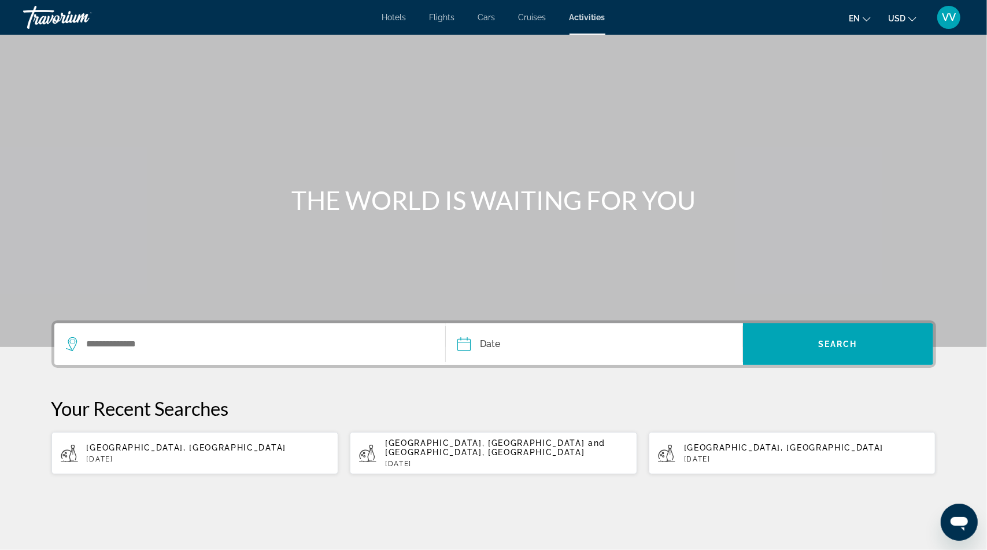
click at [580, 16] on span "Activities" at bounding box center [588, 17] width 36 height 9
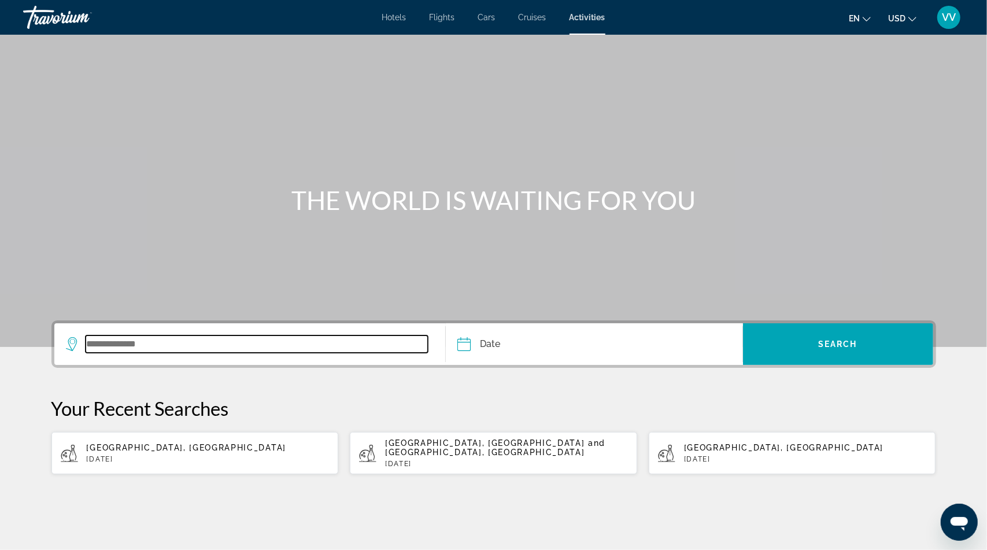
click at [103, 344] on input "Search widget" at bounding box center [257, 343] width 343 height 17
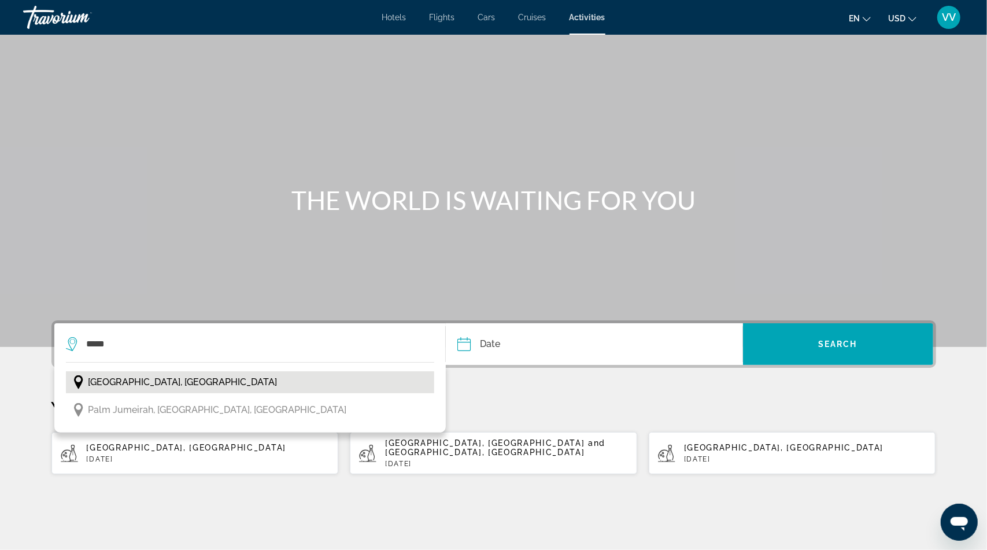
click at [128, 379] on span "[GEOGRAPHIC_DATA], [GEOGRAPHIC_DATA]" at bounding box center [182, 382] width 189 height 16
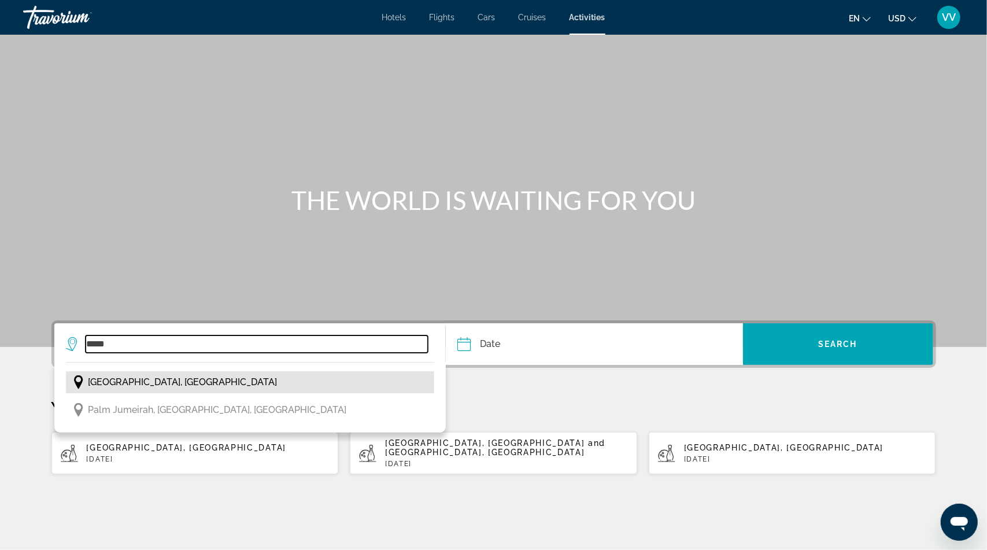
type input "**********"
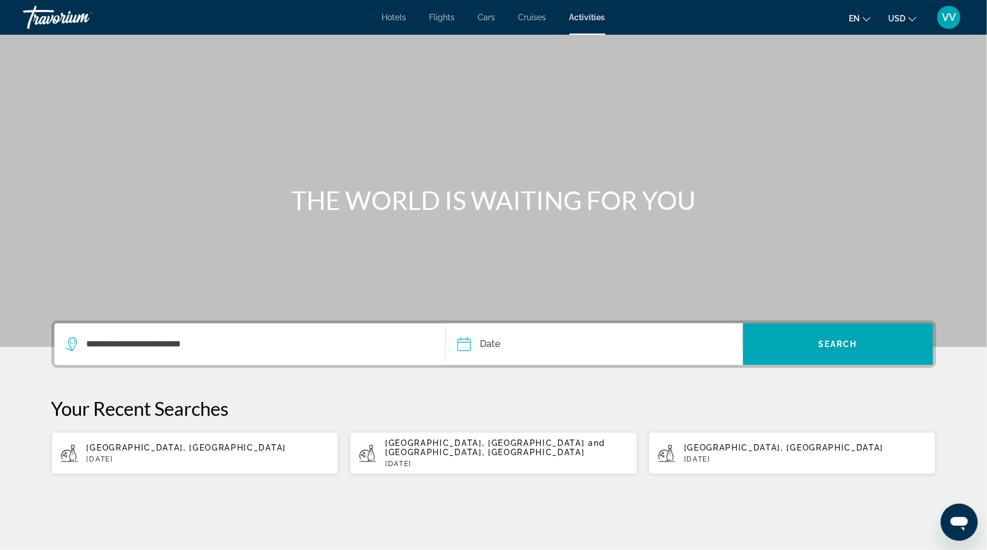
click at [481, 343] on input "Date" at bounding box center [528, 345] width 147 height 45
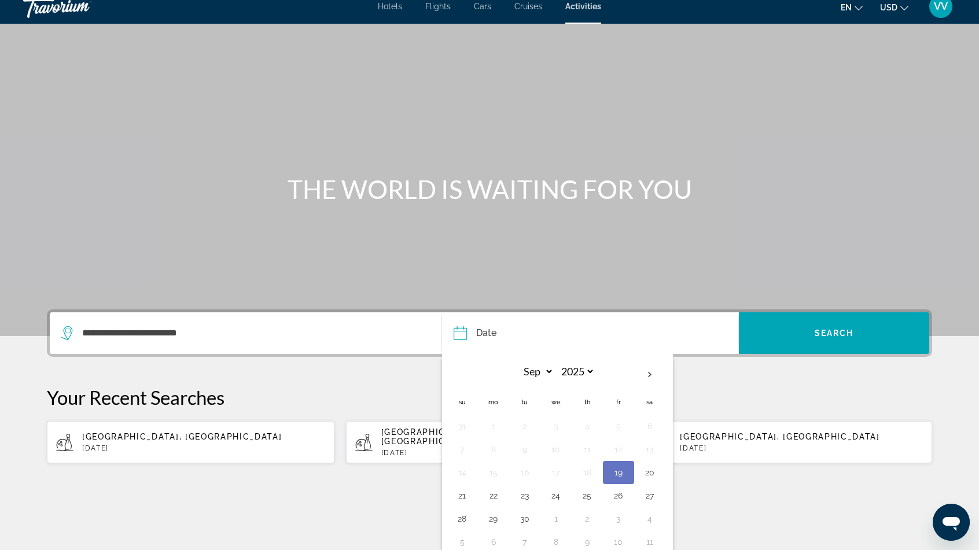
scroll to position [19, 0]
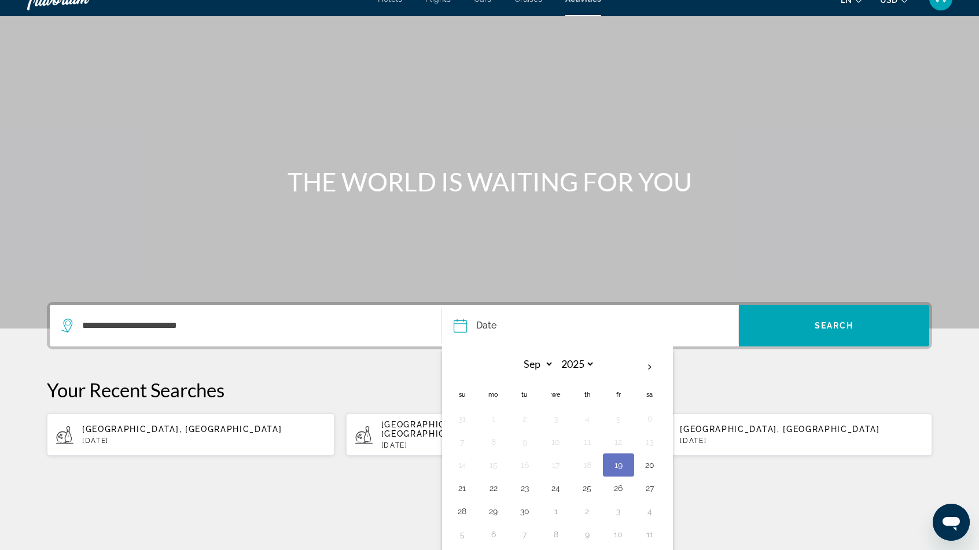
click at [821, 376] on div "**********" at bounding box center [489, 379] width 931 height 154
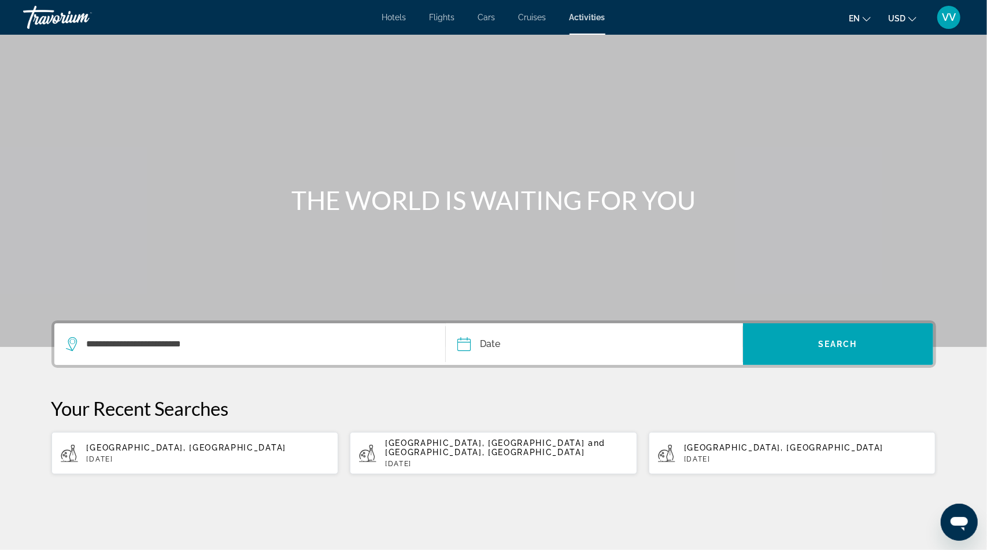
click at [494, 344] on input "Date" at bounding box center [528, 345] width 147 height 45
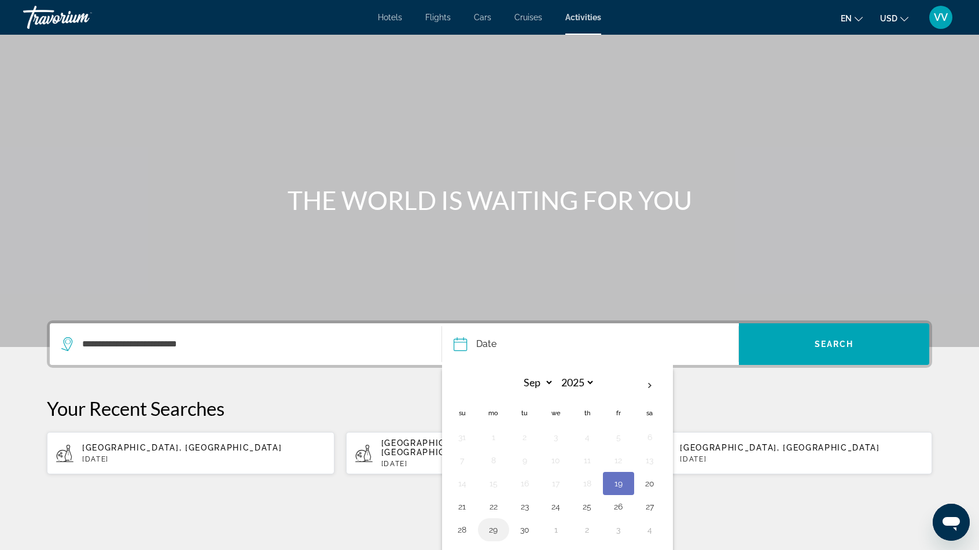
click at [494, 526] on button "29" at bounding box center [493, 530] width 19 height 16
type input "**********"
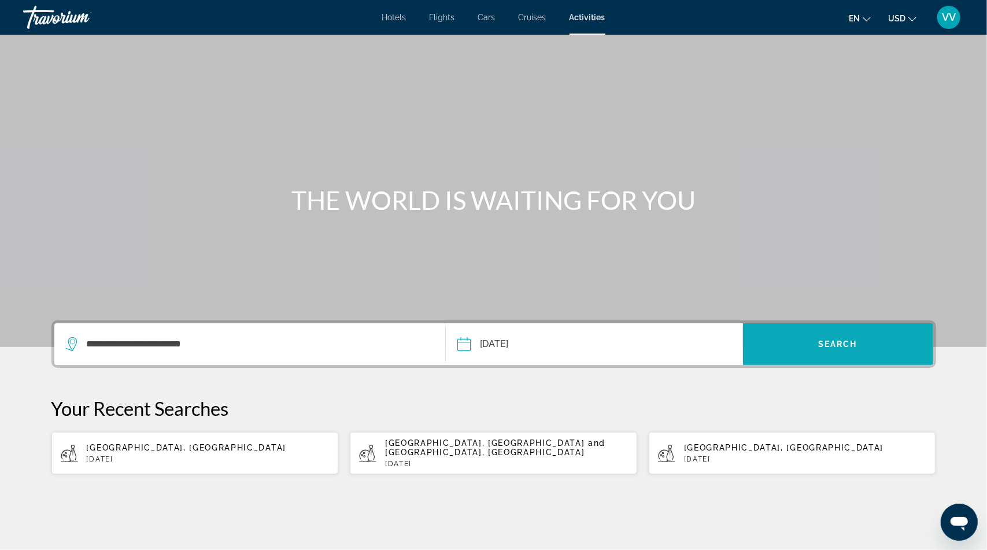
click at [848, 338] on span "Search widget" at bounding box center [838, 344] width 190 height 28
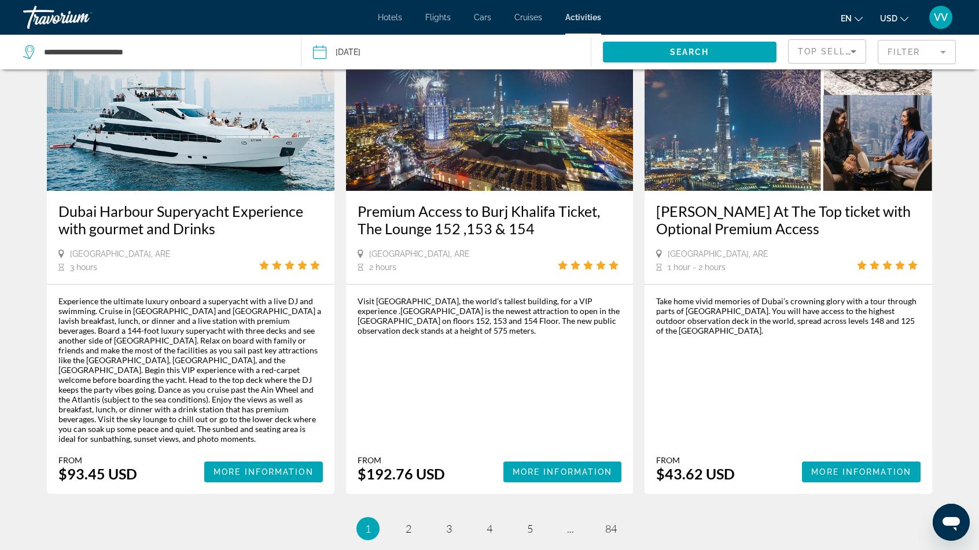
scroll to position [1593, 0]
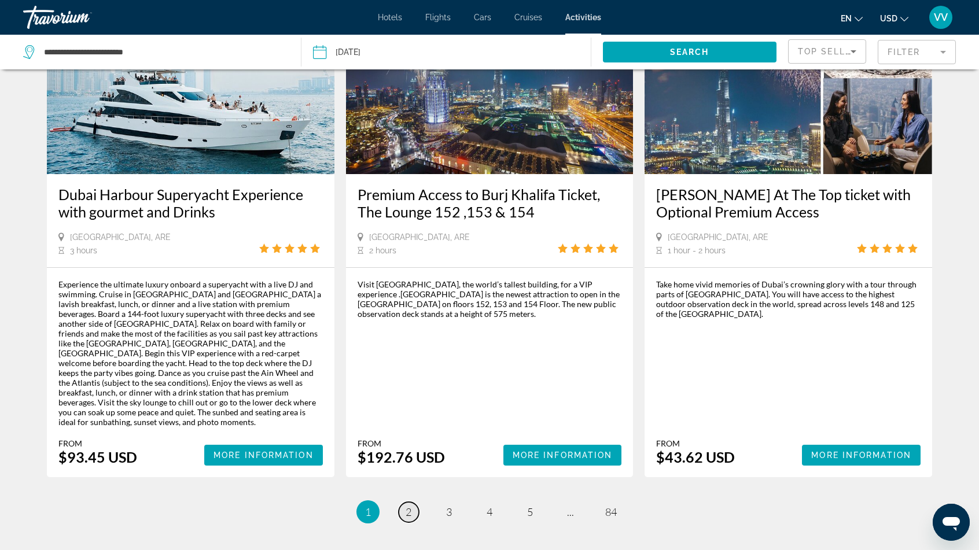
click at [404, 502] on link "page 2" at bounding box center [409, 512] width 20 height 20
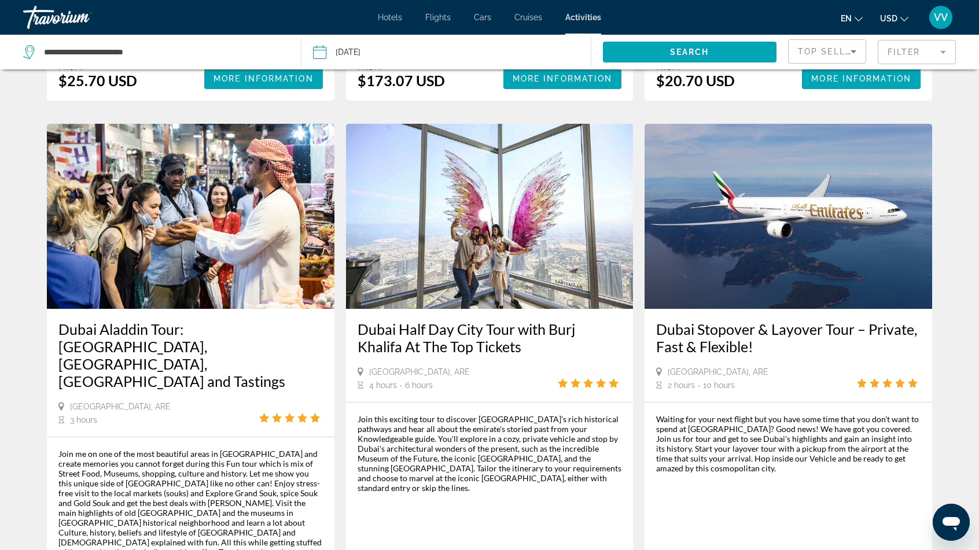
scroll to position [983, 0]
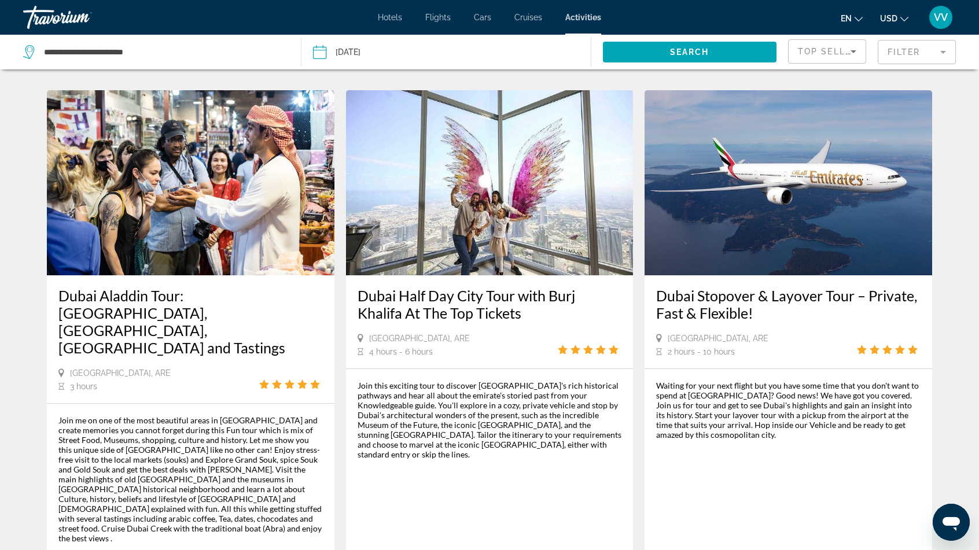
drag, startPoint x: 654, startPoint y: 344, endPoint x: 837, endPoint y: 398, distance: 191.8
click at [837, 398] on div "Waiting for your next flight but you have some time that you don't want to spen…" at bounding box center [787, 481] width 287 height 224
click at [667, 440] on div "Waiting for your next flight but you have some time that you don't want to spen…" at bounding box center [788, 481] width 264 height 201
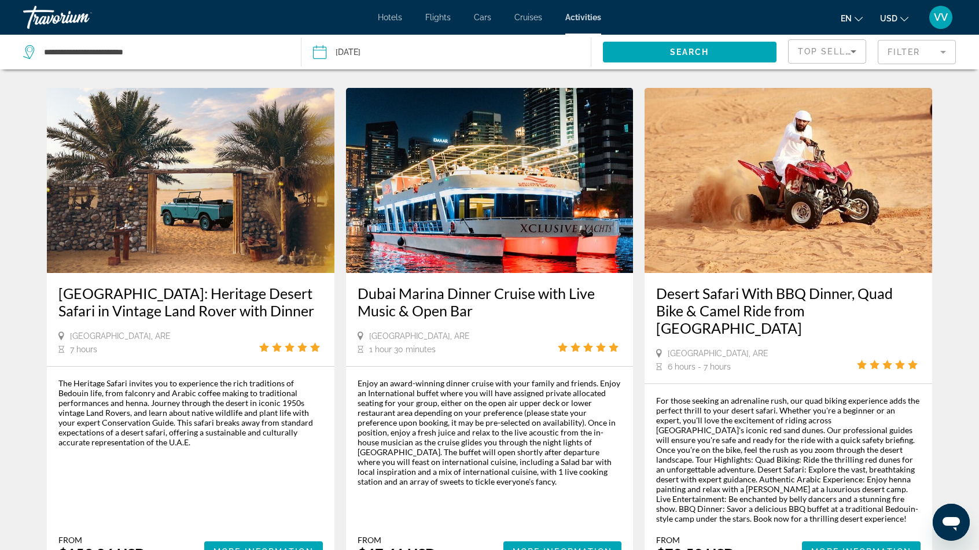
scroll to position [1574, 0]
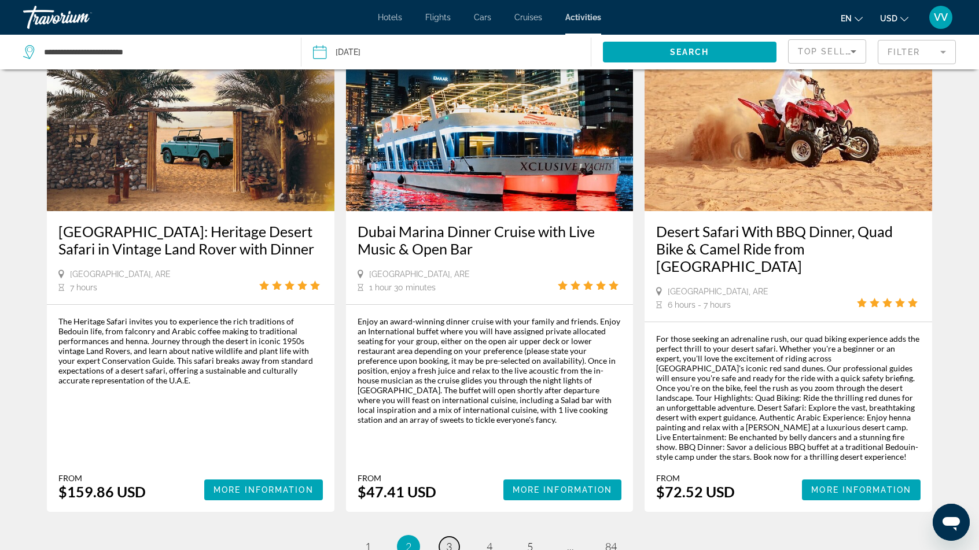
click at [453, 537] on link "page 3" at bounding box center [449, 547] width 20 height 20
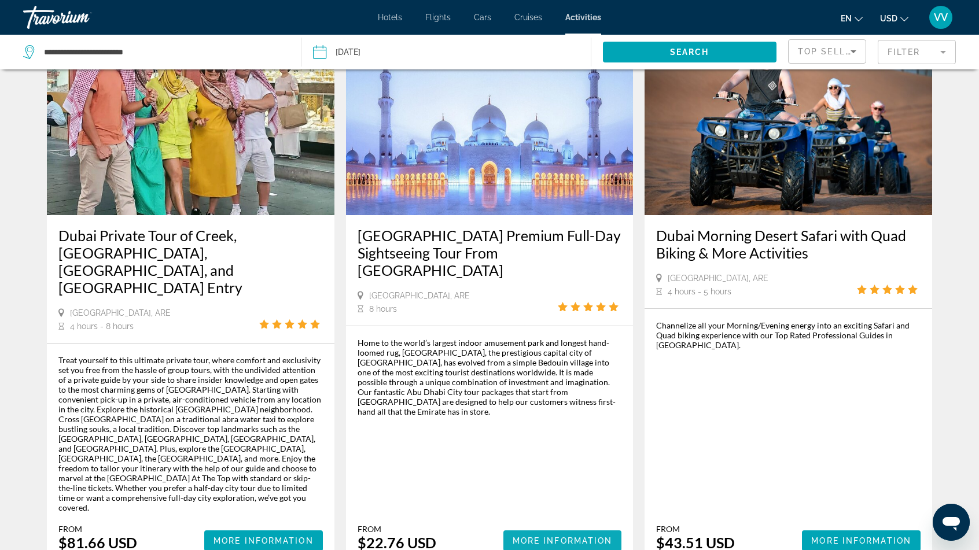
scroll to position [1633, 0]
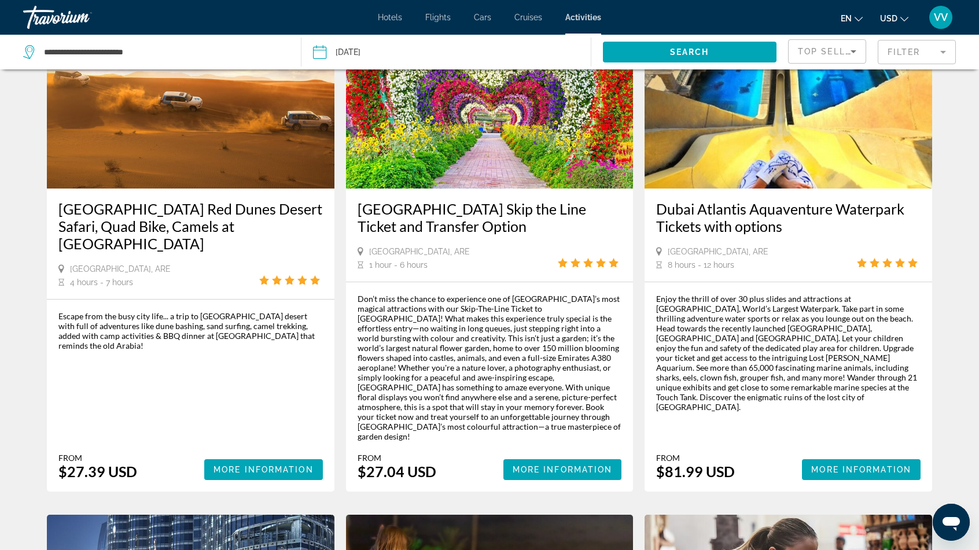
scroll to position [636, 0]
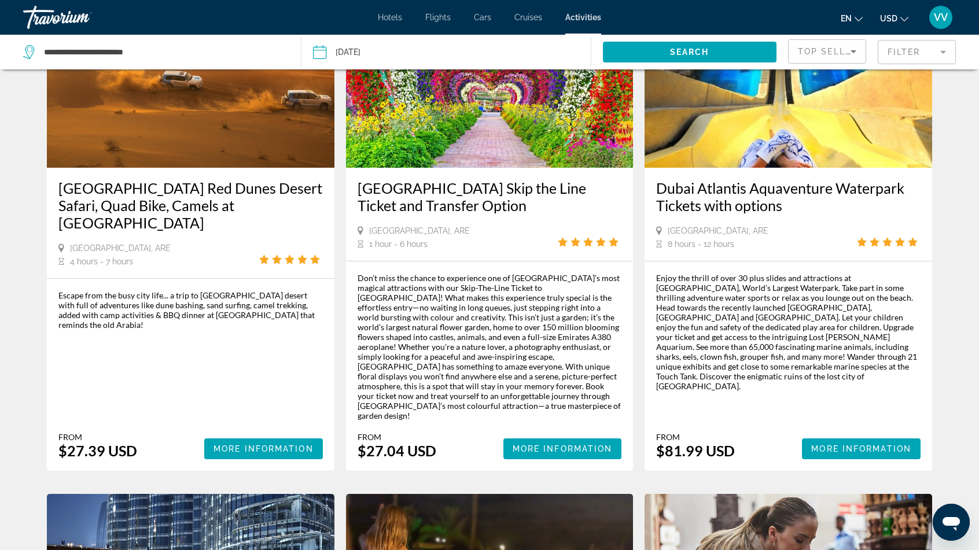
drag, startPoint x: 644, startPoint y: 167, endPoint x: 795, endPoint y: 198, distance: 153.6
click at [795, 198] on div "Dubai Atlantis Aquaventure Waterpark Tickets with options [GEOGRAPHIC_DATA], AR…" at bounding box center [787, 214] width 287 height 93
click at [751, 226] on div "[GEOGRAPHIC_DATA], ARE 8 hours - 12 hours" at bounding box center [788, 238] width 264 height 24
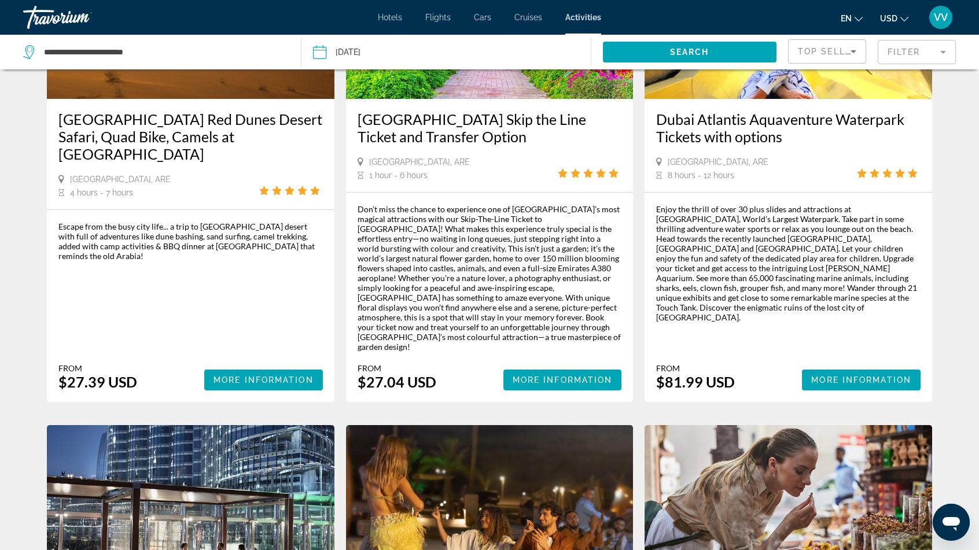
scroll to position [752, 0]
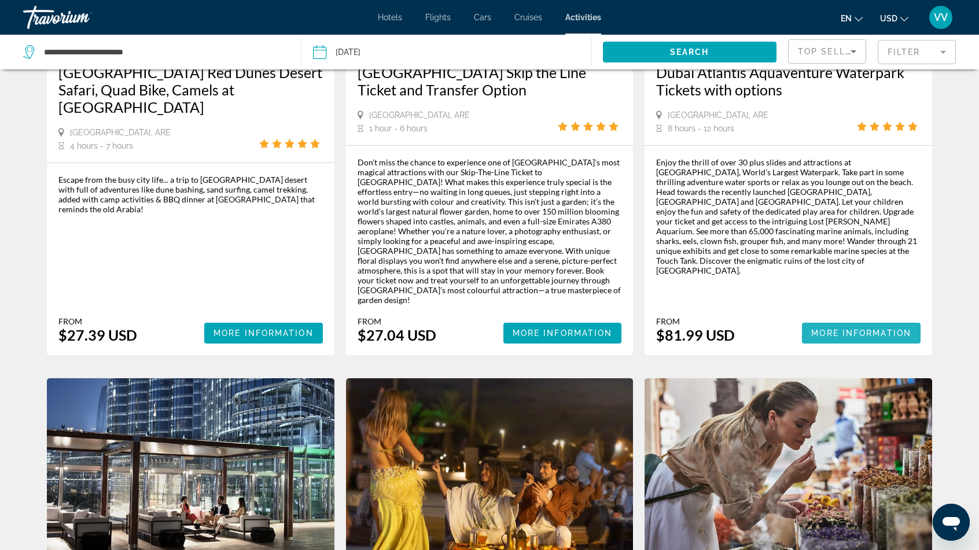
click at [848, 329] on span "More Information" at bounding box center [861, 333] width 100 height 9
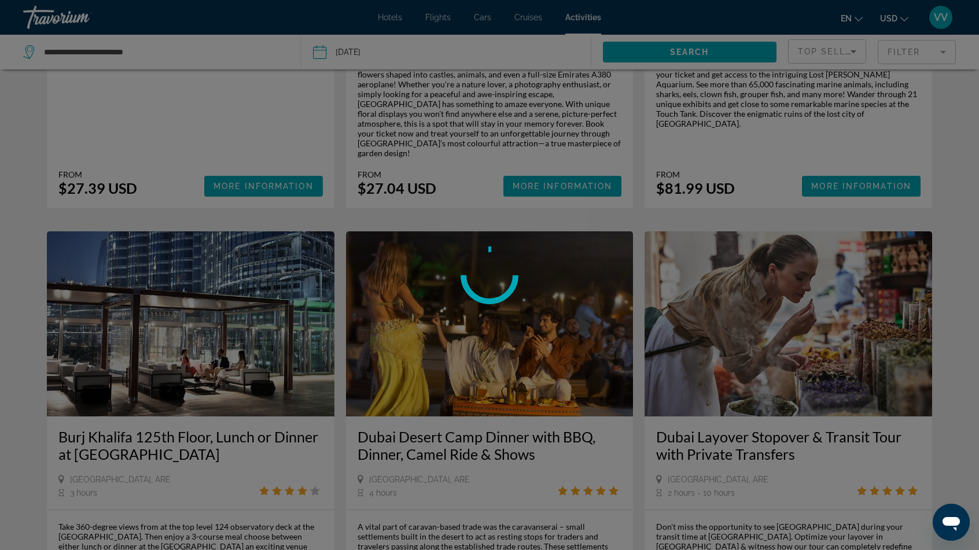
scroll to position [925, 0]
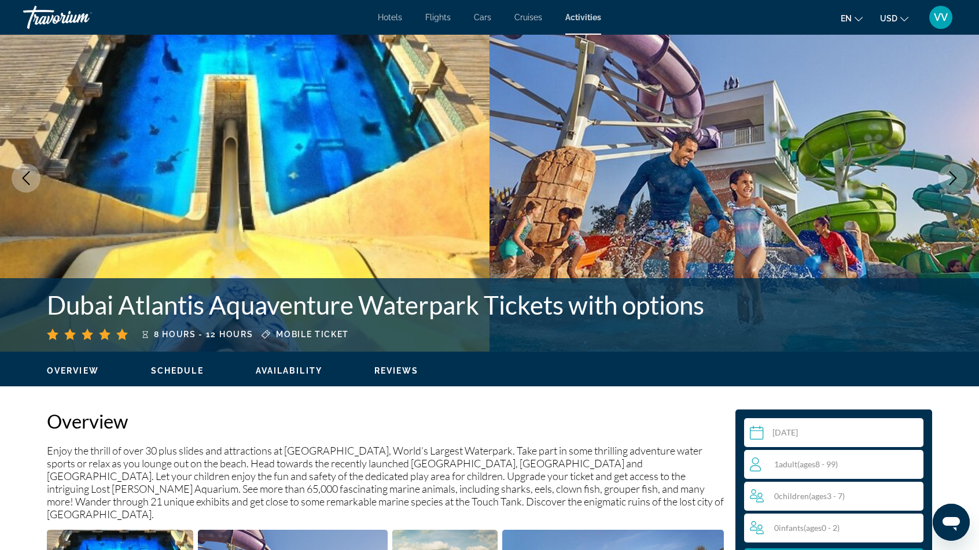
scroll to position [58, 0]
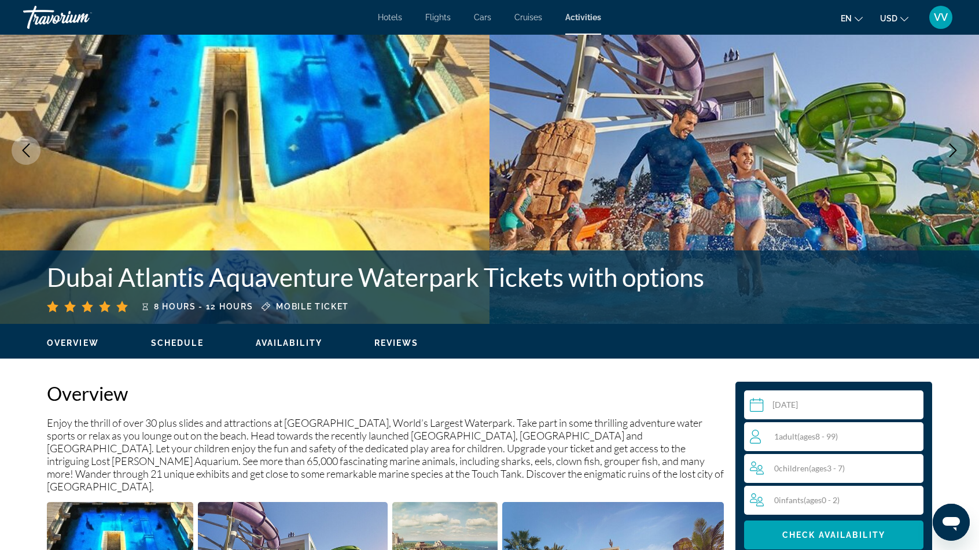
click at [789, 438] on span "Adult" at bounding box center [787, 436] width 19 height 10
click at [907, 433] on icon "Increment adults" at bounding box center [911, 436] width 10 height 14
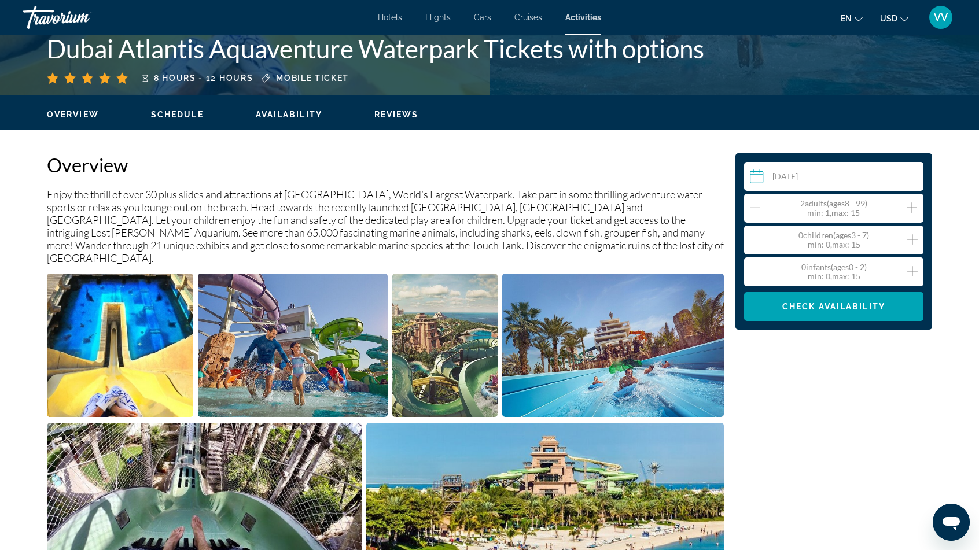
scroll to position [289, 0]
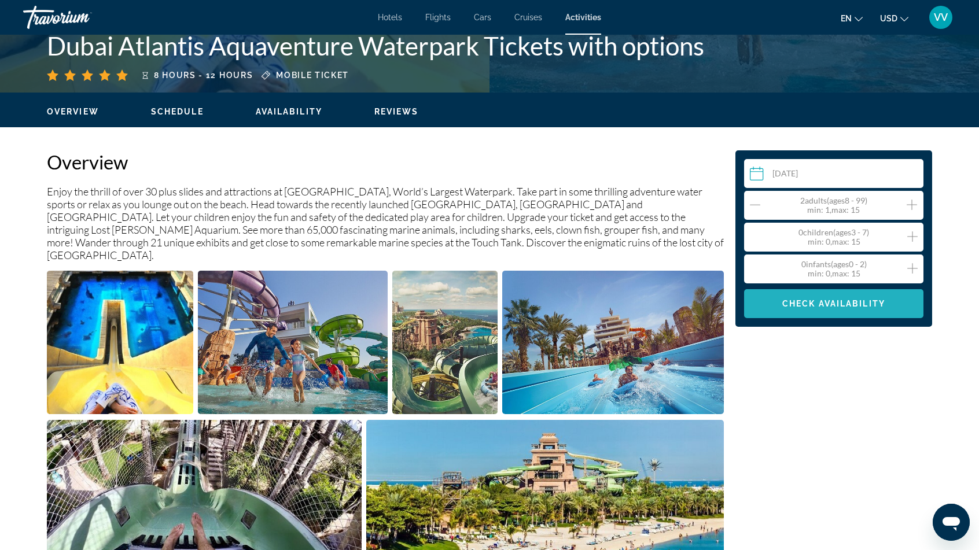
click at [823, 304] on span "Check Availability" at bounding box center [833, 303] width 103 height 9
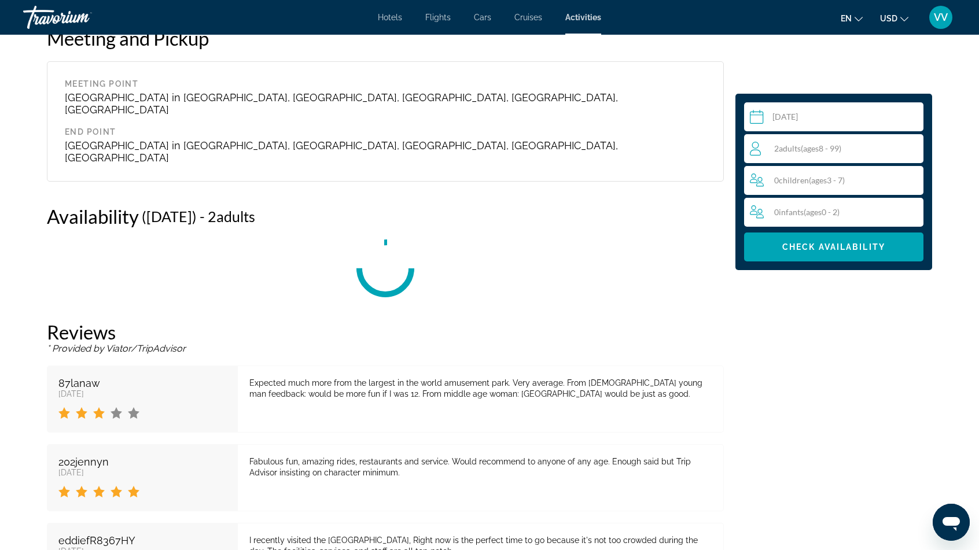
scroll to position [1442, 0]
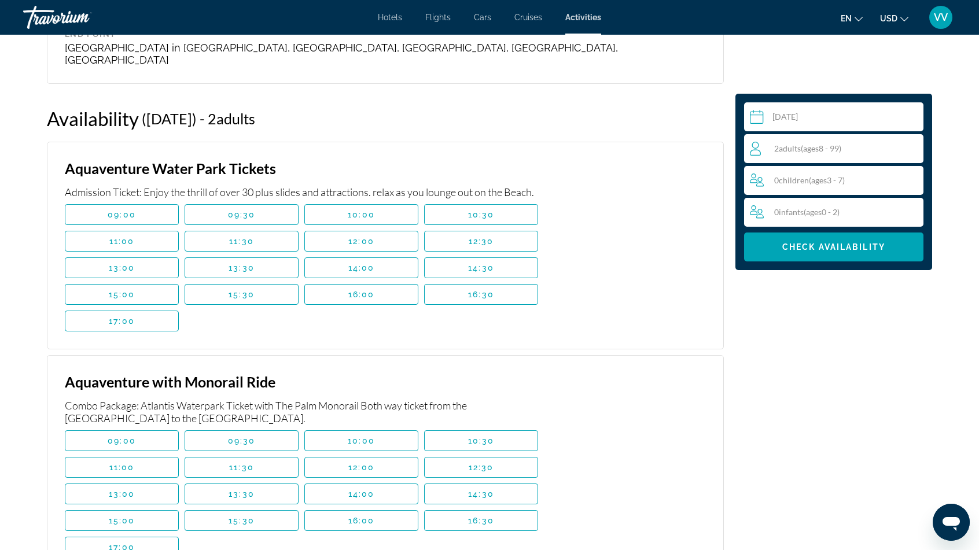
drag, startPoint x: 60, startPoint y: 342, endPoint x: 309, endPoint y: 339, distance: 249.3
click at [309, 355] on div "Aquaventure with Monorail Ride Combo Package: Atlantis Waterpark Ticket with Th…" at bounding box center [385, 465] width 677 height 220
click at [604, 373] on div "Main content" at bounding box center [633, 465] width 145 height 185
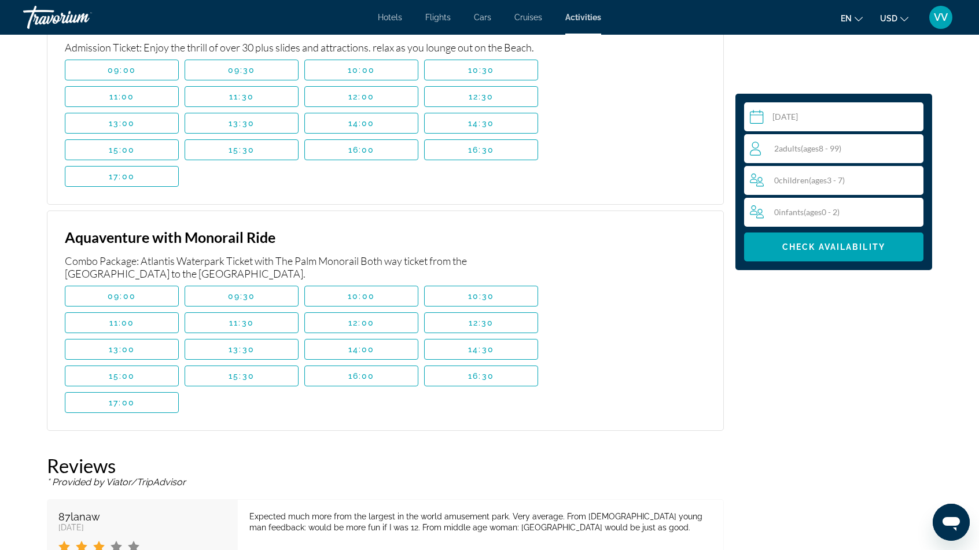
scroll to position [1616, 0]
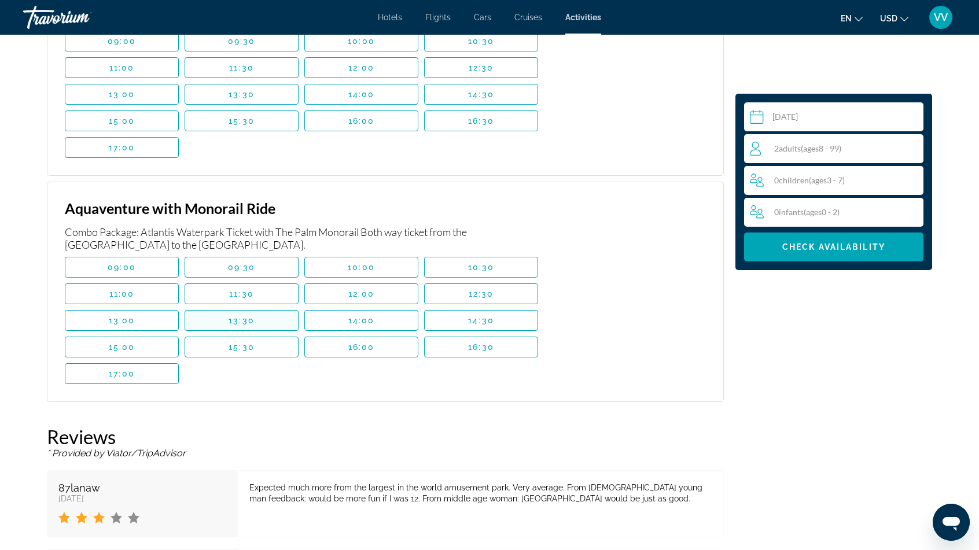
drag, startPoint x: 602, startPoint y: 357, endPoint x: 268, endPoint y: 277, distance: 343.8
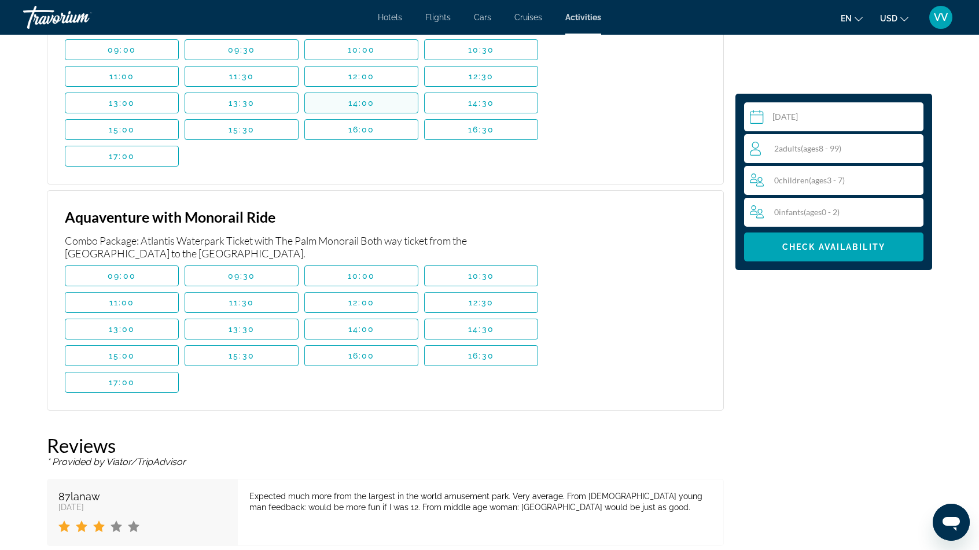
scroll to position [1385, 0]
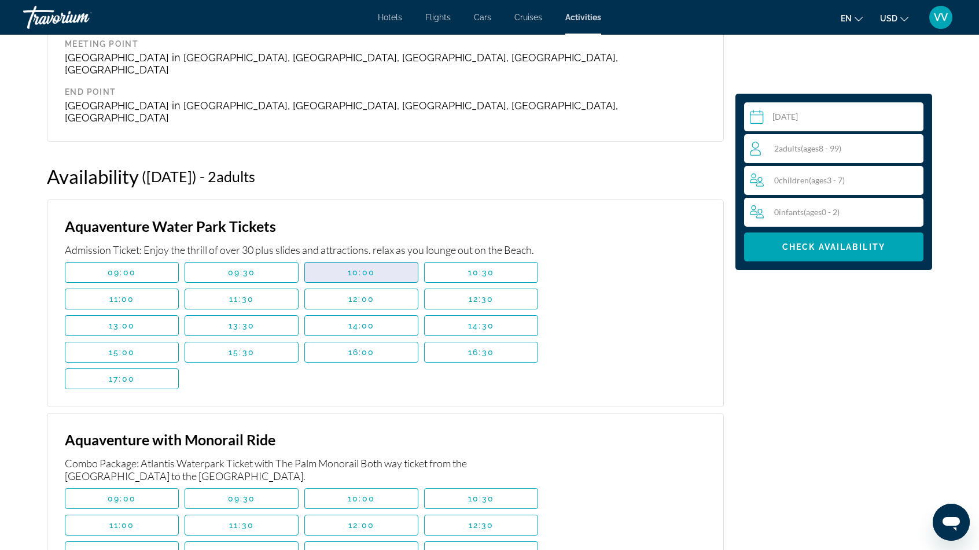
click at [384, 259] on span "Main content" at bounding box center [361, 273] width 113 height 28
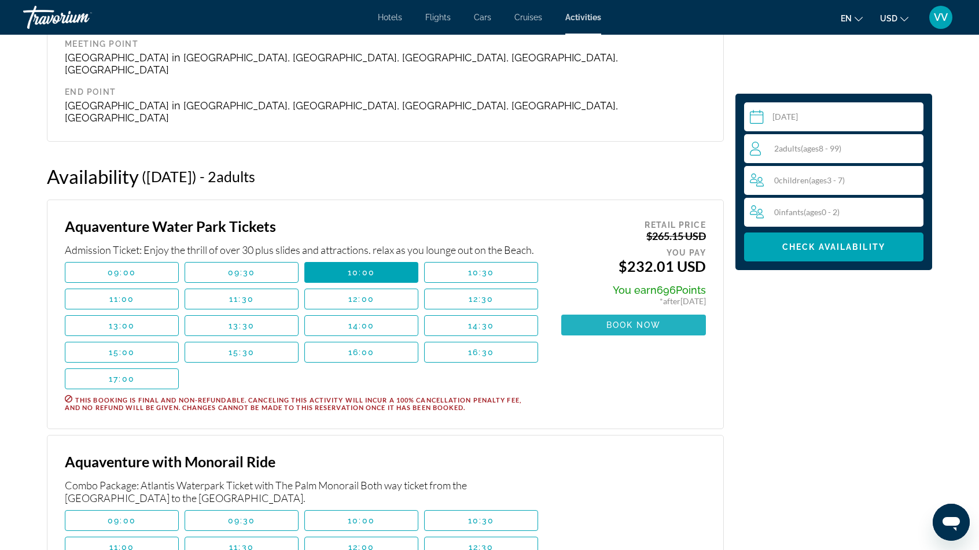
click at [629, 320] on span "Book now" at bounding box center [633, 324] width 55 height 9
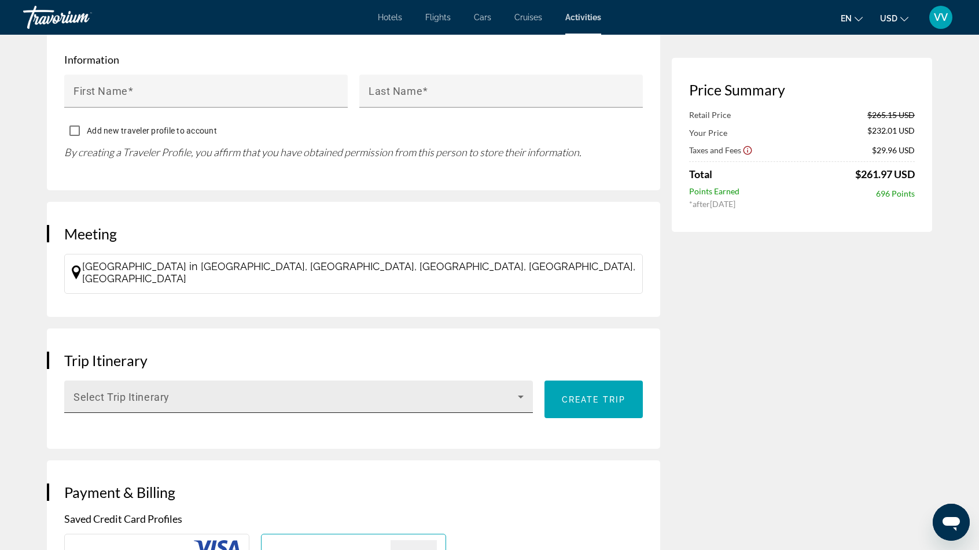
scroll to position [626, 0]
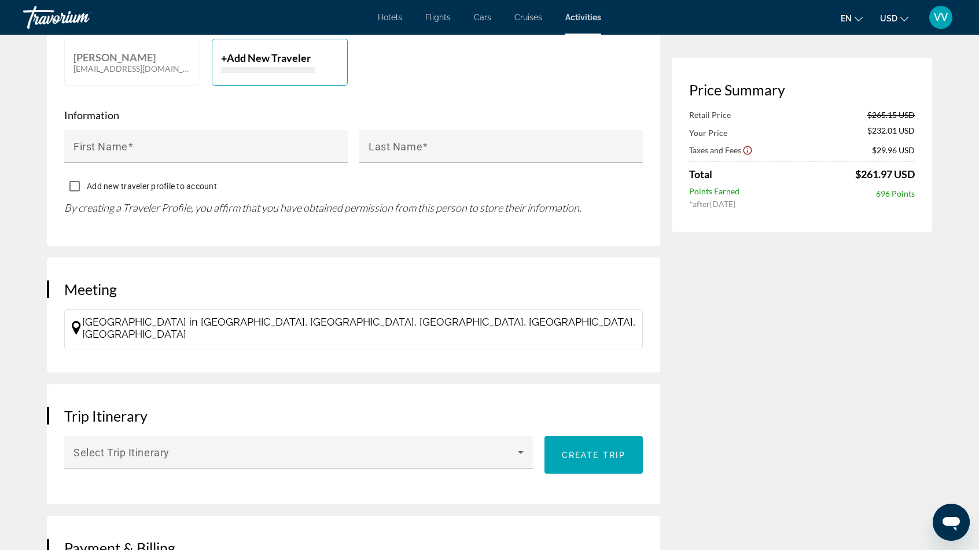
click at [75, 321] on icon "Main content" at bounding box center [76, 328] width 9 height 14
click at [76, 321] on icon "Main content" at bounding box center [77, 328] width 12 height 14
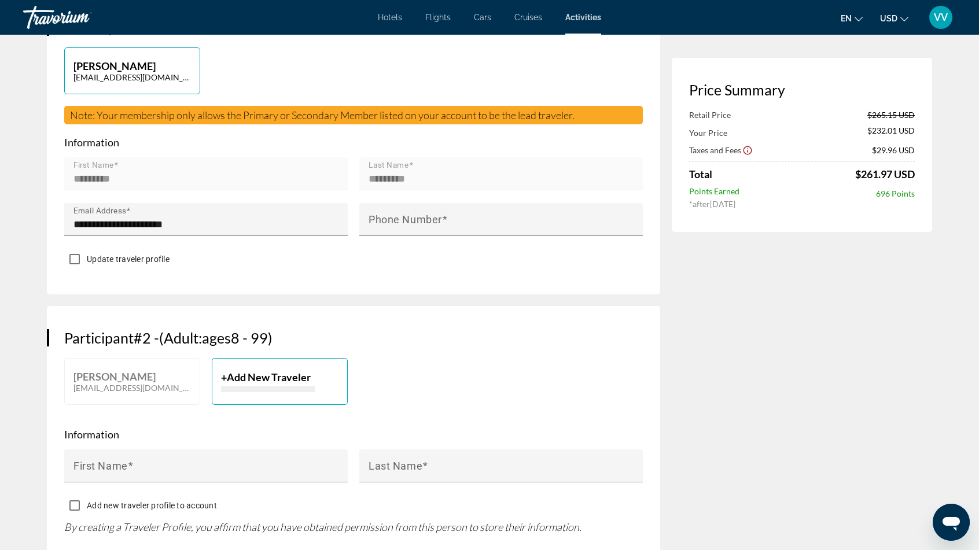
scroll to position [279, 0]
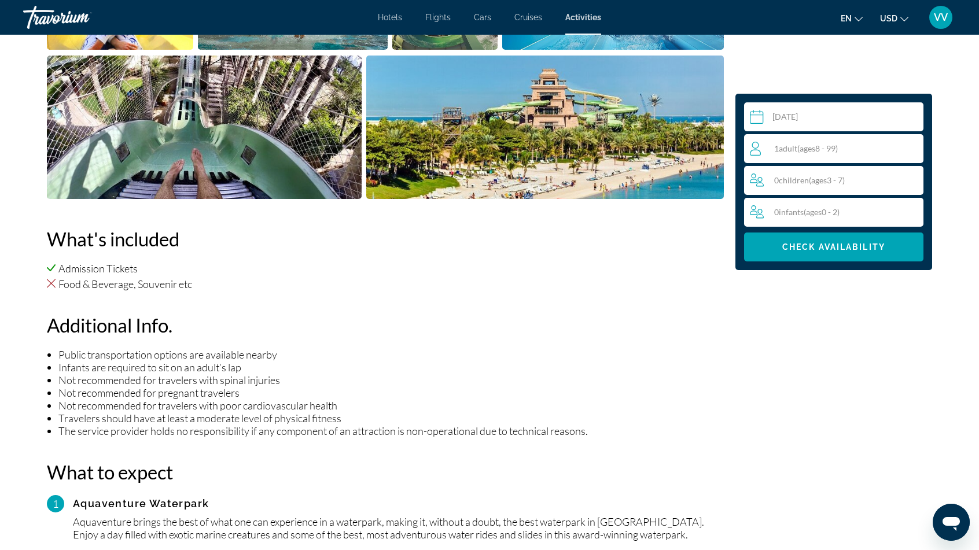
scroll to position [694, 0]
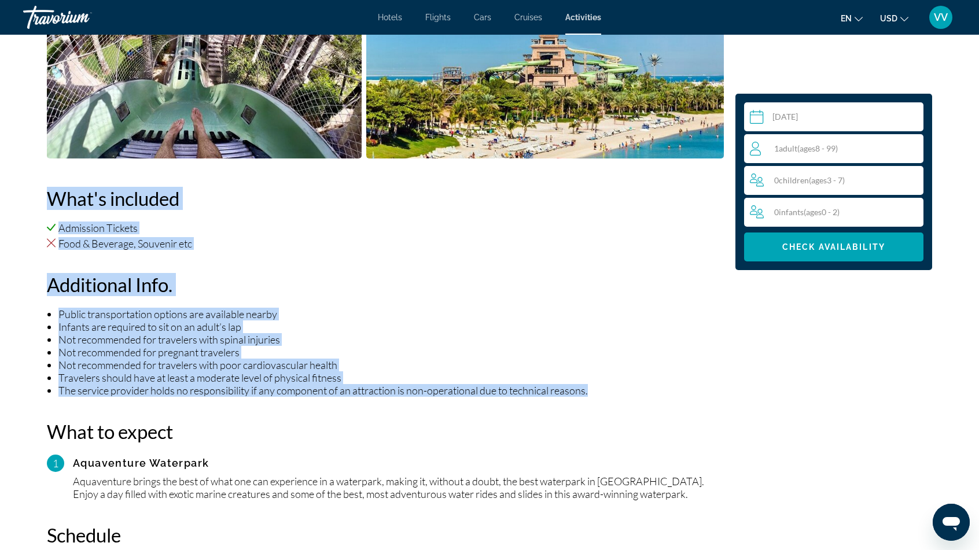
drag, startPoint x: 36, startPoint y: 179, endPoint x: 620, endPoint y: 374, distance: 615.6
click at [484, 320] on li "Infants are required to sit on an adult’s lap" at bounding box center [390, 326] width 665 height 13
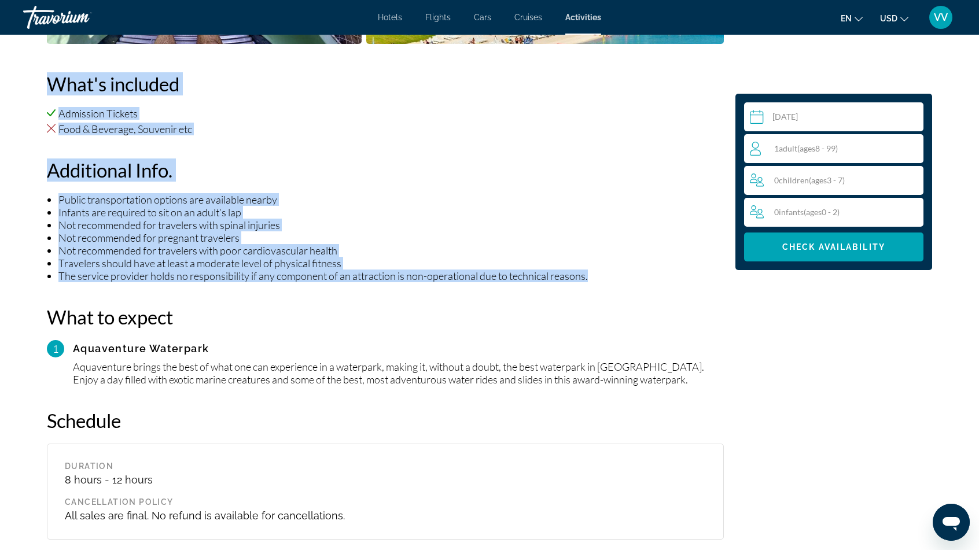
scroll to position [810, 0]
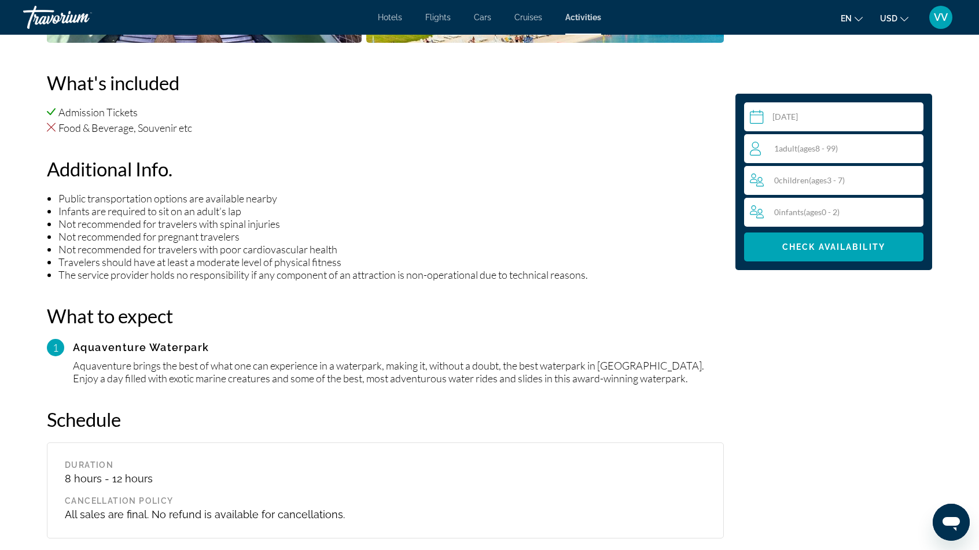
click at [292, 316] on app-activity-itinerary-widget "What to expect 1 Aquaventure Waterpark Aquaventure brings the best of what one …" at bounding box center [385, 344] width 677 height 80
drag, startPoint x: 38, startPoint y: 293, endPoint x: 271, endPoint y: 278, distance: 233.0
click at [236, 304] on h2 "What to expect" at bounding box center [385, 315] width 677 height 23
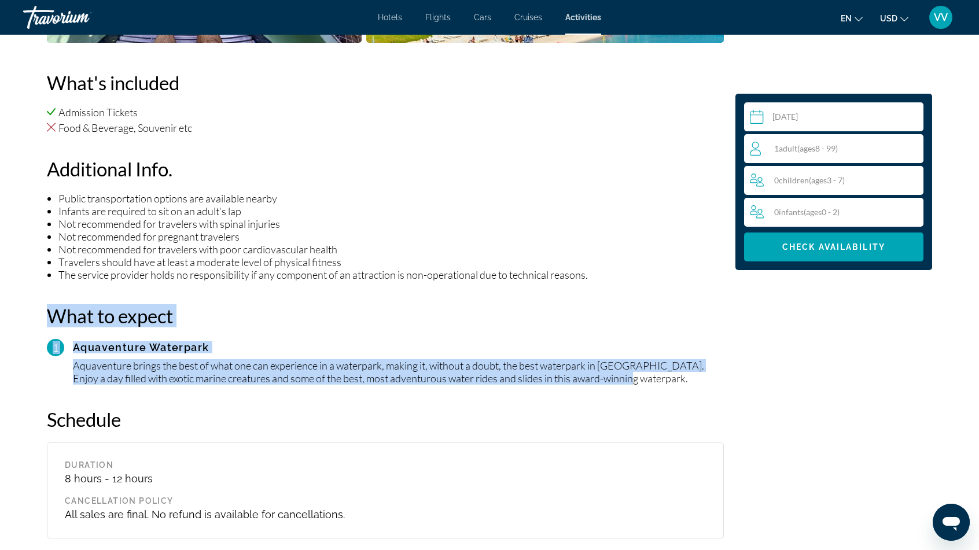
drag, startPoint x: 28, startPoint y: 293, endPoint x: 623, endPoint y: 367, distance: 600.3
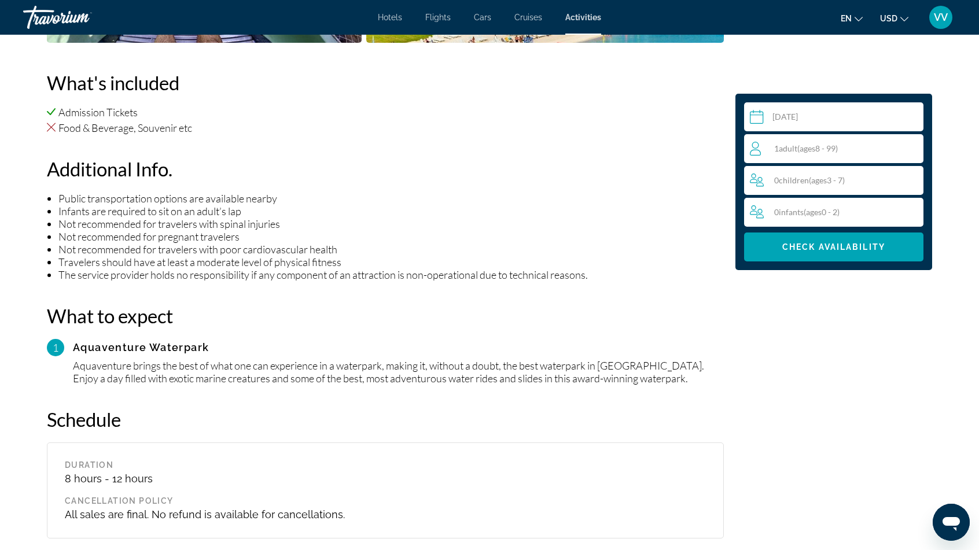
click at [519, 419] on div "Schedule Duration 8 hours - 12 hours Cancellation Policy All sales are final. N…" at bounding box center [385, 473] width 677 height 131
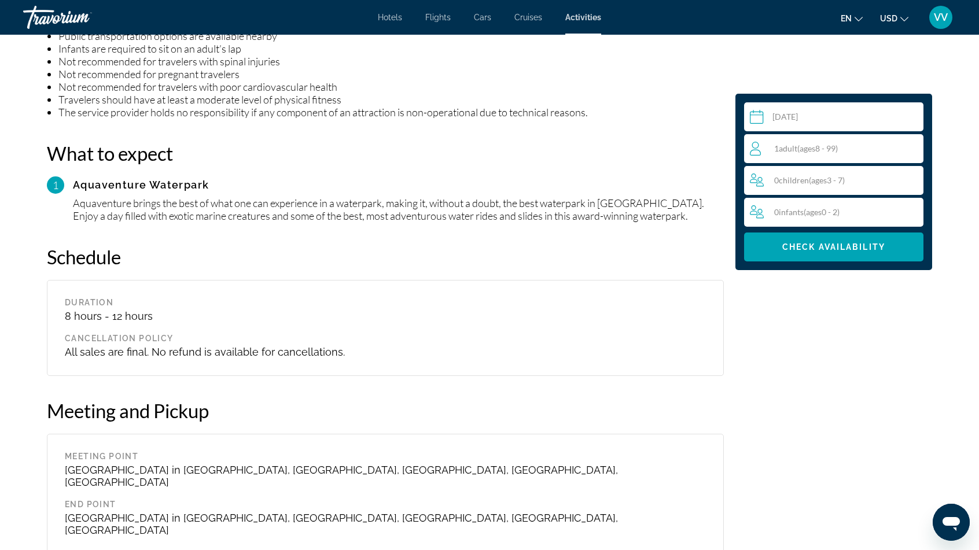
scroll to position [983, 0]
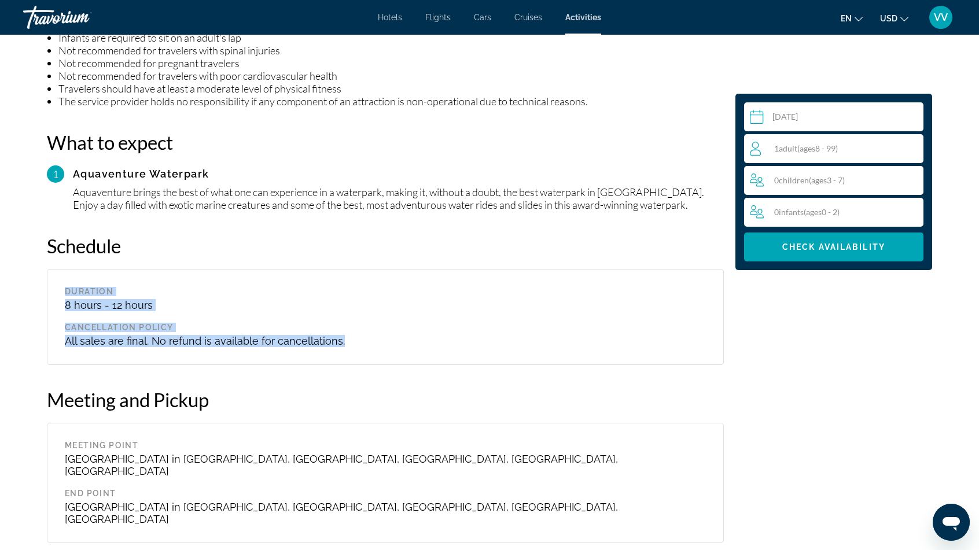
drag, startPoint x: 37, startPoint y: 261, endPoint x: 377, endPoint y: 345, distance: 349.6
click at [377, 345] on div "Select a date [DATE] Sep *** *** *** *** *** *** *** *** *** *** *** *** 2025 *…" at bounding box center [489, 411] width 931 height 1911
click at [274, 348] on div "Duration 8 hours - 12 hours Cancellation Policy All sales are final. No refund …" at bounding box center [385, 317] width 677 height 96
click at [41, 267] on div "Overview Enjoy the thrill of over 30 plus slides and attractions at [GEOGRAPHIC…" at bounding box center [385, 411] width 688 height 1911
drag, startPoint x: 34, startPoint y: 230, endPoint x: 344, endPoint y: 326, distance: 325.1
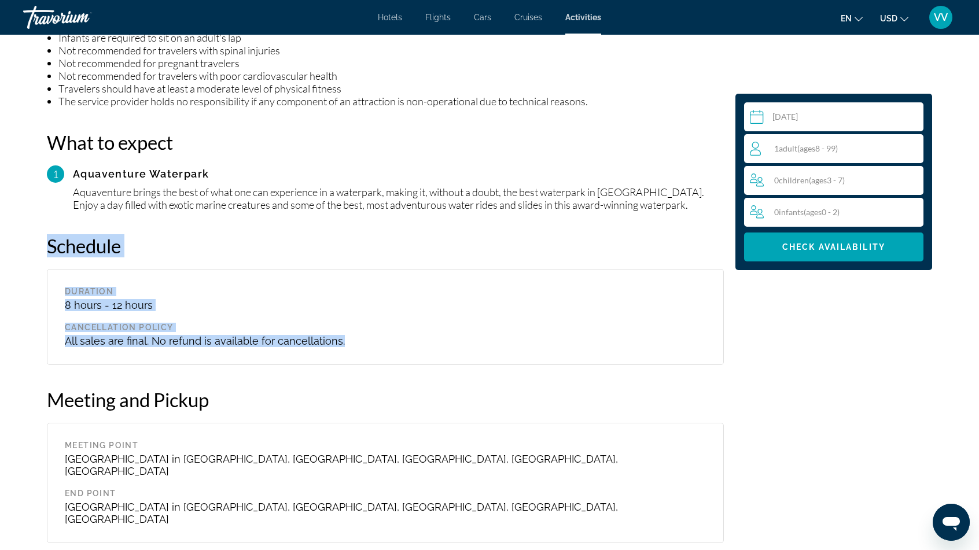
click at [344, 326] on div "Select a date [DATE] Sep *** *** *** *** *** *** *** *** *** *** *** *** 2025 *…" at bounding box center [489, 411] width 931 height 1911
click at [597, 323] on div "Cancellation Policy" at bounding box center [385, 327] width 641 height 9
click at [591, 323] on div "Cancellation Policy" at bounding box center [385, 327] width 641 height 9
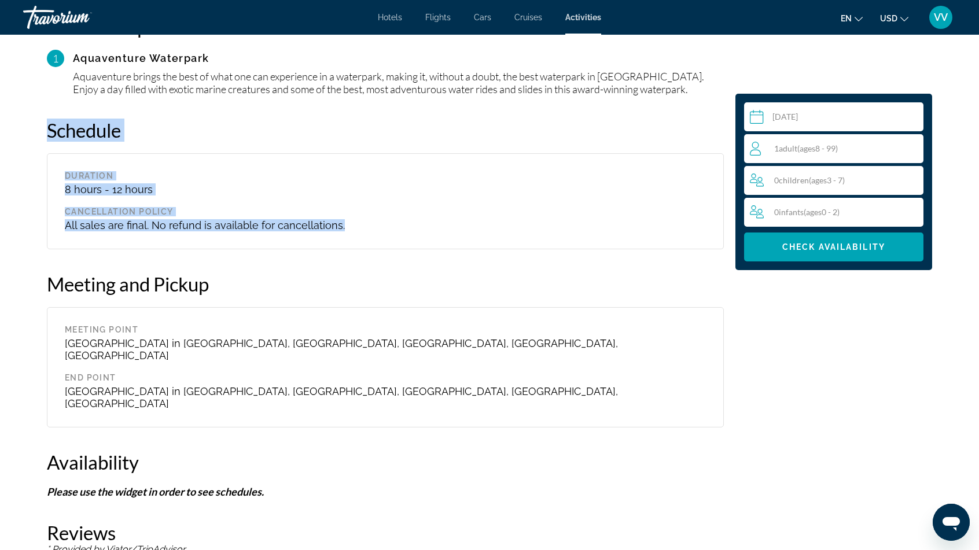
scroll to position [1157, 0]
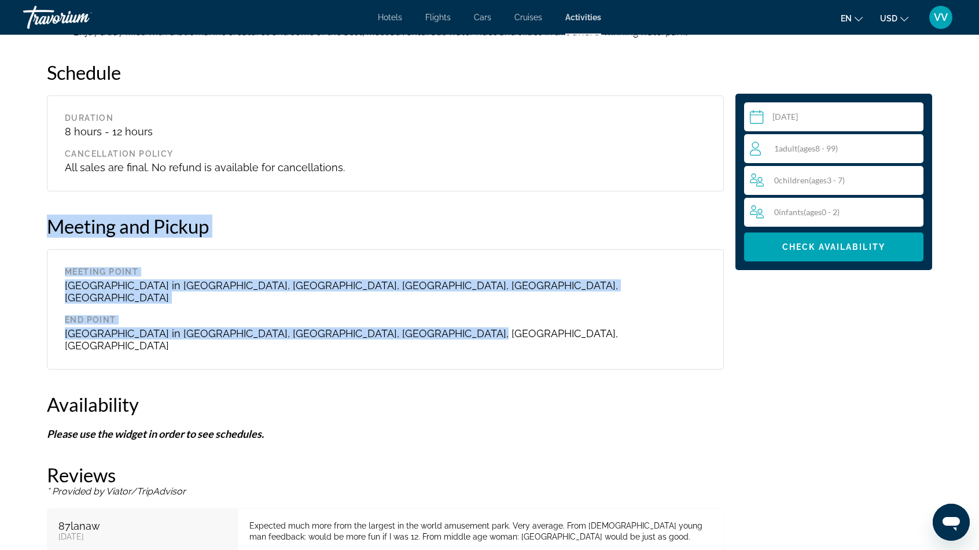
drag, startPoint x: 35, startPoint y: 204, endPoint x: 478, endPoint y: 312, distance: 456.1
click at [480, 312] on div "Select a date [DATE] Sep *** *** *** *** *** *** *** *** *** *** *** *** 2025 *…" at bounding box center [489, 238] width 931 height 1911
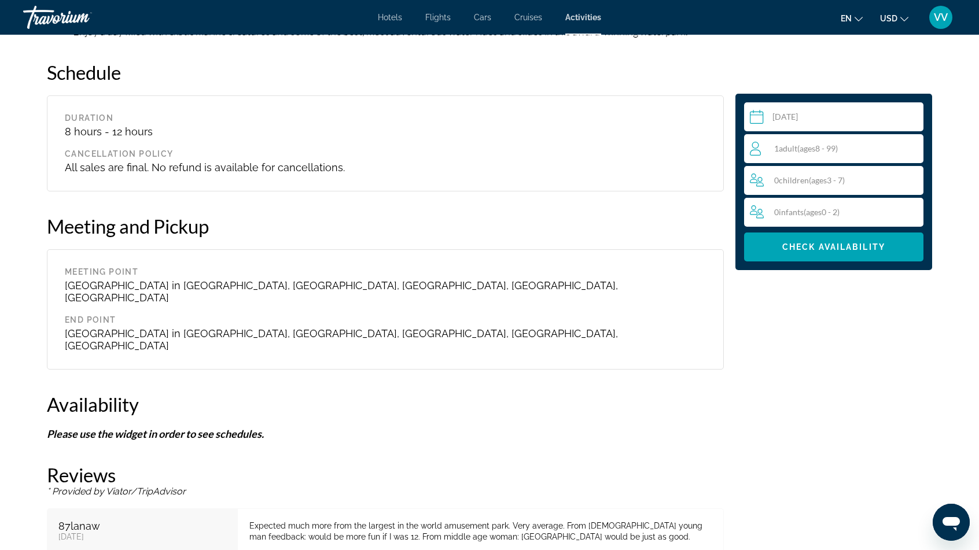
click at [416, 393] on div "Availability" at bounding box center [385, 404] width 677 height 23
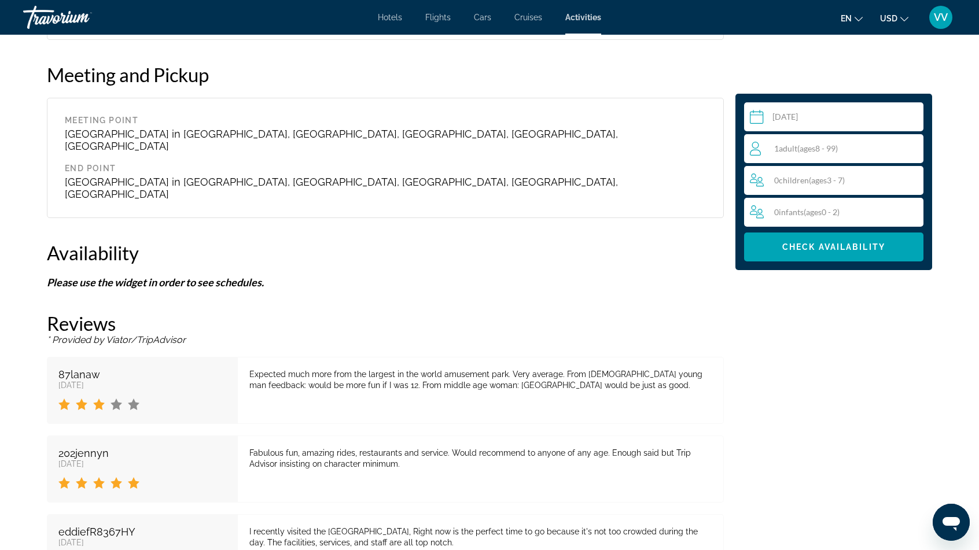
scroll to position [1330, 0]
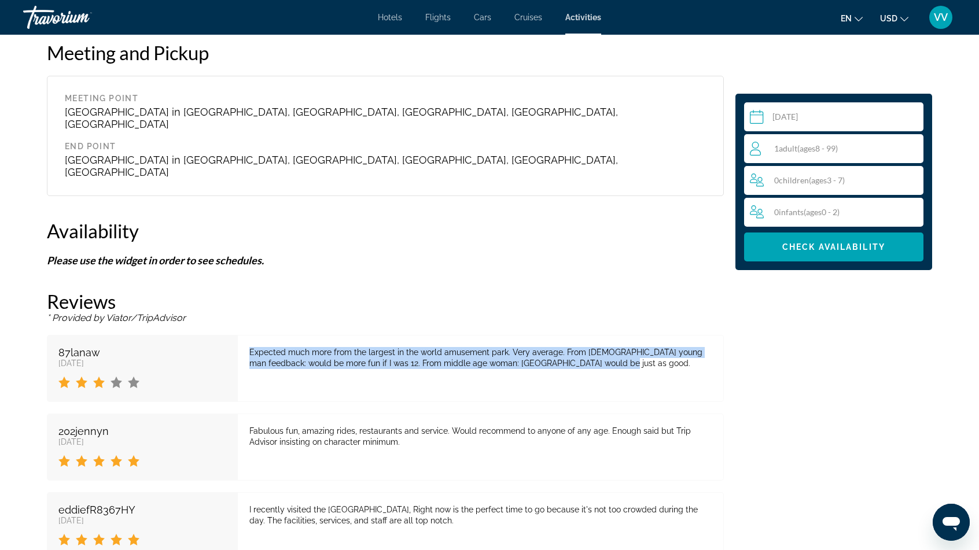
drag, startPoint x: 246, startPoint y: 306, endPoint x: 642, endPoint y: 352, distance: 398.2
click at [672, 360] on div "Expected much more from the largest in the world amusement park. Very average. …" at bounding box center [481, 368] width 486 height 67
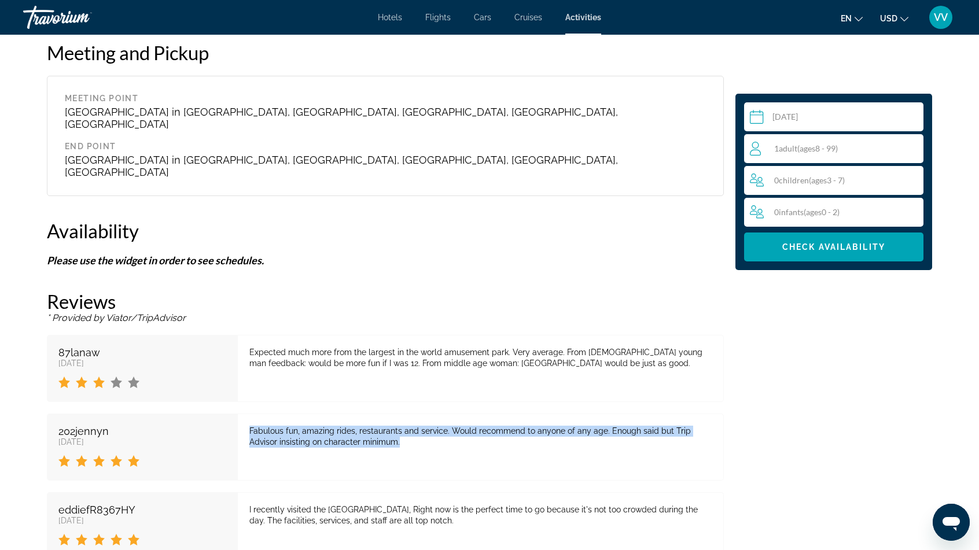
drag, startPoint x: 244, startPoint y: 390, endPoint x: 374, endPoint y: 408, distance: 131.4
click at [374, 414] on div "Fabulous fun, amazing rides, restaurants and service. Would recommend to anyone…" at bounding box center [481, 447] width 486 height 67
click at [669, 428] on div "Fabulous fun, amazing rides, restaurants and service. Would recommend to anyone…" at bounding box center [481, 447] width 486 height 67
click at [539, 414] on div "Fabulous fun, amazing rides, restaurants and service. Would recommend to anyone…" at bounding box center [481, 447] width 486 height 67
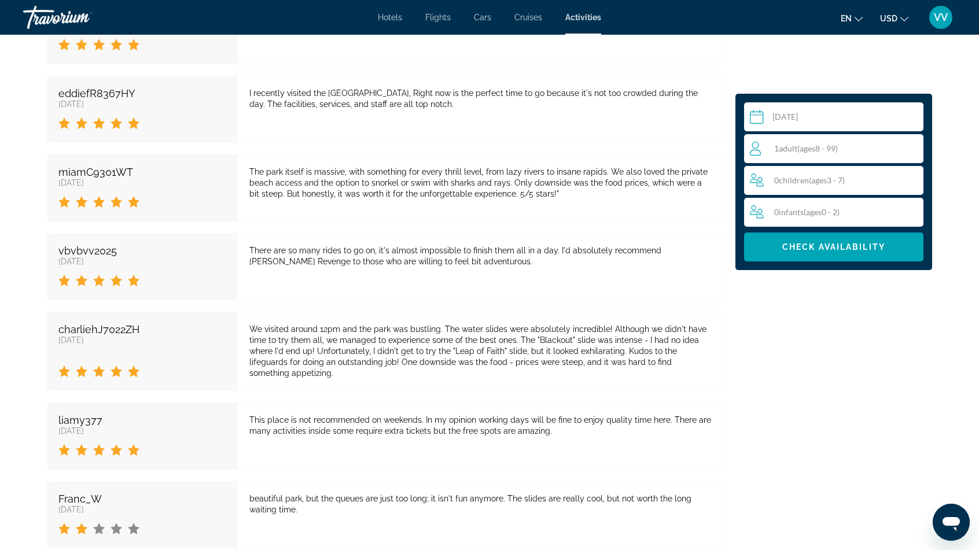
scroll to position [1751, 0]
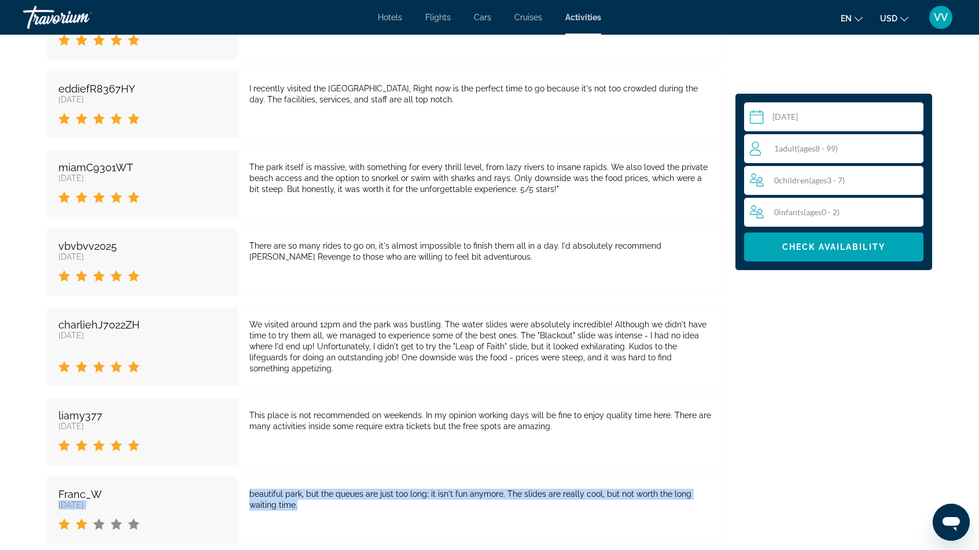
drag, startPoint x: 237, startPoint y: 435, endPoint x: 289, endPoint y: 459, distance: 57.4
click at [289, 477] on div "Franc_W [DATE] beautiful park, but the queues are just too long; it isn't fun a…" at bounding box center [385, 510] width 677 height 67
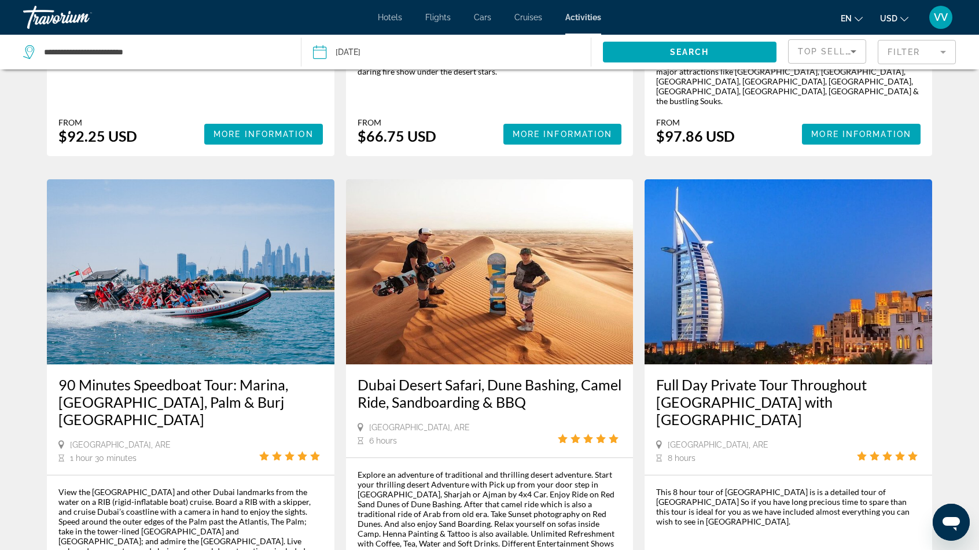
scroll to position [1662, 0]
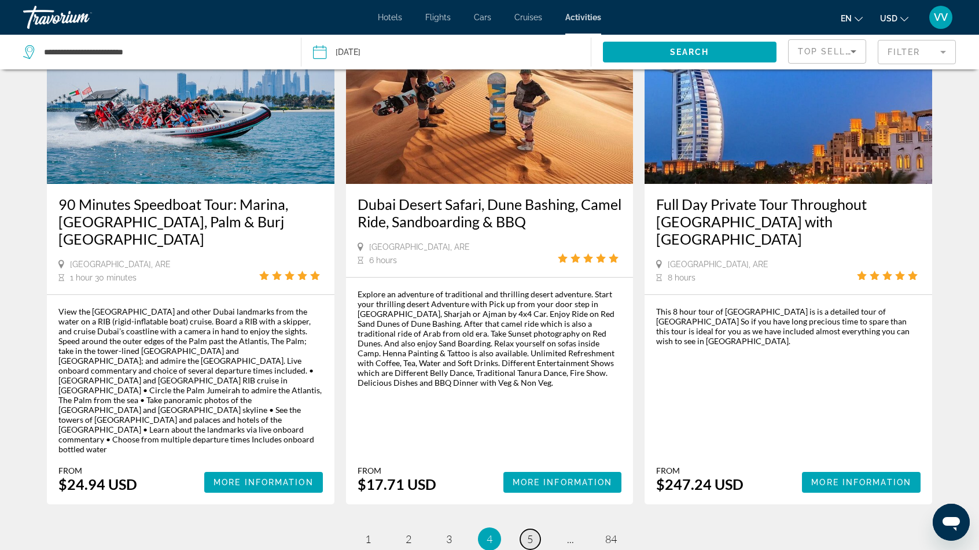
click at [532, 533] on span "5" at bounding box center [530, 539] width 6 height 13
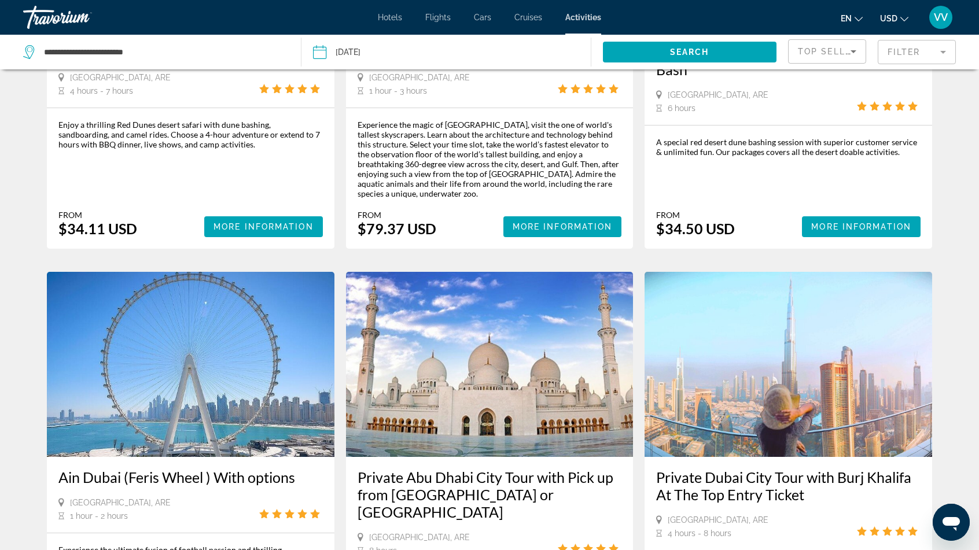
scroll to position [1388, 0]
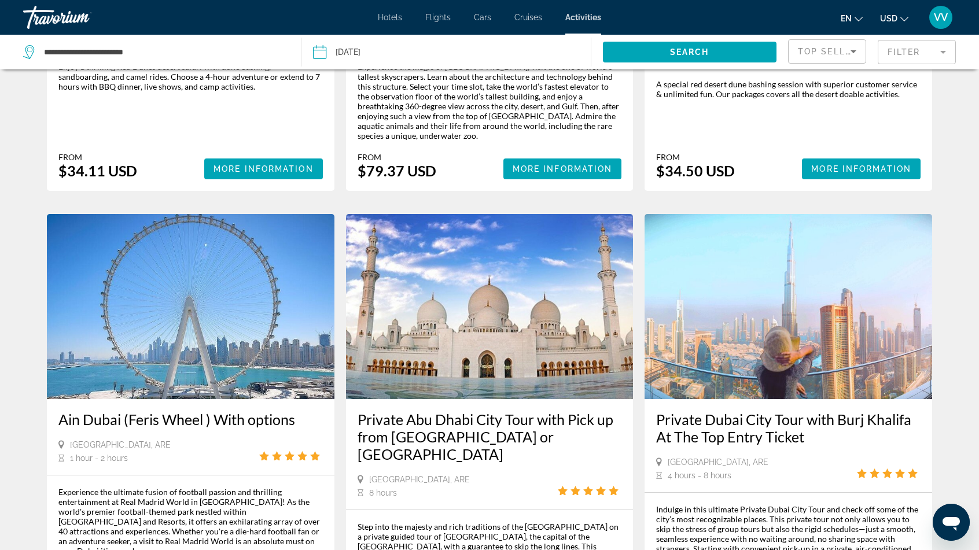
drag, startPoint x: 50, startPoint y: 340, endPoint x: 301, endPoint y: 363, distance: 252.7
click at [301, 399] on div "Ain Dubai ([PERSON_NAME] Wheel ) With options [GEOGRAPHIC_DATA], ARE 1 hour - 2…" at bounding box center [190, 437] width 287 height 76
click at [226, 440] on div "[GEOGRAPHIC_DATA], ARE 1 hour - 2 hours" at bounding box center [190, 452] width 264 height 24
click at [182, 411] on h3 "Ain Dubai (Feris Wheel ) With options" at bounding box center [190, 419] width 264 height 17
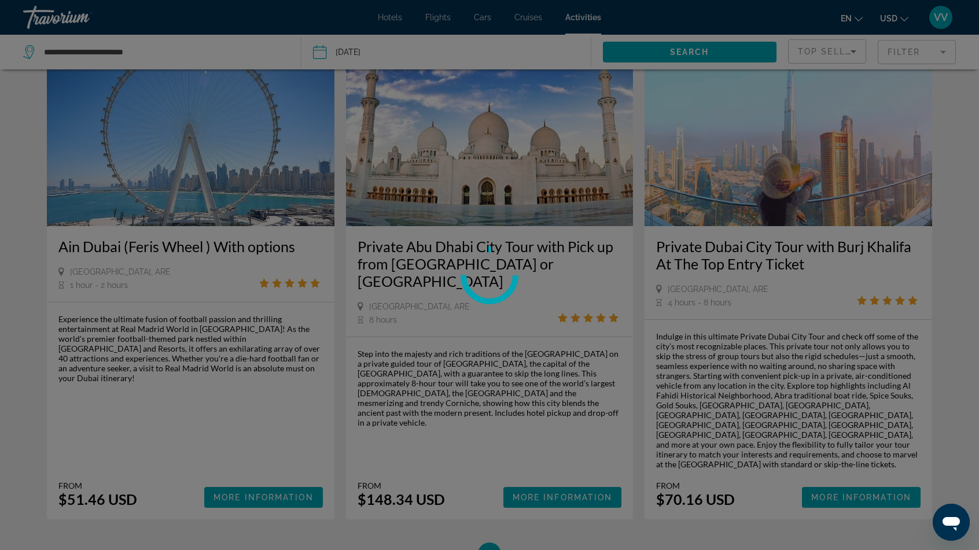
scroll to position [1562, 0]
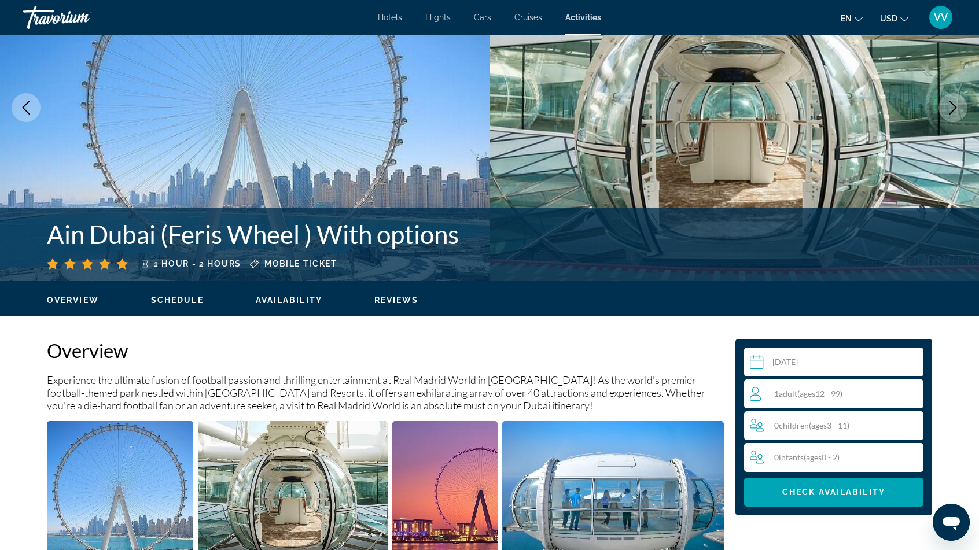
scroll to position [116, 0]
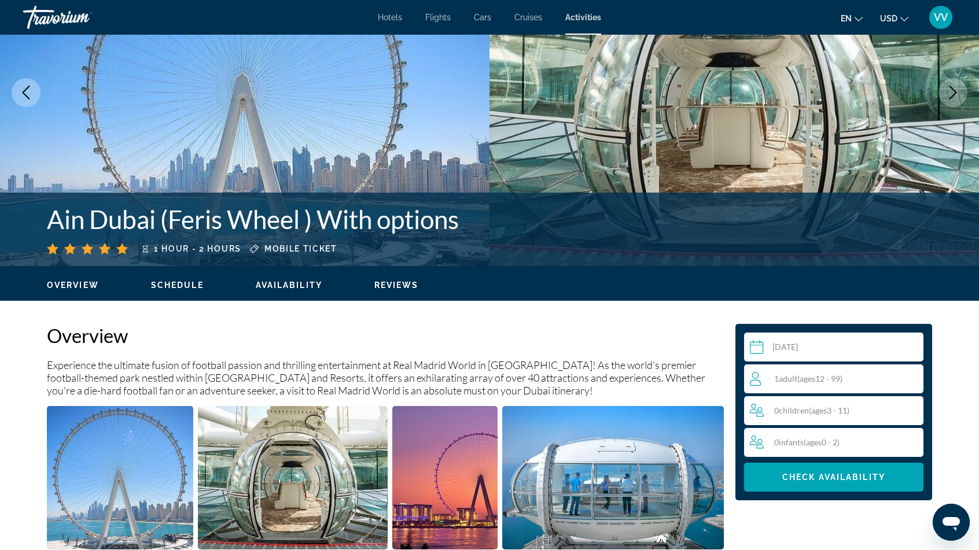
click at [790, 350] on input "Main content" at bounding box center [836, 349] width 184 height 32
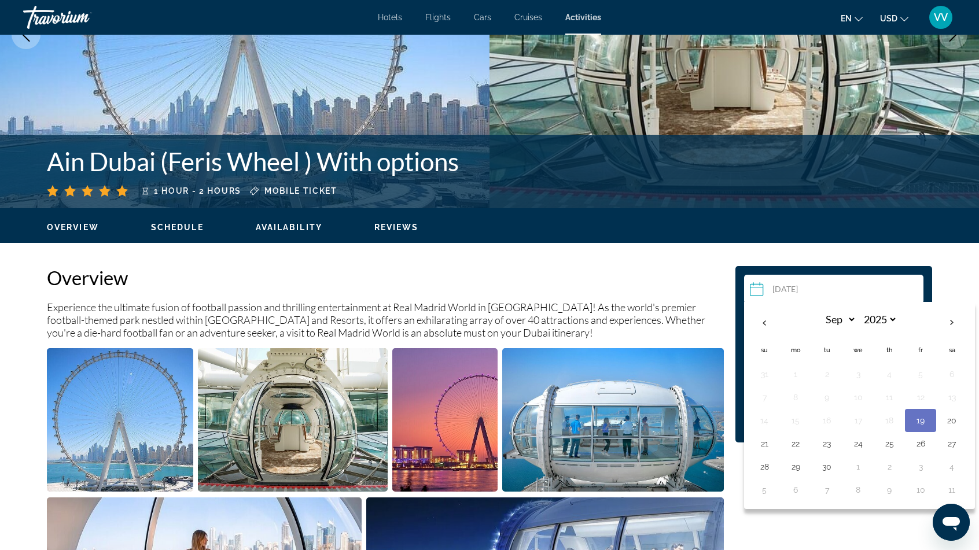
scroll to position [231, 0]
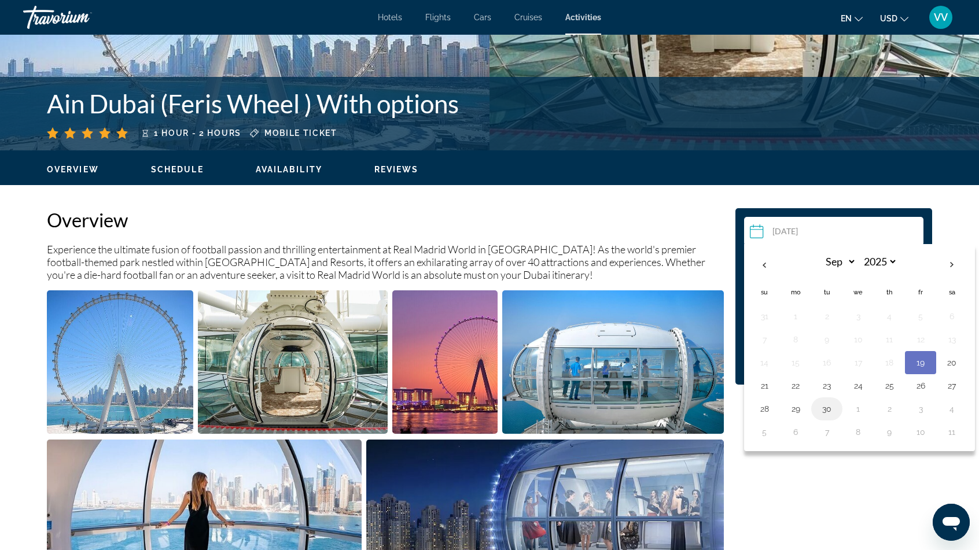
click at [827, 407] on button "30" at bounding box center [826, 409] width 19 height 16
type input "**********"
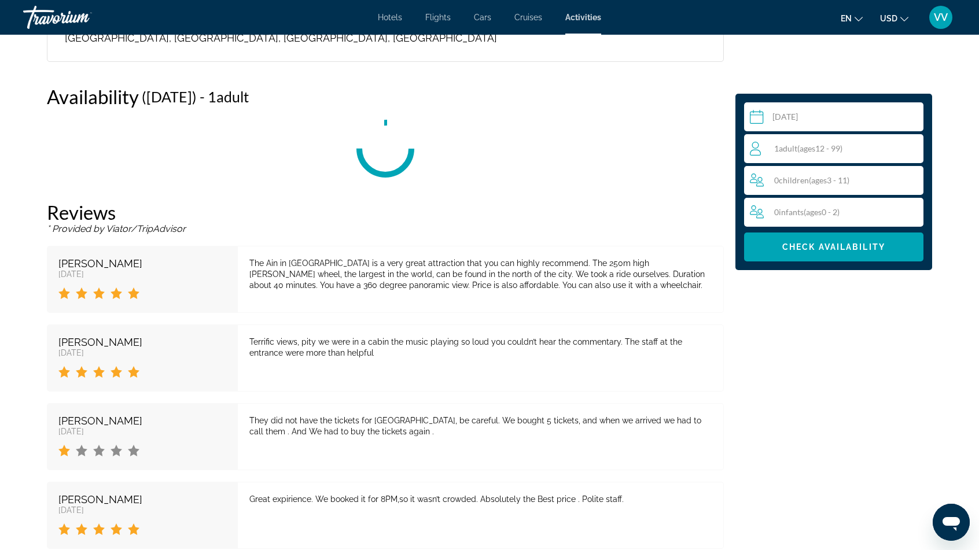
scroll to position [1417, 0]
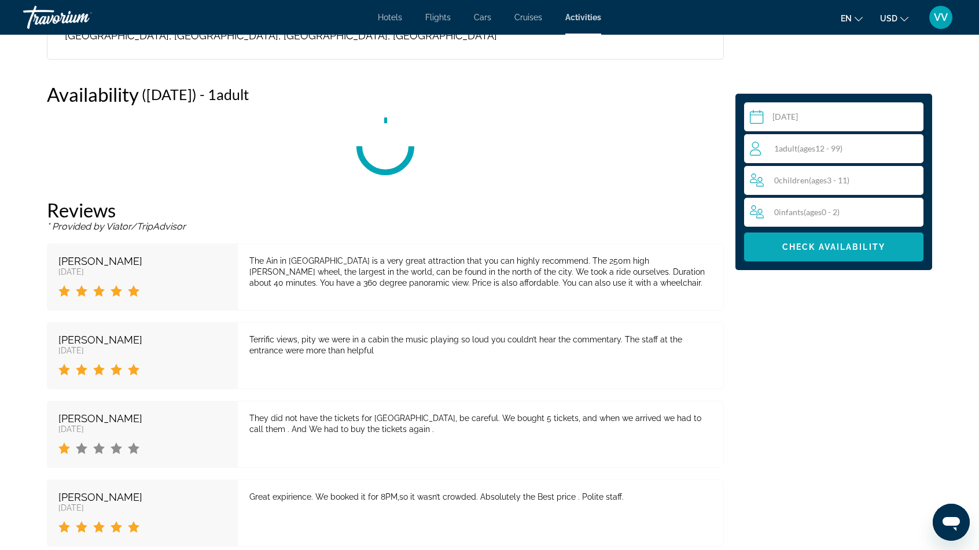
click at [795, 240] on span "Main content" at bounding box center [833, 247] width 179 height 28
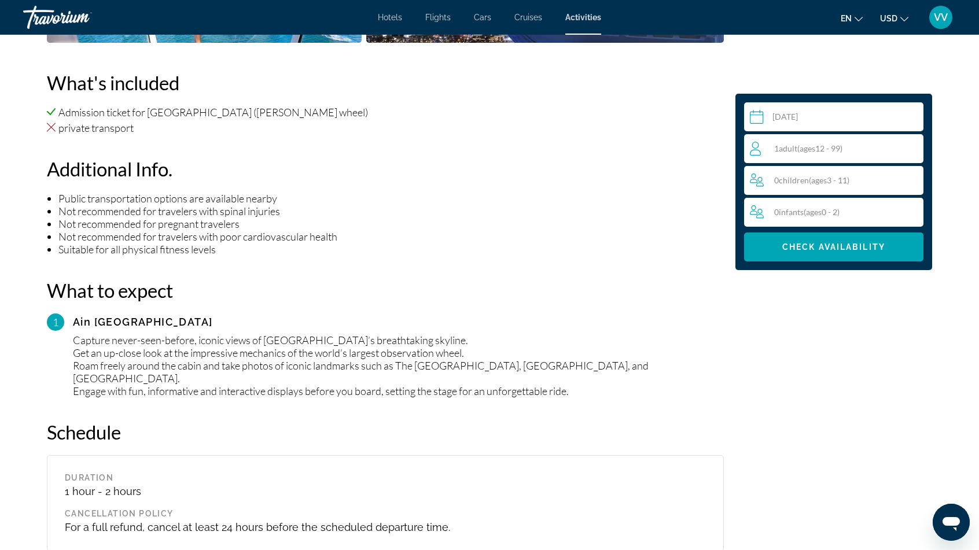
scroll to position [781, 0]
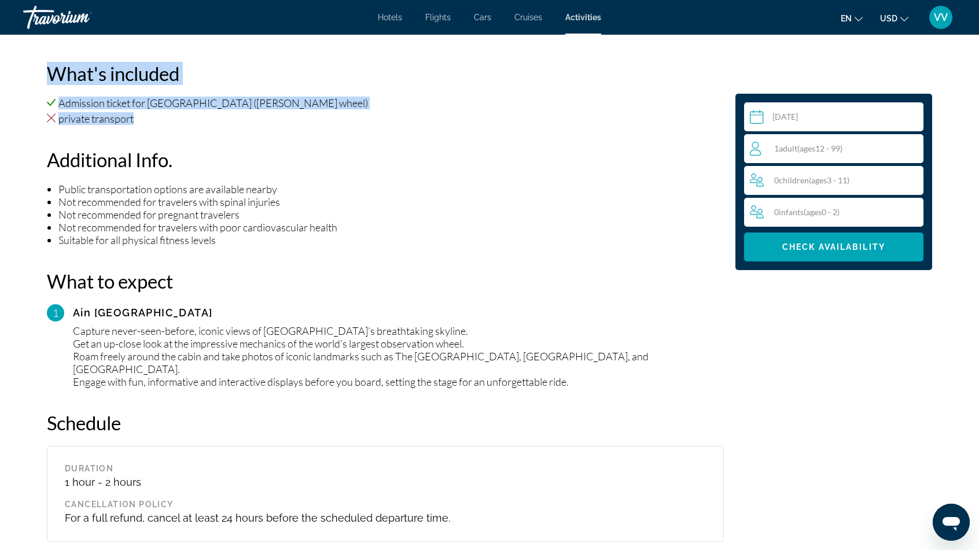
drag, startPoint x: 36, startPoint y: 75, endPoint x: 149, endPoint y: 122, distance: 122.4
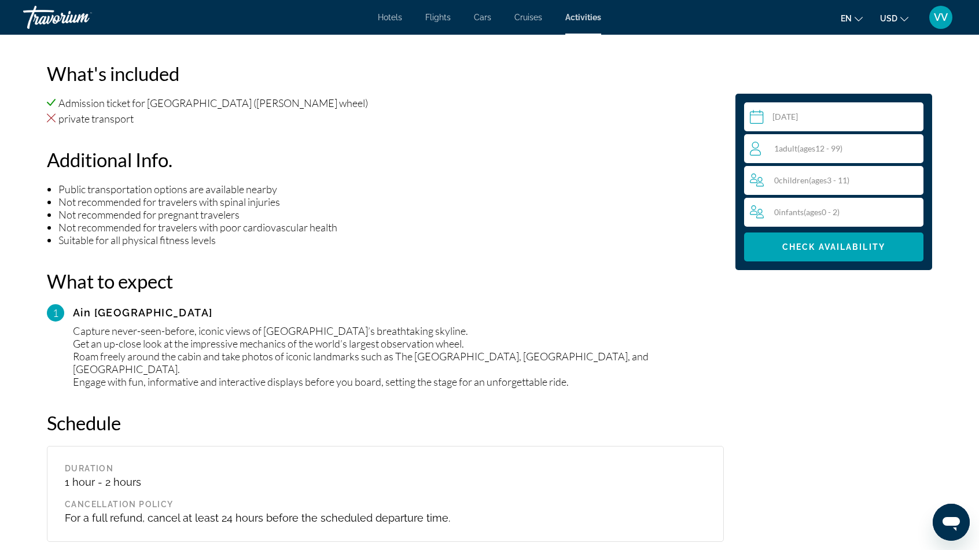
click at [449, 211] on li "Not recommended for pregnant travelers" at bounding box center [390, 214] width 665 height 13
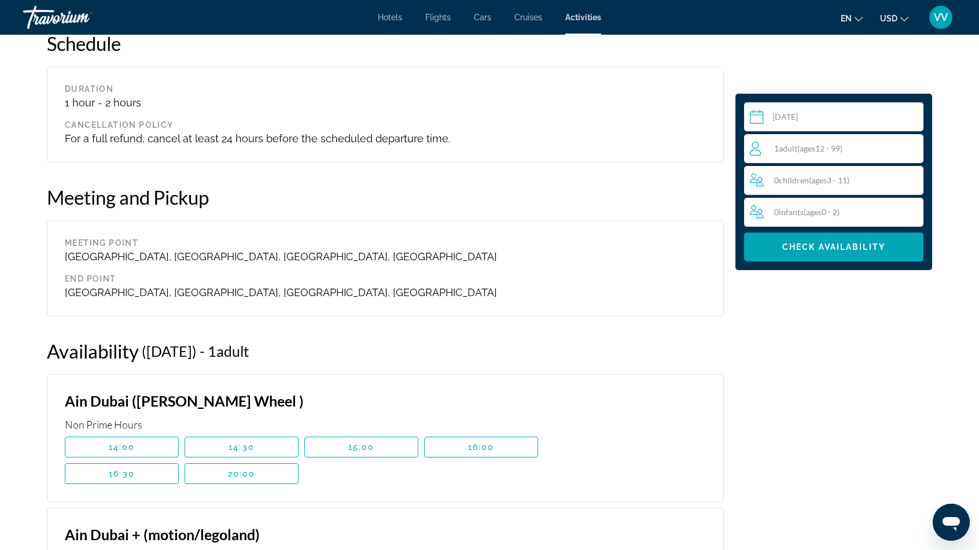
scroll to position [1186, 0]
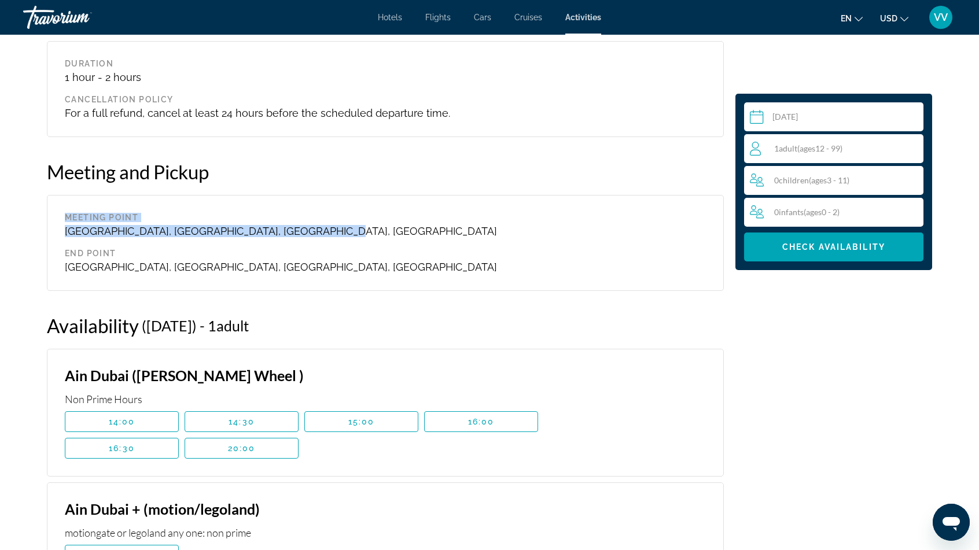
drag, startPoint x: 58, startPoint y: 209, endPoint x: 347, endPoint y: 211, distance: 289.2
click at [347, 211] on div "Meeting Point [GEOGRAPHIC_DATA], [GEOGRAPHIC_DATA], [GEOGRAPHIC_DATA], [GEOGRAP…" at bounding box center [385, 243] width 677 height 96
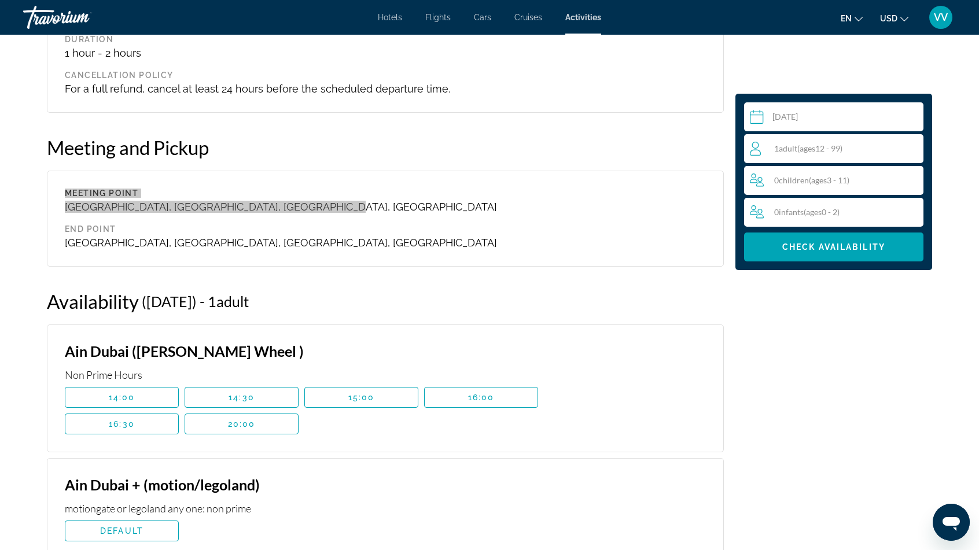
scroll to position [1244, 0]
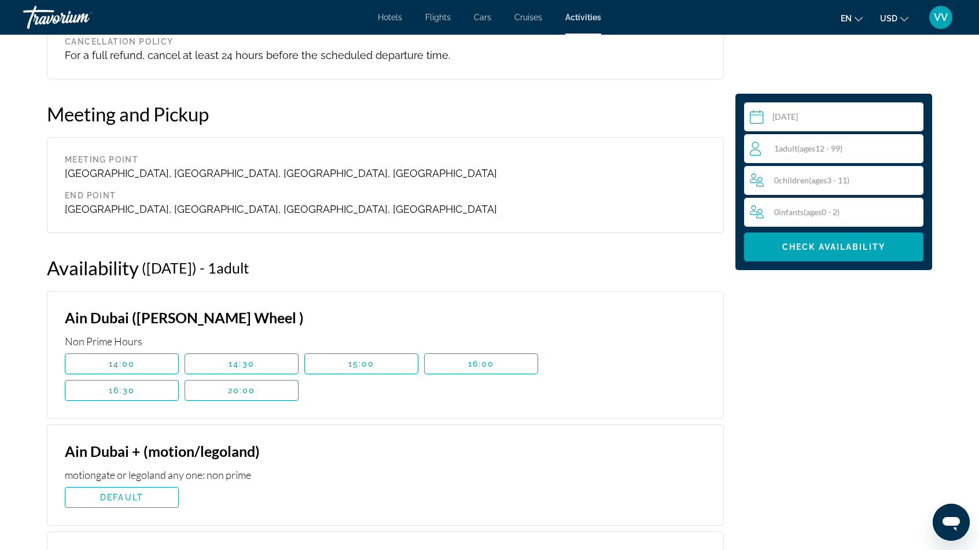
click at [477, 191] on div "End point" at bounding box center [385, 195] width 641 height 9
drag, startPoint x: 60, startPoint y: 296, endPoint x: 267, endPoint y: 304, distance: 206.6
click at [267, 304] on div "Ain Dubai ([PERSON_NAME] Wheel ) Non Prime Hours 14:00 14:30 15:00 16:00 16:30 …" at bounding box center [385, 355] width 677 height 128
drag, startPoint x: 71, startPoint y: 428, endPoint x: 270, endPoint y: 445, distance: 199.1
click at [270, 445] on div "Ain Dubai + (motion/legoland) motiongate or legoland any one: non prime DEFAULT…" at bounding box center [385, 475] width 677 height 101
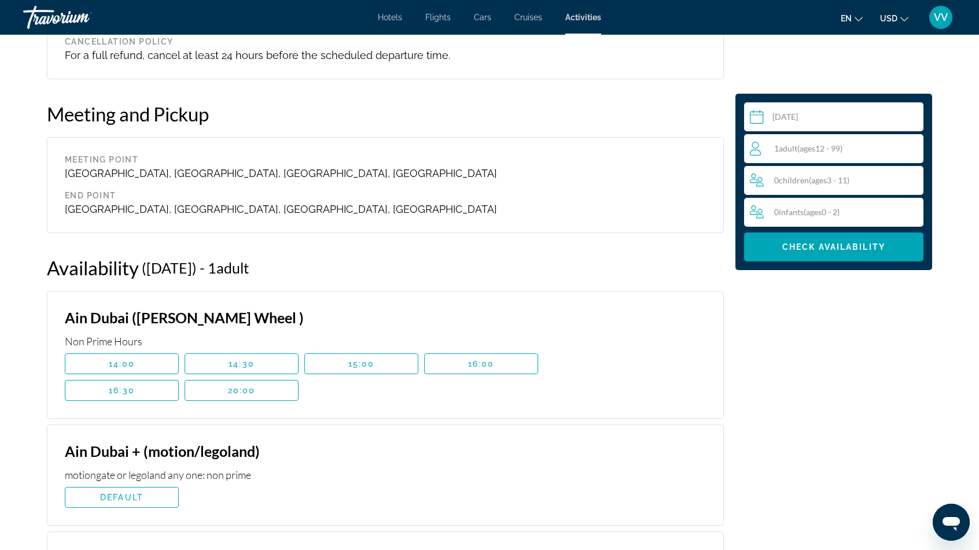
click at [606, 449] on div "Main content" at bounding box center [633, 474] width 145 height 65
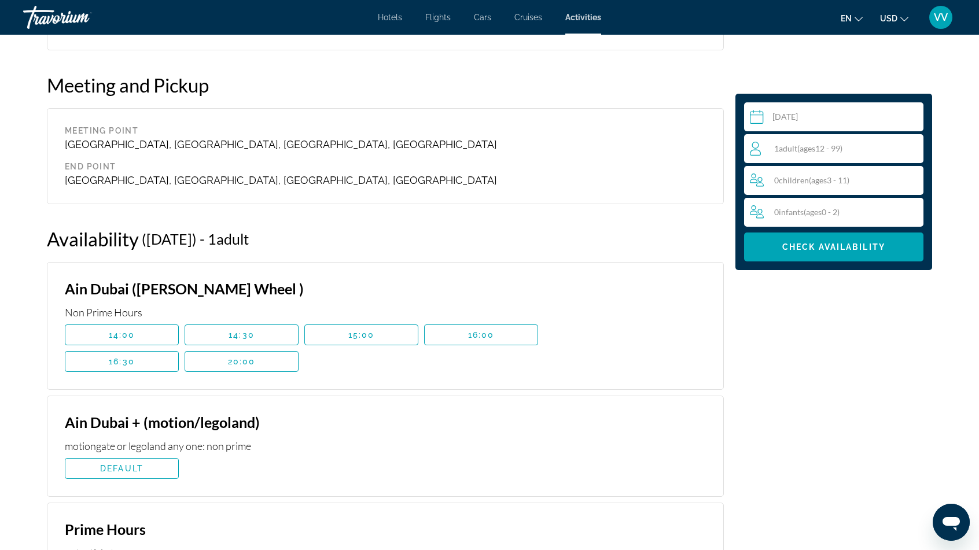
scroll to position [1301, 0]
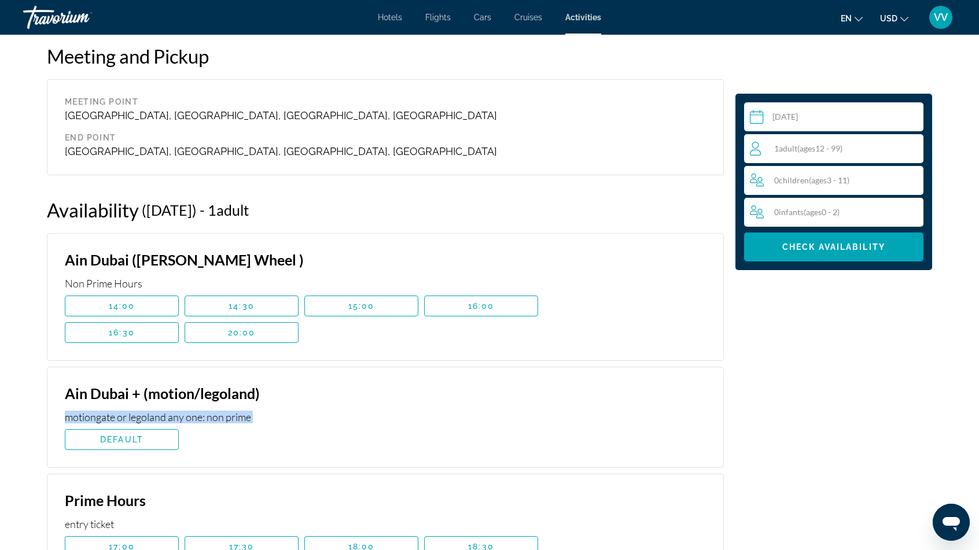
drag, startPoint x: 64, startPoint y: 399, endPoint x: 253, endPoint y: 419, distance: 190.7
click at [253, 419] on div "Ain Dubai + (motion/legoland) motiongate or legoland any one: non prime DEFAULT…" at bounding box center [385, 417] width 677 height 101
click at [462, 411] on div "motiongate or legoland any one: non prime" at bounding box center [301, 417] width 473 height 13
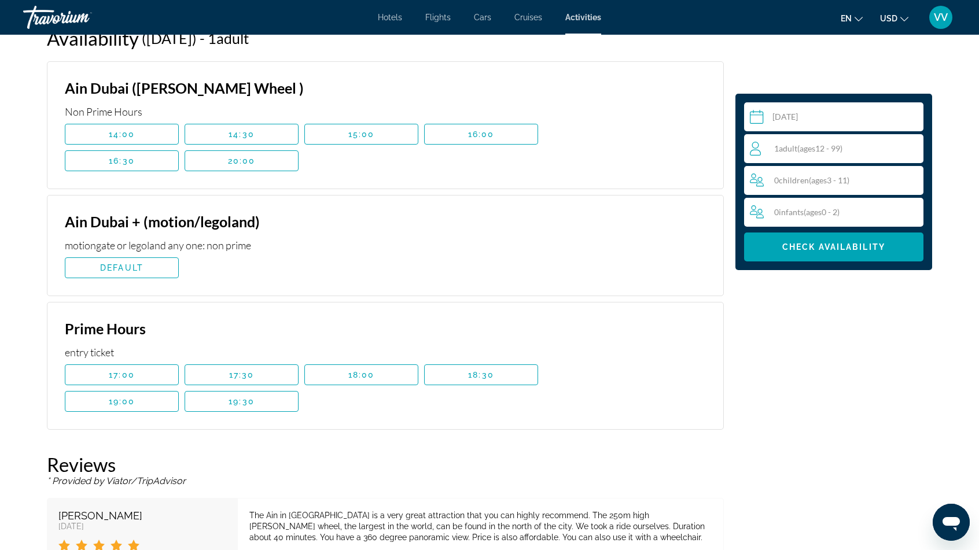
scroll to position [1475, 0]
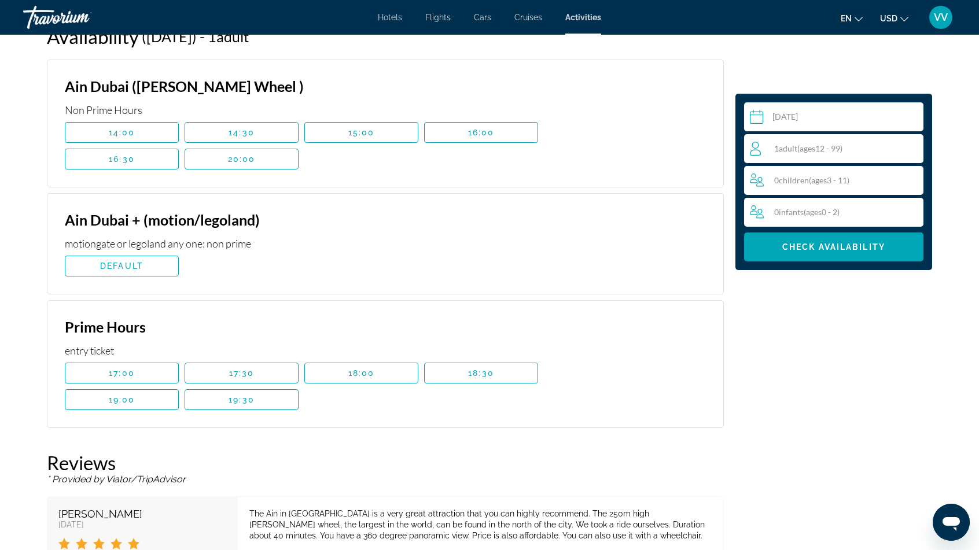
drag, startPoint x: 65, startPoint y: 310, endPoint x: 167, endPoint y: 320, distance: 102.3
click at [167, 320] on h3 "Prime Hours" at bounding box center [301, 326] width 473 height 17
click at [383, 429] on div "Overview Experience the ultimate fusion of football passion and thrilling enter…" at bounding box center [385, 52] width 688 height 2175
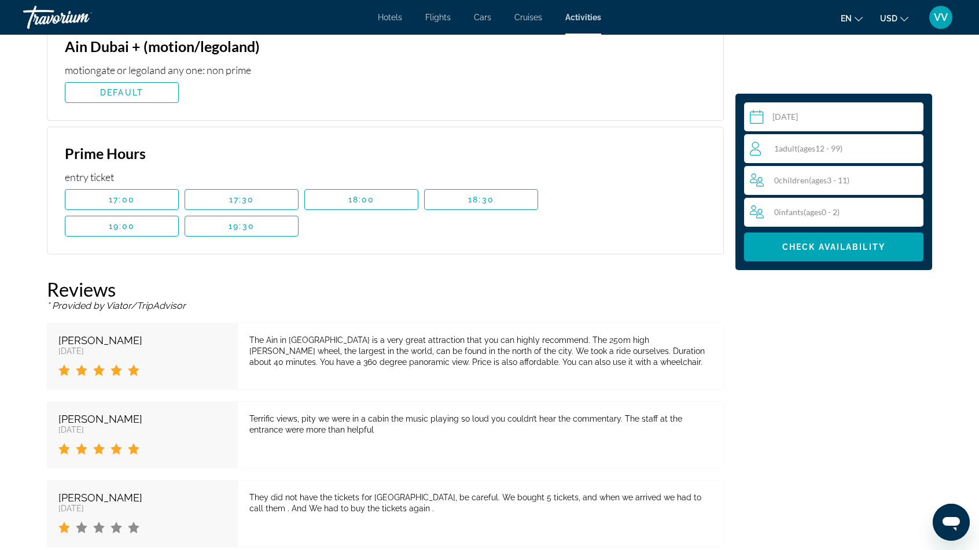
scroll to position [1706, 0]
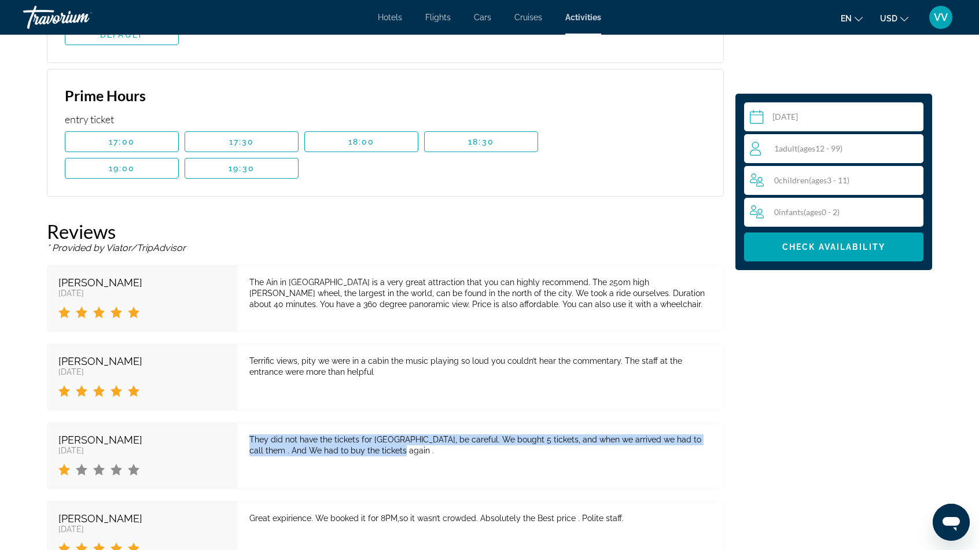
drag, startPoint x: 248, startPoint y: 416, endPoint x: 375, endPoint y: 445, distance: 130.4
click at [375, 445] on div "They did not have the tickets for [GEOGRAPHIC_DATA], be careful. We bought 5 ti…" at bounding box center [481, 455] width 486 height 67
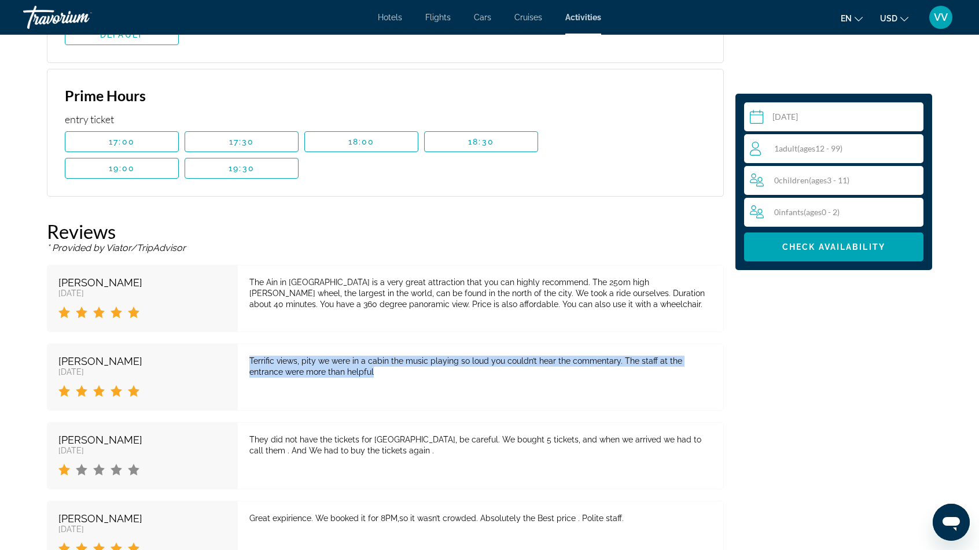
drag, startPoint x: 243, startPoint y: 339, endPoint x: 379, endPoint y: 367, distance: 138.8
click at [379, 367] on div "Terrific views, pity we were in a cabin the music playing so loud you couldn’t …" at bounding box center [481, 377] width 486 height 67
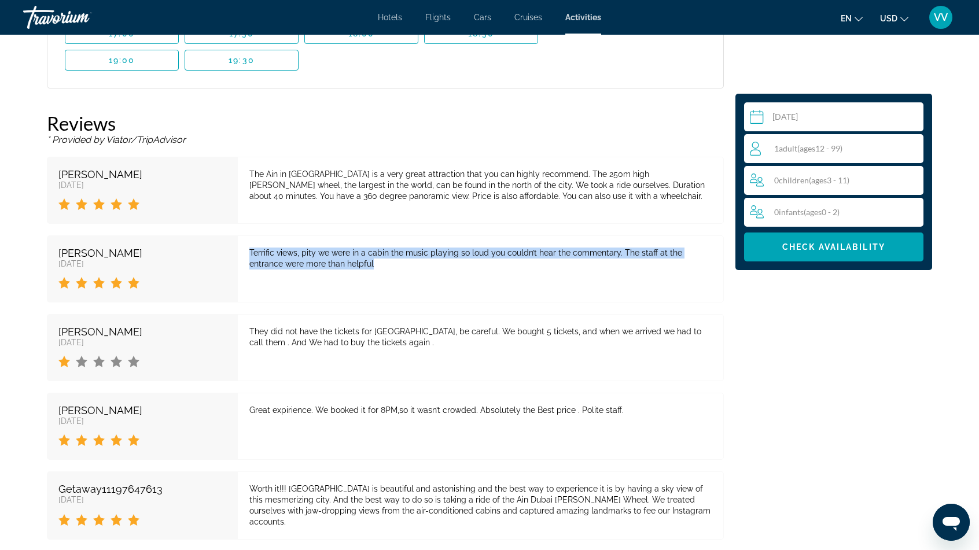
scroll to position [1880, 0]
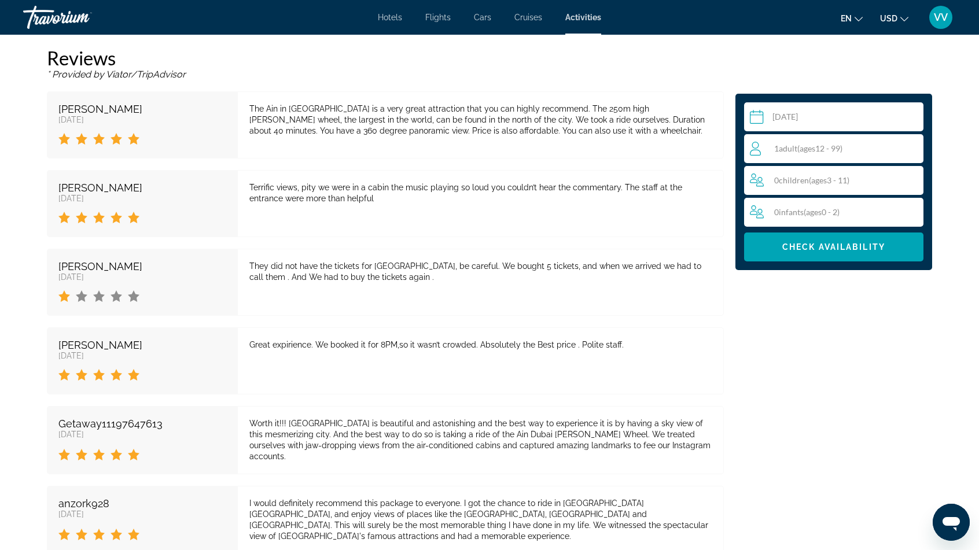
click at [337, 385] on div "Reviews * Provided by Viator/TripAdvisor [PERSON_NAME] [DATE] The Ain in [GEOGR…" at bounding box center [385, 378] width 677 height 665
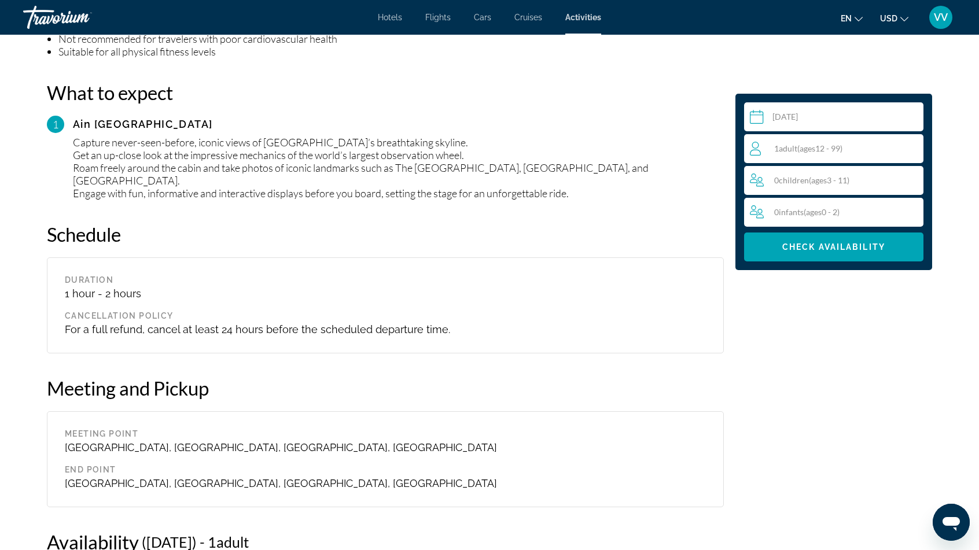
scroll to position [948, 0]
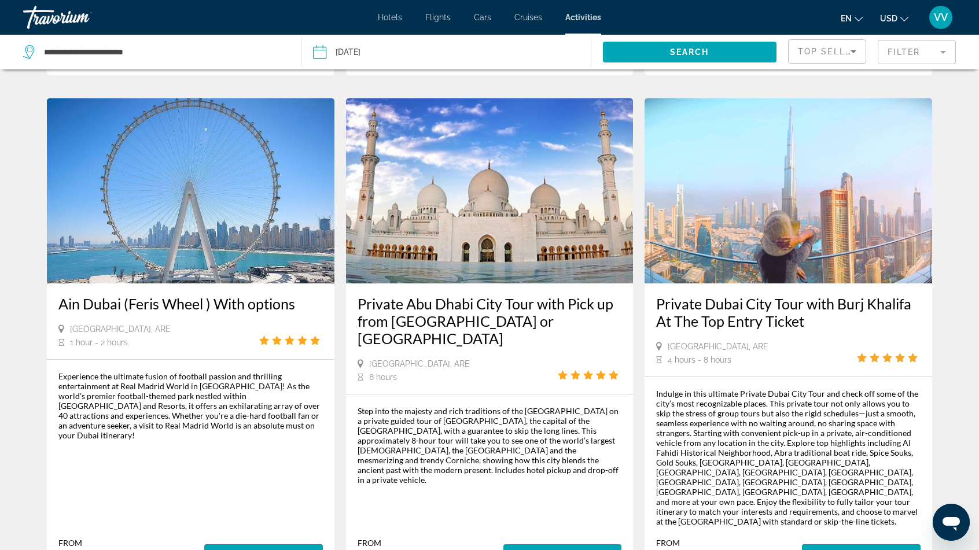
scroll to position [1562, 0]
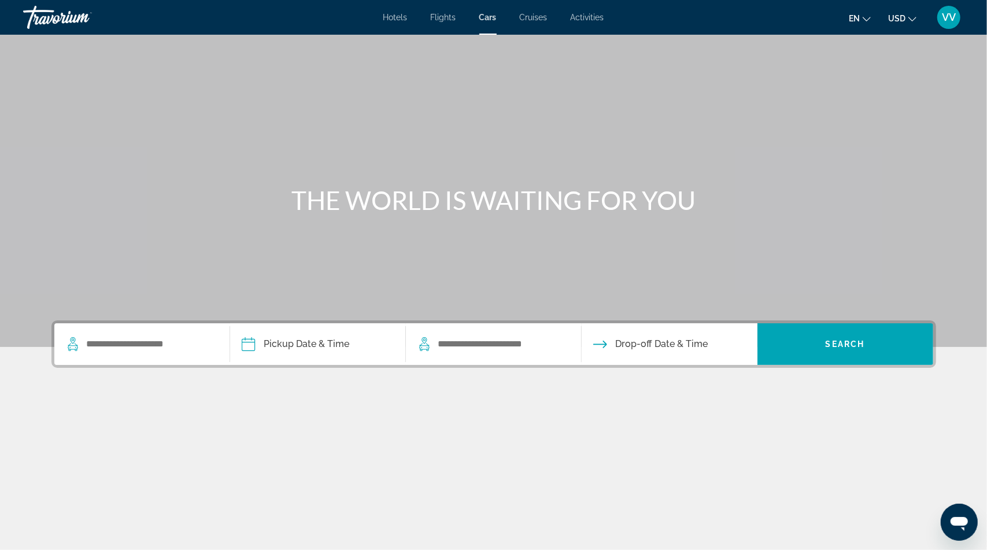
click at [401, 14] on span "Hotels" at bounding box center [395, 17] width 24 height 9
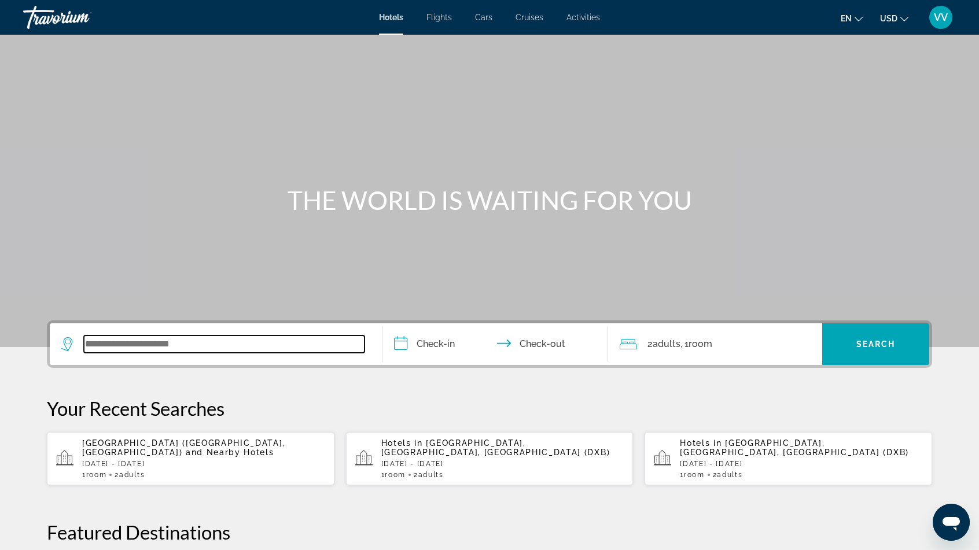
click at [123, 344] on input "Search widget" at bounding box center [224, 343] width 281 height 17
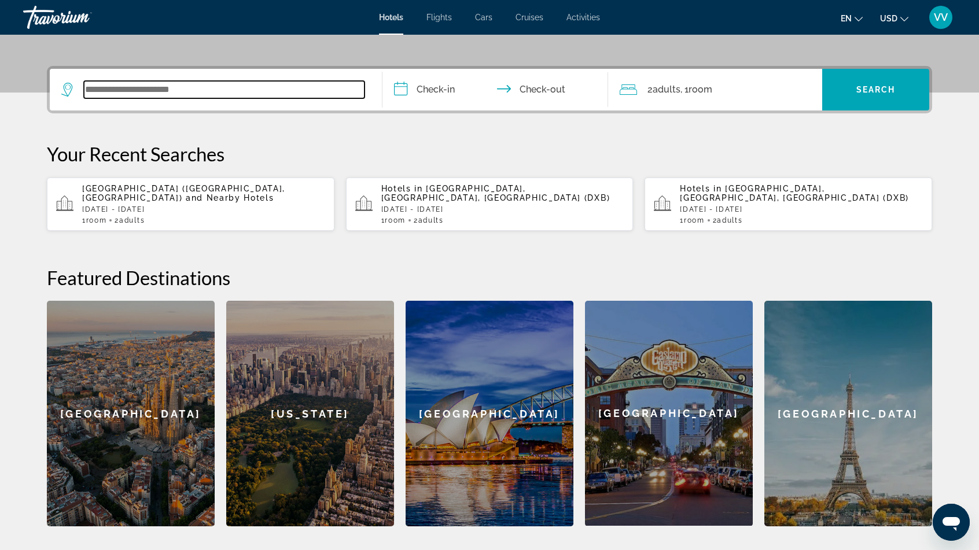
scroll to position [259, 0]
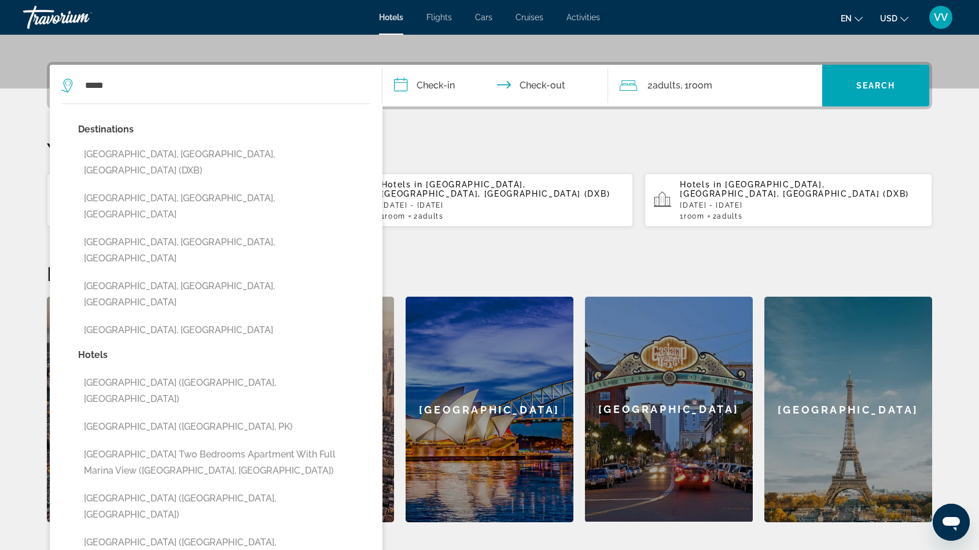
click at [200, 147] on button "[GEOGRAPHIC_DATA], [GEOGRAPHIC_DATA], [GEOGRAPHIC_DATA] (DXB)" at bounding box center [224, 162] width 293 height 38
type input "**********"
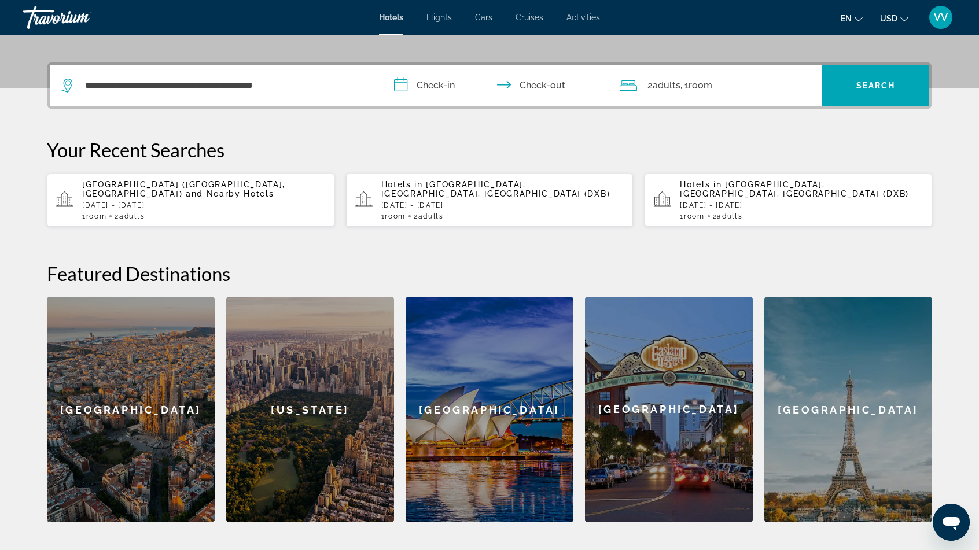
click at [437, 85] on input "**********" at bounding box center [497, 87] width 230 height 45
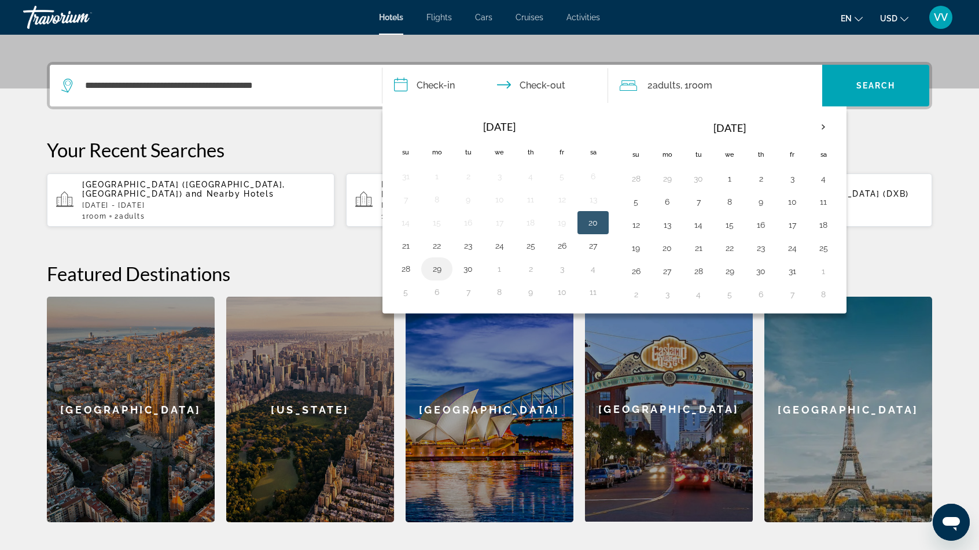
click at [435, 262] on button "29" at bounding box center [436, 269] width 19 height 16
click at [724, 177] on button "1" at bounding box center [729, 179] width 19 height 16
type input "**********"
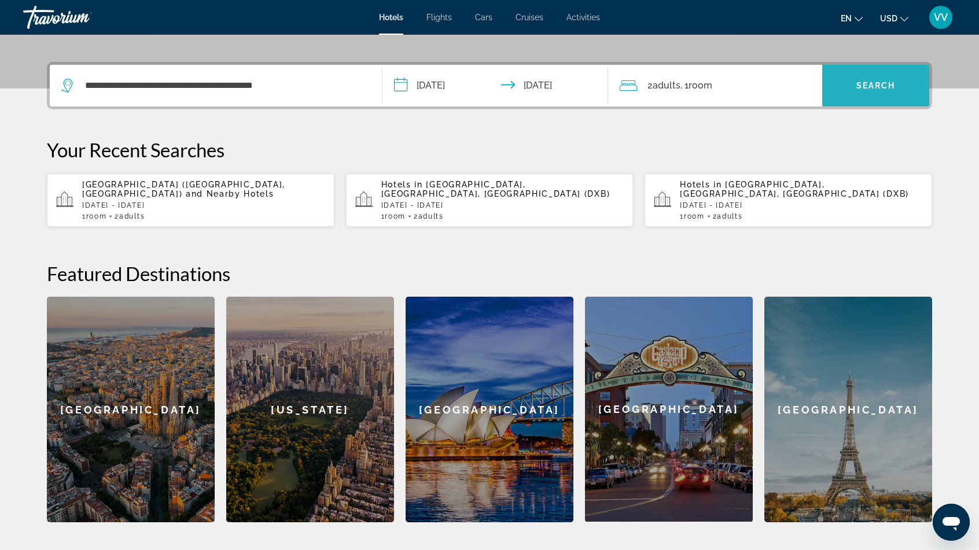
click at [861, 87] on span "Search" at bounding box center [875, 85] width 39 height 9
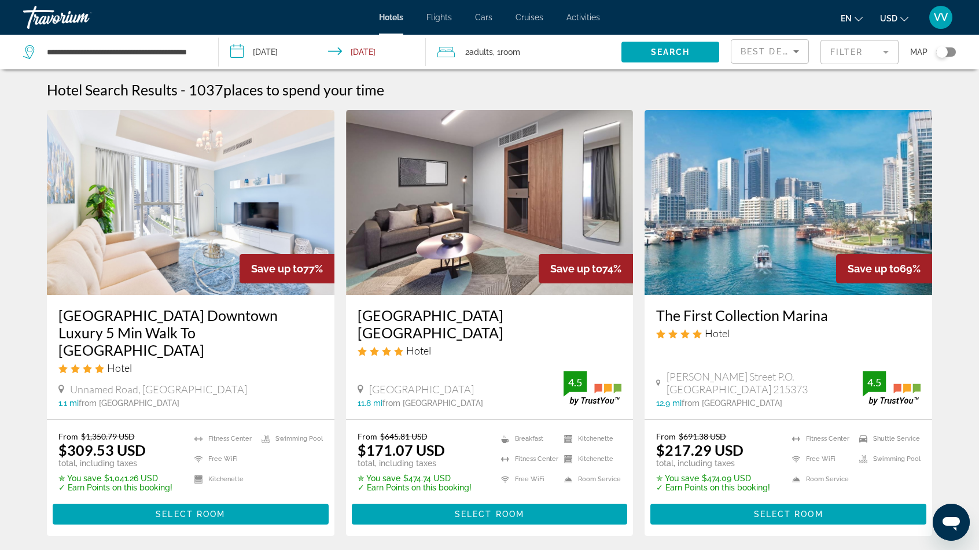
click at [942, 50] on div "Toggle map" at bounding box center [942, 52] width 12 height 12
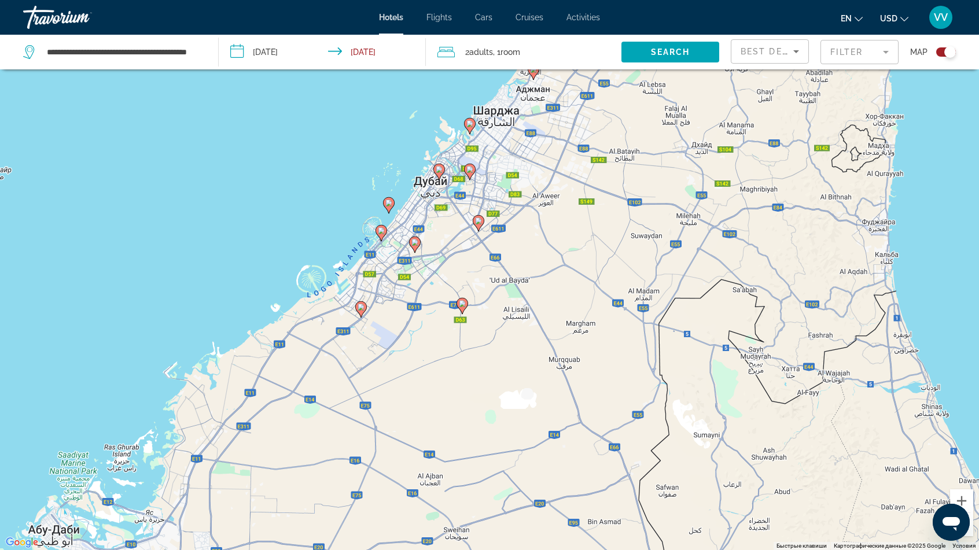
drag, startPoint x: 551, startPoint y: 386, endPoint x: 490, endPoint y: 300, distance: 104.6
click at [488, 301] on div "Чтобы активировать перетаскивание с помощью клавиатуры, нажмите Alt + Ввод. Пос…" at bounding box center [489, 275] width 979 height 550
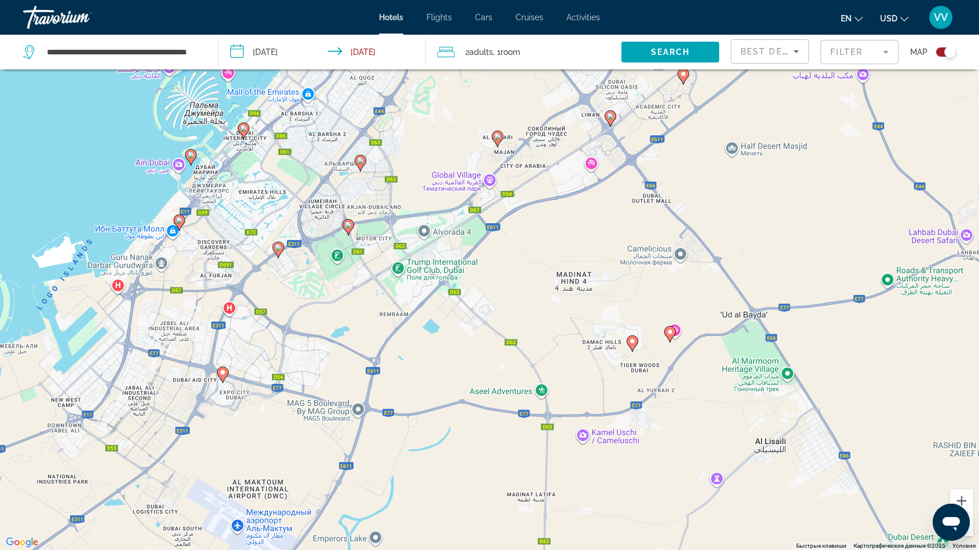
drag, startPoint x: 285, startPoint y: 341, endPoint x: 462, endPoint y: 470, distance: 219.5
click at [462, 470] on div "Чтобы активировать перетаскивание с помощью клавиатуры, нажмите Alt + Ввод. Пос…" at bounding box center [489, 275] width 979 height 550
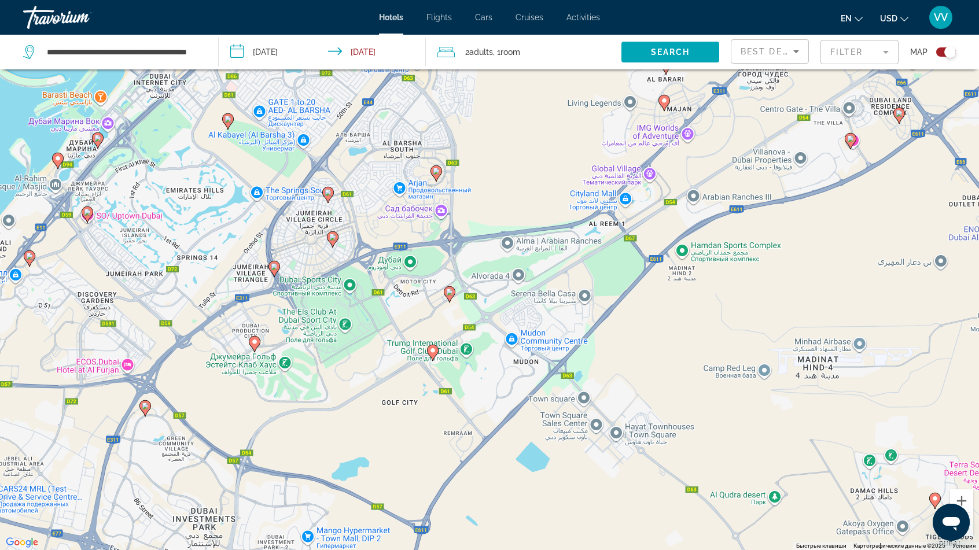
drag, startPoint x: 501, startPoint y: 237, endPoint x: 637, endPoint y: 377, distance: 195.9
click at [637, 377] on div "Чтобы активировать перетаскивание с помощью клавиатуры, нажмите Alt + Ввод. Пос…" at bounding box center [489, 275] width 979 height 550
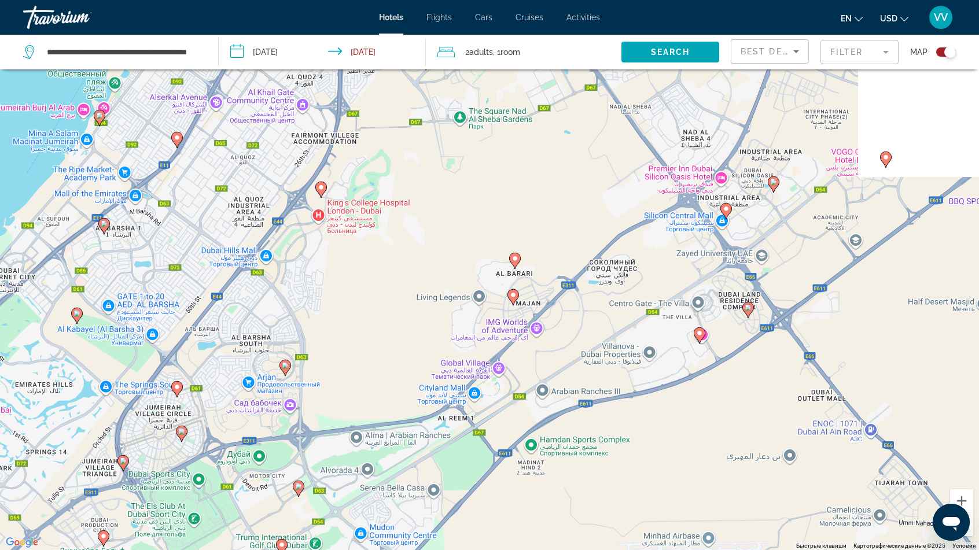
drag, startPoint x: 371, startPoint y: 379, endPoint x: 194, endPoint y: 573, distance: 262.0
click at [194, 481] on html "**********" at bounding box center [489, 206] width 979 height 550
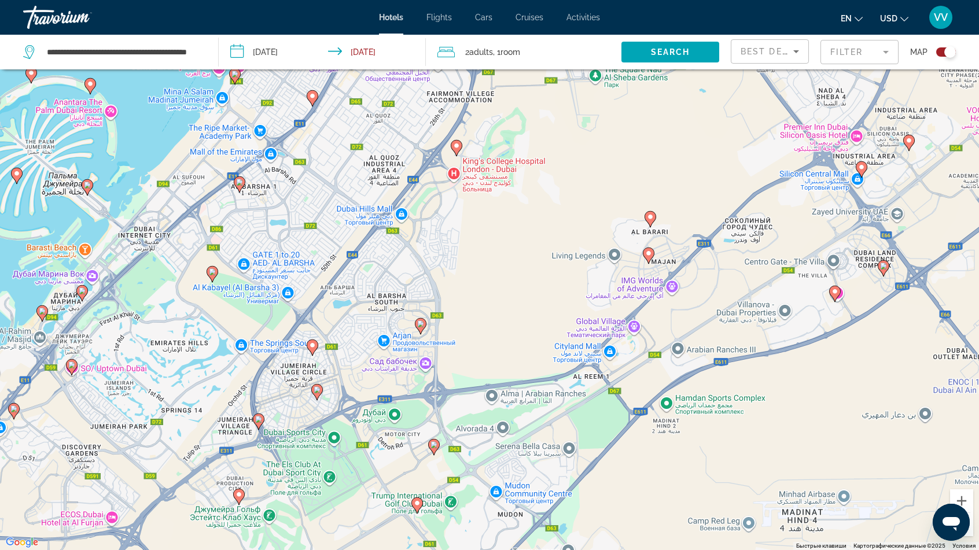
drag, startPoint x: 341, startPoint y: 265, endPoint x: 480, endPoint y: 225, distance: 144.6
click at [480, 225] on div "Чтобы активировать перетаскивание с помощью клавиатуры, нажмите Alt + Ввод. Пос…" at bounding box center [489, 275] width 979 height 550
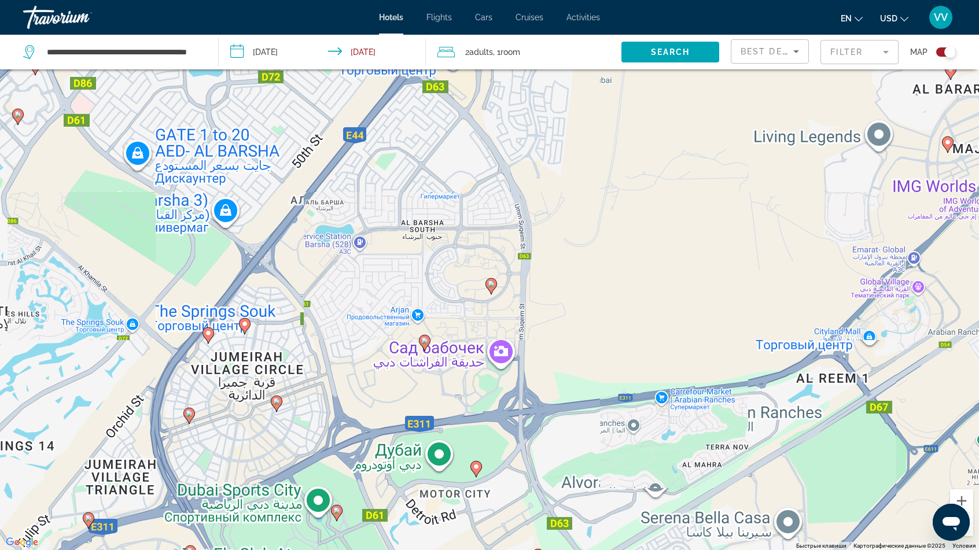
drag, startPoint x: 448, startPoint y: 285, endPoint x: 495, endPoint y: 241, distance: 64.2
click at [495, 241] on div "Чтобы активировать перетаскивание с помощью клавиатуры, нажмите Alt + Ввод. Пос…" at bounding box center [489, 275] width 979 height 550
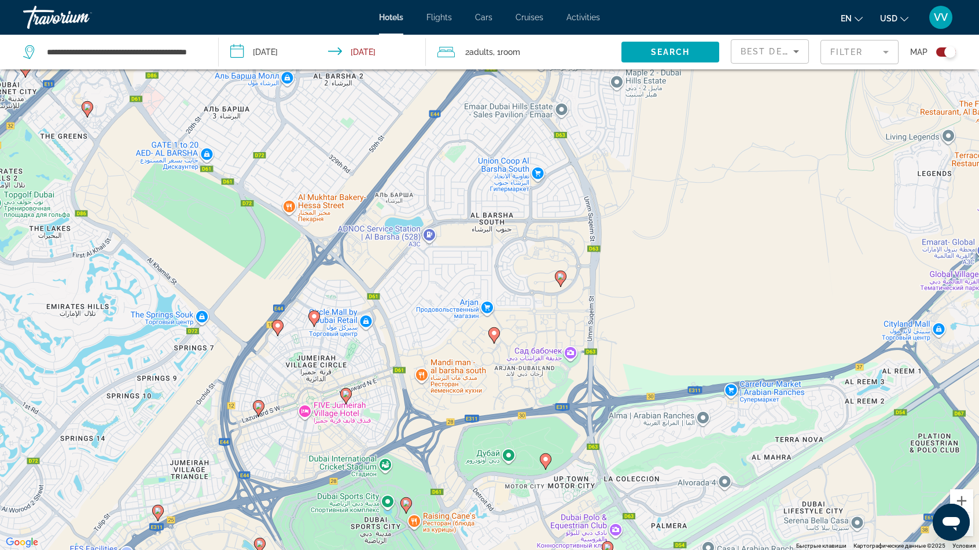
drag, startPoint x: 415, startPoint y: 306, endPoint x: 484, endPoint y: 301, distance: 69.0
click at [484, 301] on div "Чтобы активировать перетаскивание с помощью клавиатуры, нажмите Alt + Ввод. Пос…" at bounding box center [489, 275] width 979 height 550
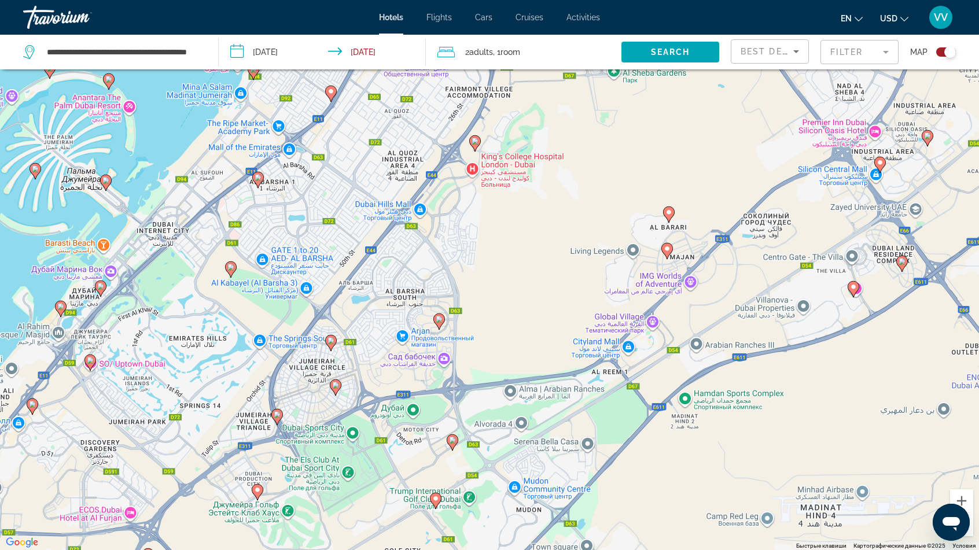
drag, startPoint x: 395, startPoint y: 253, endPoint x: 312, endPoint y: 288, distance: 89.7
click at [312, 287] on div "Чтобы активировать перетаскивание с помощью клавиатуры, нажмите Alt + Ввод. Пос…" at bounding box center [489, 275] width 979 height 550
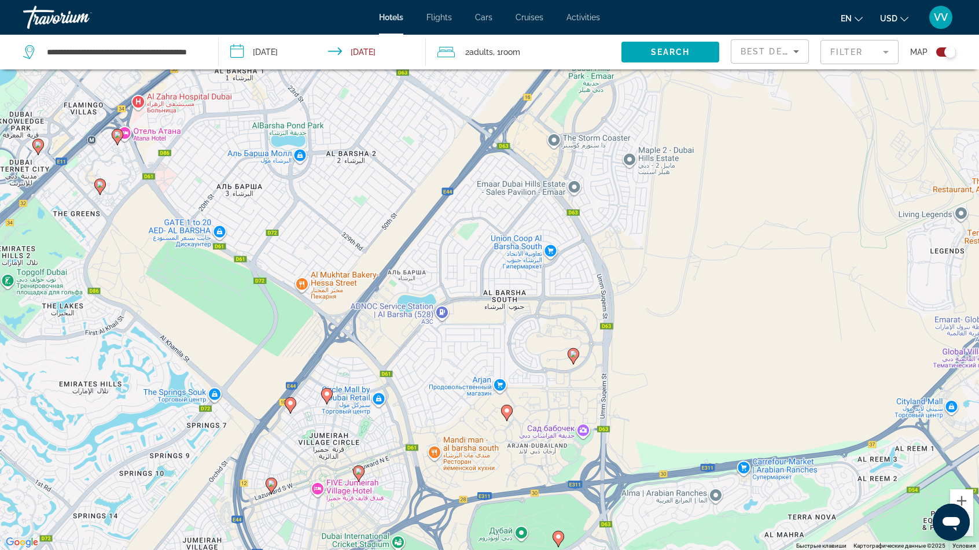
drag, startPoint x: 468, startPoint y: 252, endPoint x: 599, endPoint y: 257, distance: 130.8
click at [599, 257] on div "Чтобы активировать перетаскивание с помощью клавиатуры, нажмите Alt + Ввод. Пос…" at bounding box center [489, 275] width 979 height 550
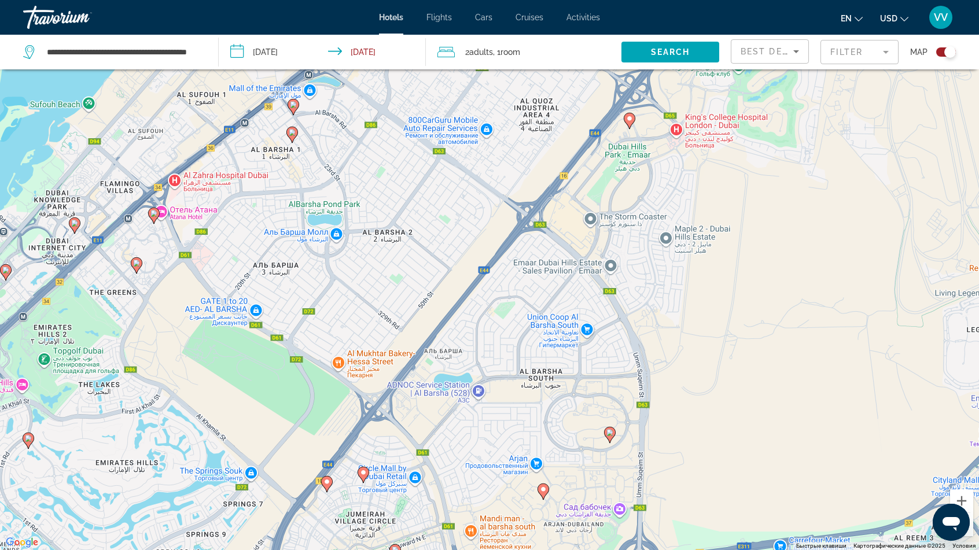
drag, startPoint x: 281, startPoint y: 298, endPoint x: 327, endPoint y: 401, distance: 112.6
click at [324, 401] on div "Чтобы активировать перетаскивание с помощью клавиатуры, нажмите Alt + Ввод. Пос…" at bounding box center [489, 275] width 979 height 550
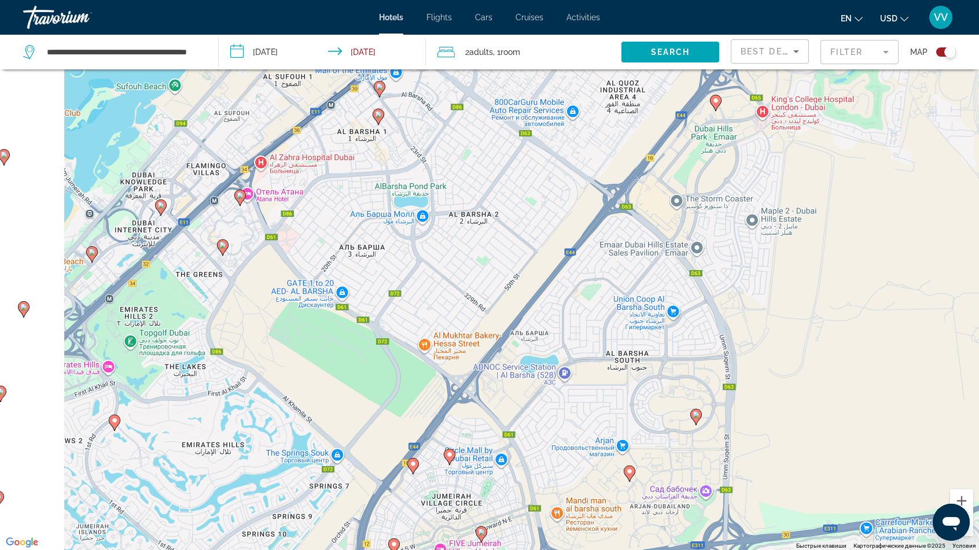
drag, startPoint x: 313, startPoint y: 311, endPoint x: 380, endPoint y: 274, distance: 76.1
click at [380, 274] on div "Чтобы активировать перетаскивание с помощью клавиатуры, нажмите Alt + Ввод. Пос…" at bounding box center [489, 275] width 979 height 550
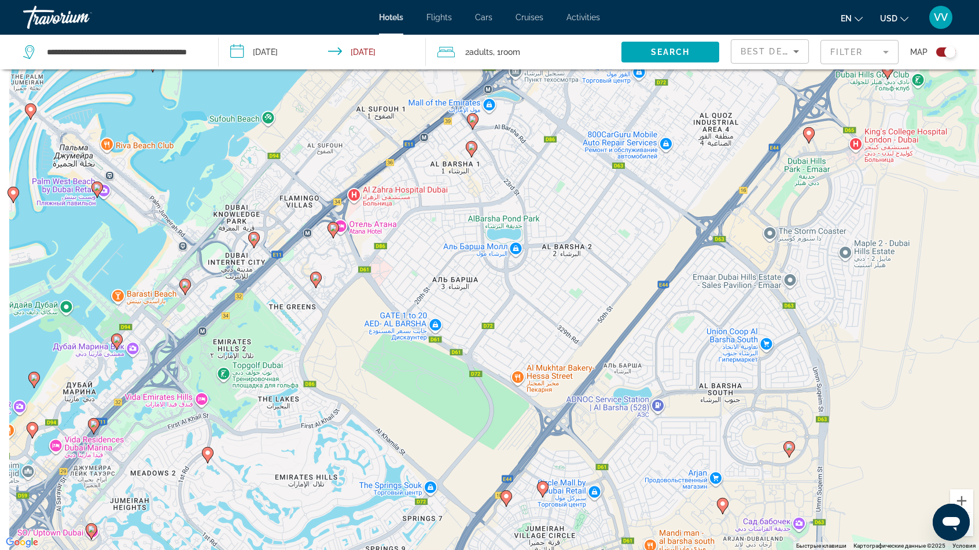
drag, startPoint x: 136, startPoint y: 270, endPoint x: 228, endPoint y: 305, distance: 98.2
click at [228, 305] on div "Чтобы активировать перетаскивание с помощью клавиатуры, нажмите Alt + Ввод. Пос…" at bounding box center [489, 275] width 979 height 550
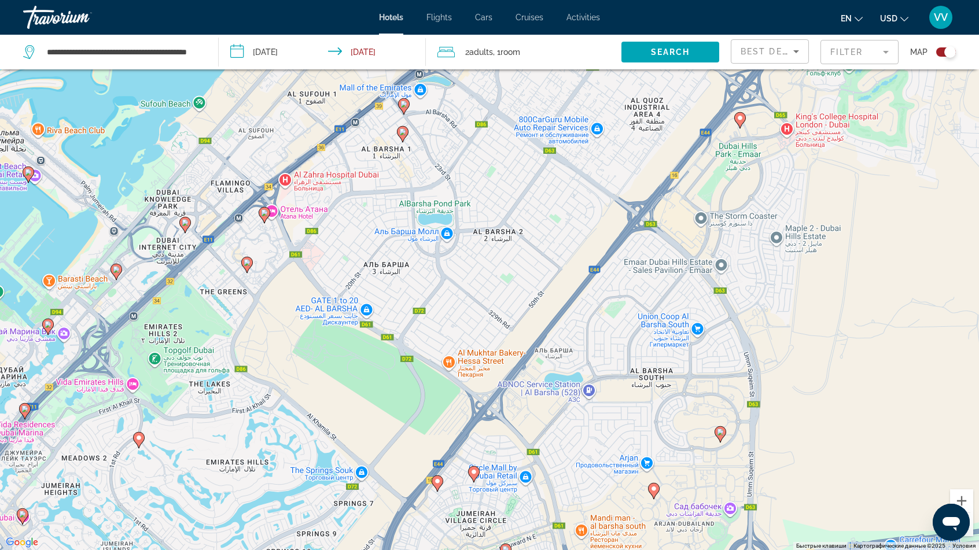
drag, startPoint x: 305, startPoint y: 311, endPoint x: 239, endPoint y: 298, distance: 67.7
click at [239, 298] on div "Чтобы активировать перетаскивание с помощью клавиатуры, нажмите Alt + Ввод. Пос…" at bounding box center [489, 275] width 979 height 550
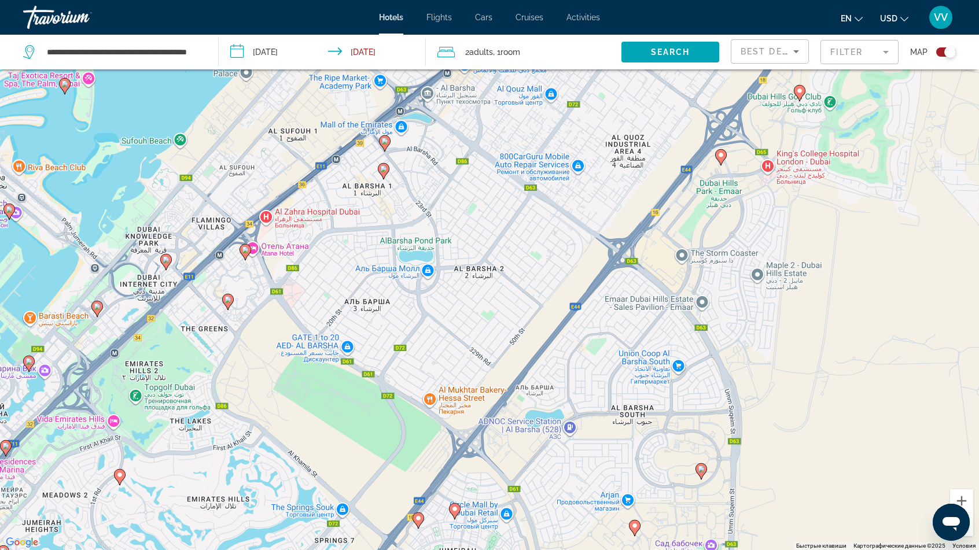
drag, startPoint x: 470, startPoint y: 292, endPoint x: 451, endPoint y: 338, distance: 49.8
click at [451, 338] on div "Чтобы активировать перетаскивание с помощью клавиатуры, нажмите Alt + Ввод. Пос…" at bounding box center [489, 275] width 979 height 550
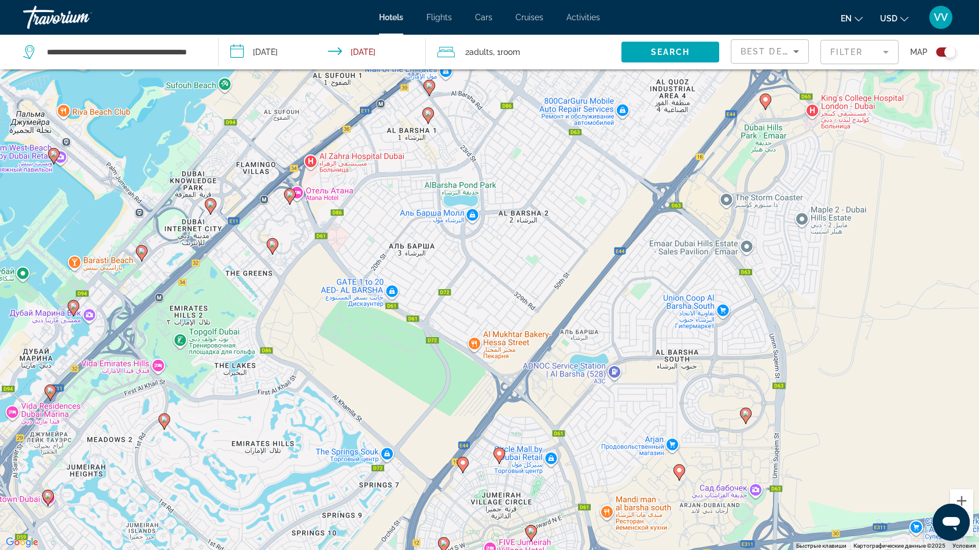
drag, startPoint x: 297, startPoint y: 308, endPoint x: 346, endPoint y: 245, distance: 79.9
click at [346, 245] on div "Чтобы активировать перетаскивание с помощью клавиатуры, нажмите Alt + Ввод. Пос…" at bounding box center [489, 275] width 979 height 550
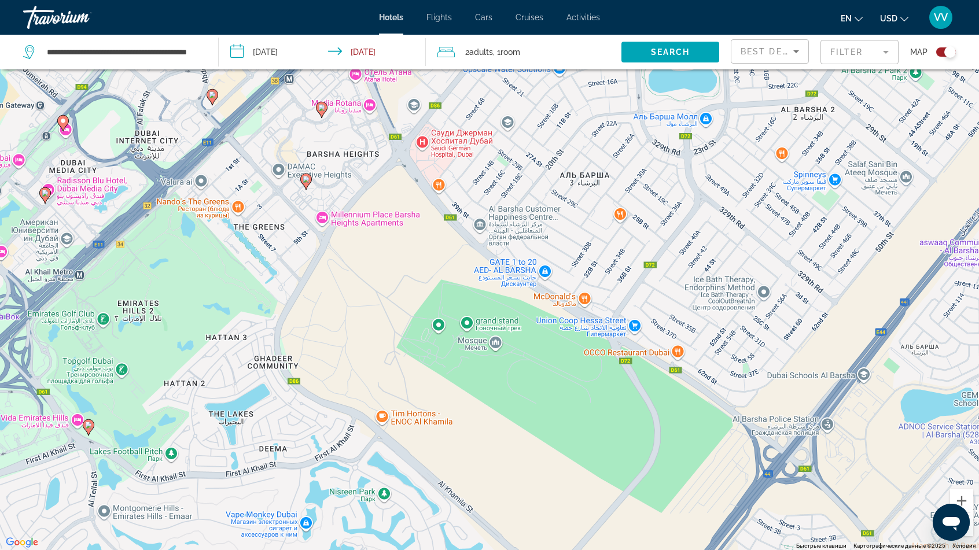
drag, startPoint x: 298, startPoint y: 389, endPoint x: 369, endPoint y: 352, distance: 79.4
click at [369, 352] on div "Чтобы активировать перетаскивание с помощью клавиатуры, нажмите Alt + Ввод. Пос…" at bounding box center [489, 275] width 979 height 550
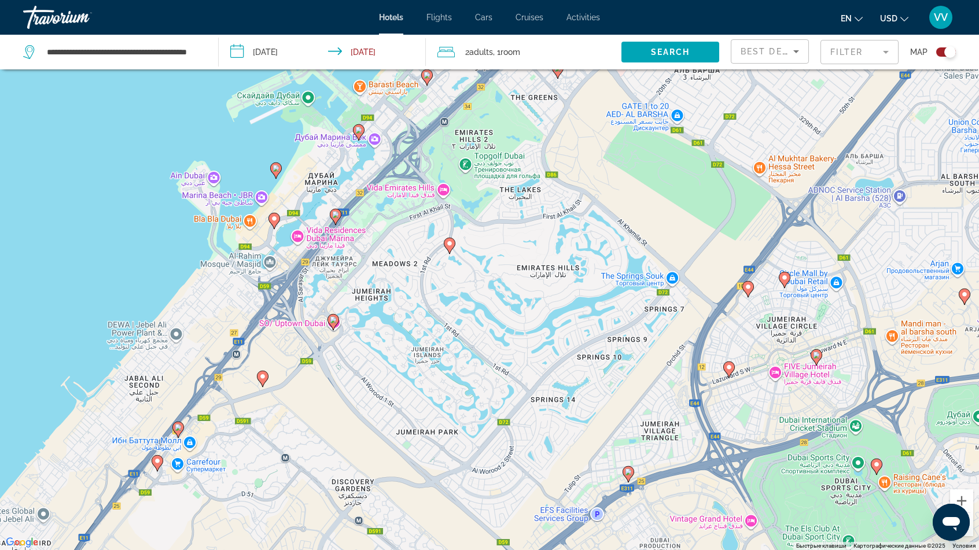
drag, startPoint x: 464, startPoint y: 442, endPoint x: 576, endPoint y: 230, distance: 239.6
click at [576, 230] on div "Чтобы активировать перетаскивание с помощью клавиатуры, нажмите Alt + Ввод. Пос…" at bounding box center [489, 275] width 979 height 550
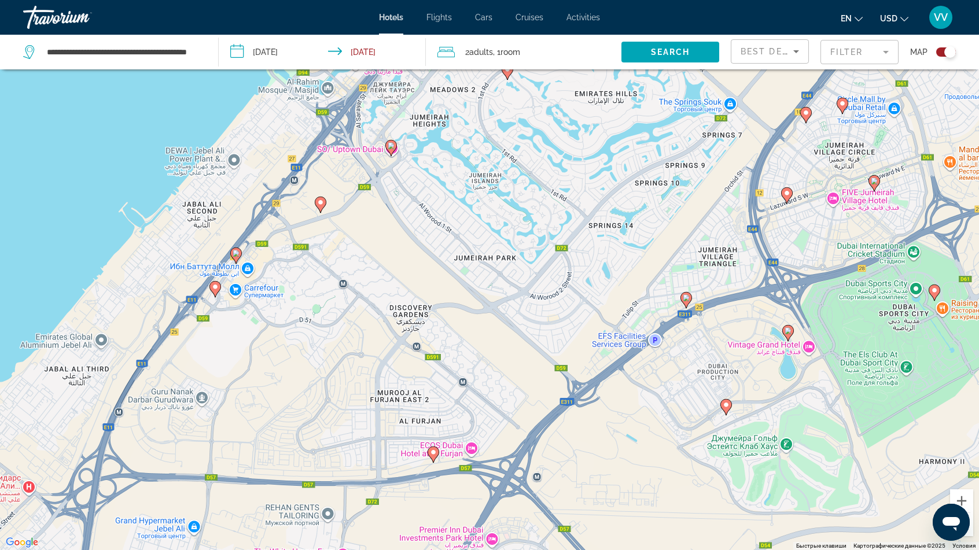
drag, startPoint x: 506, startPoint y: 437, endPoint x: 555, endPoint y: 272, distance: 172.2
click at [555, 272] on div "Чтобы активировать перетаскивание с помощью клавиатуры, нажмите Alt + Ввод. Пос…" at bounding box center [489, 275] width 979 height 550
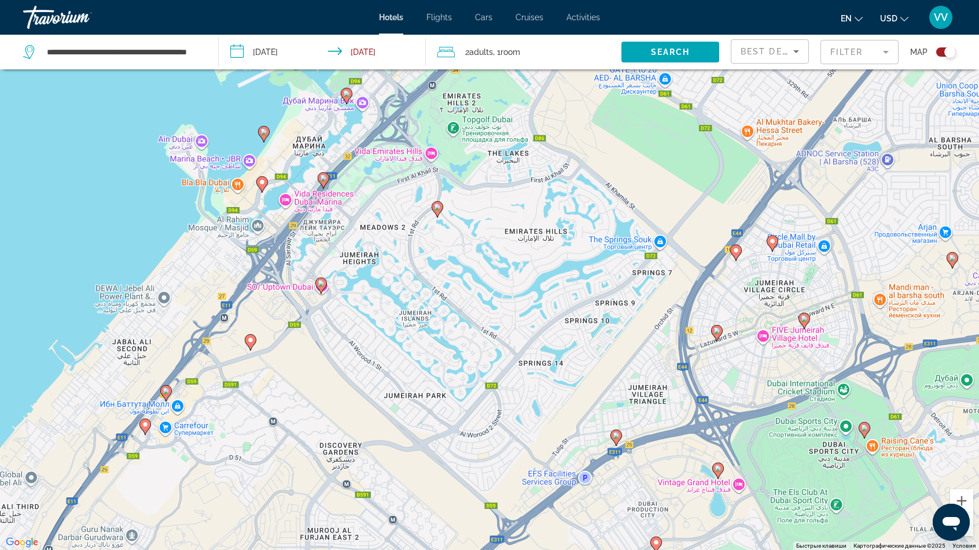
drag, startPoint x: 437, startPoint y: 395, endPoint x: 368, endPoint y: 534, distance: 155.5
click at [368, 534] on div "Чтобы активировать перетаскивание с помощью клавиатуры, нажмите Alt + Ввод. Пос…" at bounding box center [489, 275] width 979 height 550
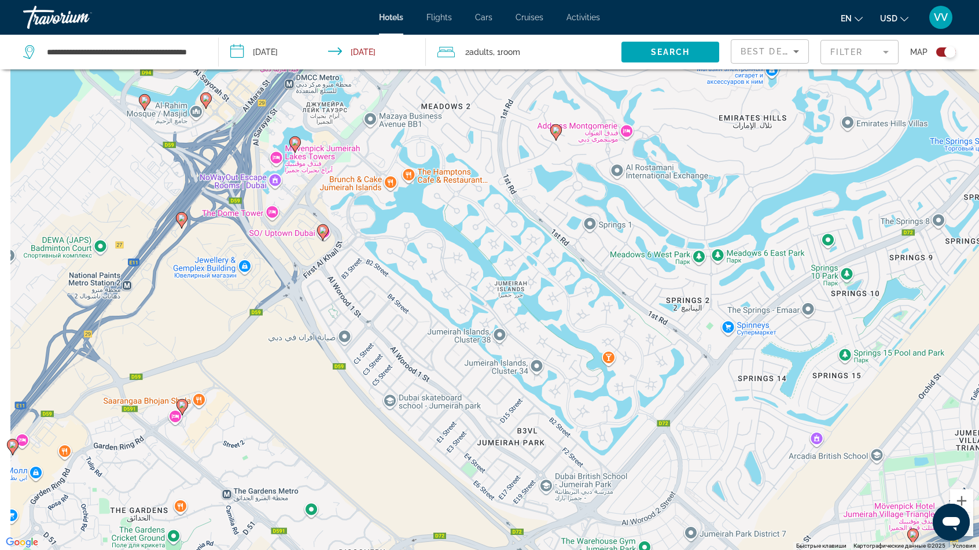
drag, startPoint x: 293, startPoint y: 431, endPoint x: 314, endPoint y: 534, distance: 105.6
click at [314, 534] on div "Чтобы активировать перетаскивание с помощью клавиатуры, нажмите Alt + Ввод. Пос…" at bounding box center [489, 275] width 979 height 550
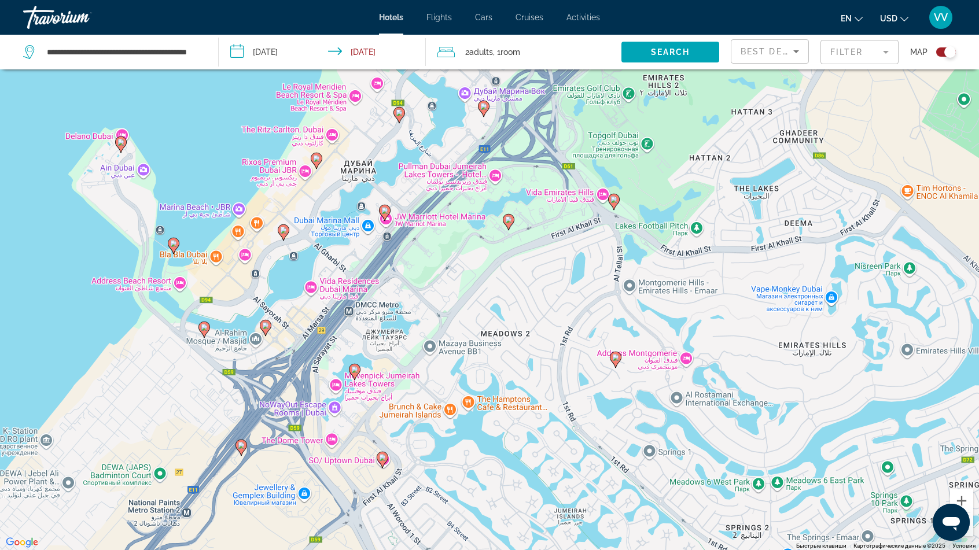
drag, startPoint x: 292, startPoint y: 366, endPoint x: 345, endPoint y: 573, distance: 213.1
click at [345, 481] on html "**********" at bounding box center [489, 206] width 979 height 550
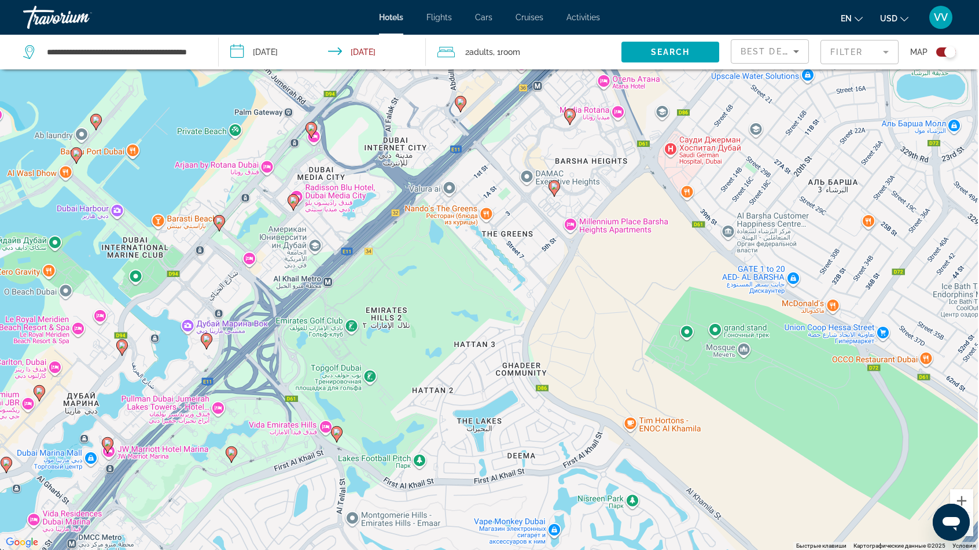
scroll to position [139, 0]
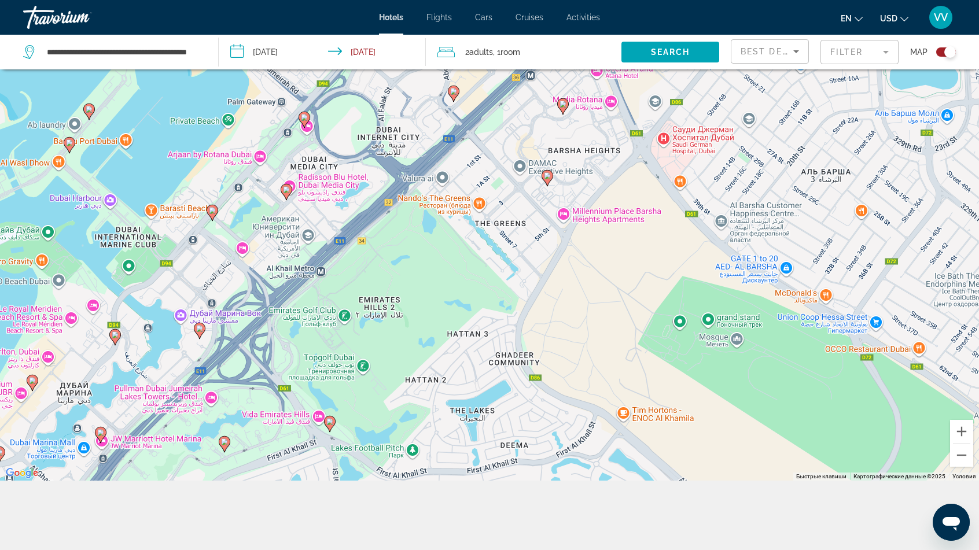
drag, startPoint x: 378, startPoint y: 348, endPoint x: 94, endPoint y: 573, distance: 362.4
click at [94, 411] on html "**********" at bounding box center [489, 136] width 979 height 550
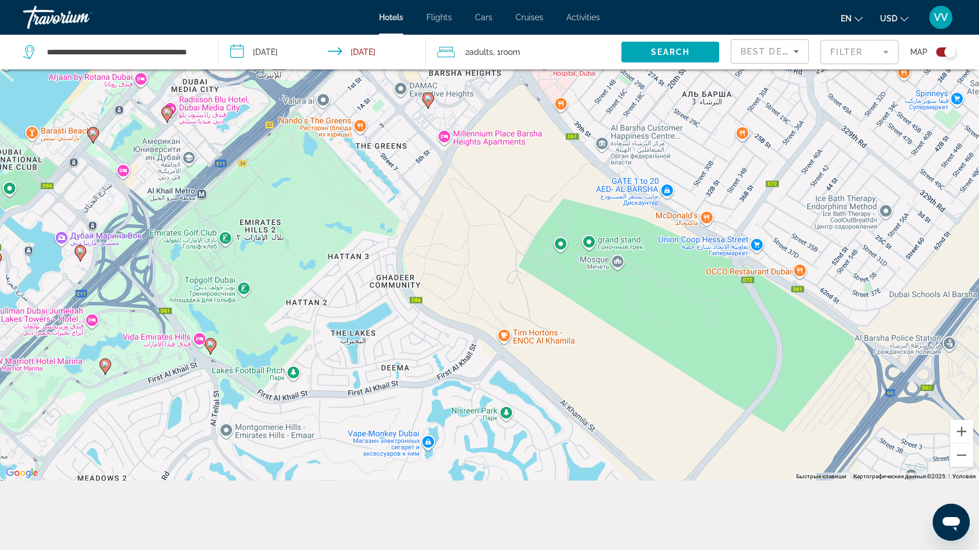
drag, startPoint x: 323, startPoint y: 326, endPoint x: 206, endPoint y: 251, distance: 138.9
click at [206, 251] on div "Чтобы активировать перетаскивание с помощью клавиатуры, нажмите Alt + Ввод. Пос…" at bounding box center [489, 206] width 979 height 550
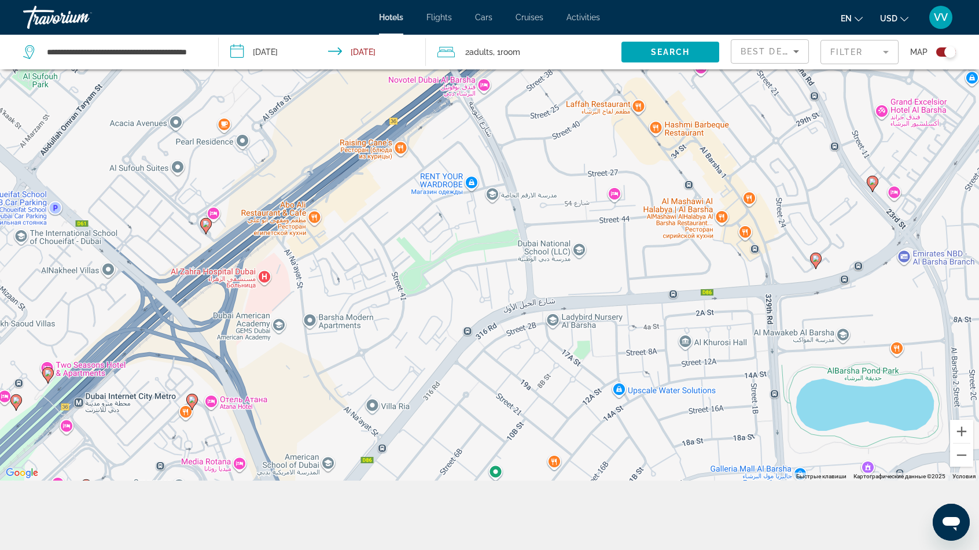
drag, startPoint x: 448, startPoint y: 187, endPoint x: 467, endPoint y: 547, distance: 359.7
click at [467, 547] on div "**********" at bounding box center [489, 240] width 979 height 619
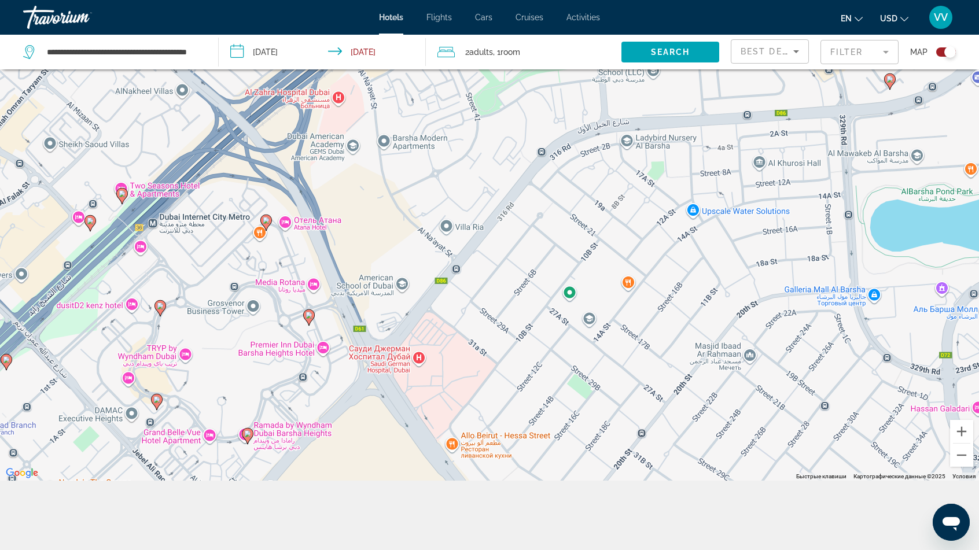
drag, startPoint x: 466, startPoint y: 368, endPoint x: 543, endPoint y: 179, distance: 204.0
click at [543, 179] on div "Чтобы активировать перетаскивание с помощью клавиатуры, нажмите Alt + Ввод. Пос…" at bounding box center [489, 206] width 979 height 550
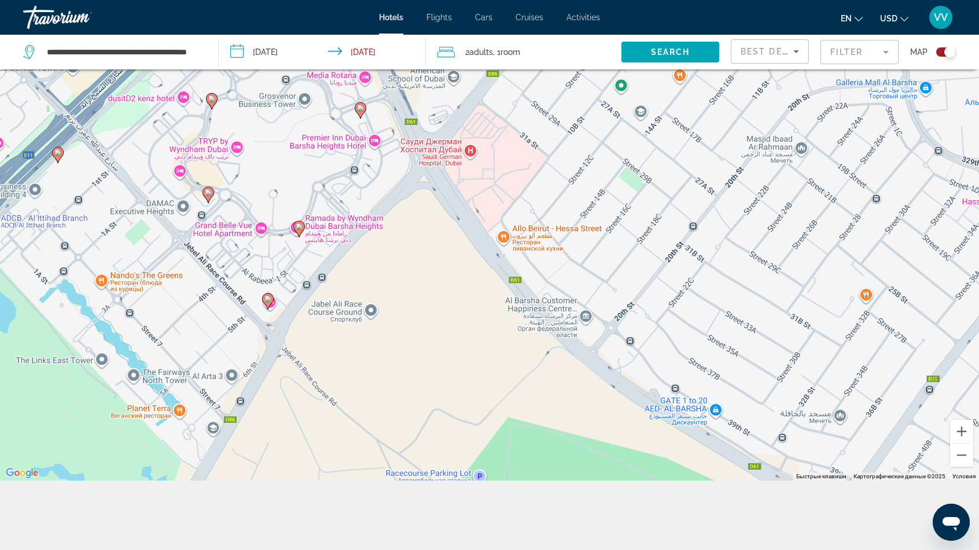
drag, startPoint x: 479, startPoint y: 356, endPoint x: 533, endPoint y: 163, distance: 199.8
click at [533, 163] on div "Чтобы активировать перетаскивание с помощью клавиатуры, нажмите Alt + Ввод. Пос…" at bounding box center [489, 206] width 979 height 550
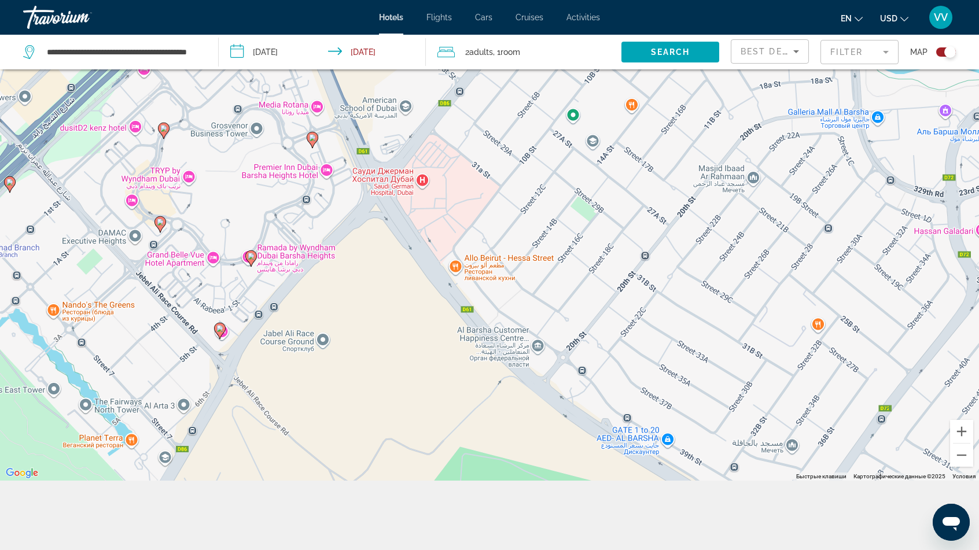
scroll to position [0, 0]
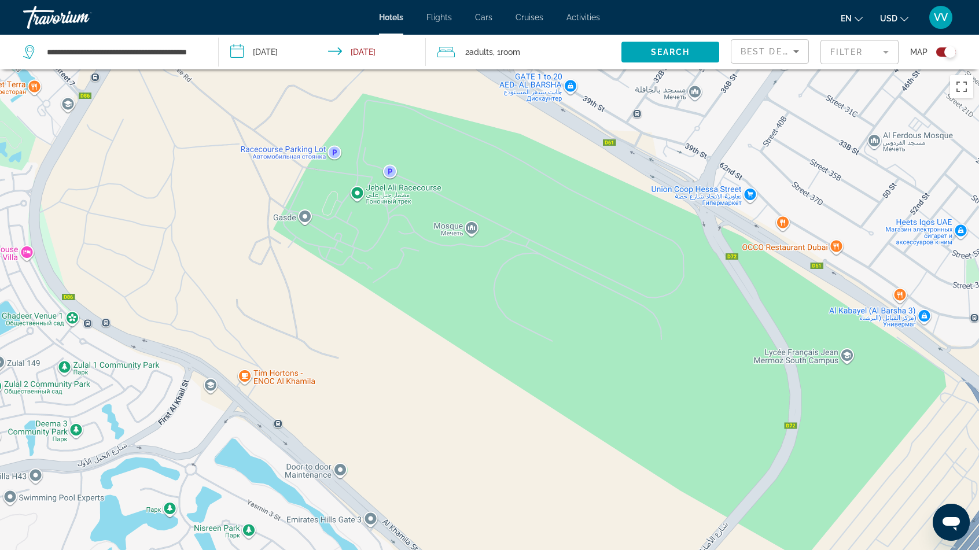
drag, startPoint x: 416, startPoint y: 279, endPoint x: 270, endPoint y: -44, distance: 354.4
click at [270, 0] on html "**********" at bounding box center [489, 275] width 979 height 550
click at [647, 288] on div "Чтобы активировать перетаскивание с помощью клавиатуры, нажмите Alt + Ввод. Пос…" at bounding box center [489, 344] width 979 height 550
click at [602, 282] on div "Чтобы активировать перетаскивание с помощью клавиатуры, нажмите Alt + Ввод. Пос…" at bounding box center [489, 344] width 979 height 550
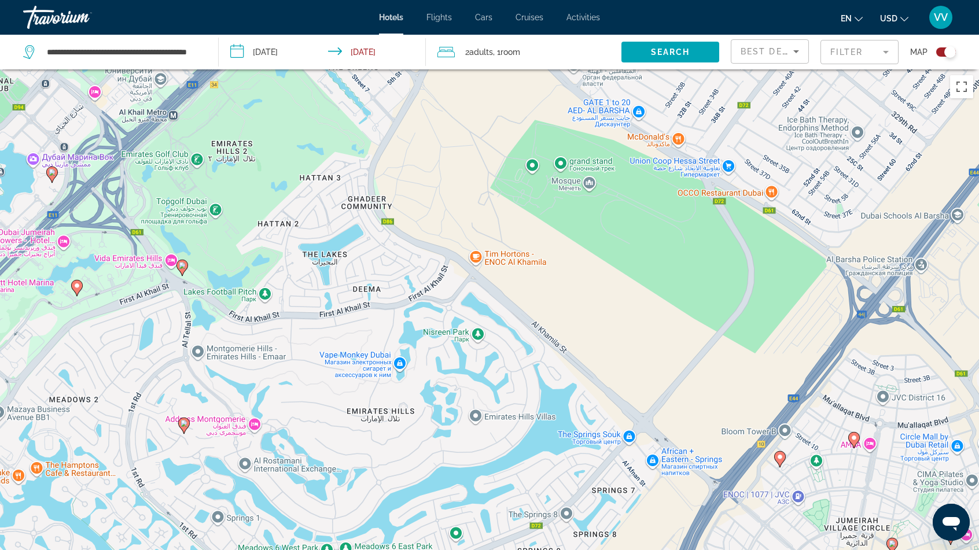
drag, startPoint x: 515, startPoint y: 309, endPoint x: 589, endPoint y: 243, distance: 99.1
click at [589, 243] on div "Чтобы активировать перетаскивание с помощью клавиатуры, нажмите Alt + Ввод. Пос…" at bounding box center [489, 344] width 979 height 550
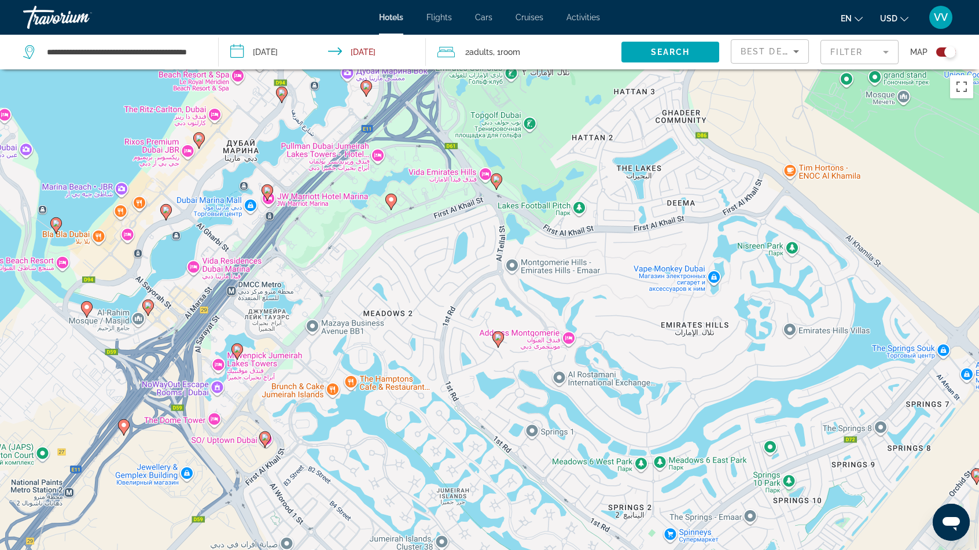
drag, startPoint x: 425, startPoint y: 361, endPoint x: 723, endPoint y: 355, distance: 297.9
click at [725, 353] on div "Чтобы активировать перетаскивание с помощью клавиатуры, нажмите Alt + Ввод. Пос…" at bounding box center [489, 344] width 979 height 550
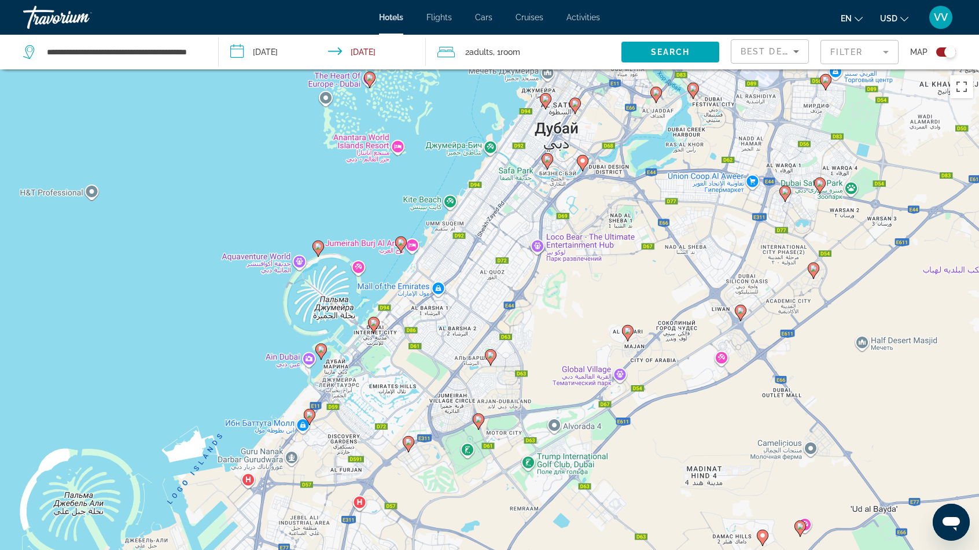
drag, startPoint x: 557, startPoint y: 249, endPoint x: 578, endPoint y: 319, distance: 73.7
click at [578, 319] on div "Чтобы активировать перетаскивание с помощью клавиатуры, нажмите Alt + Ввод. Пос…" at bounding box center [489, 344] width 979 height 550
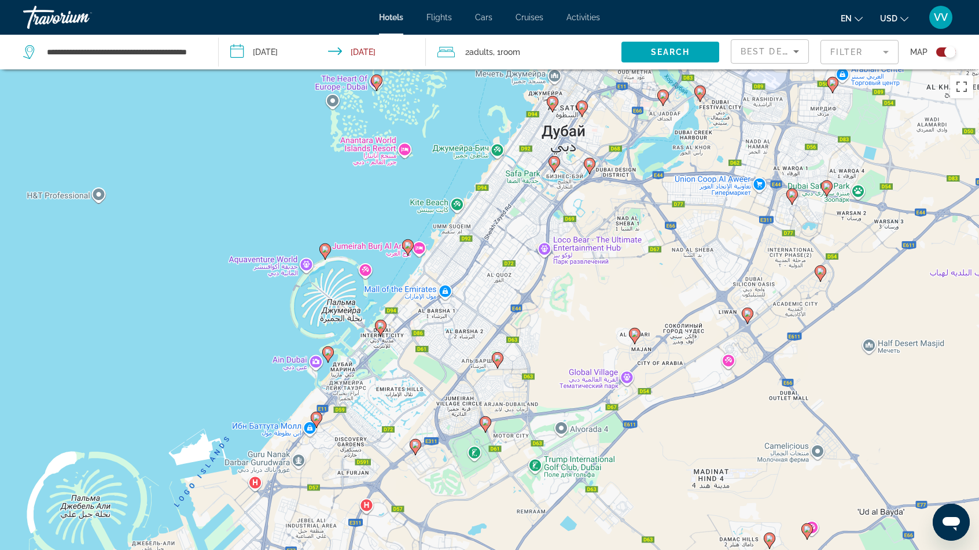
click at [438, 309] on div "Чтобы активировать перетаскивание с помощью клавиатуры, нажмите Alt + Ввод. Пос…" at bounding box center [489, 344] width 979 height 550
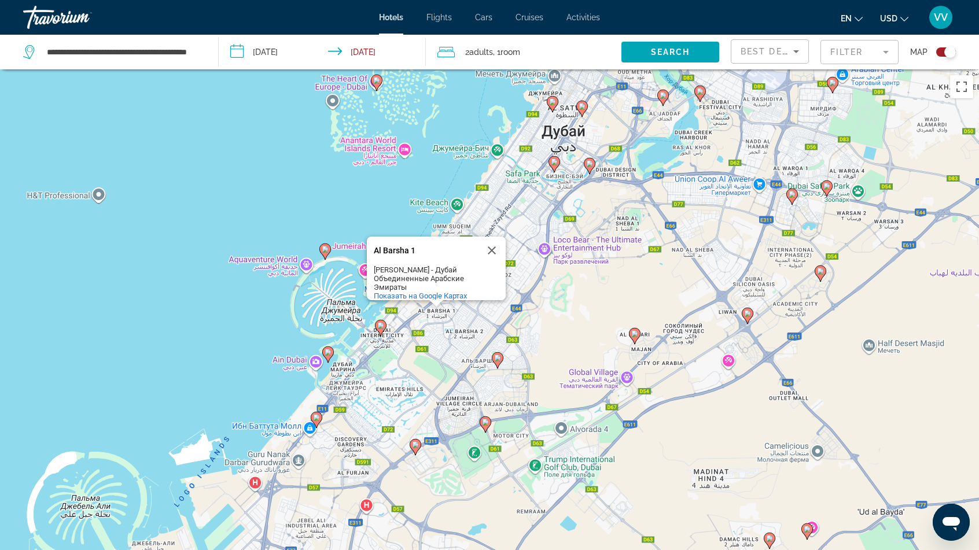
click at [438, 309] on div "Чтобы активировать перетаскивание с помощью клавиатуры, нажмите Alt + Ввод. Пос…" at bounding box center [489, 344] width 979 height 550
click at [439, 309] on div "Чтобы активировать перетаскивание с помощью клавиатуры, нажмите Alt + Ввод. Пос…" at bounding box center [489, 344] width 979 height 550
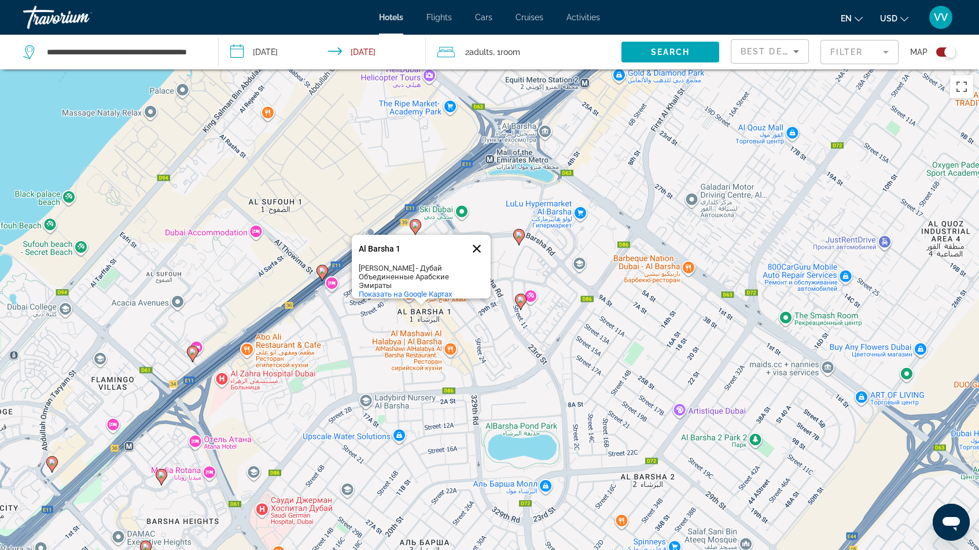
click at [473, 237] on button "Закрыть" at bounding box center [477, 249] width 28 height 28
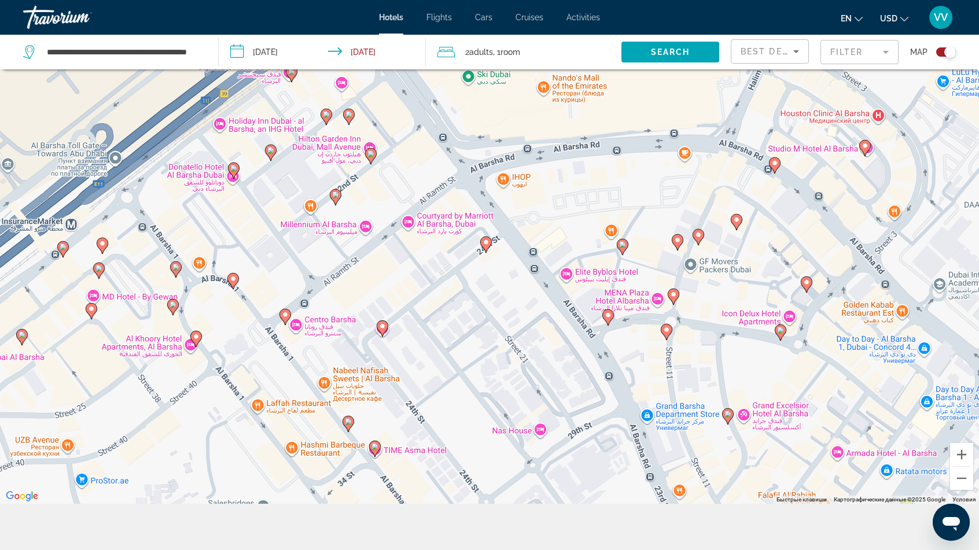
scroll to position [139, 0]
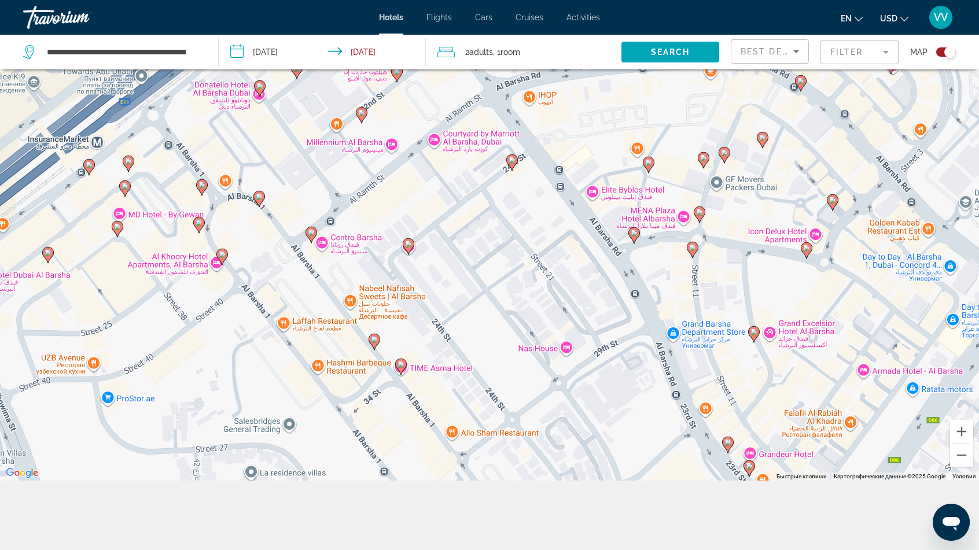
drag, startPoint x: 404, startPoint y: 409, endPoint x: 326, endPoint y: 509, distance: 126.8
click at [326, 509] on div "**********" at bounding box center [489, 240] width 979 height 619
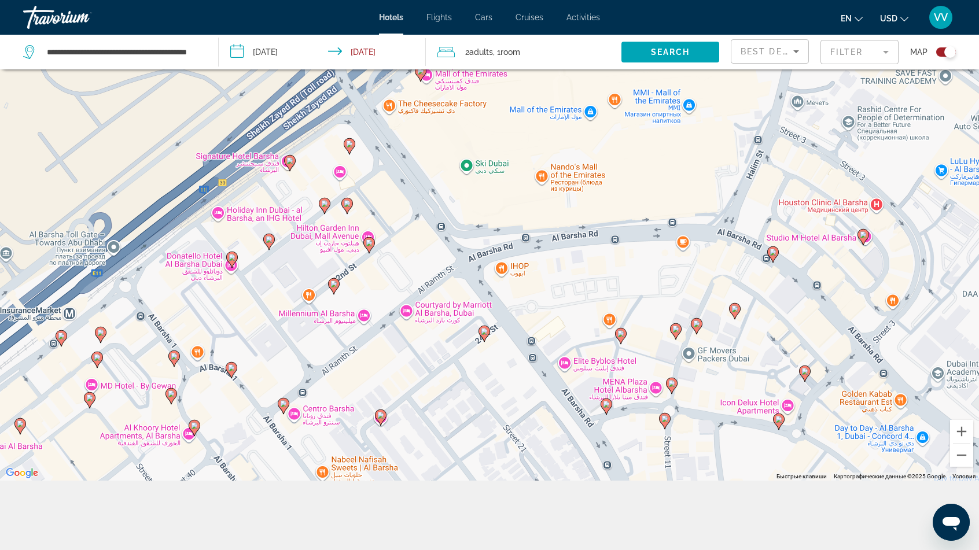
drag, startPoint x: 383, startPoint y: 303, endPoint x: 356, endPoint y: 473, distance: 172.1
click at [356, 473] on div "Чтобы активировать перетаскивание с помощью клавиатуры, нажмите Alt + Ввод. Пос…" at bounding box center [489, 206] width 979 height 550
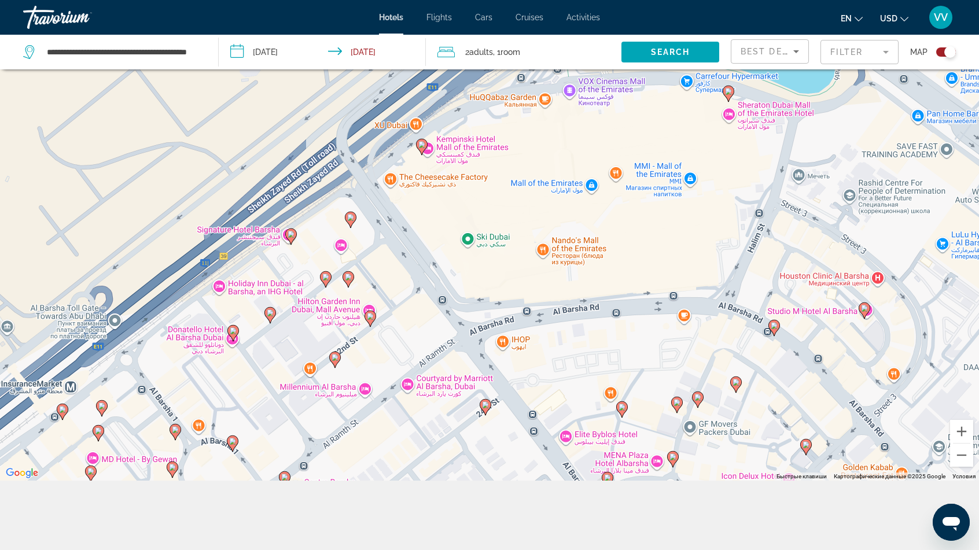
drag, startPoint x: 366, startPoint y: 372, endPoint x: 363, endPoint y: 442, distance: 70.0
click at [364, 442] on div "Чтобы активировать перетаскивание с помощью клавиатуры, нажмите Alt + Ввод. Пос…" at bounding box center [489, 206] width 979 height 550
click at [242, 285] on div "Чтобы активировать перетаскивание с помощью клавиатуры, нажмите Alt + Ввод. Пос…" at bounding box center [489, 206] width 979 height 550
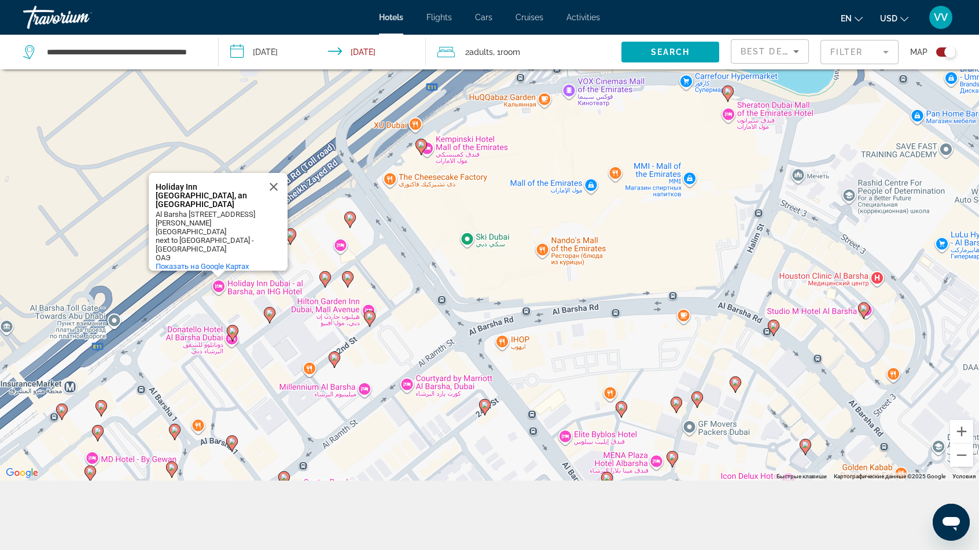
click at [245, 285] on div "Чтобы активировать перетаскивание с помощью клавиатуры, нажмите Alt + Ввод. Пос…" at bounding box center [489, 206] width 979 height 550
click at [290, 235] on image "Main content" at bounding box center [290, 234] width 7 height 7
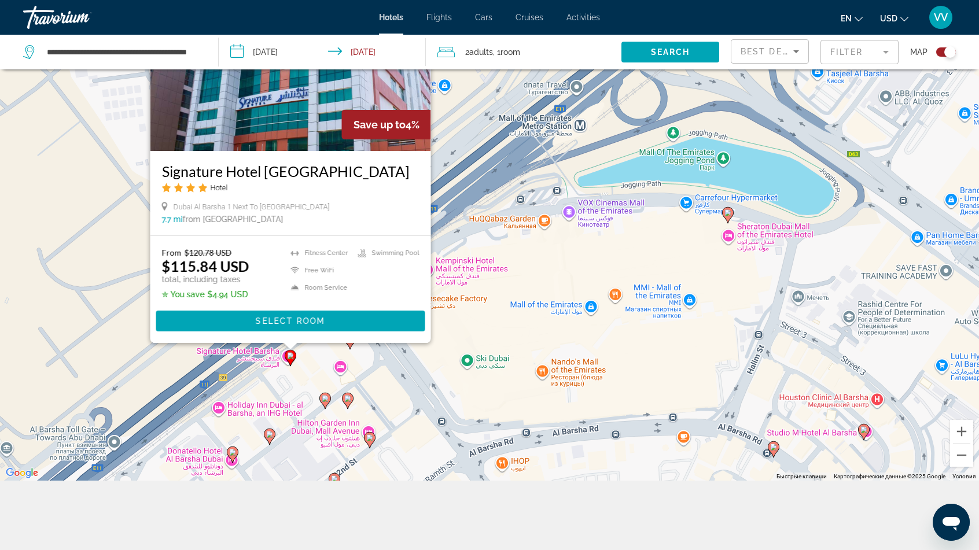
click at [266, 435] on image "Main content" at bounding box center [269, 434] width 7 height 7
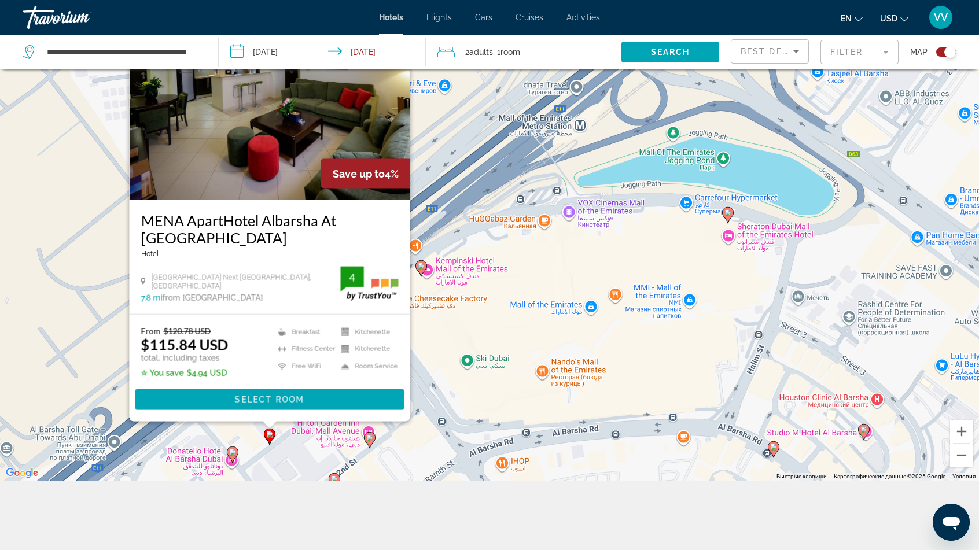
click at [231, 449] on image "Main content" at bounding box center [232, 452] width 7 height 7
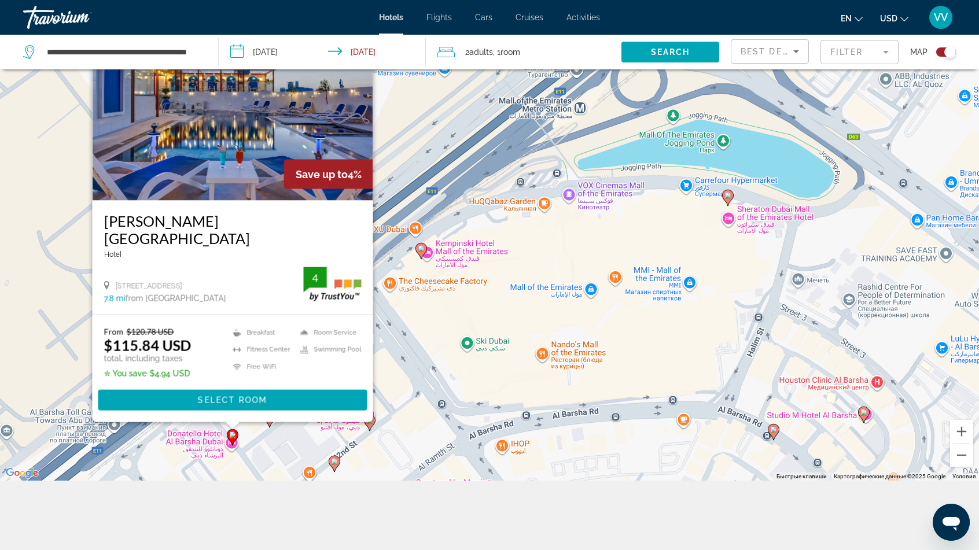
click at [423, 305] on div "Чтобы активировать перетаскивание с помощью клавиатуры, нажмите Alt + Ввод. Пос…" at bounding box center [489, 206] width 979 height 550
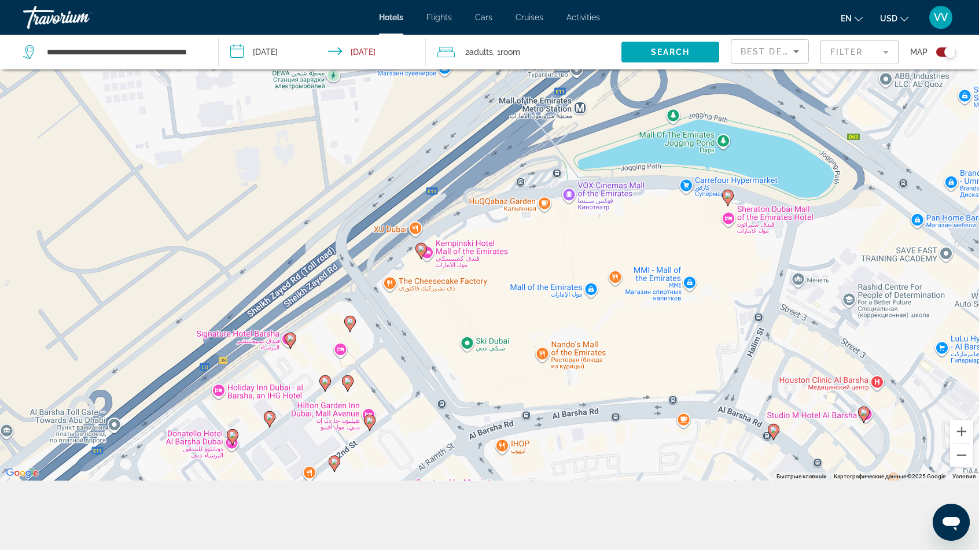
click at [219, 384] on div "Чтобы активировать перетаскивание с помощью клавиатуры, нажмите Alt + Ввод. Пос…" at bounding box center [489, 206] width 979 height 550
click at [217, 394] on div "Чтобы активировать перетаскивание с помощью клавиатуры, нажмите Alt + Ввод. Пос…" at bounding box center [489, 206] width 979 height 550
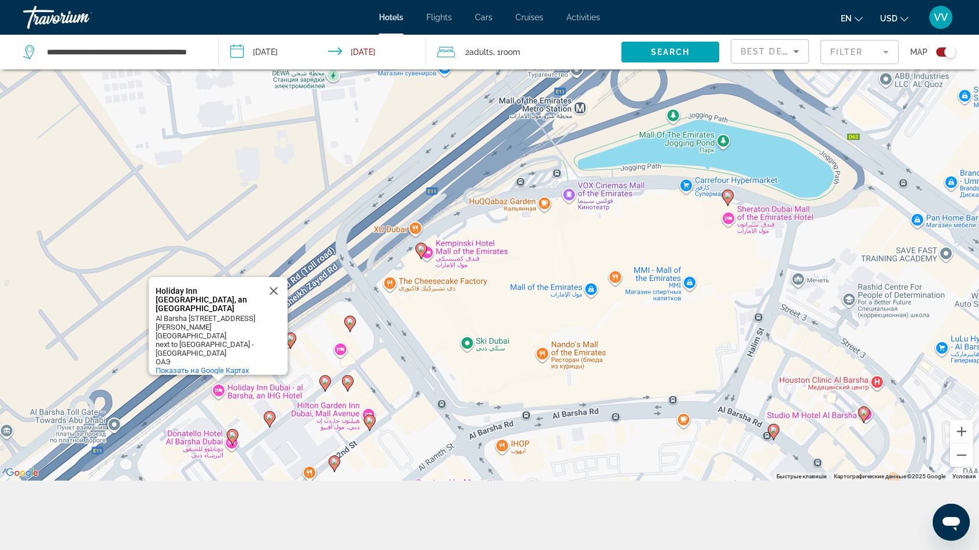
click at [350, 323] on image "Main content" at bounding box center [349, 321] width 7 height 7
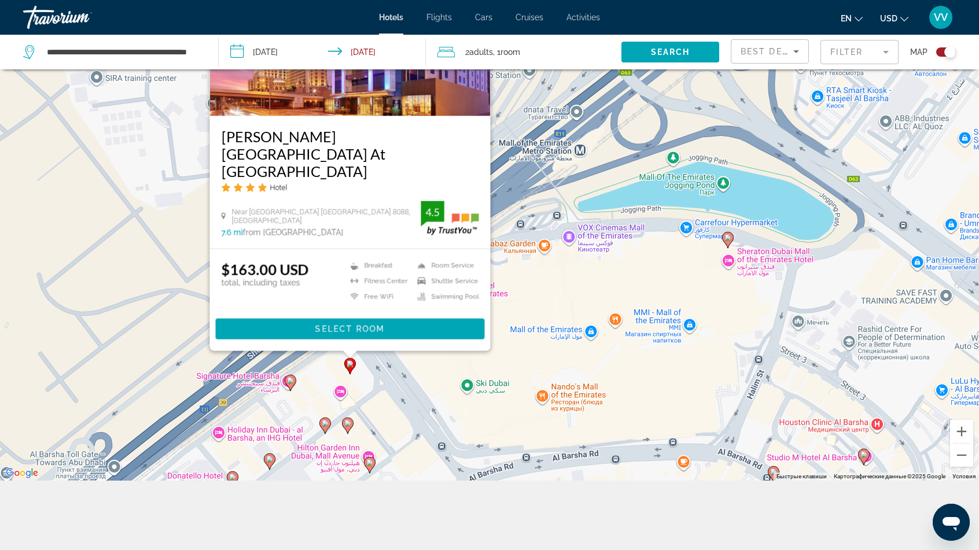
click at [323, 430] on icon "Main content" at bounding box center [325, 425] width 10 height 15
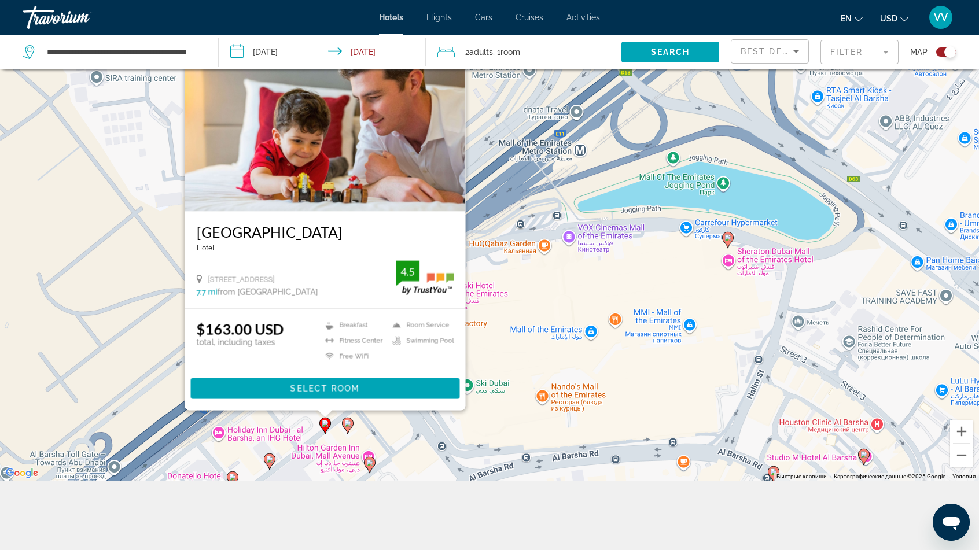
click at [349, 428] on icon "Main content" at bounding box center [347, 425] width 10 height 15
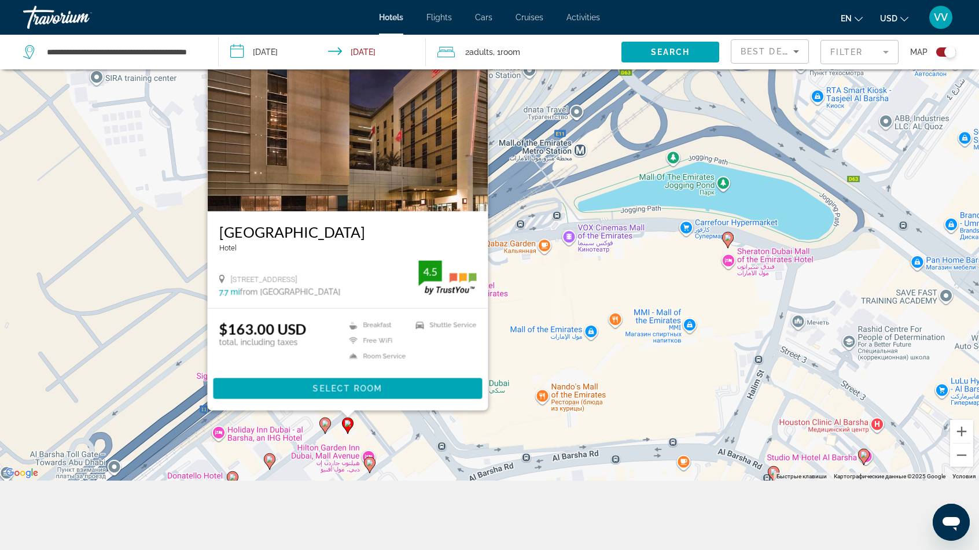
click at [349, 428] on icon "Main content" at bounding box center [347, 425] width 10 height 15
click at [326, 421] on image "Main content" at bounding box center [325, 423] width 7 height 7
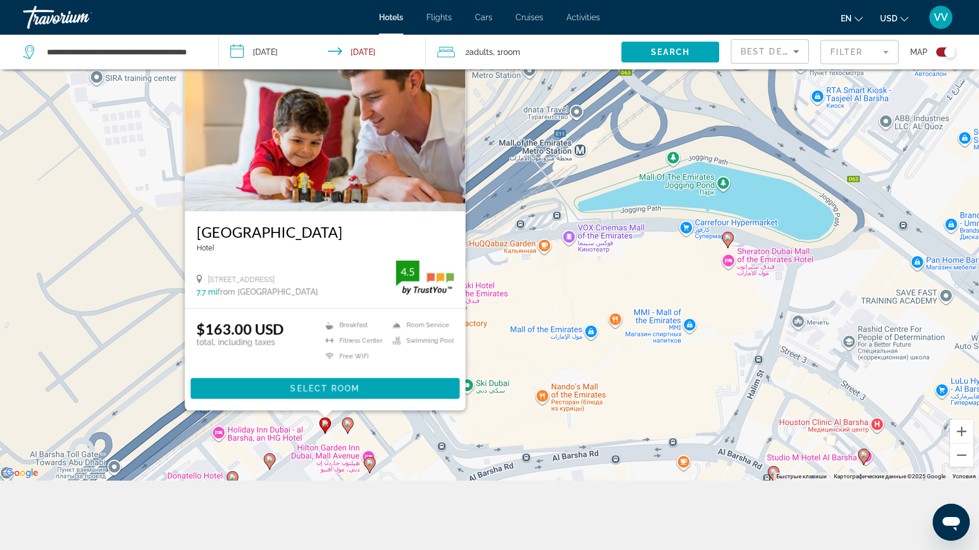
click at [345, 422] on image "Main content" at bounding box center [347, 423] width 7 height 7
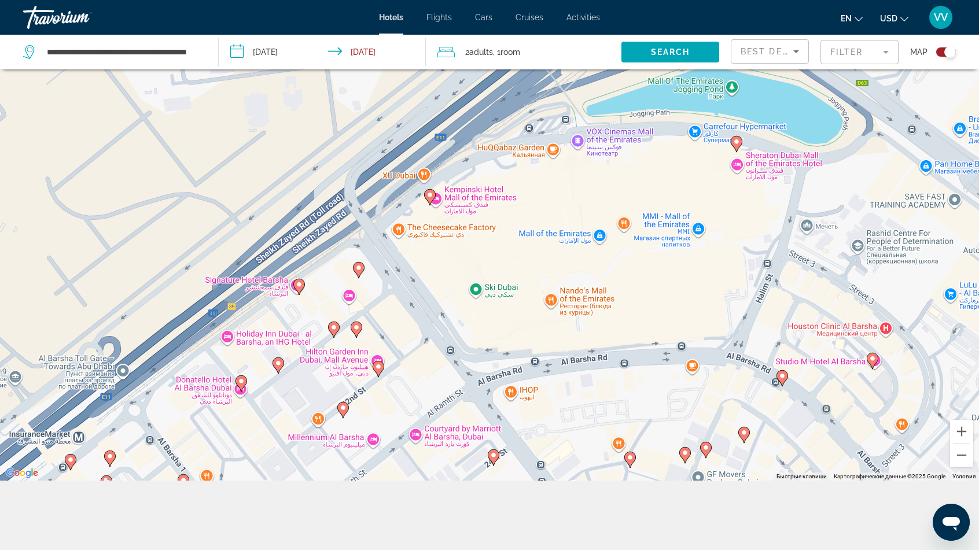
drag, startPoint x: 375, startPoint y: 385, endPoint x: 372, endPoint y: 292, distance: 92.6
click at [372, 292] on div "Чтобы активировать перетаскивание с помощью клавиатуры, нажмите Alt + Ввод. Пос…" at bounding box center [489, 206] width 979 height 550
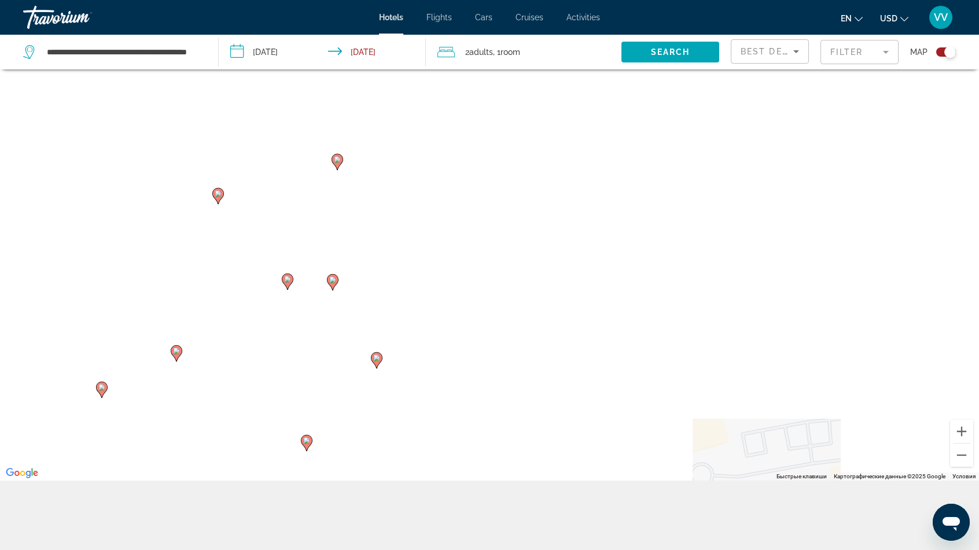
drag, startPoint x: 401, startPoint y: 378, endPoint x: 444, endPoint y: 385, distance: 43.4
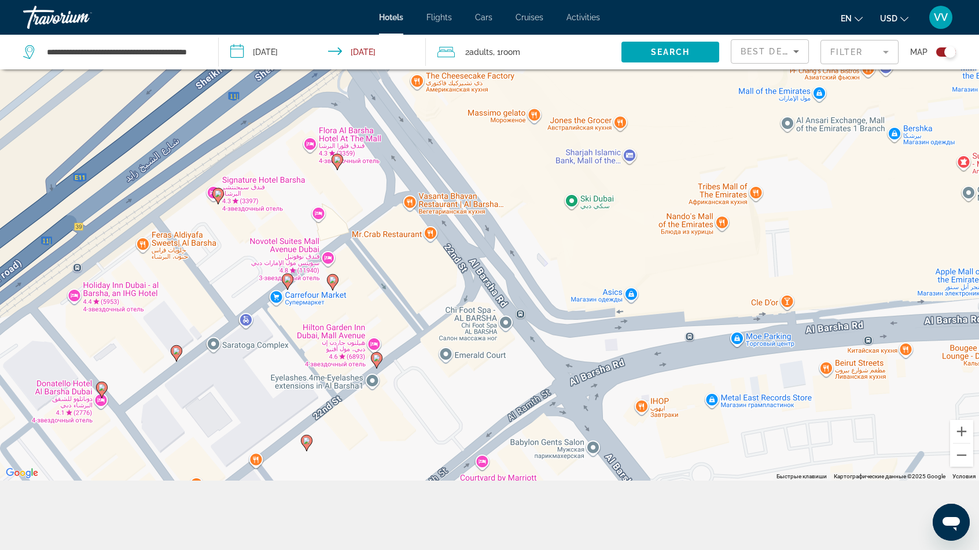
click at [444, 385] on div "Чтобы активировать перетаскивание с помощью клавиатуры, нажмите Alt + Ввод. Пос…" at bounding box center [489, 206] width 979 height 550
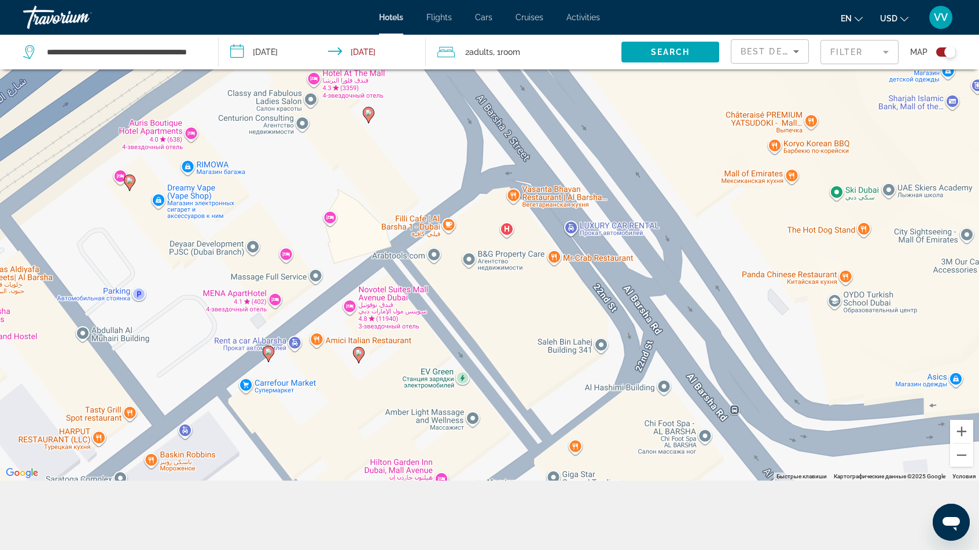
drag, startPoint x: 279, startPoint y: 169, endPoint x: 317, endPoint y: 235, distance: 75.9
click at [317, 235] on div "Чтобы активировать перетаскивание с помощью клавиатуры, нажмите Alt + Ввод. Пос…" at bounding box center [489, 206] width 979 height 550
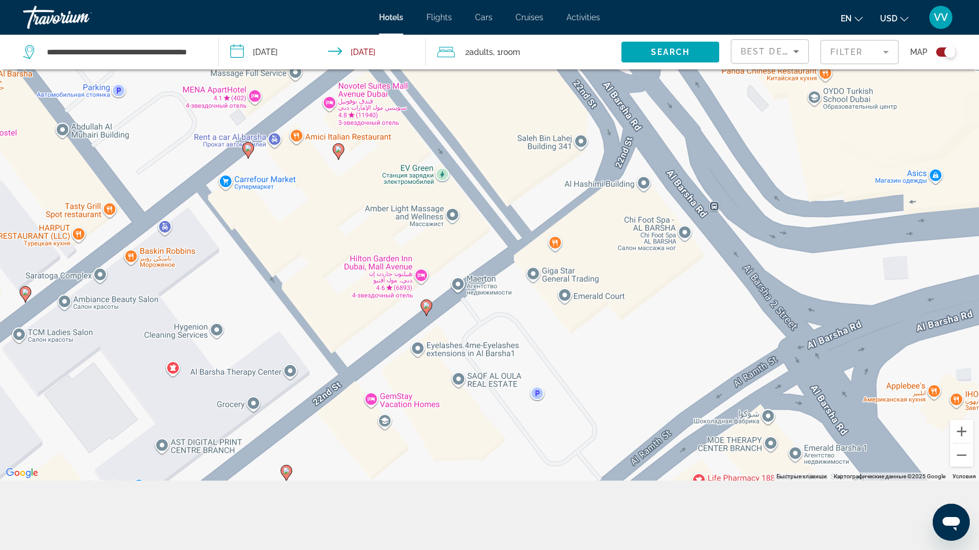
drag, startPoint x: 313, startPoint y: 327, endPoint x: 294, endPoint y: 123, distance: 205.6
click at [294, 123] on div "Чтобы активировать перетаскивание с помощью клавиатуры, нажмите Alt + Ввод. Пос…" at bounding box center [489, 206] width 979 height 550
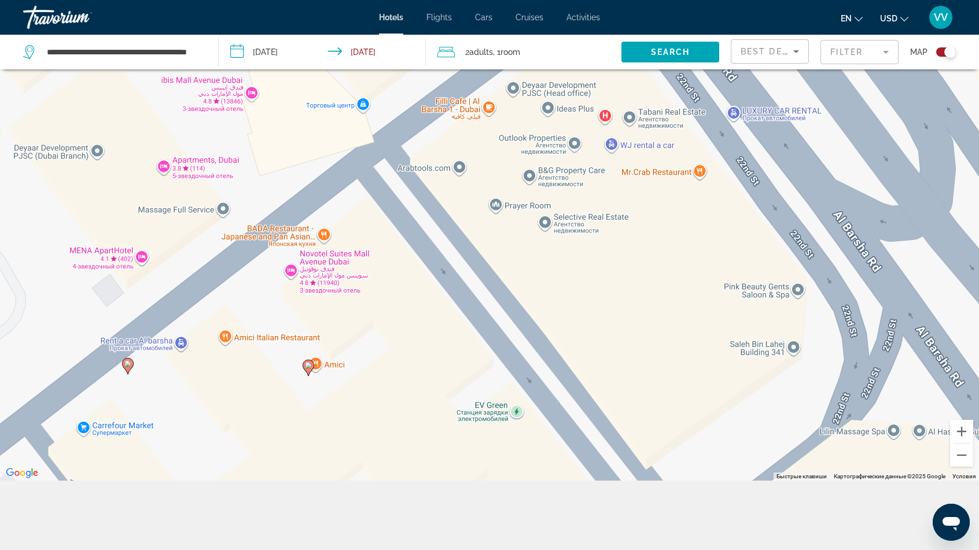
drag, startPoint x: 324, startPoint y: 198, endPoint x: 246, endPoint y: 492, distance: 303.9
click at [247, 492] on div "**********" at bounding box center [489, 240] width 979 height 619
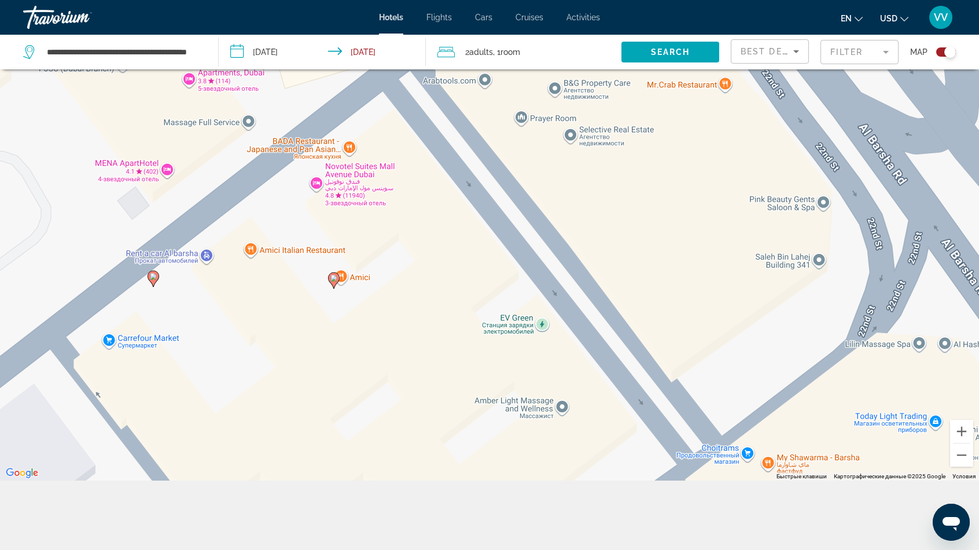
drag, startPoint x: 469, startPoint y: 322, endPoint x: 504, endPoint y: 223, distance: 105.0
click at [504, 223] on div "Чтобы активировать перетаскивание с помощью клавиатуры, нажмите Alt + Ввод. Пос…" at bounding box center [489, 206] width 979 height 550
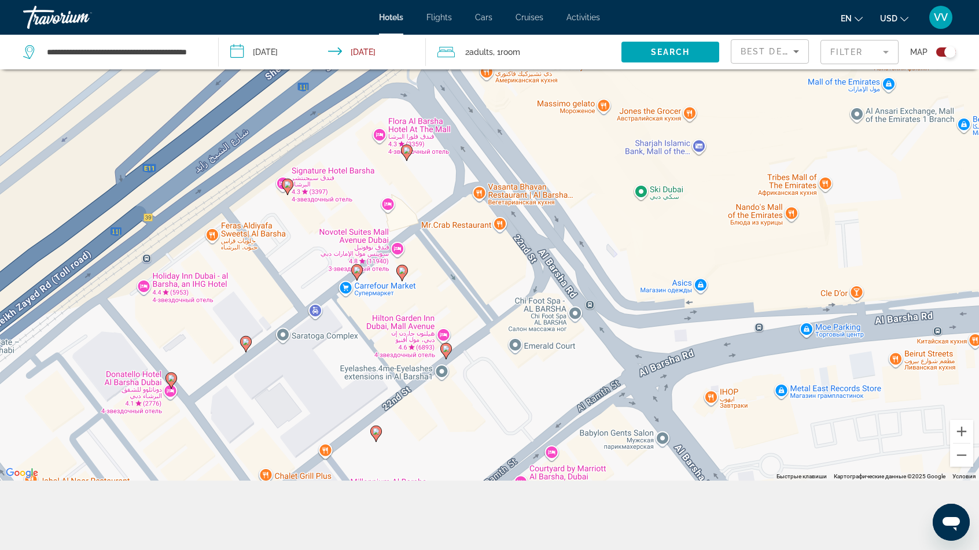
click at [357, 271] on image "Main content" at bounding box center [356, 270] width 7 height 7
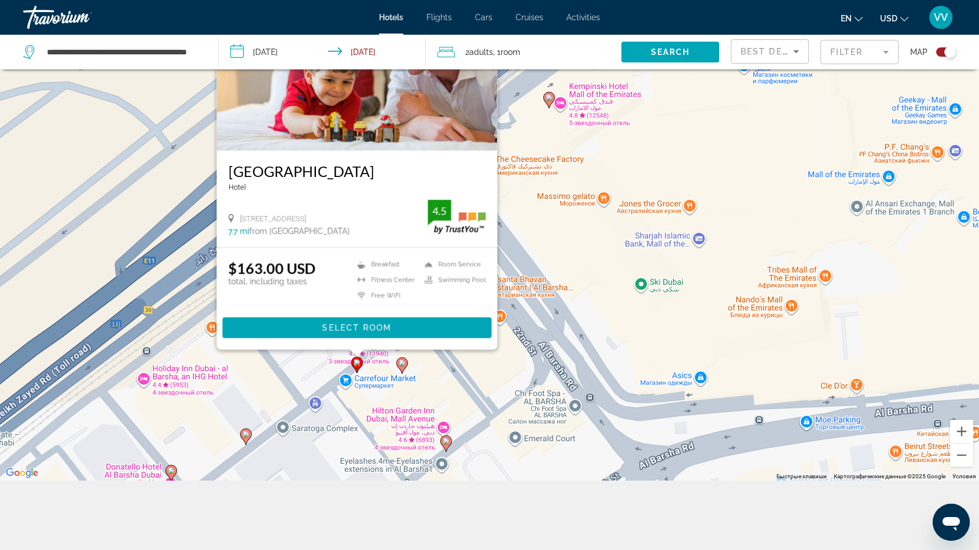
click at [489, 378] on div "Чтобы активировать перетаскивание с помощью клавиатуры, нажмите Alt + Ввод. Пос…" at bounding box center [489, 206] width 979 height 550
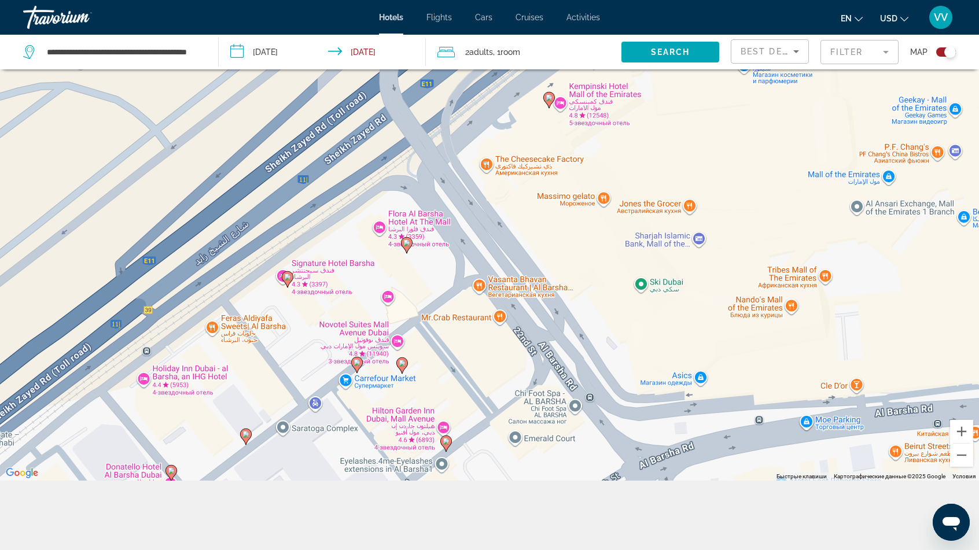
click at [400, 366] on image "Main content" at bounding box center [402, 363] width 7 height 7
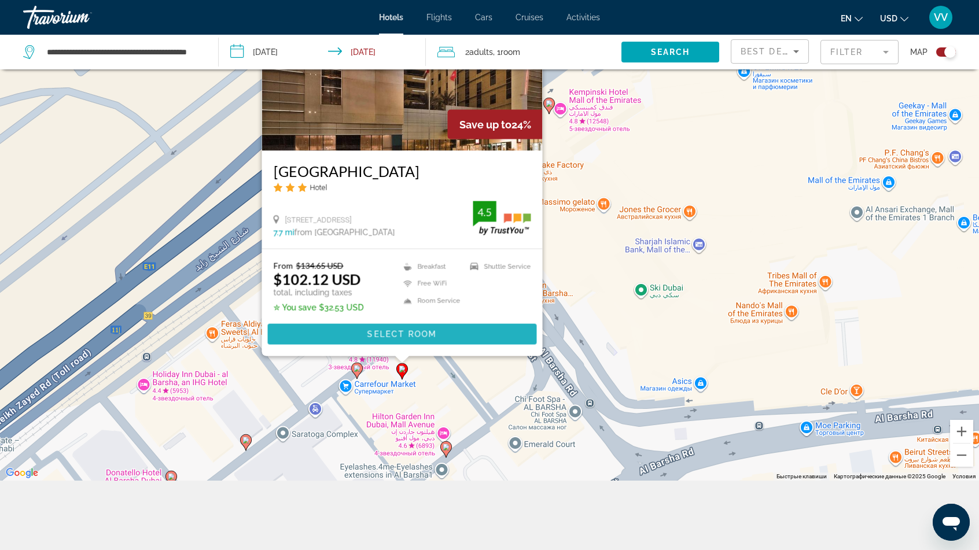
click at [394, 337] on span "Select Room" at bounding box center [401, 334] width 69 height 9
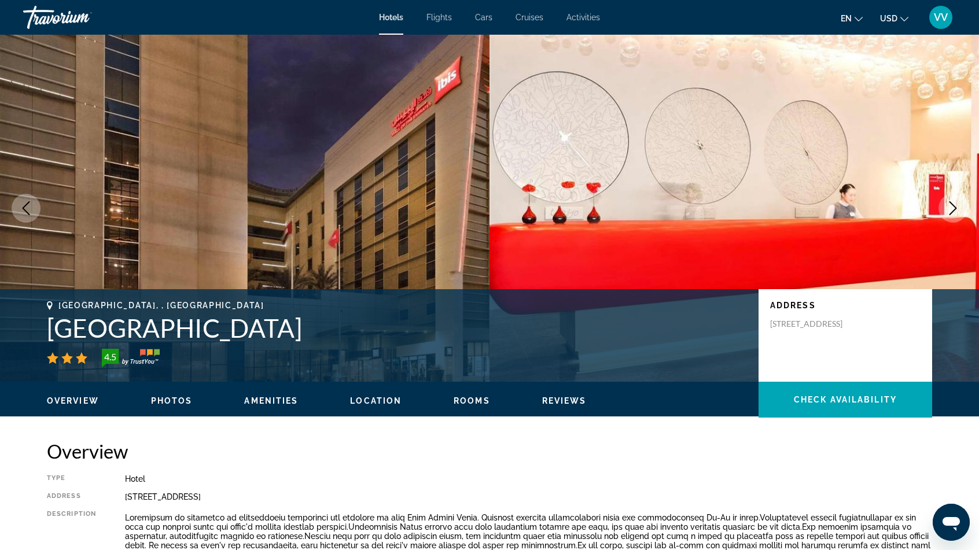
click at [953, 207] on icon "Next image" at bounding box center [953, 208] width 14 height 14
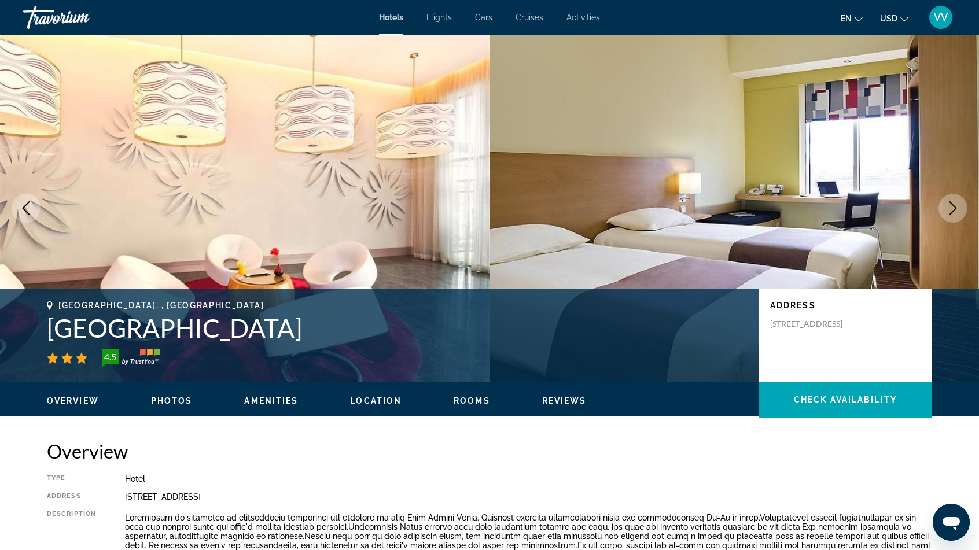
click at [954, 207] on icon "Next image" at bounding box center [953, 208] width 8 height 14
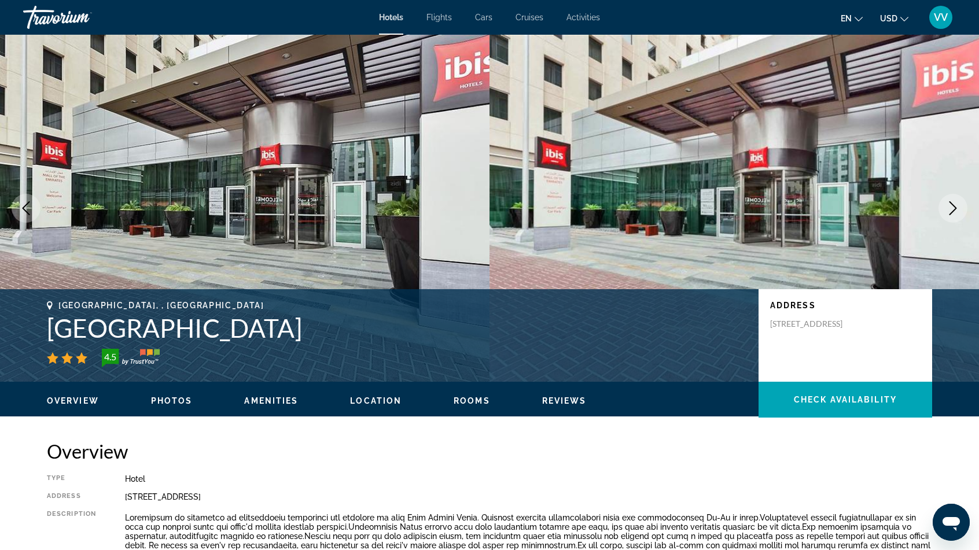
click at [954, 207] on icon "Next image" at bounding box center [953, 208] width 8 height 14
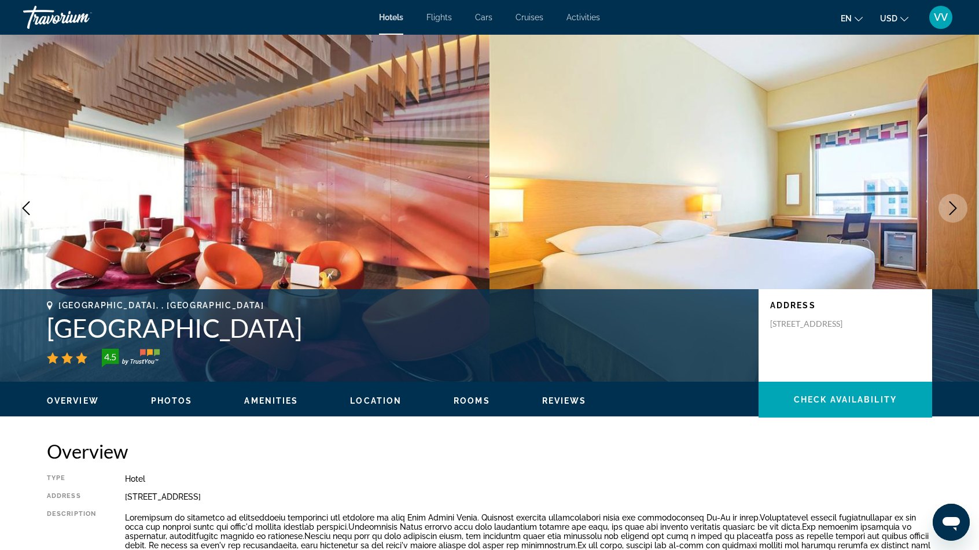
click at [954, 207] on icon "Next image" at bounding box center [953, 208] width 8 height 14
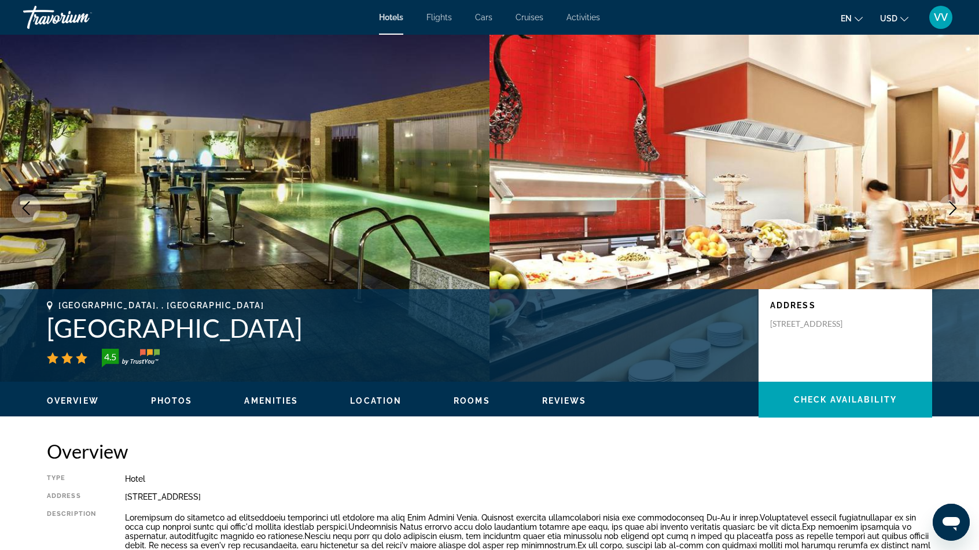
click at [951, 206] on icon "Next image" at bounding box center [953, 208] width 14 height 14
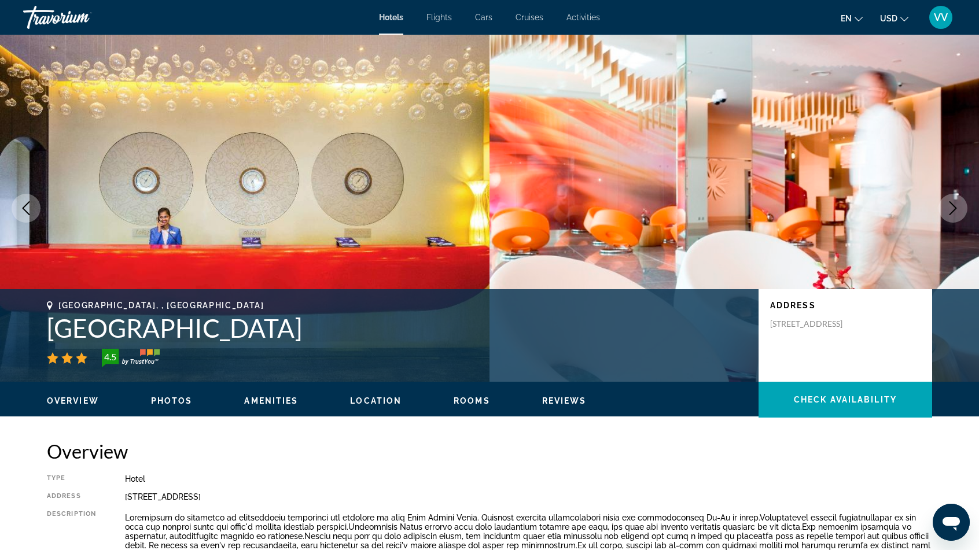
click at [951, 206] on icon "Next image" at bounding box center [953, 208] width 14 height 14
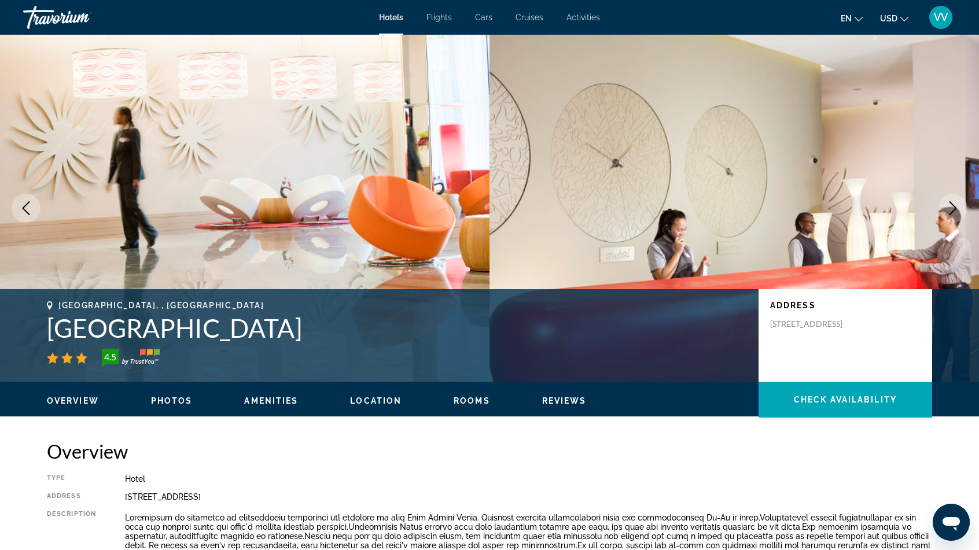
click at [951, 206] on icon "Next image" at bounding box center [953, 208] width 14 height 14
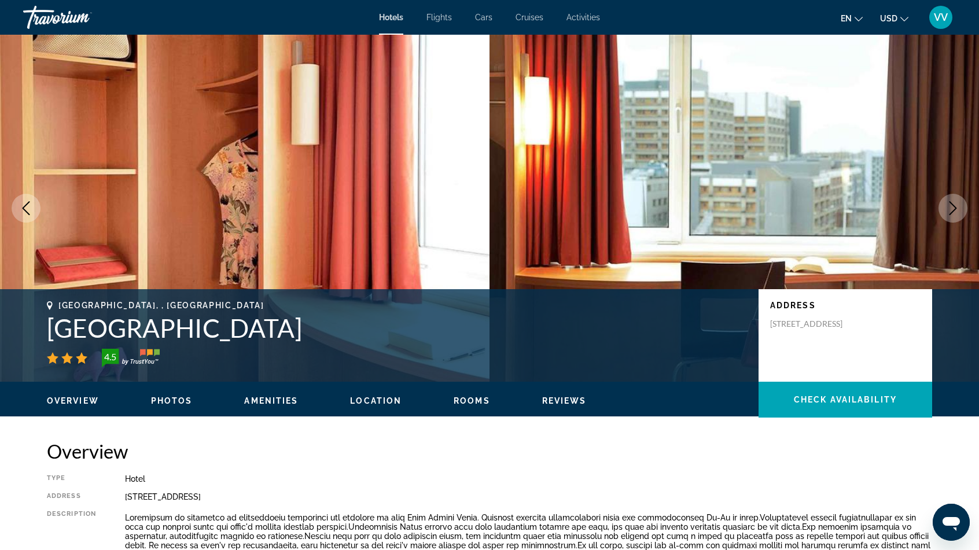
click at [951, 206] on icon "Next image" at bounding box center [953, 208] width 14 height 14
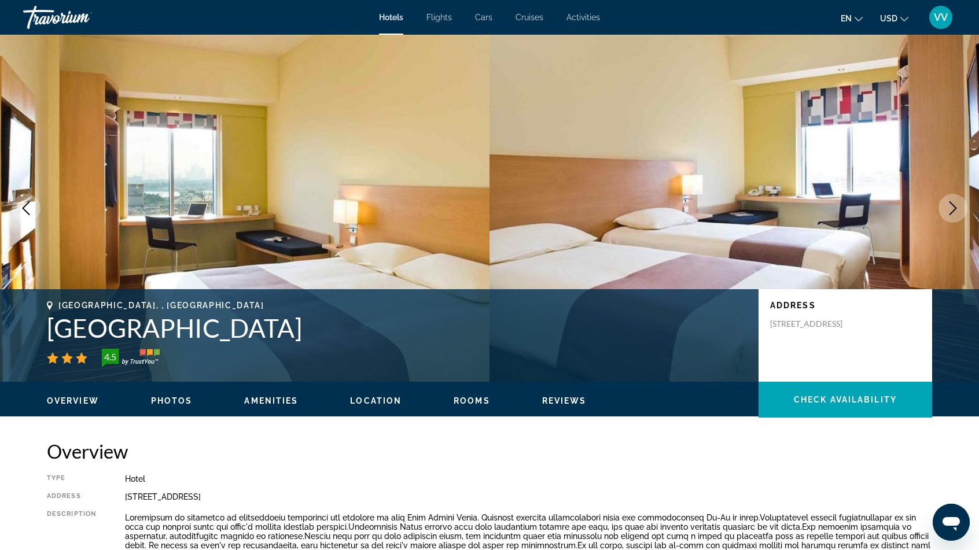
click at [951, 206] on icon "Next image" at bounding box center [953, 208] width 14 height 14
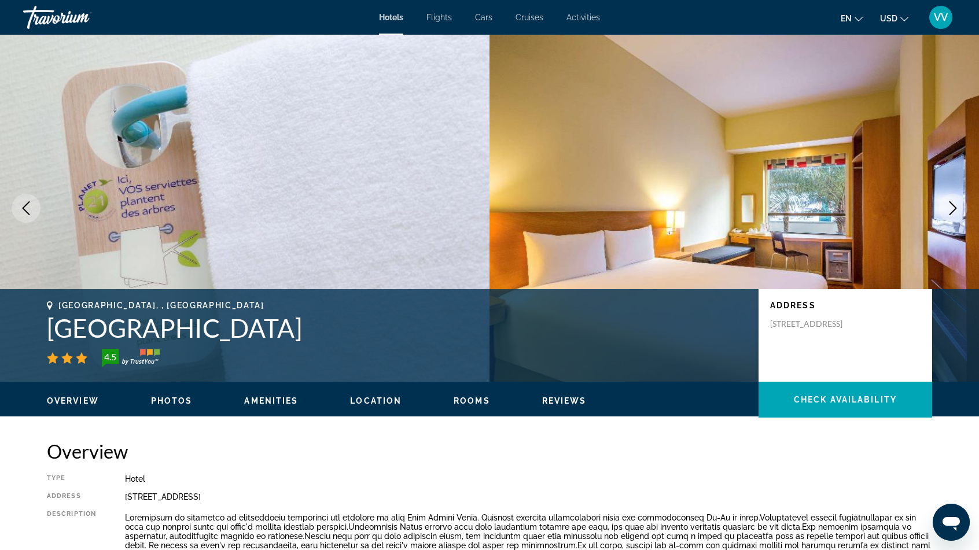
click at [951, 208] on icon "Next image" at bounding box center [953, 208] width 14 height 14
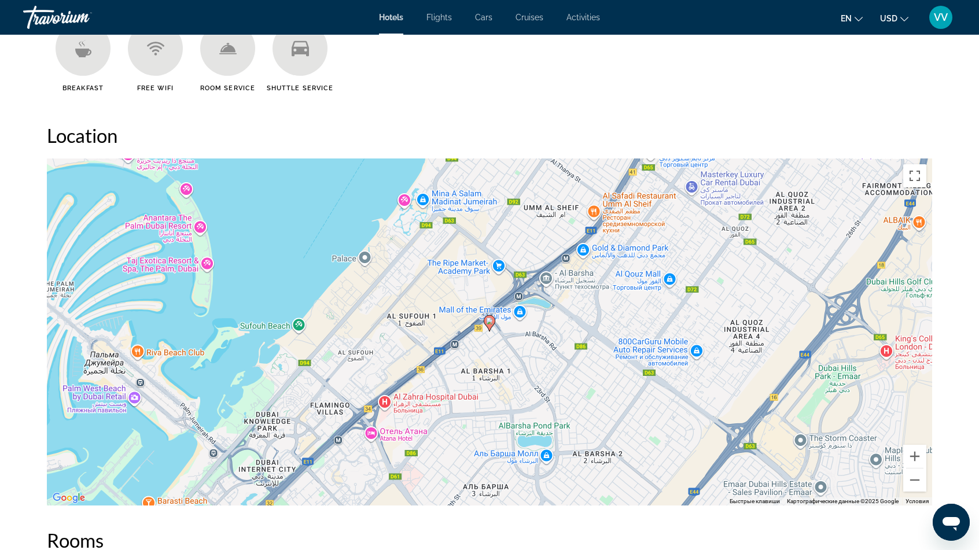
scroll to position [1041, 0]
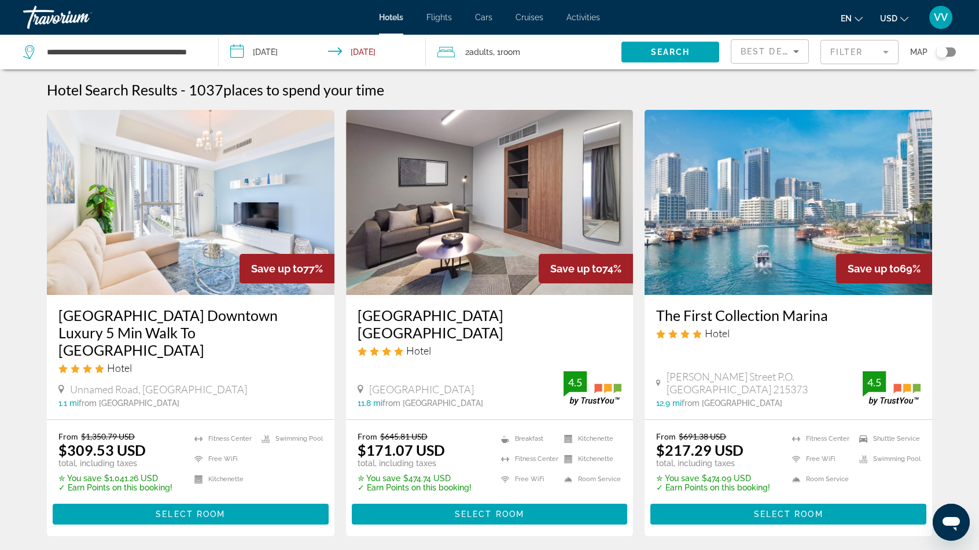
click at [133, 313] on h3 "[GEOGRAPHIC_DATA] Downtown Luxury 5 Min Walk To [GEOGRAPHIC_DATA]" at bounding box center [190, 333] width 264 height 52
click at [798, 312] on h3 "The First Collection Marina" at bounding box center [788, 315] width 264 height 17
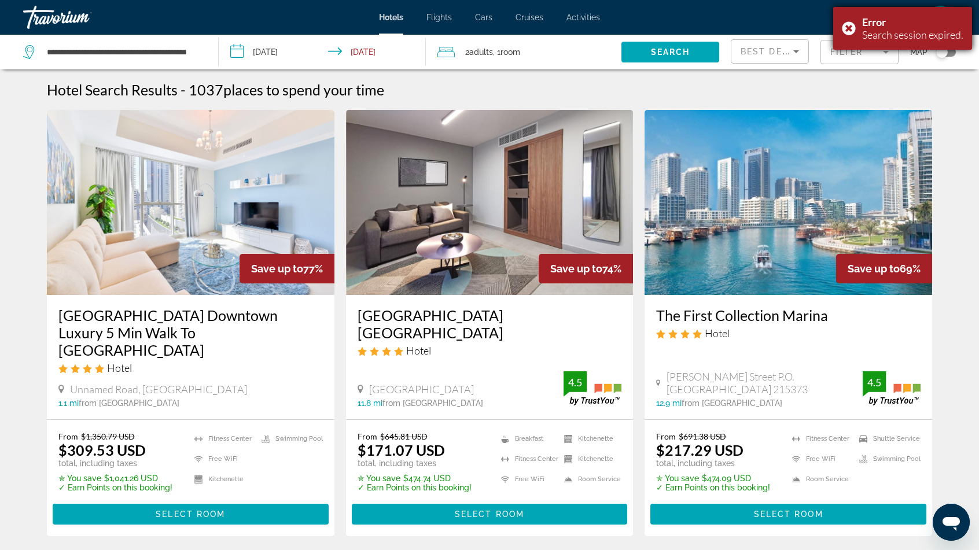
click at [850, 25] on div "Error Search session expired." at bounding box center [902, 28] width 139 height 43
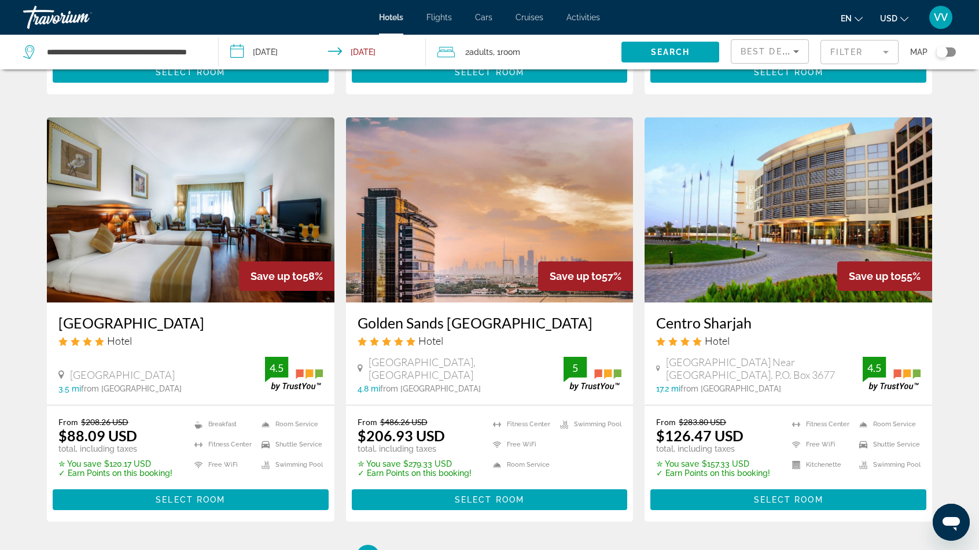
scroll to position [1330, 0]
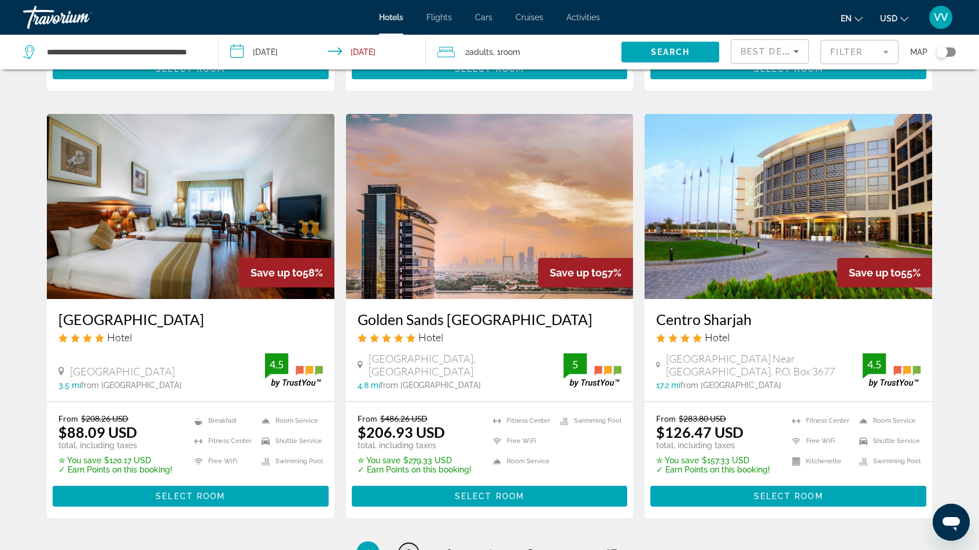
click at [401, 543] on link "page 2" at bounding box center [409, 553] width 20 height 20
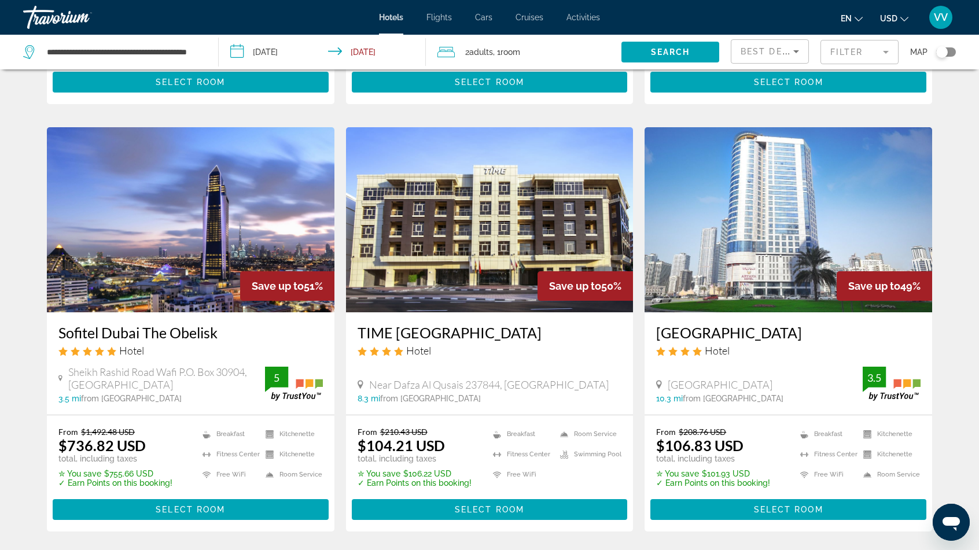
scroll to position [925, 0]
